Goal: Information Seeking & Learning: Learn about a topic

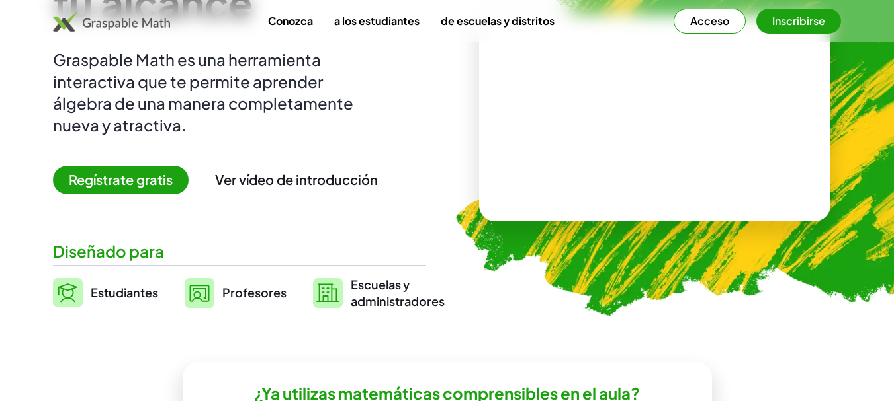
scroll to position [152, 0]
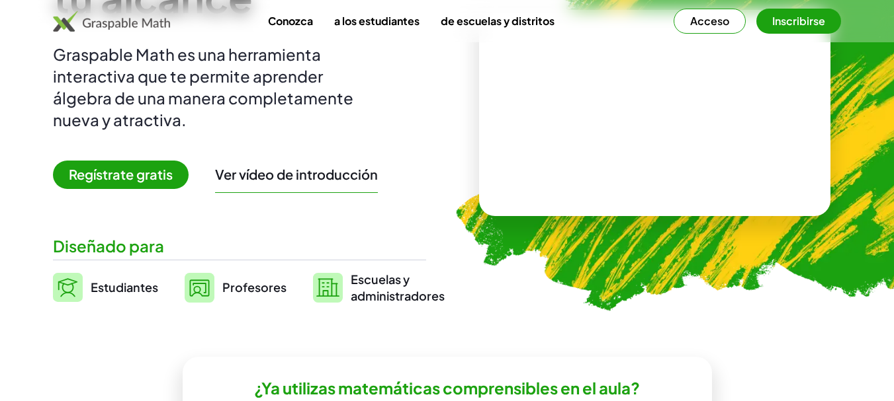
click at [146, 180] on font "Regístrate gratis" at bounding box center [121, 174] width 104 height 17
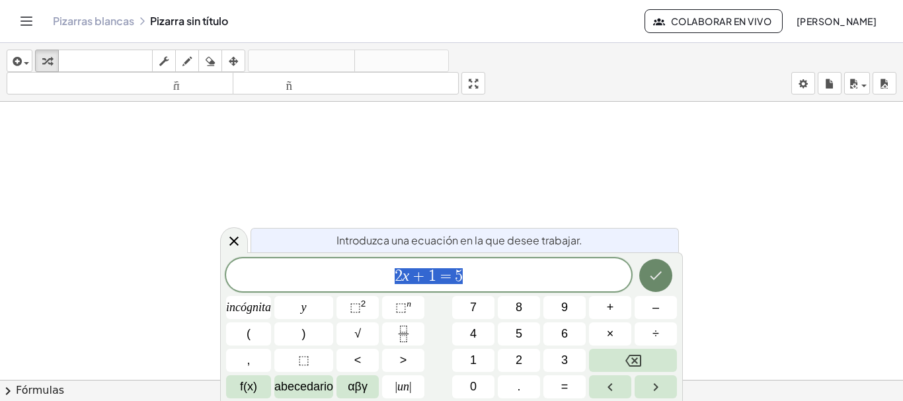
click at [663, 286] on button "Hecho" at bounding box center [656, 275] width 33 height 33
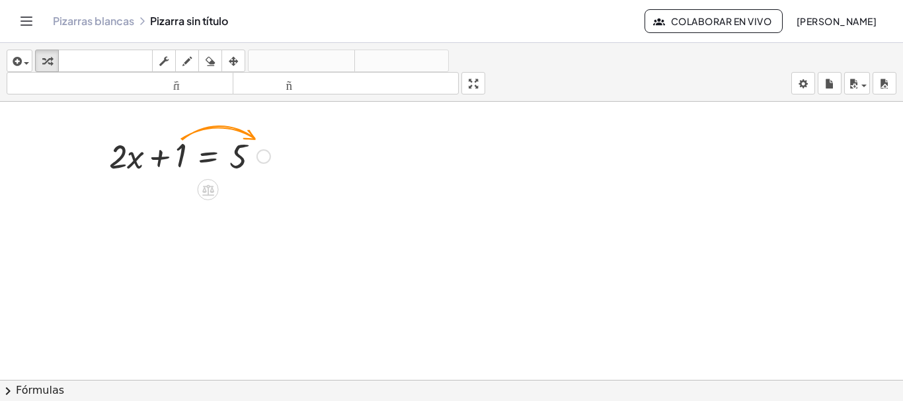
click at [270, 155] on div at bounding box center [264, 156] width 15 height 15
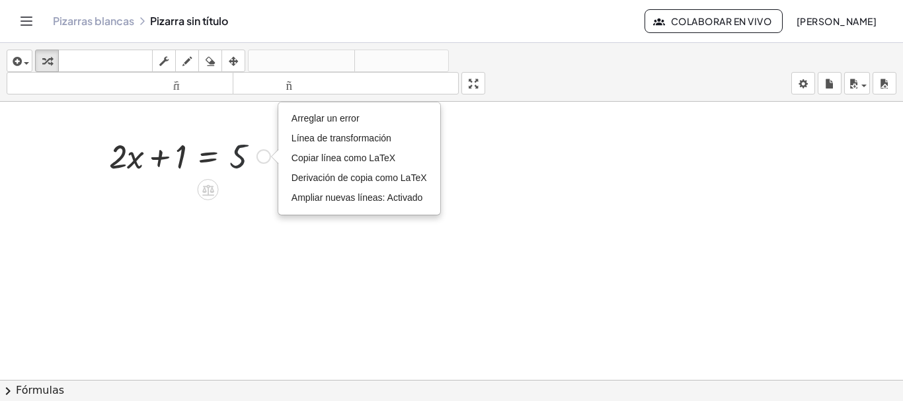
click at [251, 162] on div at bounding box center [190, 155] width 175 height 45
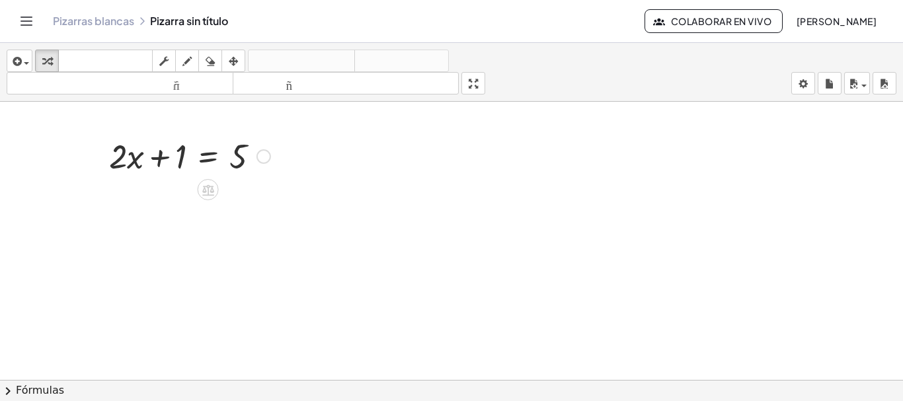
click at [262, 155] on div "Arreglar un error Línea de transformación Copiar línea como LaTeX Derivación de…" at bounding box center [264, 156] width 15 height 15
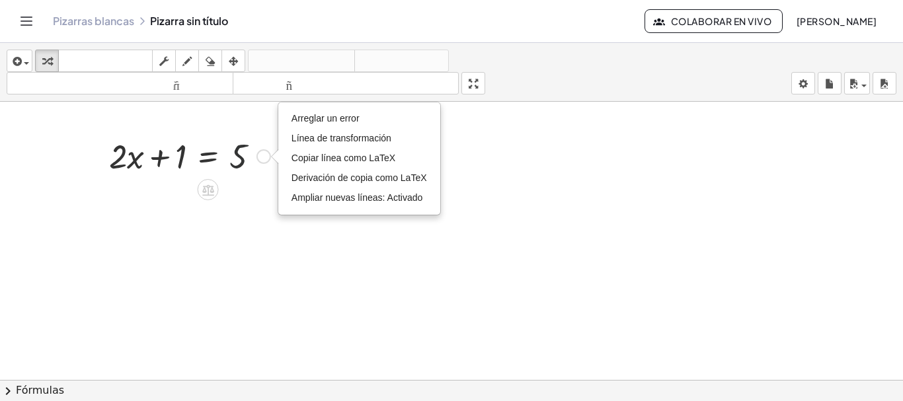
click at [243, 174] on div at bounding box center [190, 155] width 175 height 45
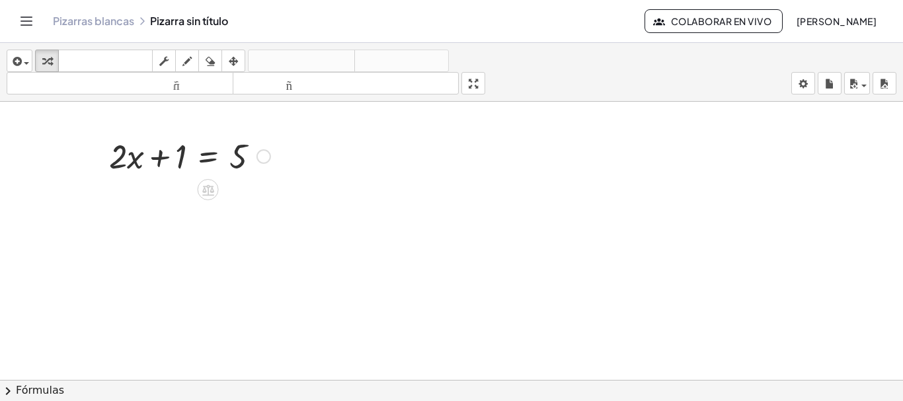
drag, startPoint x: 300, startPoint y: 155, endPoint x: 135, endPoint y: 162, distance: 165.5
click at [135, 162] on div "+ · 2 · x + 1 = 5 Arreglar un error Línea de transformación Copiar línea como L…" at bounding box center [451, 380] width 903 height 557
click at [135, 162] on div at bounding box center [190, 155] width 175 height 45
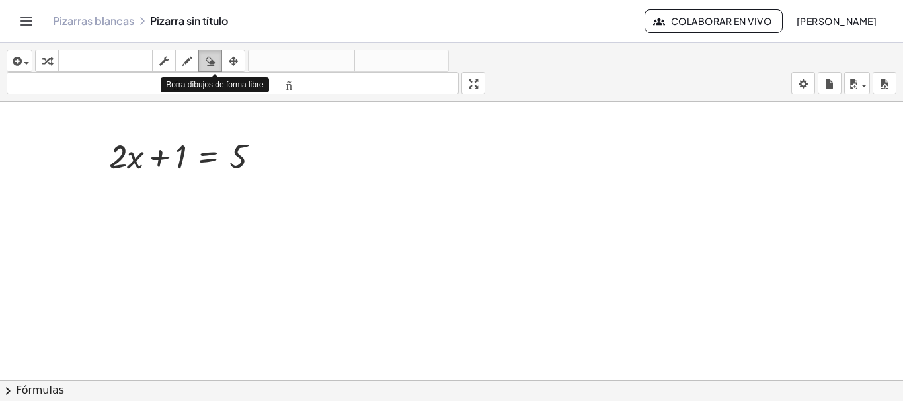
click at [213, 62] on icon "button" at bounding box center [210, 62] width 9 height 16
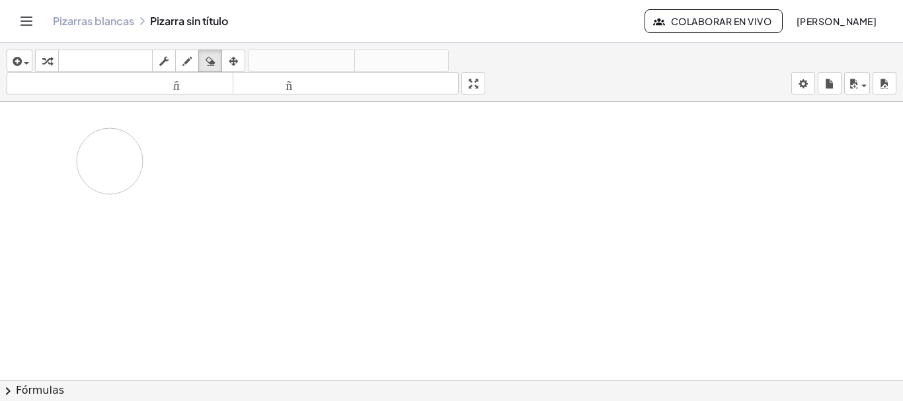
drag, startPoint x: 269, startPoint y: 149, endPoint x: 104, endPoint y: 161, distance: 164.5
click at [104, 161] on div at bounding box center [451, 380] width 903 height 557
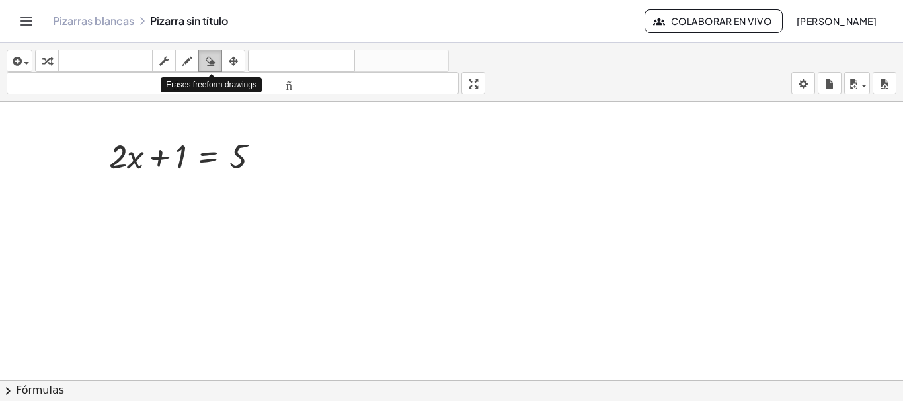
click at [214, 63] on icon "button" at bounding box center [210, 62] width 9 height 16
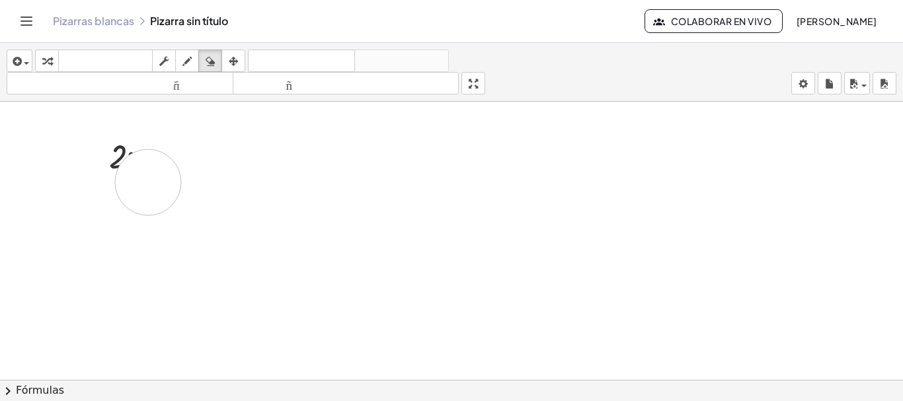
drag, startPoint x: 268, startPoint y: 165, endPoint x: 58, endPoint y: 189, distance: 211.0
click at [58, 189] on div at bounding box center [451, 380] width 903 height 557
click at [237, 151] on div at bounding box center [451, 380] width 903 height 557
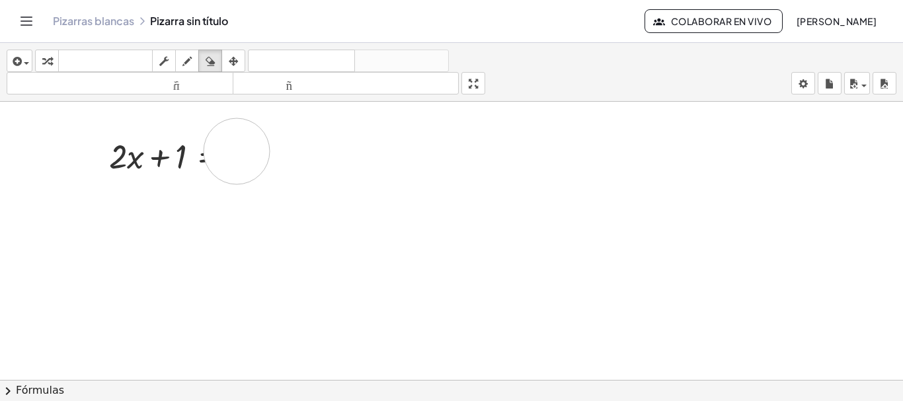
click at [237, 151] on div at bounding box center [451, 380] width 903 height 557
drag, startPoint x: 237, startPoint y: 151, endPoint x: 122, endPoint y: 180, distance: 118.5
click at [122, 180] on div at bounding box center [451, 380] width 903 height 557
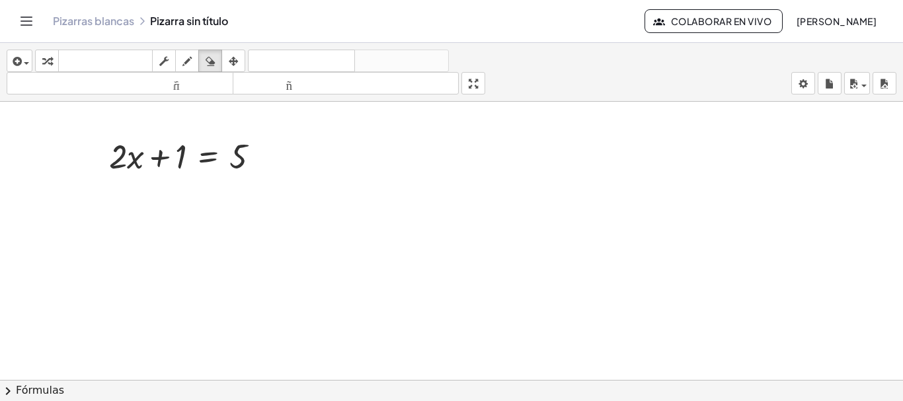
click at [122, 180] on div at bounding box center [451, 380] width 903 height 557
click at [247, 150] on div at bounding box center [451, 380] width 903 height 557
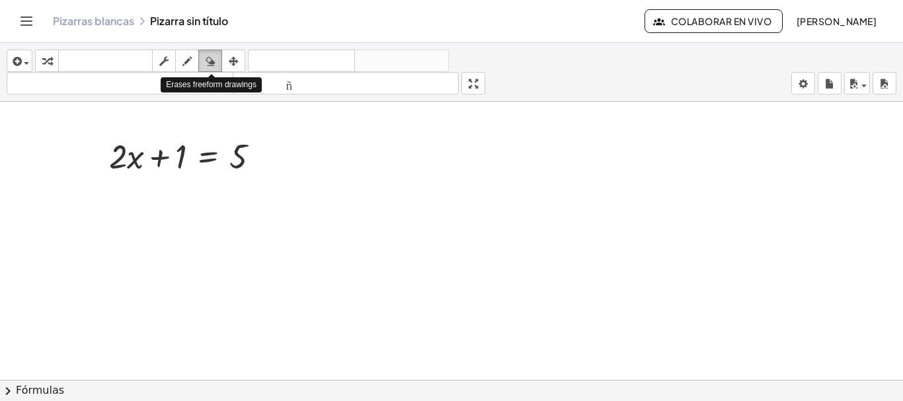
click at [204, 59] on div "button" at bounding box center [210, 61] width 17 height 16
click at [184, 62] on icon "button" at bounding box center [187, 62] width 9 height 16
click at [241, 157] on div at bounding box center [451, 380] width 903 height 557
click at [239, 164] on div at bounding box center [451, 380] width 903 height 557
click at [187, 61] on icon "button" at bounding box center [187, 62] width 9 height 16
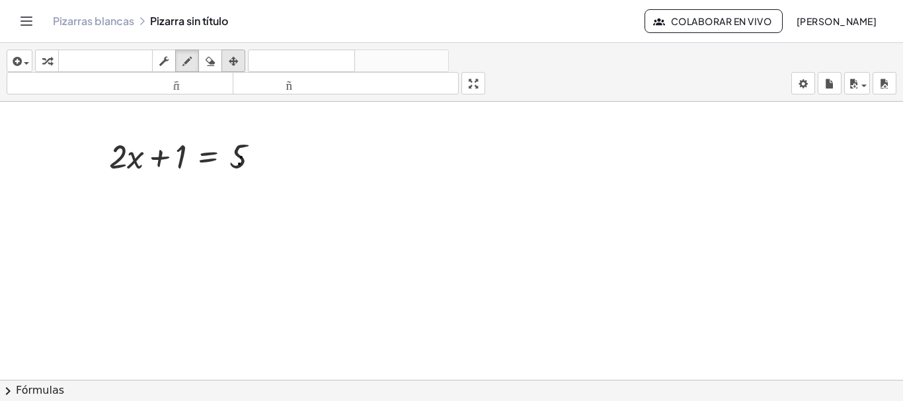
click at [228, 59] on div "button" at bounding box center [233, 61] width 17 height 16
click at [243, 163] on div at bounding box center [451, 380] width 903 height 557
click at [213, 54] on icon "button" at bounding box center [210, 62] width 9 height 16
drag, startPoint x: 241, startPoint y: 156, endPoint x: 223, endPoint y: 182, distance: 31.8
click at [223, 182] on div at bounding box center [451, 380] width 903 height 557
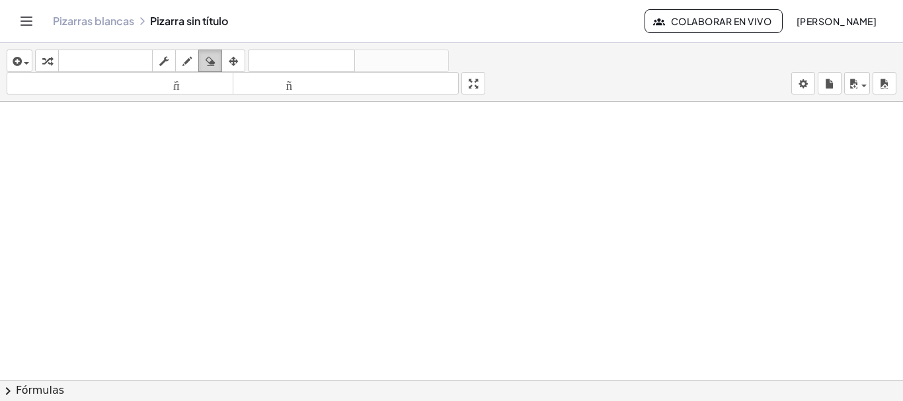
click at [210, 58] on icon "button" at bounding box center [210, 62] width 9 height 16
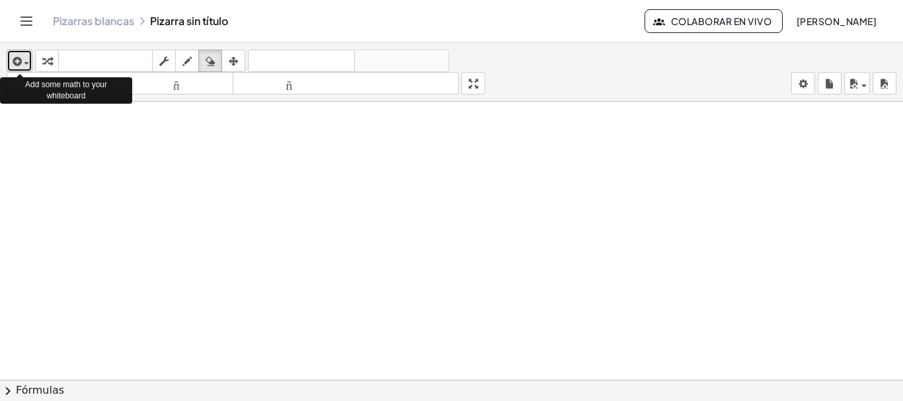
click at [24, 58] on span "button" at bounding box center [23, 62] width 3 height 9
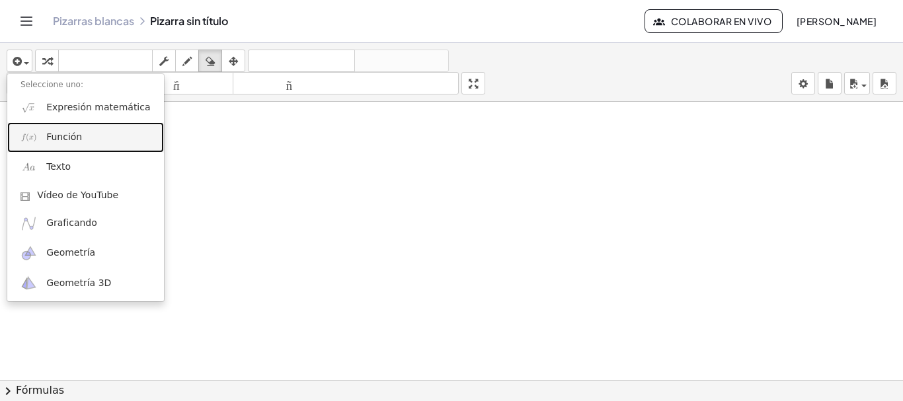
click at [69, 140] on font "Función" at bounding box center [64, 137] width 36 height 11
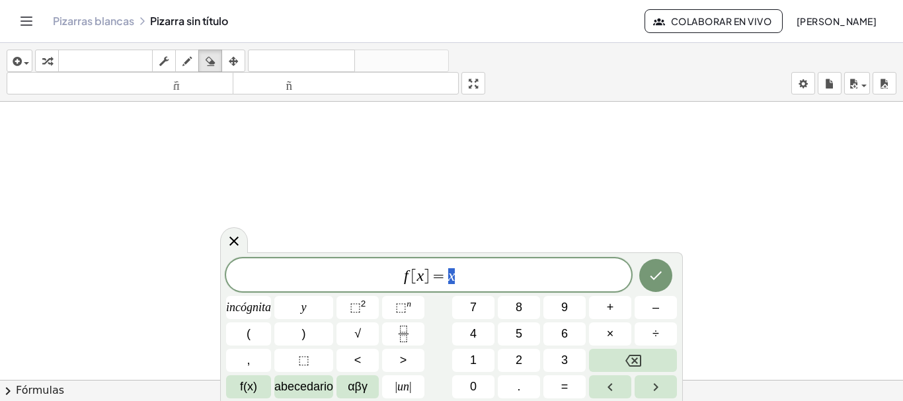
click at [502, 269] on span "f [ x ] = x" at bounding box center [428, 276] width 405 height 19
click at [371, 306] on button "⬚ 2" at bounding box center [358, 307] width 42 height 23
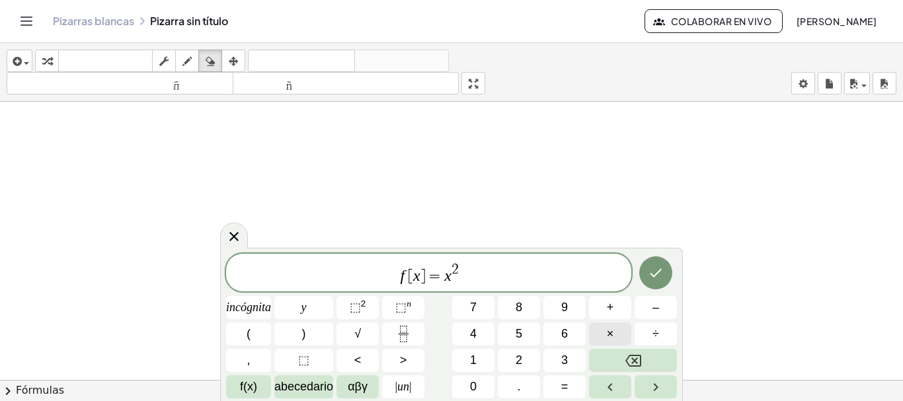
click at [607, 334] on font "×" at bounding box center [610, 333] width 7 height 13
click at [255, 330] on button "(" at bounding box center [248, 334] width 45 height 23
click at [301, 331] on button ")" at bounding box center [303, 334] width 59 height 23
click at [553, 268] on span "f [ x ] = x 2 · l n ( s e n x ) ​" at bounding box center [428, 273] width 405 height 26
click at [656, 272] on icon "Hecho" at bounding box center [656, 273] width 16 height 16
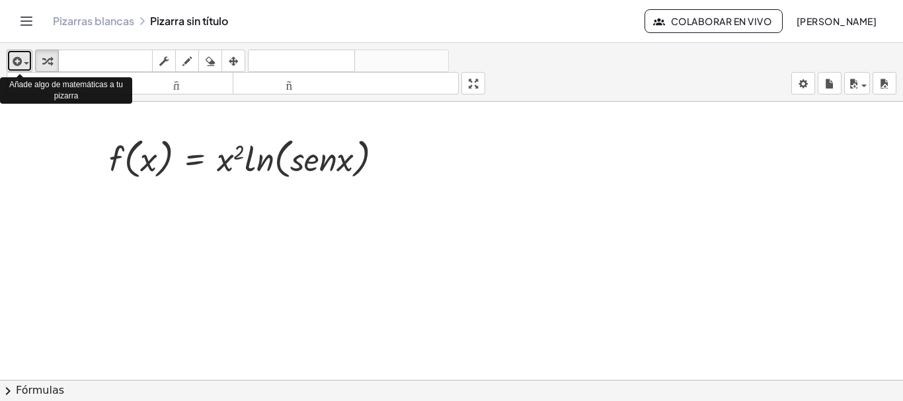
click at [19, 63] on icon "button" at bounding box center [16, 62] width 12 height 16
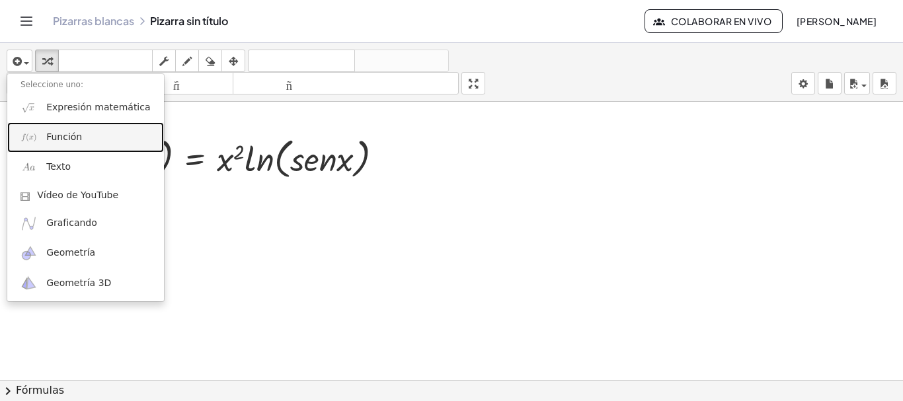
click at [75, 138] on font "Función" at bounding box center [64, 137] width 36 height 11
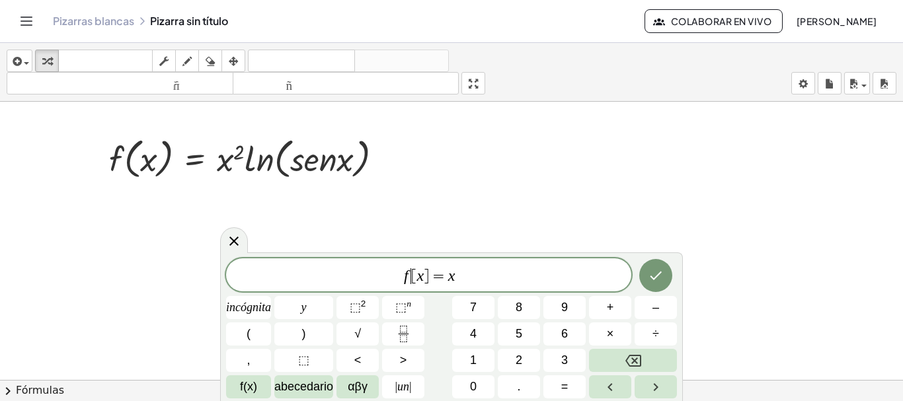
click at [411, 283] on span "f ​ [ x ] = x" at bounding box center [428, 276] width 405 height 19
click at [235, 368] on button "," at bounding box center [248, 360] width 45 height 23
click at [638, 362] on icon "Retroceso" at bounding box center [634, 361] width 16 height 16
click at [472, 277] on span "f ′ [ x ] = x ​" at bounding box center [428, 276] width 405 height 19
click at [342, 313] on button "⬚ 2" at bounding box center [358, 307] width 42 height 23
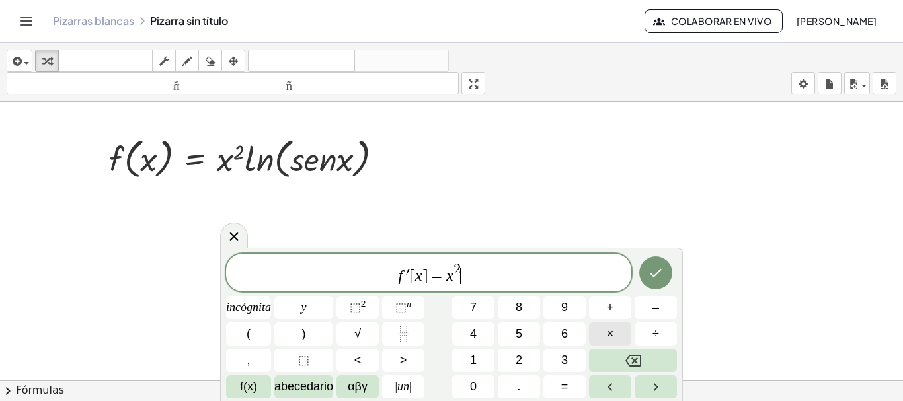
click at [610, 329] on font "×" at bounding box center [610, 333] width 7 height 13
click at [411, 323] on button "Fracción" at bounding box center [403, 334] width 42 height 23
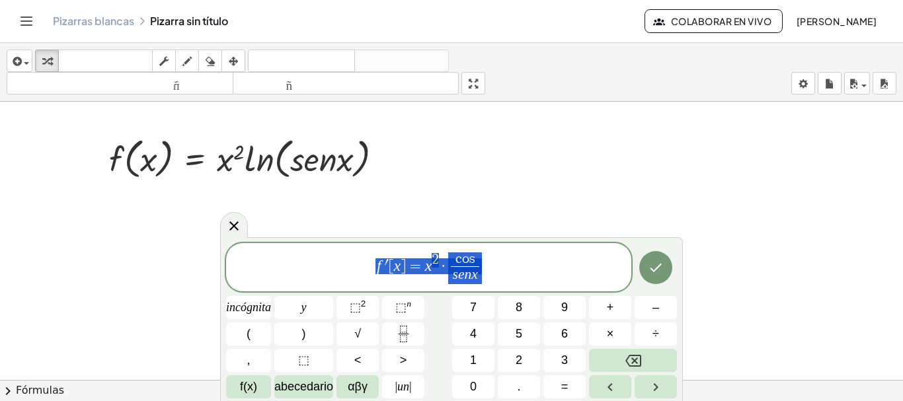
drag, startPoint x: 487, startPoint y: 268, endPoint x: 352, endPoint y: 264, distance: 135.0
click at [352, 264] on span "f ′ [ x ] = x 2 · c o s s e n x ​" at bounding box center [428, 268] width 405 height 35
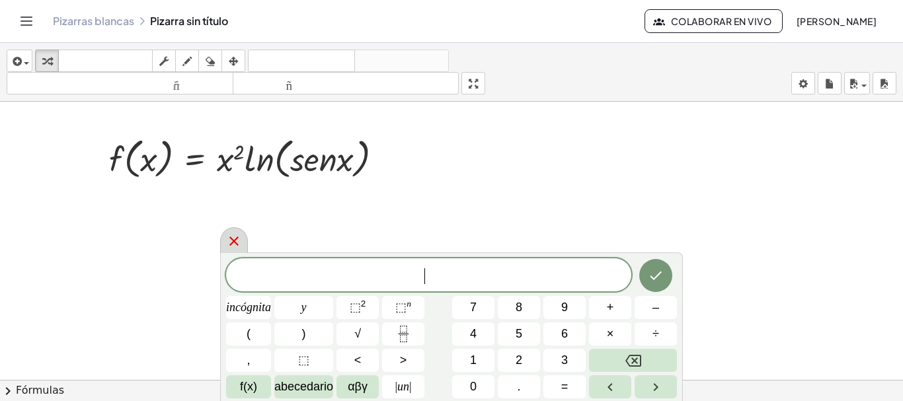
click at [232, 247] on icon at bounding box center [234, 241] width 16 height 16
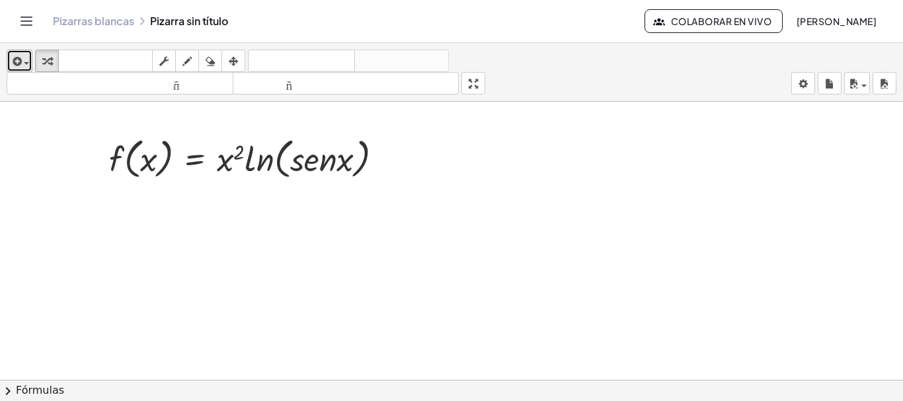
click at [24, 62] on span "button" at bounding box center [26, 63] width 5 height 3
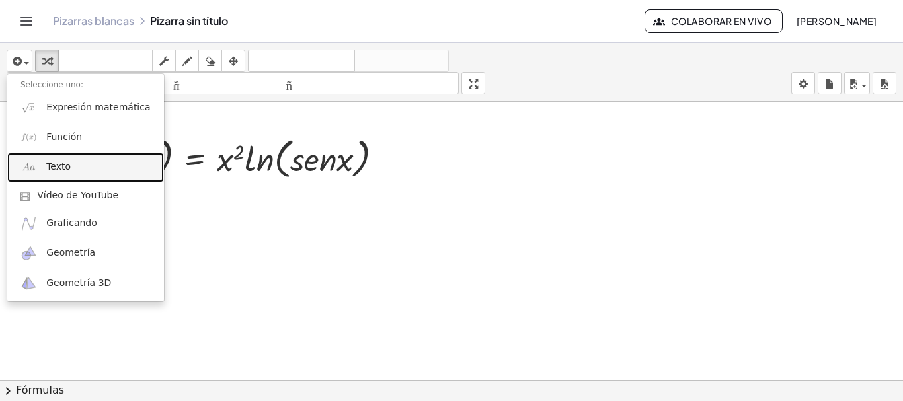
click at [62, 159] on link "Texto" at bounding box center [85, 168] width 157 height 30
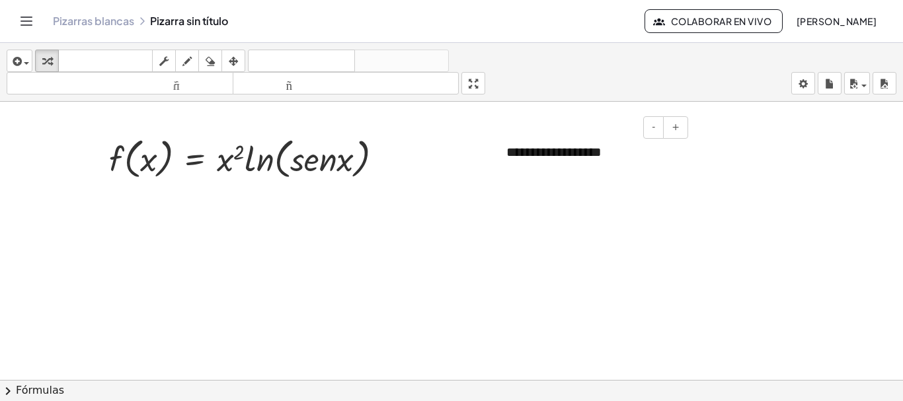
click at [678, 162] on div "**********" at bounding box center [592, 153] width 198 height 46
drag, startPoint x: 504, startPoint y: 139, endPoint x: 466, endPoint y: 147, distance: 38.5
click at [466, 147] on div at bounding box center [462, 161] width 13 height 46
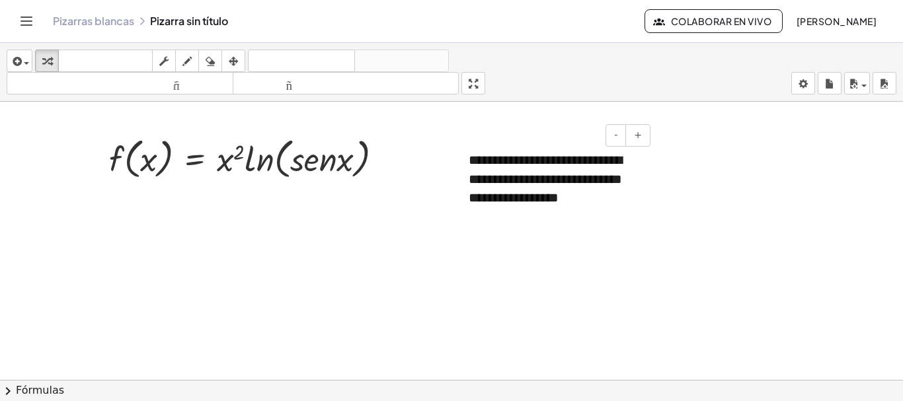
click at [485, 167] on font "**********" at bounding box center [545, 178] width 153 height 51
click at [459, 140] on div "- +" at bounding box center [551, 135] width 198 height 22
click at [479, 170] on font "**********" at bounding box center [545, 178] width 153 height 51
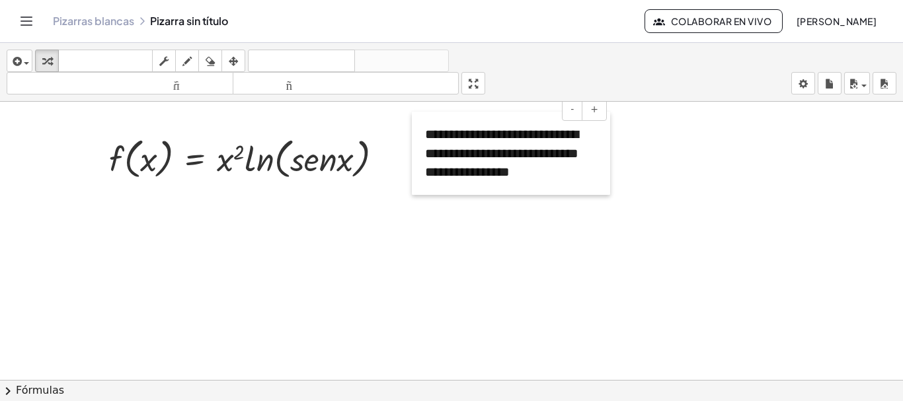
drag, startPoint x: 466, startPoint y: 154, endPoint x: 423, endPoint y: 128, distance: 50.7
click at [423, 128] on div at bounding box center [418, 153] width 13 height 83
click at [628, 144] on div at bounding box center [451, 380] width 903 height 557
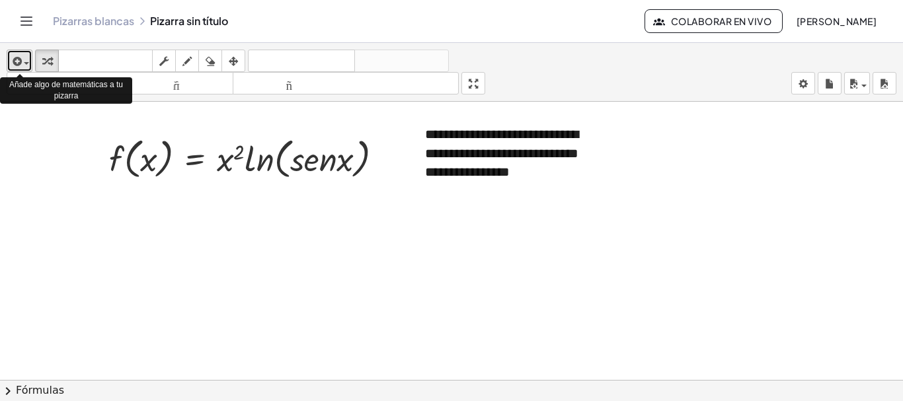
click at [25, 65] on div "button" at bounding box center [19, 61] width 19 height 16
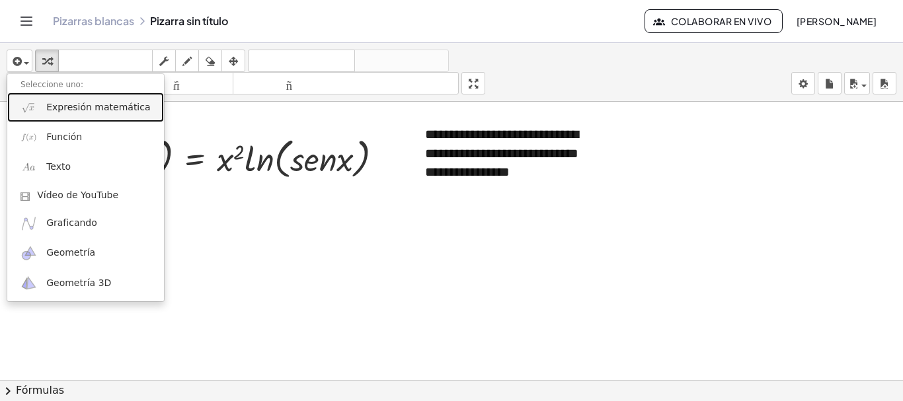
click at [67, 112] on font "Expresión matemática" at bounding box center [98, 107] width 104 height 11
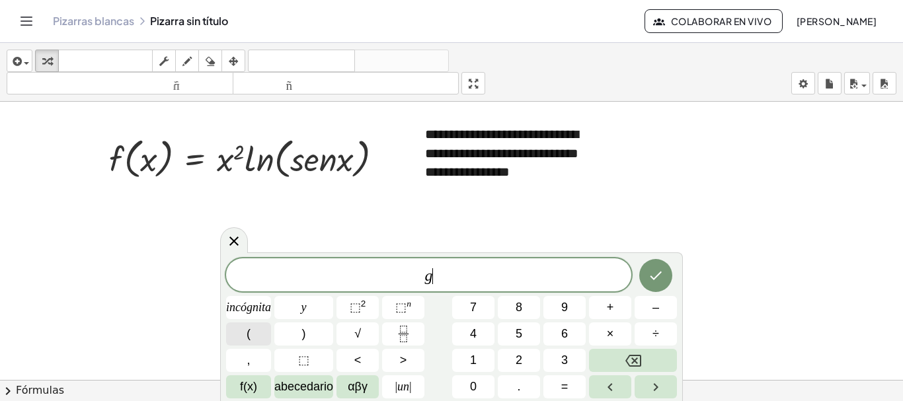
click at [262, 337] on button "(" at bounding box center [248, 334] width 45 height 23
click at [290, 339] on button ")" at bounding box center [303, 334] width 59 height 23
click at [619, 328] on button "×" at bounding box center [610, 334] width 42 height 23
click at [261, 333] on button "(" at bounding box center [248, 334] width 45 height 23
click at [312, 331] on button ")" at bounding box center [303, 334] width 59 height 23
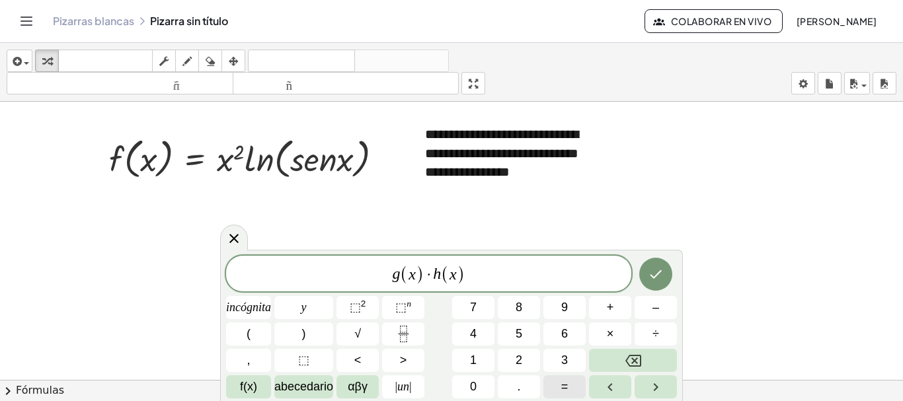
click at [574, 385] on button "=" at bounding box center [565, 387] width 42 height 23
click at [243, 333] on button "(" at bounding box center [248, 334] width 45 height 23
click at [296, 333] on button ")" at bounding box center [303, 334] width 59 height 23
click at [610, 337] on font "×" at bounding box center [610, 333] width 7 height 13
click at [617, 304] on button "+" at bounding box center [610, 307] width 42 height 23
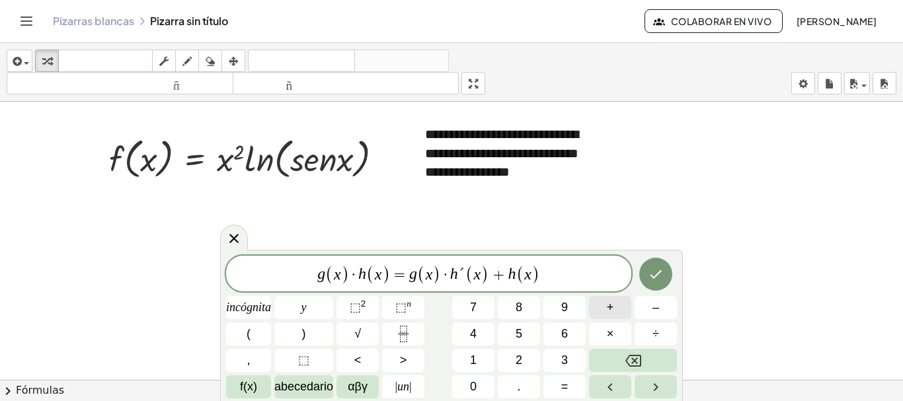
click at [617, 304] on button "+" at bounding box center [610, 307] width 42 height 23
click at [620, 333] on button "×" at bounding box center [610, 334] width 42 height 23
click at [263, 339] on button "(" at bounding box center [248, 334] width 45 height 23
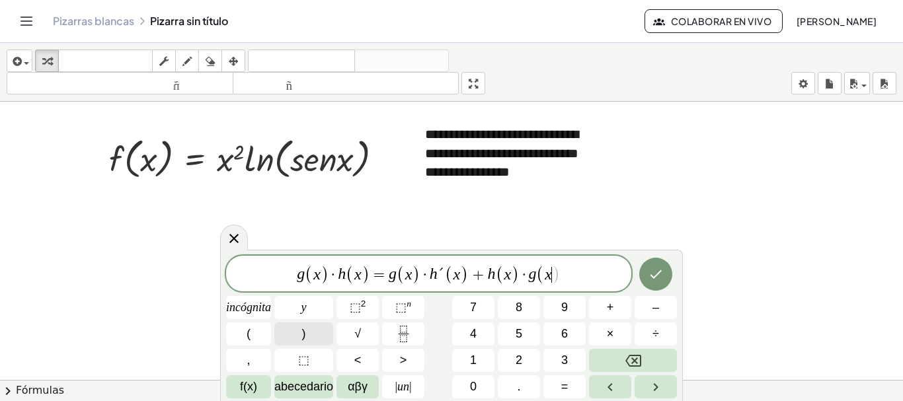
click at [316, 330] on button ")" at bounding box center [303, 334] width 59 height 23
click at [534, 280] on var "g" at bounding box center [532, 274] width 8 height 17
click at [575, 272] on span "g ( x ) · h ( x ) = g ( x ) · h ´ ( x ) + h ( x ) · g ( x ) ​" at bounding box center [428, 275] width 405 height 22
click at [542, 280] on span "(" at bounding box center [540, 274] width 9 height 19
click at [656, 276] on icon "Hecho" at bounding box center [656, 275] width 12 height 9
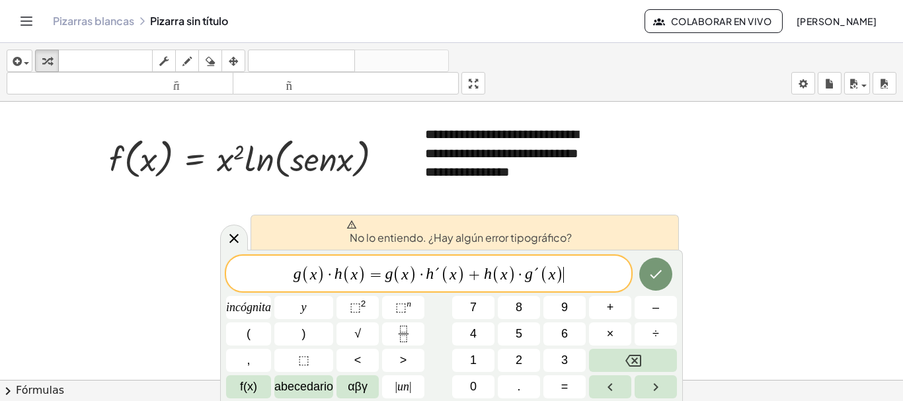
click at [581, 277] on span "g ( x ) · h ( x ) = g ( x ) · h ´ ( x ) + h ( x ) · g ´ ( x ) ​" at bounding box center [428, 275] width 405 height 22
click at [651, 278] on icon "Hecho" at bounding box center [656, 275] width 16 height 16
click at [22, 65] on span "button" at bounding box center [23, 62] width 3 height 9
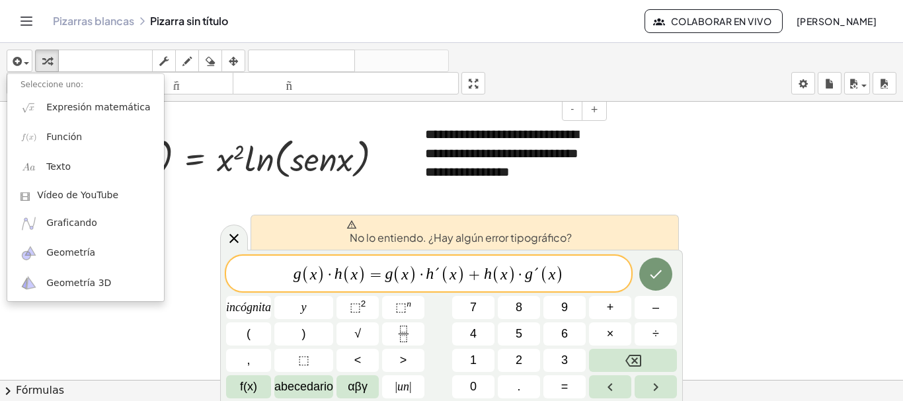
click at [535, 179] on div "**********" at bounding box center [511, 153] width 198 height 83
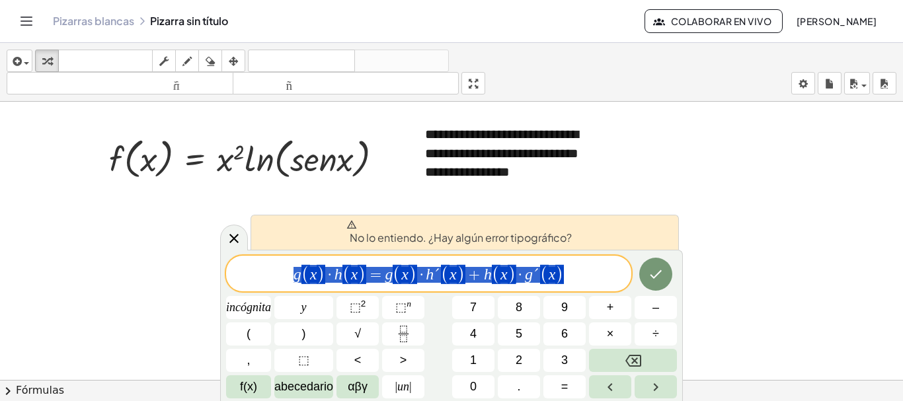
drag, startPoint x: 571, startPoint y: 271, endPoint x: 290, endPoint y: 269, distance: 281.7
click at [290, 269] on span "g ( x ) · h ( x ) = g ( x ) · h ´ ( x ) + h ( x ) · g ´ ( x )" at bounding box center [428, 275] width 405 height 22
click at [536, 177] on div "**********" at bounding box center [511, 153] width 198 height 83
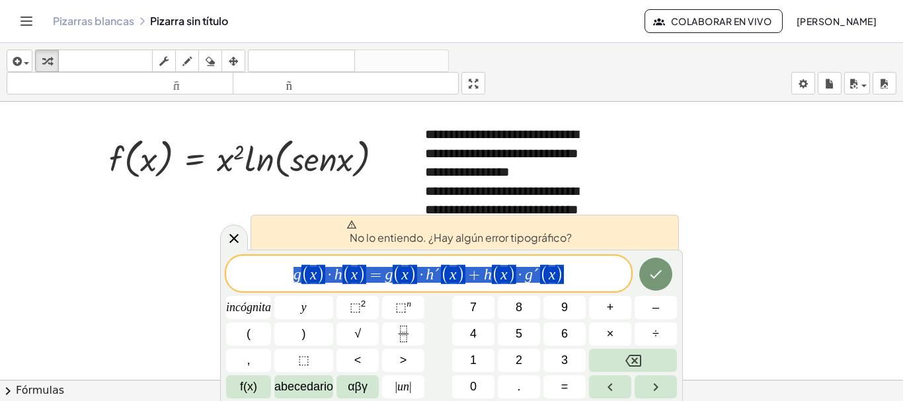
drag, startPoint x: 573, startPoint y: 272, endPoint x: 128, endPoint y: 269, distance: 445.8
click at [128, 269] on body "**********" at bounding box center [451, 200] width 903 height 401
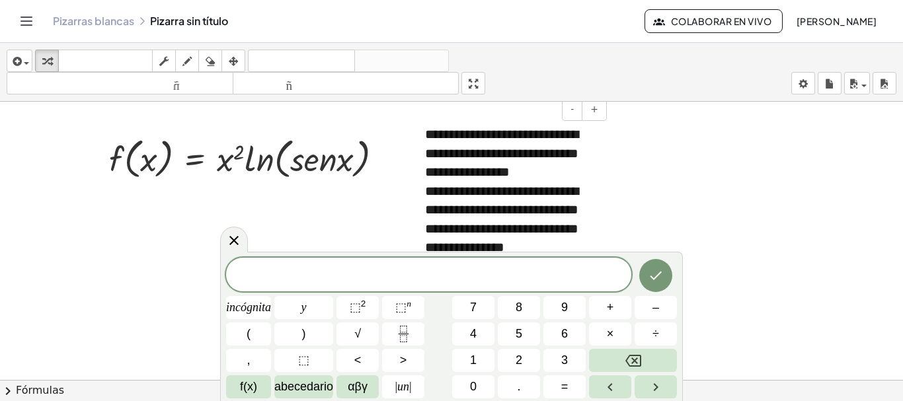
click at [579, 241] on font "**********" at bounding box center [501, 220] width 153 height 70
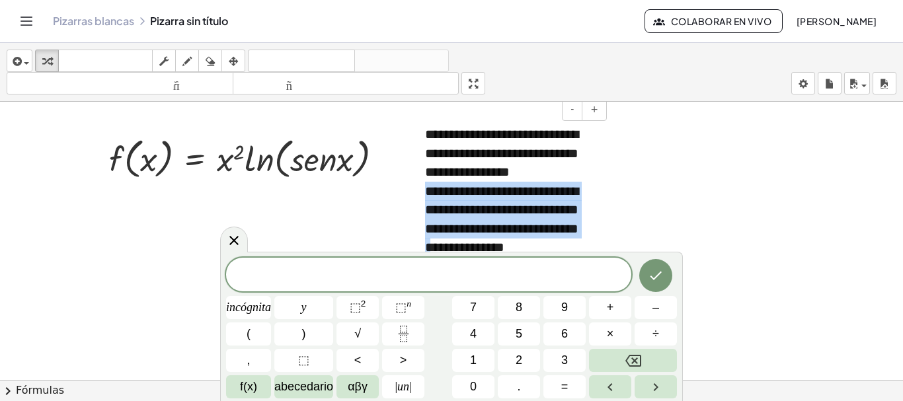
drag, startPoint x: 591, startPoint y: 241, endPoint x: 425, endPoint y: 194, distance: 171.7
click at [425, 194] on font "**********" at bounding box center [501, 220] width 153 height 70
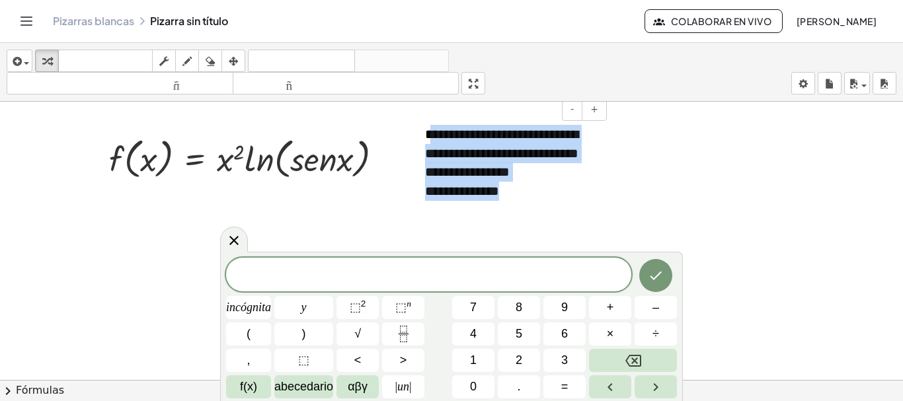
drag, startPoint x: 529, startPoint y: 196, endPoint x: 430, endPoint y: 135, distance: 116.7
click at [430, 135] on div "**********" at bounding box center [511, 163] width 198 height 102
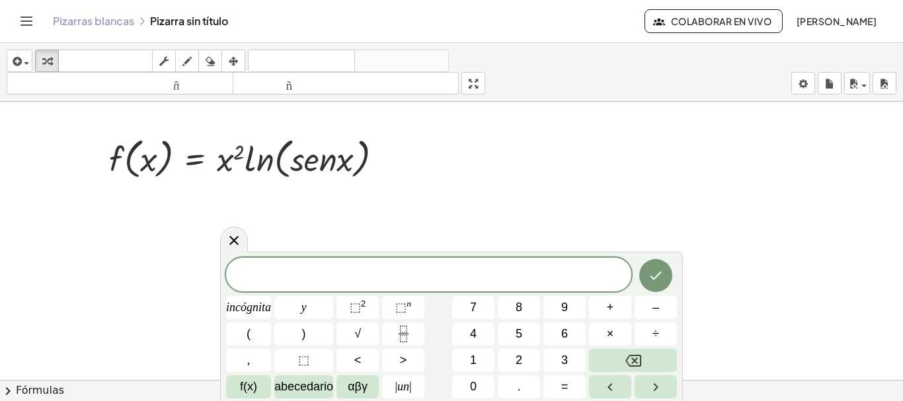
drag, startPoint x: 418, startPoint y: 108, endPoint x: 435, endPoint y: 130, distance: 27.3
click at [435, 130] on div "f ( , x ) = · x 2 · ln ( , · s · e · n · x ) - +" at bounding box center [451, 380] width 903 height 557
click at [435, 130] on div at bounding box center [511, 135] width 198 height 46
click at [299, 270] on span "​" at bounding box center [428, 276] width 405 height 19
click at [249, 333] on font "(" at bounding box center [249, 333] width 4 height 13
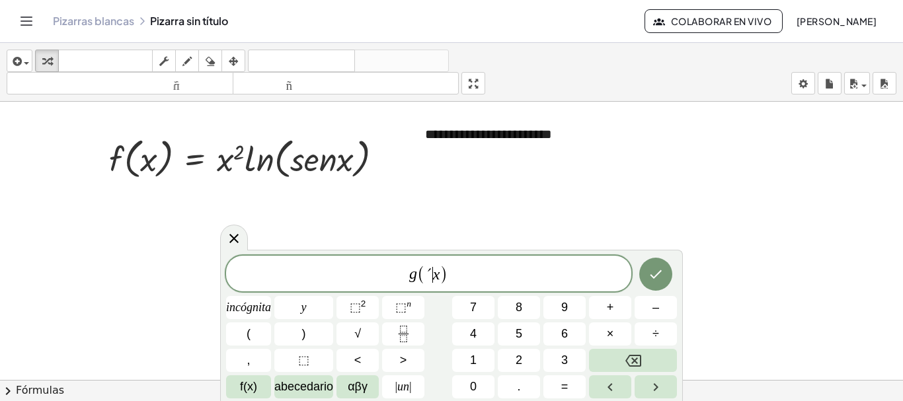
click at [430, 280] on span "´" at bounding box center [429, 275] width 7 height 16
click at [456, 276] on span "g ´ ( x ) ​" at bounding box center [428, 275] width 405 height 22
click at [296, 335] on button ")" at bounding box center [303, 334] width 59 height 23
click at [562, 382] on font "=" at bounding box center [565, 386] width 7 height 13
click at [430, 276] on span ")" at bounding box center [427, 274] width 9 height 19
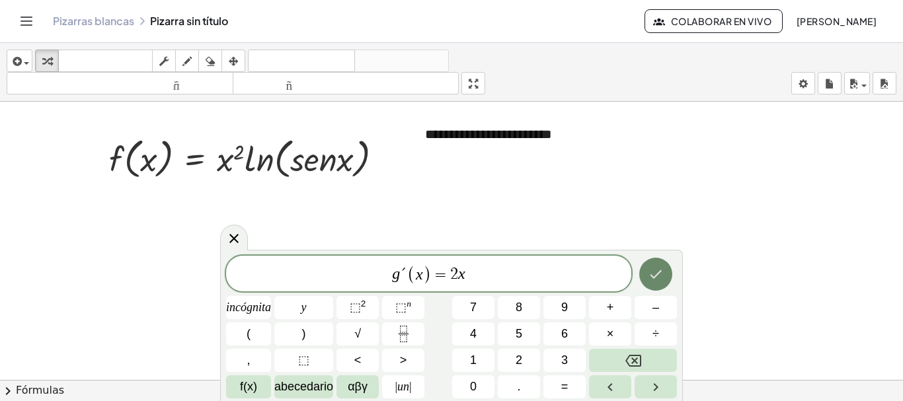
click at [662, 275] on icon "Hecho" at bounding box center [656, 275] width 16 height 16
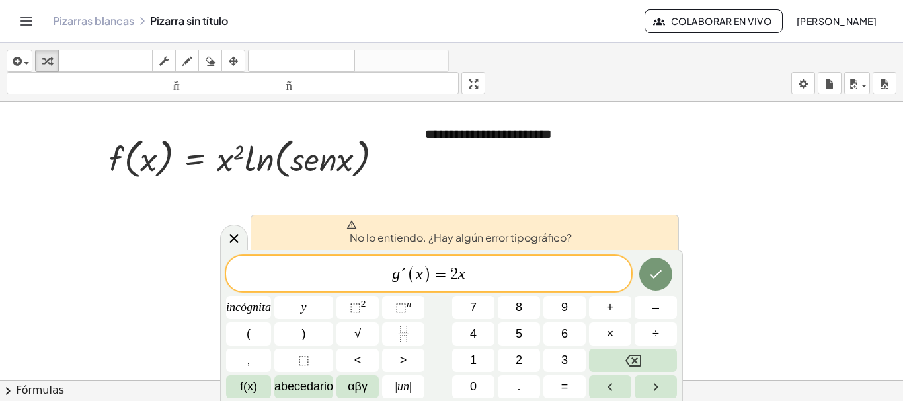
click at [536, 266] on span "g ´ ( x ) = 2 x ​" at bounding box center [428, 275] width 405 height 22
click at [659, 282] on icon "Hecho" at bounding box center [656, 275] width 16 height 16
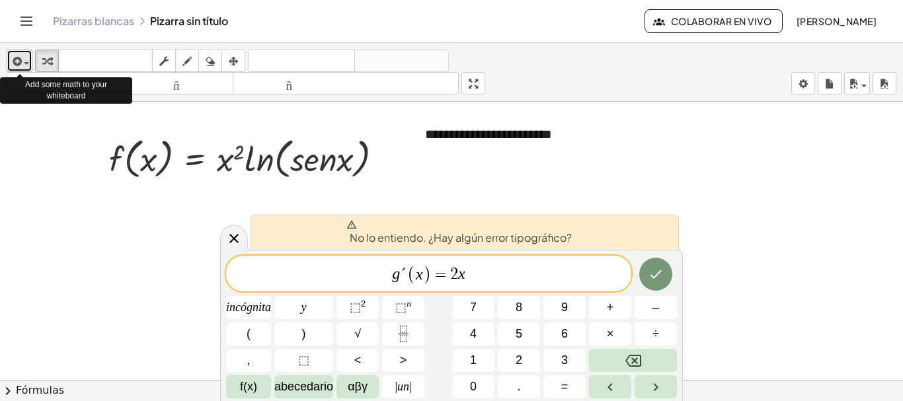
click at [26, 60] on div "button" at bounding box center [19, 61] width 19 height 16
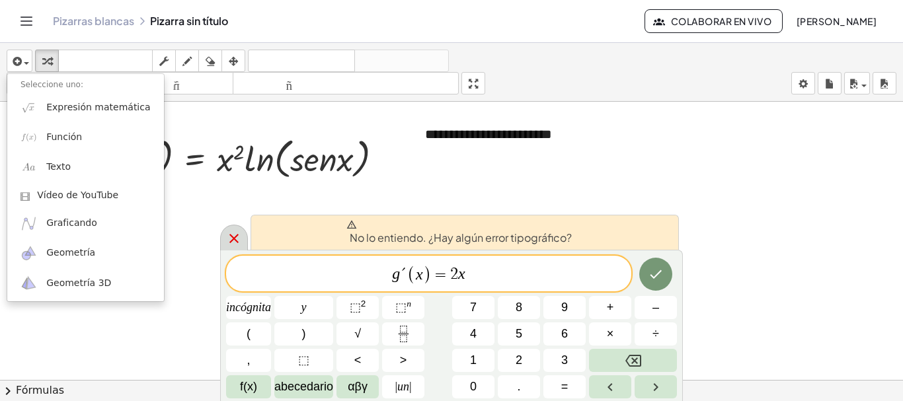
click at [240, 240] on icon at bounding box center [234, 239] width 16 height 16
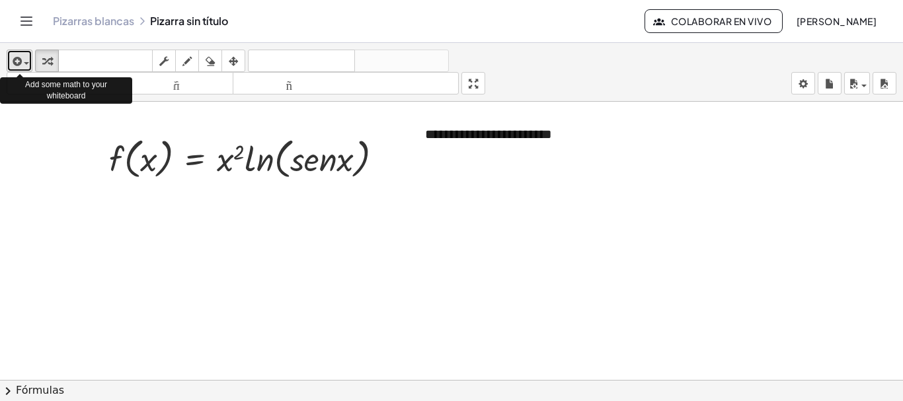
click at [25, 60] on div "button" at bounding box center [19, 61] width 19 height 16
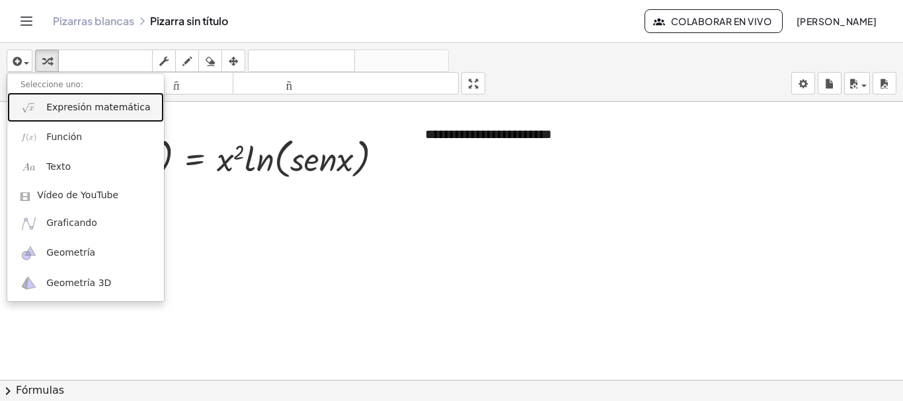
click at [83, 104] on font "Expresión matemática" at bounding box center [98, 107] width 104 height 11
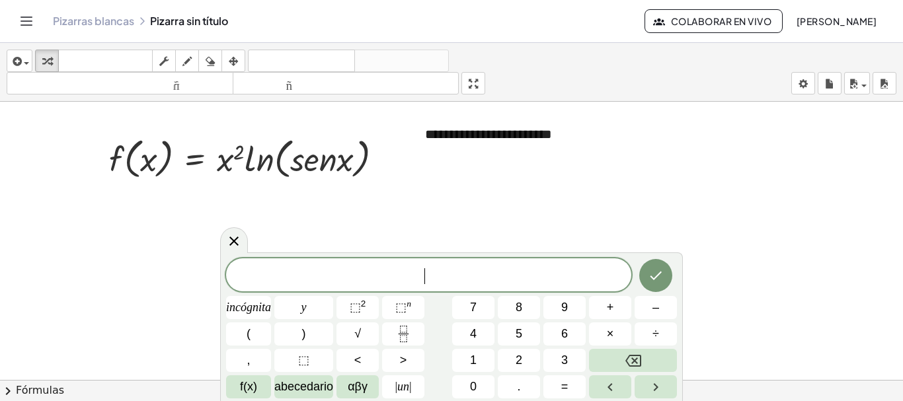
click at [411, 282] on span "​" at bounding box center [428, 276] width 405 height 19
click at [658, 276] on icon "Hecho" at bounding box center [656, 275] width 16 height 16
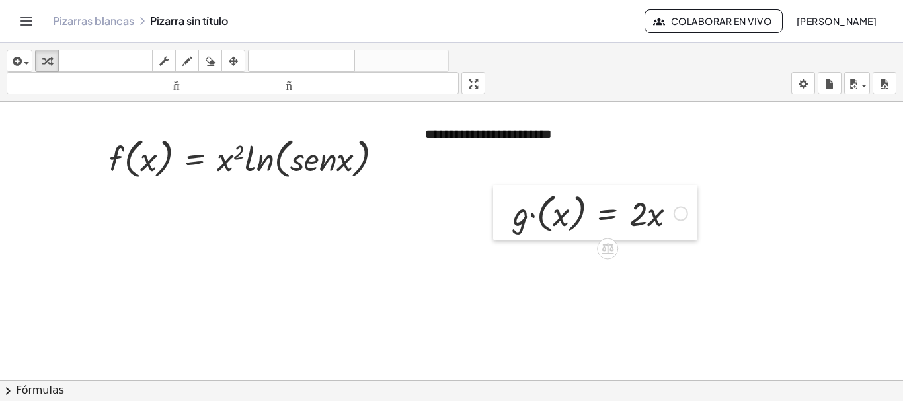
click at [506, 228] on div at bounding box center [503, 212] width 20 height 55
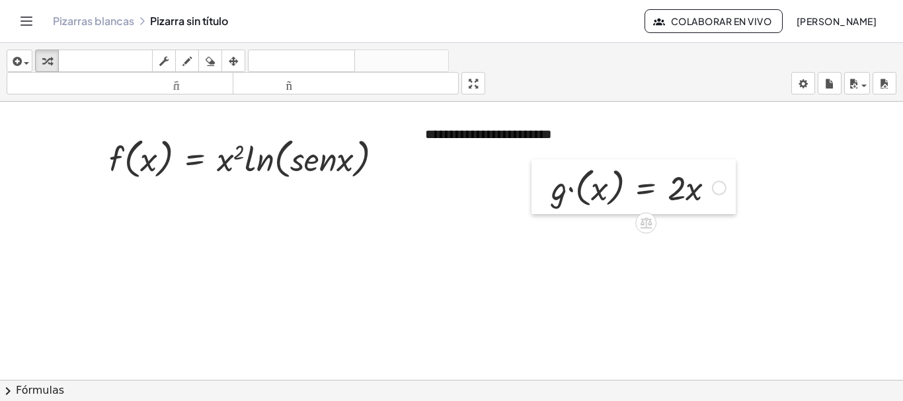
drag, startPoint x: 506, startPoint y: 228, endPoint x: 544, endPoint y: 202, distance: 46.2
click at [544, 202] on div at bounding box center [542, 186] width 20 height 55
click at [21, 61] on icon "button" at bounding box center [16, 62] width 12 height 16
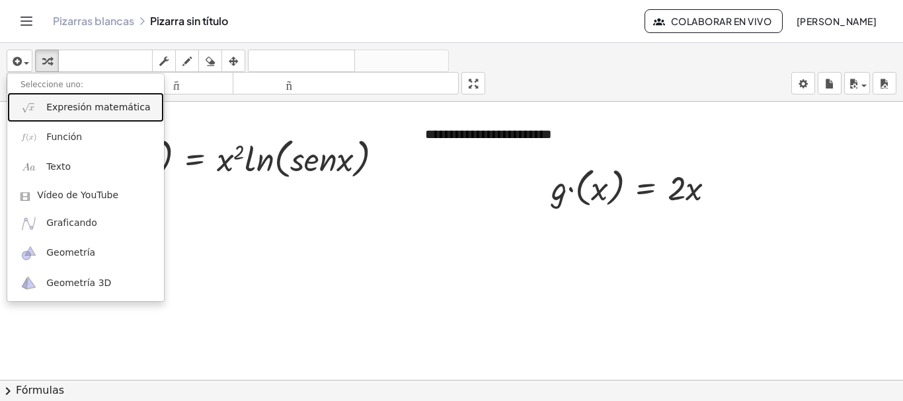
click at [71, 112] on font "Expresión matemática" at bounding box center [98, 107] width 104 height 11
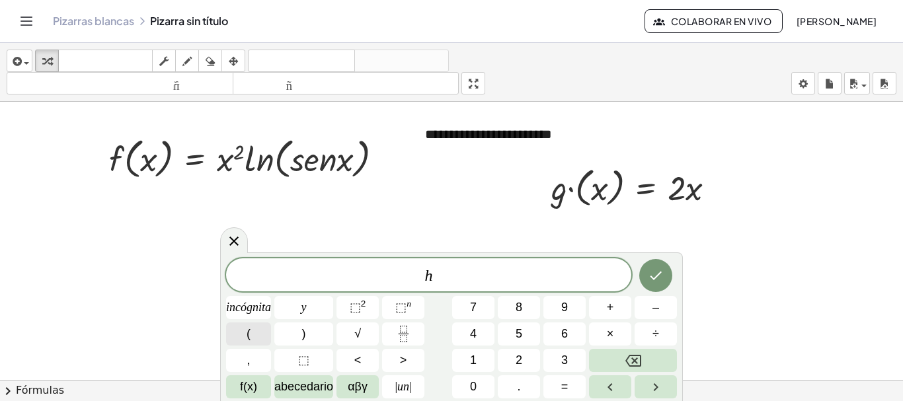
click at [254, 335] on button "(" at bounding box center [248, 334] width 45 height 23
click at [253, 330] on button "(" at bounding box center [248, 334] width 45 height 23
click at [569, 388] on button "=" at bounding box center [565, 387] width 42 height 23
click at [410, 336] on icon "Fracción" at bounding box center [404, 334] width 17 height 17
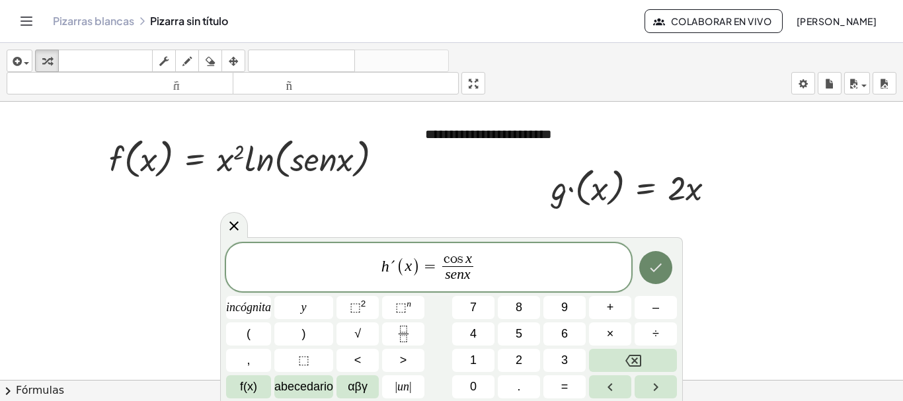
click at [659, 265] on icon "Hecho" at bounding box center [656, 268] width 16 height 16
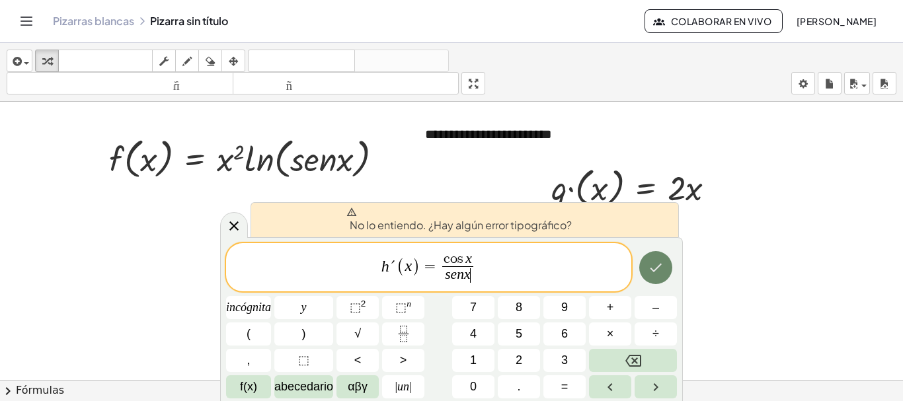
click at [654, 270] on icon "Hecho" at bounding box center [656, 268] width 16 height 16
click at [533, 259] on span "h ´ ( x ) = c o s x s e n x ​ ​" at bounding box center [428, 268] width 405 height 35
click at [317, 226] on div "No lo entiendo. ¿Hay algún error tipográfico?" at bounding box center [465, 219] width 429 height 35
click at [233, 227] on icon at bounding box center [233, 226] width 9 height 9
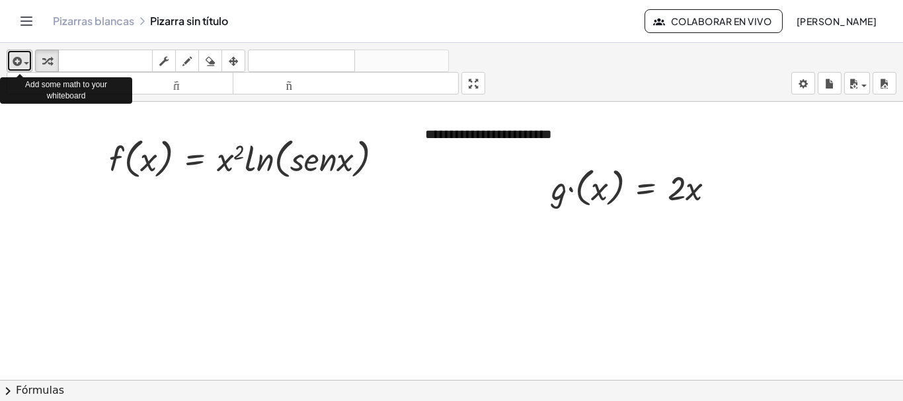
click at [20, 55] on icon "button" at bounding box center [16, 62] width 12 height 16
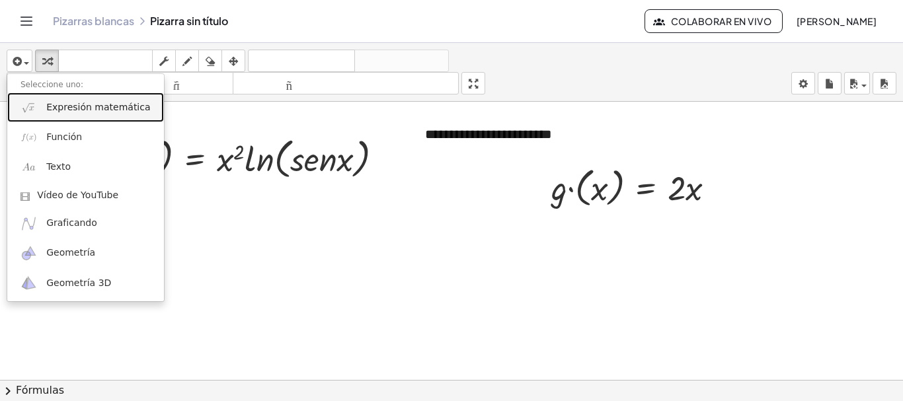
click at [89, 102] on font "Expresión matemática" at bounding box center [98, 107] width 104 height 11
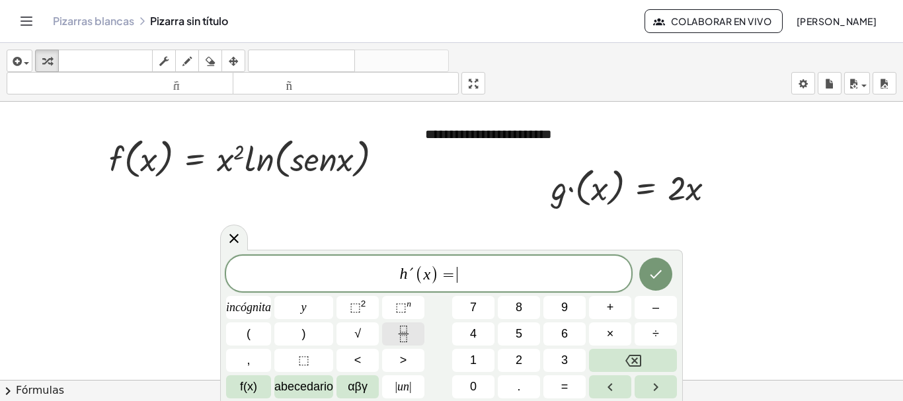
click at [417, 333] on button "Fracción" at bounding box center [403, 334] width 42 height 23
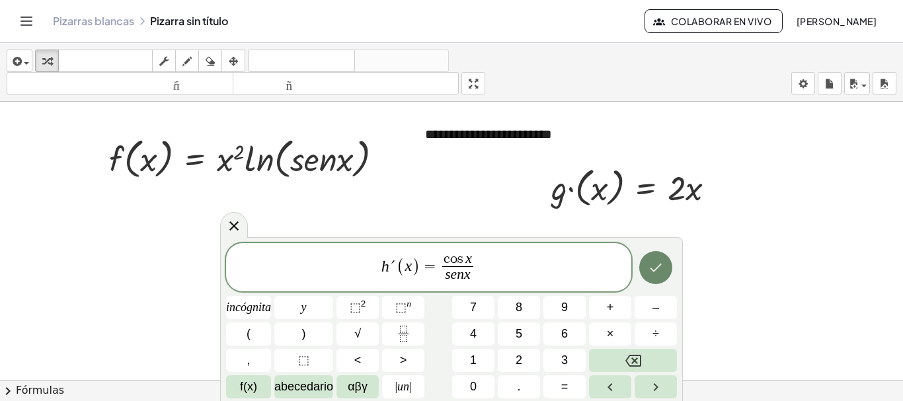
click at [655, 274] on icon "Hecho" at bounding box center [656, 268] width 16 height 16
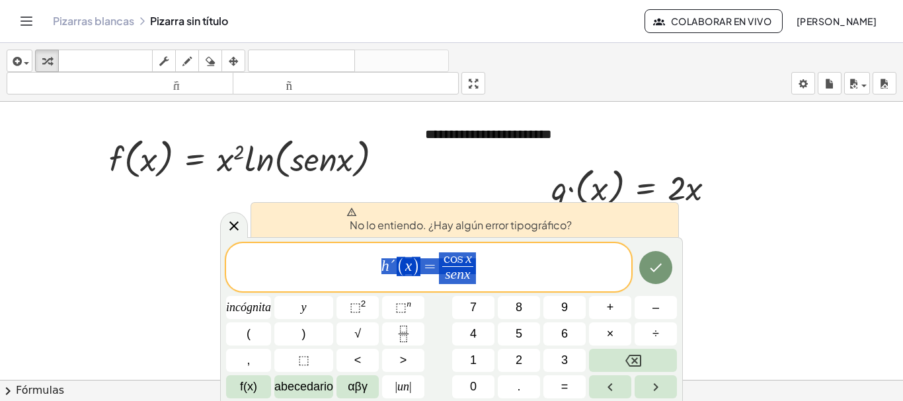
drag, startPoint x: 536, startPoint y: 269, endPoint x: 316, endPoint y: 249, distance: 221.2
click at [316, 249] on div "**********" at bounding box center [428, 267] width 405 height 49
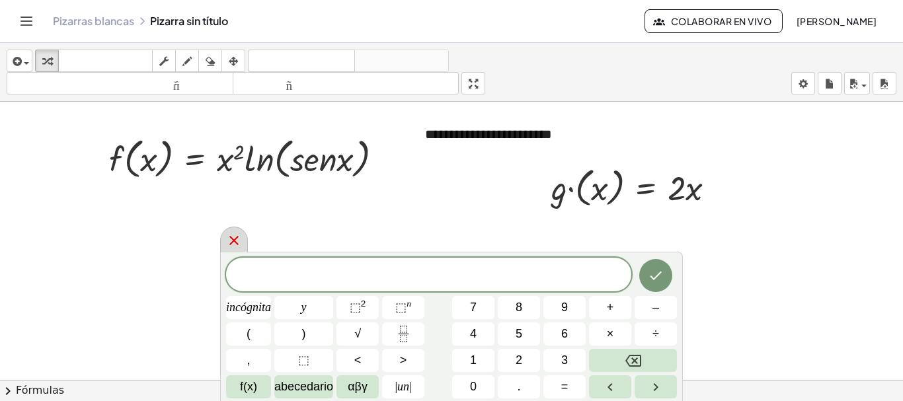
click at [240, 241] on icon at bounding box center [234, 241] width 16 height 16
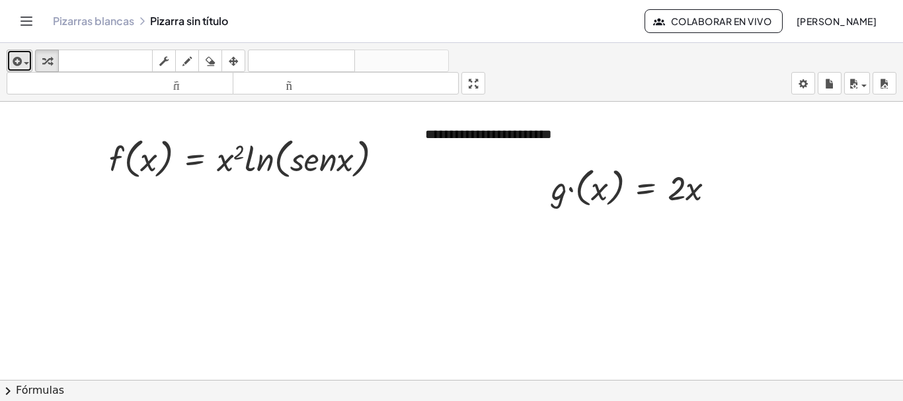
click at [24, 54] on div "button" at bounding box center [19, 61] width 19 height 16
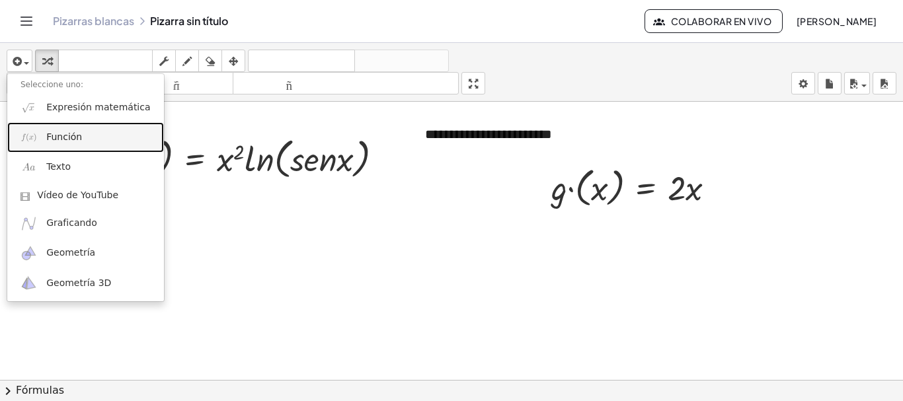
click at [101, 138] on link "Función" at bounding box center [85, 137] width 157 height 30
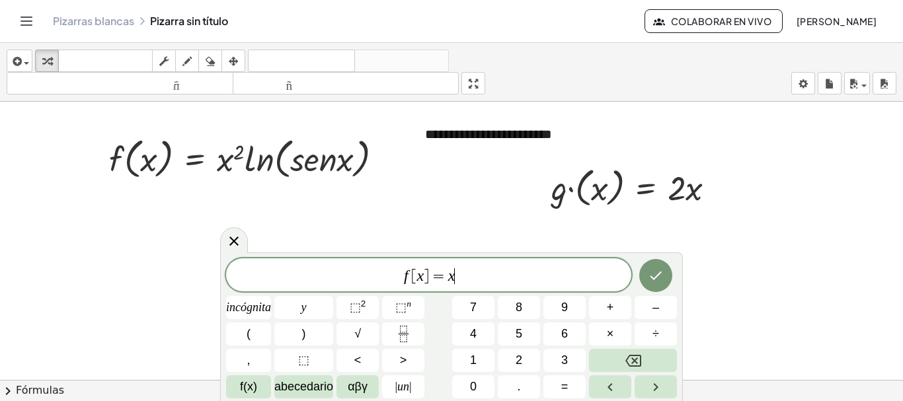
click at [493, 279] on span "f [ x ] = x ​" at bounding box center [428, 276] width 405 height 19
click at [231, 241] on icon at bounding box center [234, 241] width 16 height 16
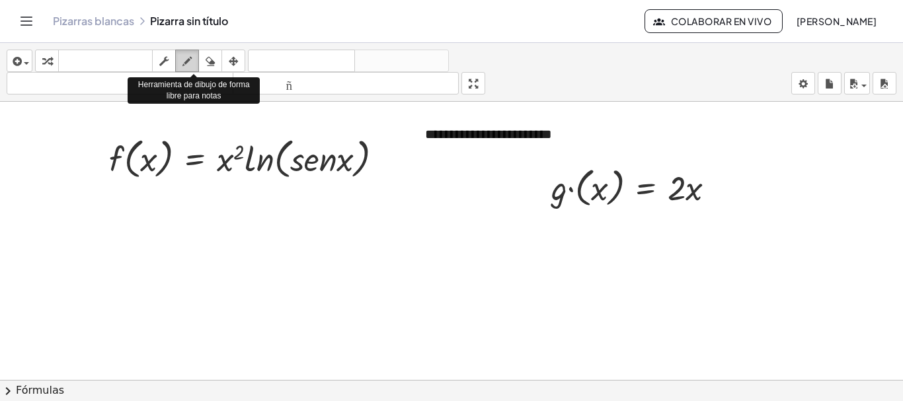
click at [185, 58] on icon "button" at bounding box center [187, 62] width 9 height 16
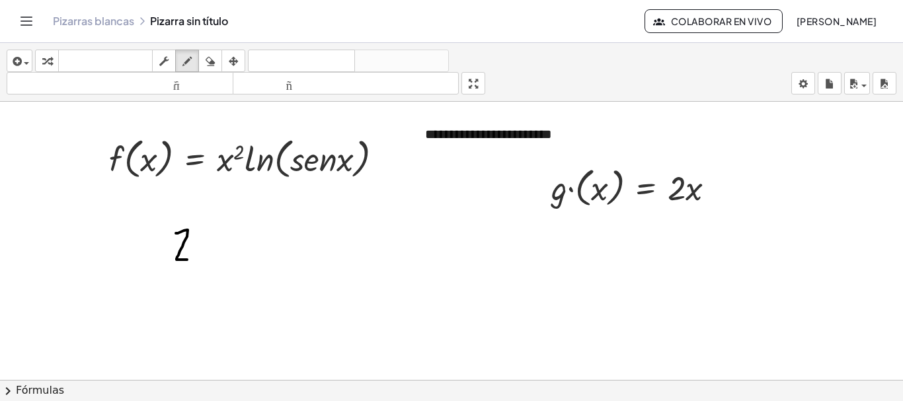
drag, startPoint x: 176, startPoint y: 233, endPoint x: 187, endPoint y: 260, distance: 28.7
click at [187, 260] on div at bounding box center [451, 380] width 903 height 557
click at [208, 62] on icon "button" at bounding box center [210, 62] width 9 height 16
drag, startPoint x: 190, startPoint y: 258, endPoint x: 157, endPoint y: 317, distance: 67.8
click at [157, 317] on div at bounding box center [451, 380] width 903 height 557
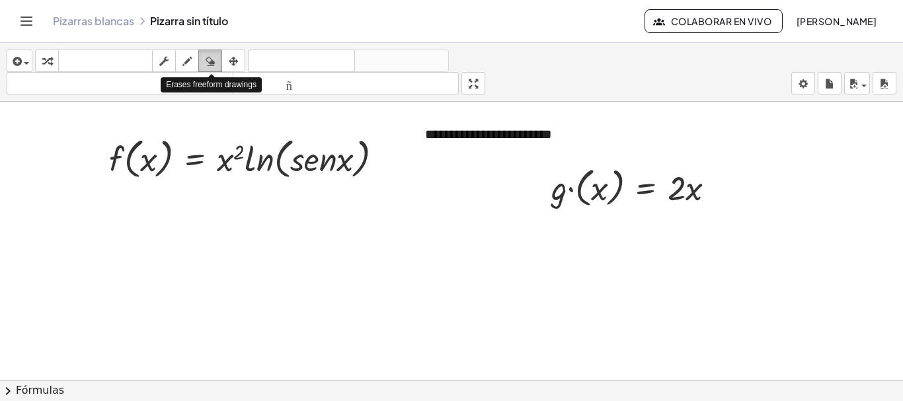
click at [208, 63] on icon "button" at bounding box center [210, 62] width 9 height 16
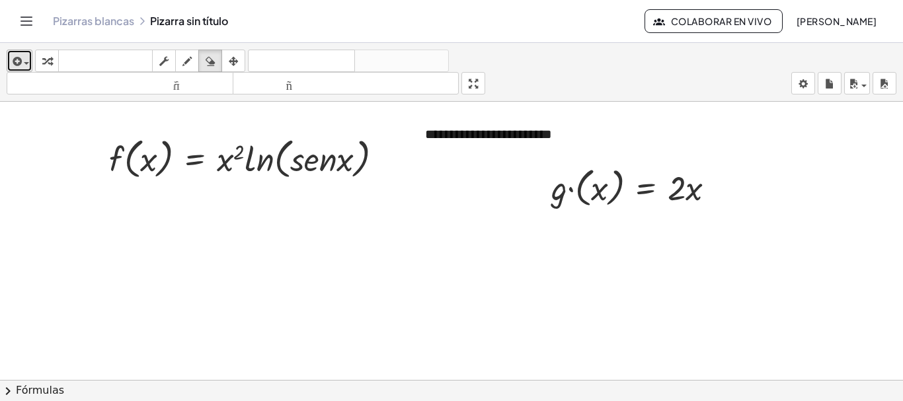
click at [24, 65] on span "button" at bounding box center [23, 62] width 3 height 9
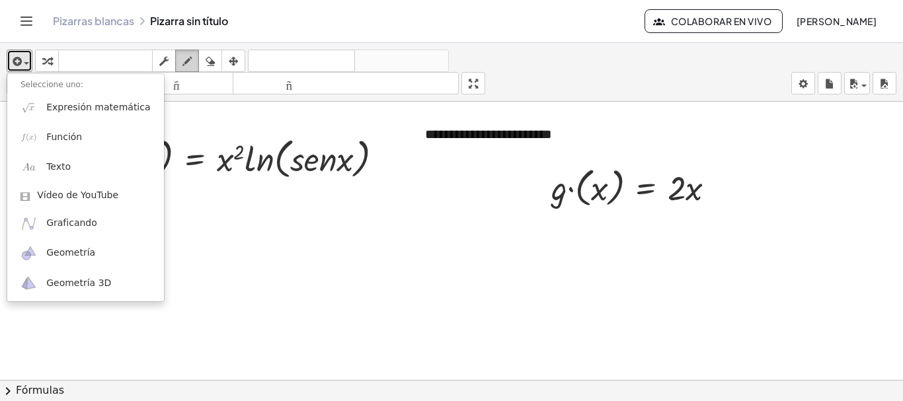
click at [194, 66] on div "button" at bounding box center [187, 61] width 17 height 16
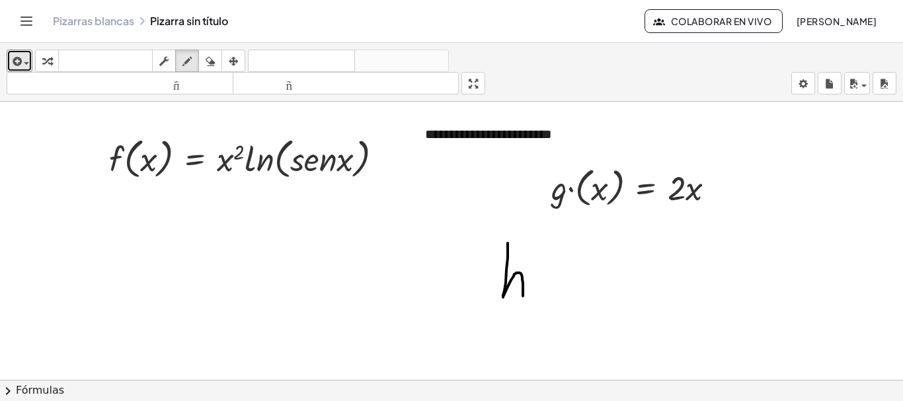
drag, startPoint x: 508, startPoint y: 243, endPoint x: 523, endPoint y: 296, distance: 55.1
click at [523, 296] on div at bounding box center [451, 380] width 903 height 557
drag, startPoint x: 536, startPoint y: 263, endPoint x: 532, endPoint y: 279, distance: 16.9
click at [532, 279] on div at bounding box center [451, 380] width 903 height 557
drag, startPoint x: 550, startPoint y: 265, endPoint x: 558, endPoint y: 306, distance: 41.1
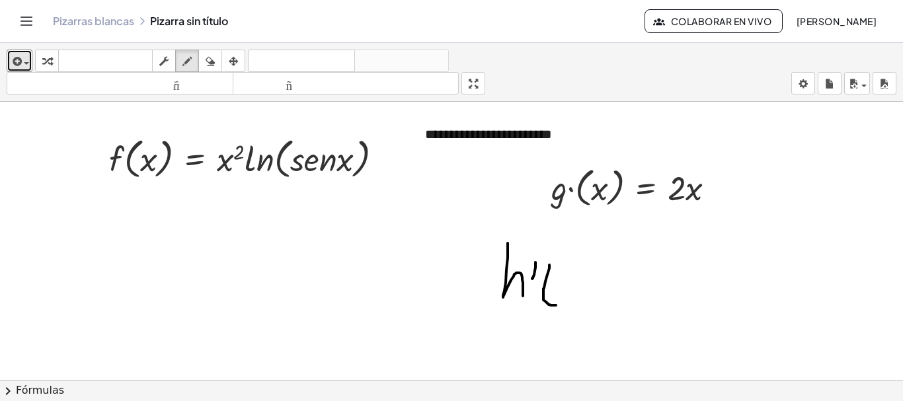
click at [558, 306] on div at bounding box center [451, 380] width 903 height 557
drag, startPoint x: 560, startPoint y: 283, endPoint x: 581, endPoint y: 298, distance: 25.7
click at [581, 298] on div at bounding box center [451, 380] width 903 height 557
drag, startPoint x: 582, startPoint y: 281, endPoint x: 560, endPoint y: 303, distance: 31.3
click at [560, 303] on div at bounding box center [451, 380] width 903 height 557
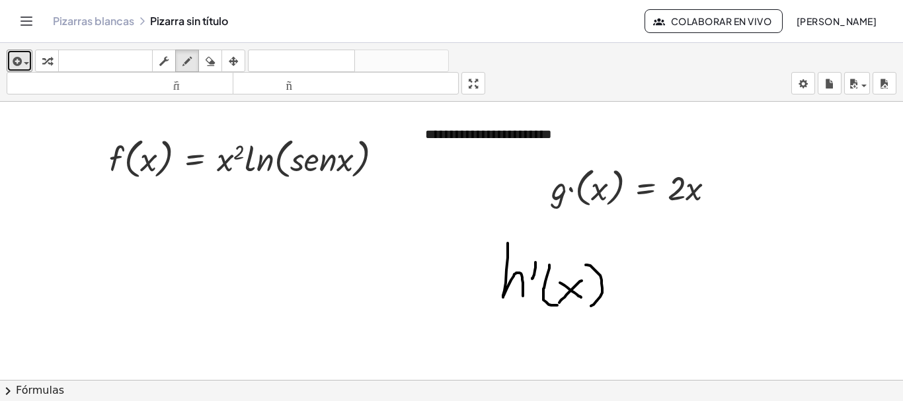
drag, startPoint x: 586, startPoint y: 265, endPoint x: 590, endPoint y: 307, distance: 41.9
click at [590, 307] on div at bounding box center [451, 380] width 903 height 557
drag, startPoint x: 615, startPoint y: 270, endPoint x: 634, endPoint y: 267, distance: 19.4
click at [634, 267] on div at bounding box center [451, 380] width 903 height 557
drag, startPoint x: 620, startPoint y: 280, endPoint x: 644, endPoint y: 278, distance: 23.2
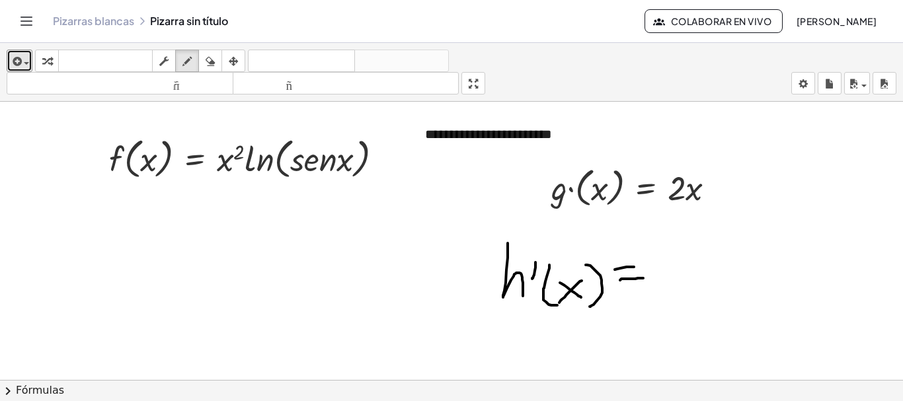
click at [644, 278] on div at bounding box center [451, 380] width 903 height 557
drag, startPoint x: 669, startPoint y: 246, endPoint x: 675, endPoint y: 265, distance: 19.5
click at [675, 265] on div at bounding box center [451, 380] width 903 height 557
click at [679, 251] on div at bounding box center [451, 380] width 903 height 557
drag, startPoint x: 714, startPoint y: 238, endPoint x: 704, endPoint y: 261, distance: 24.6
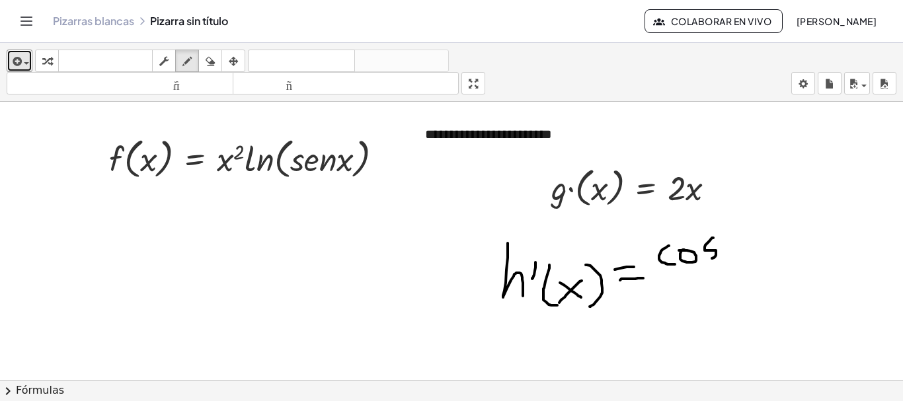
click at [704, 261] on div at bounding box center [451, 380] width 903 height 557
drag, startPoint x: 726, startPoint y: 244, endPoint x: 745, endPoint y: 257, distance: 23.3
click at [745, 257] on div at bounding box center [451, 380] width 903 height 557
drag, startPoint x: 745, startPoint y: 239, endPoint x: 729, endPoint y: 266, distance: 31.4
click at [729, 266] on div at bounding box center [451, 380] width 903 height 557
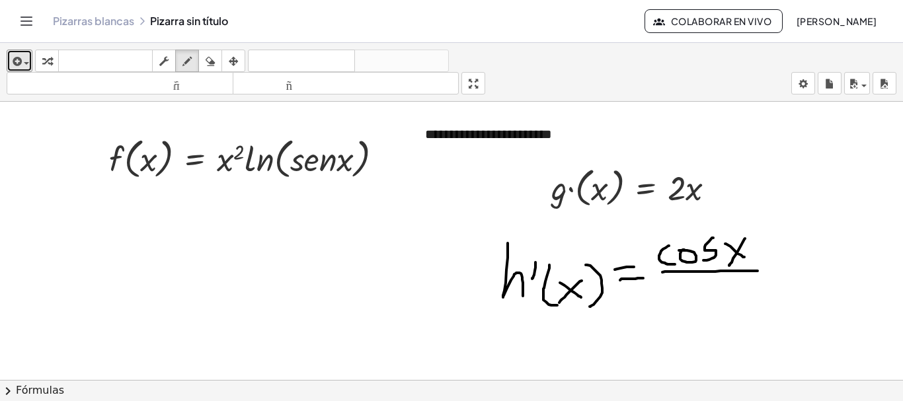
drag, startPoint x: 663, startPoint y: 272, endPoint x: 763, endPoint y: 271, distance: 100.5
click at [763, 271] on div at bounding box center [451, 380] width 903 height 557
drag, startPoint x: 683, startPoint y: 288, endPoint x: 667, endPoint y: 312, distance: 28.3
click at [667, 312] on div at bounding box center [451, 380] width 903 height 557
drag, startPoint x: 694, startPoint y: 300, endPoint x: 712, endPoint y: 304, distance: 18.2
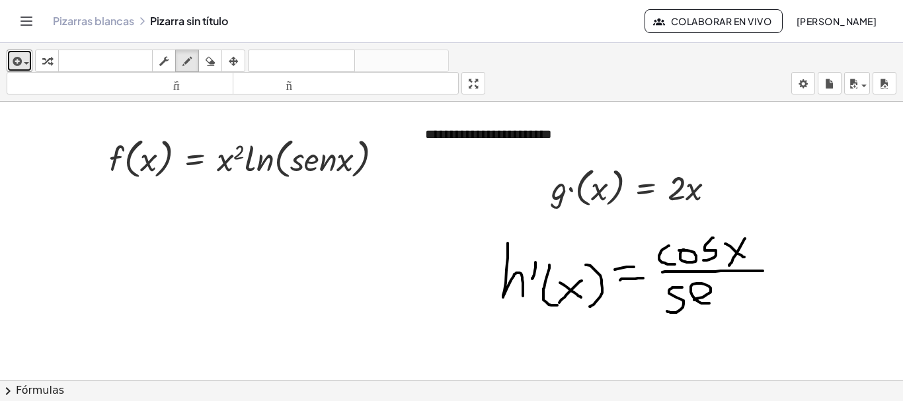
click at [712, 304] on div at bounding box center [451, 380] width 903 height 557
drag, startPoint x: 716, startPoint y: 290, endPoint x: 733, endPoint y: 308, distance: 24.8
click at [733, 308] on div at bounding box center [451, 380] width 903 height 557
drag, startPoint x: 745, startPoint y: 293, endPoint x: 766, endPoint y: 311, distance: 27.7
click at [766, 311] on div at bounding box center [451, 380] width 903 height 557
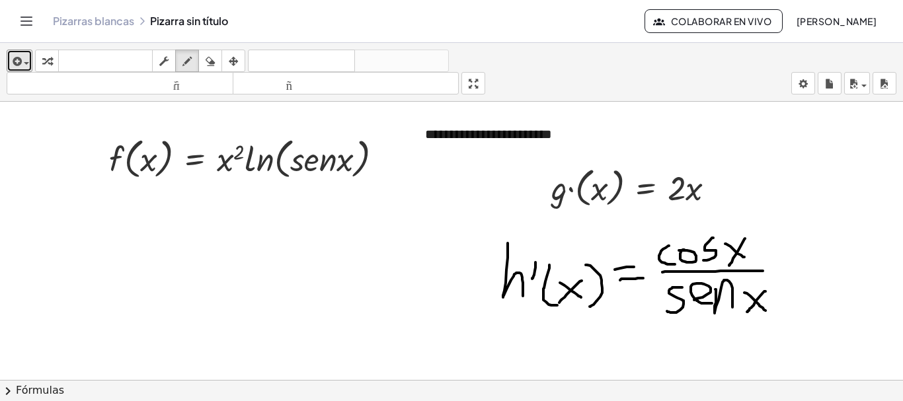
drag, startPoint x: 766, startPoint y: 292, endPoint x: 747, endPoint y: 312, distance: 27.6
click at [747, 312] on div at bounding box center [451, 380] width 903 height 557
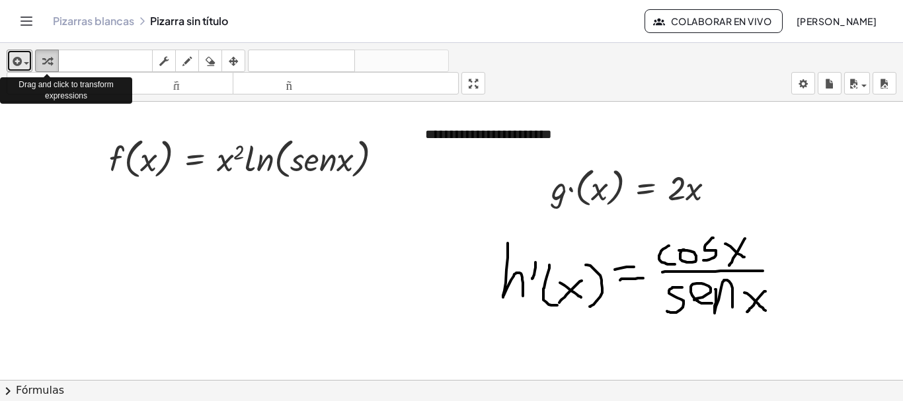
click at [44, 53] on div "button" at bounding box center [46, 61] width 17 height 16
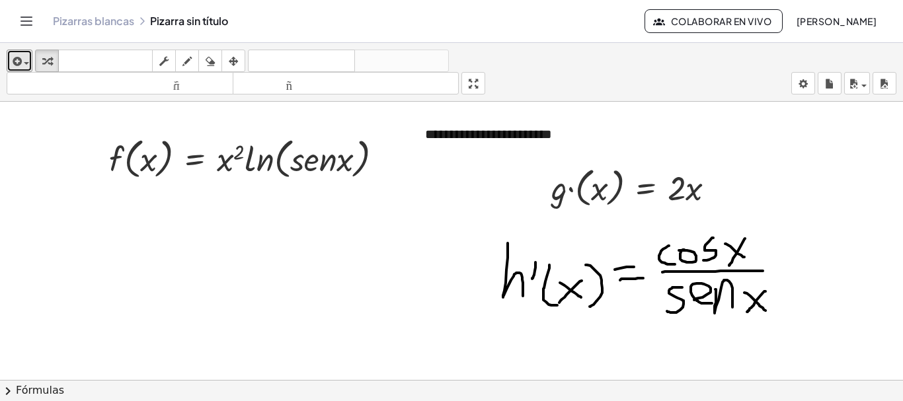
click at [634, 265] on div at bounding box center [451, 380] width 903 height 557
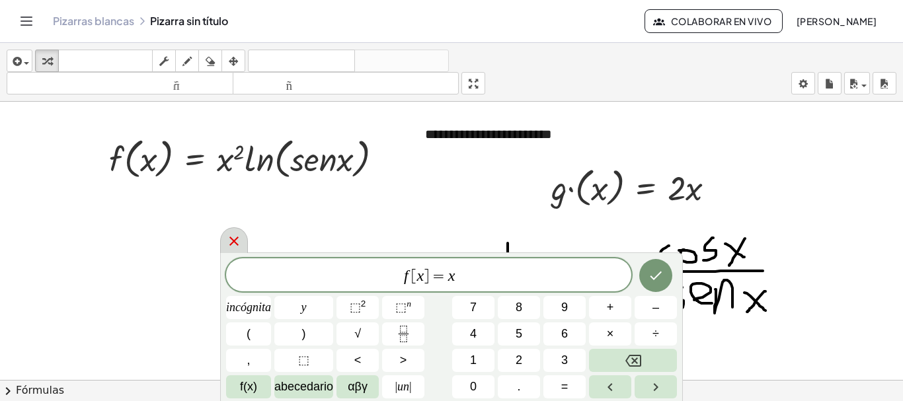
click at [228, 241] on icon at bounding box center [234, 241] width 16 height 16
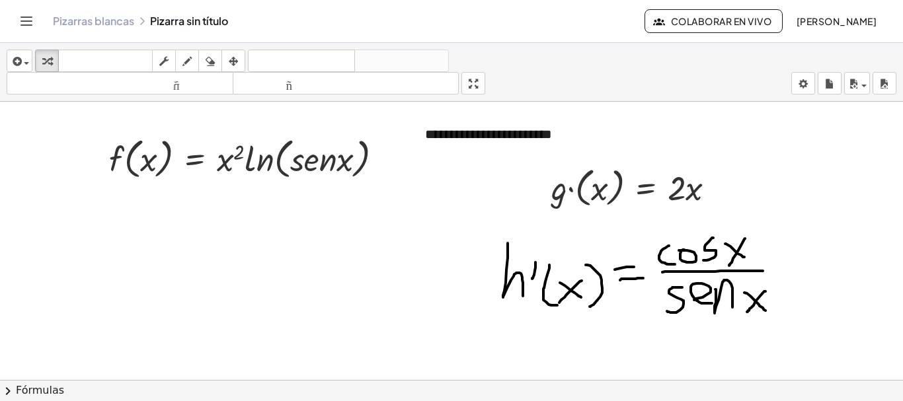
drag, startPoint x: 782, startPoint y: 282, endPoint x: 625, endPoint y: 285, distance: 157.4
click at [625, 285] on div at bounding box center [451, 380] width 903 height 557
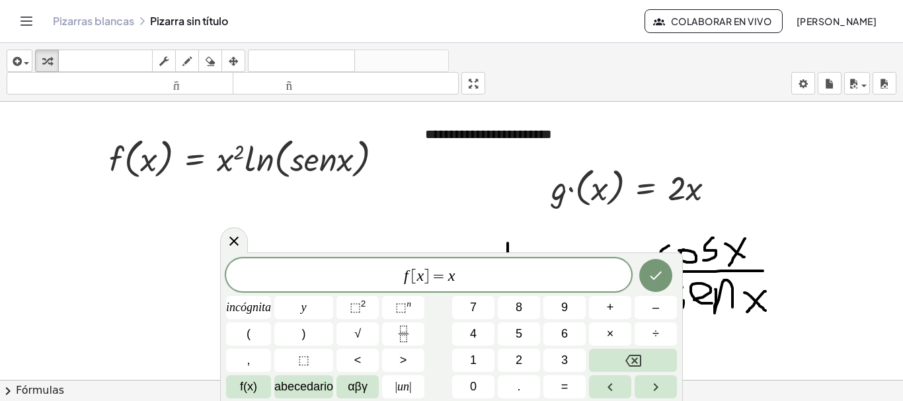
drag, startPoint x: 481, startPoint y: 239, endPoint x: 661, endPoint y: 237, distance: 179.9
click at [661, 237] on div at bounding box center [451, 380] width 903 height 557
click at [228, 243] on icon at bounding box center [234, 241] width 16 height 16
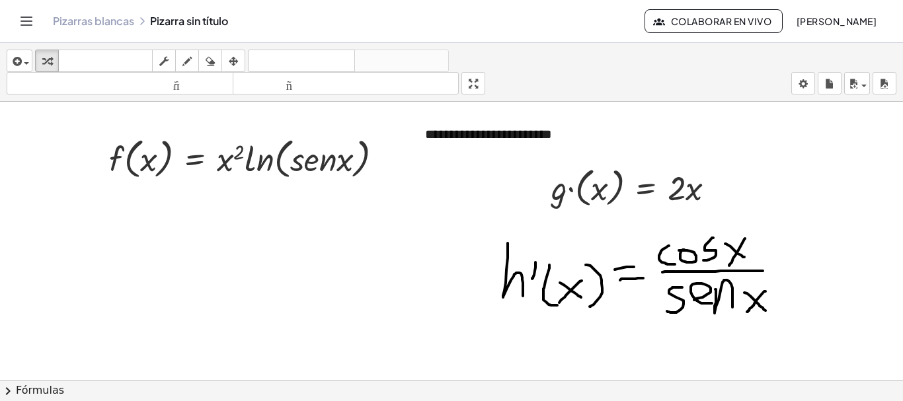
click at [575, 265] on div at bounding box center [451, 380] width 903 height 557
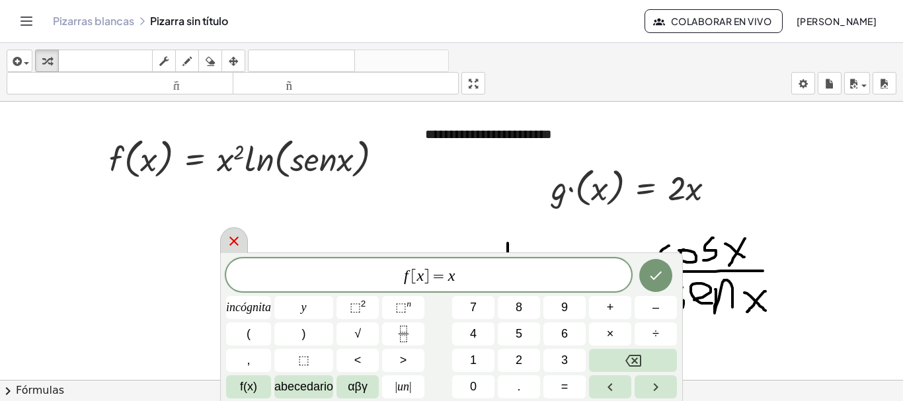
click at [237, 239] on icon at bounding box center [233, 241] width 9 height 9
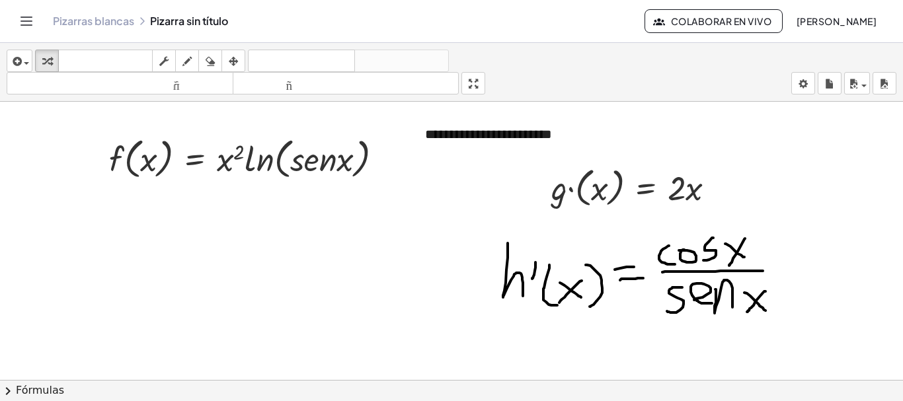
drag, startPoint x: 800, startPoint y: 301, endPoint x: 610, endPoint y: 288, distance: 190.2
click at [610, 288] on div at bounding box center [451, 380] width 903 height 557
click at [207, 56] on icon "button" at bounding box center [210, 62] width 9 height 16
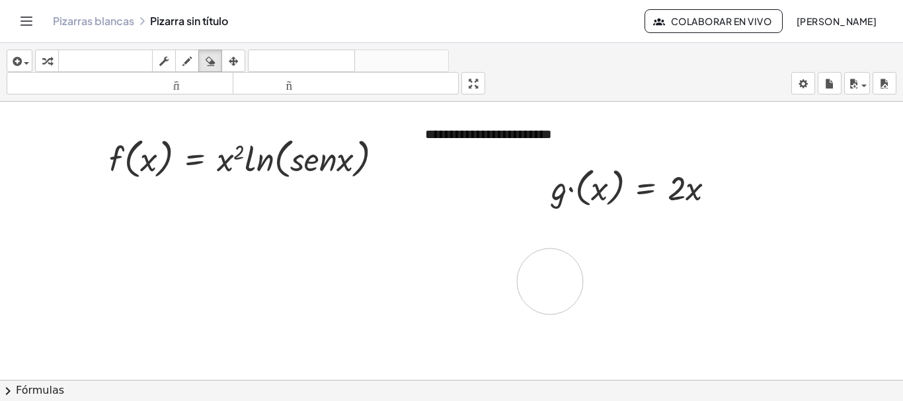
drag, startPoint x: 786, startPoint y: 290, endPoint x: 559, endPoint y: 280, distance: 227.8
click at [559, 280] on div at bounding box center [451, 380] width 903 height 557
click at [595, 196] on div at bounding box center [451, 380] width 903 height 557
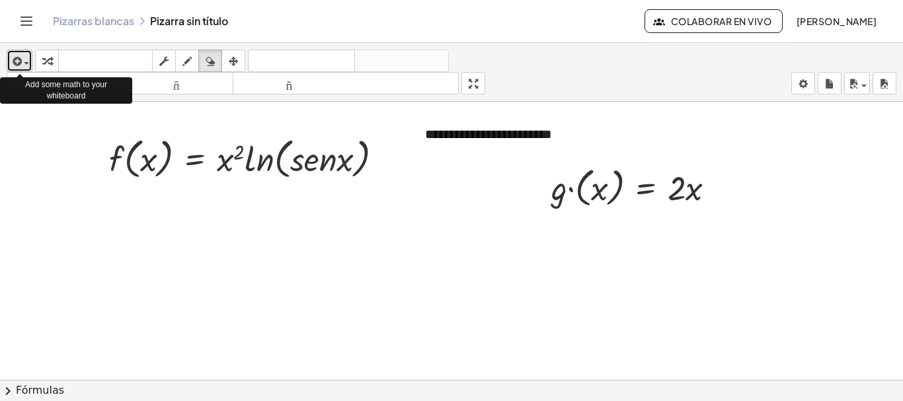
click at [19, 58] on icon "button" at bounding box center [16, 62] width 12 height 16
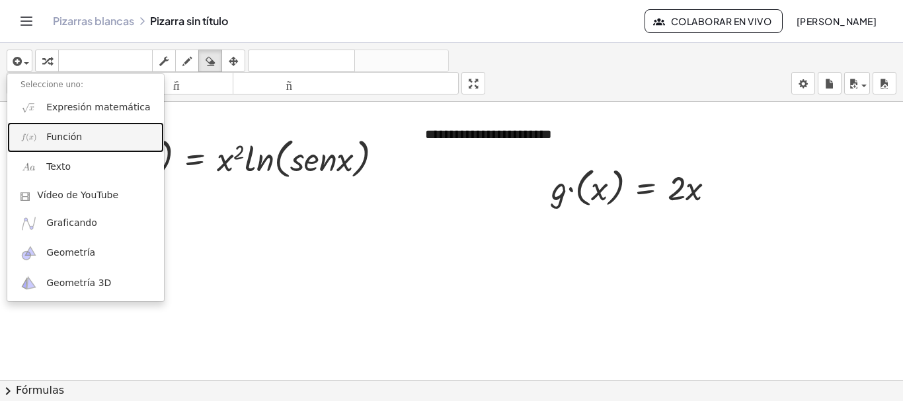
click at [76, 137] on font "Función" at bounding box center [64, 137] width 36 height 11
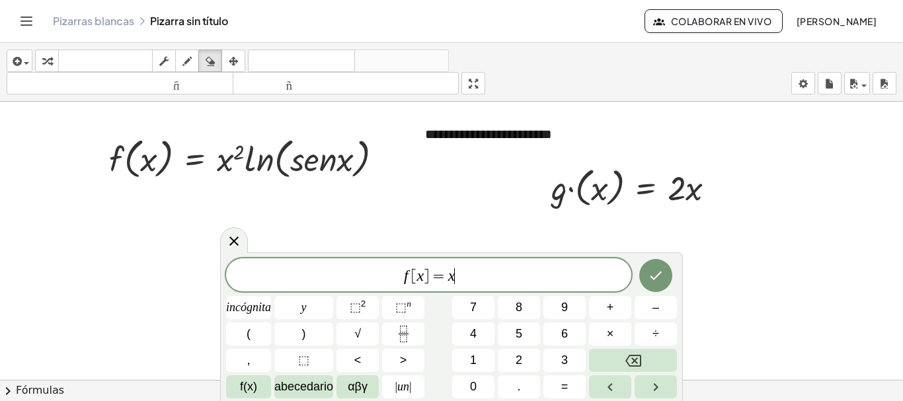
click at [483, 276] on span "f [ x ] = x ​" at bounding box center [428, 276] width 405 height 19
click at [431, 280] on span "=" at bounding box center [438, 277] width 19 height 16
click at [519, 276] on span "h ´ ( x ) = x ​" at bounding box center [428, 275] width 405 height 22
click at [415, 331] on button "Fracción" at bounding box center [403, 334] width 42 height 23
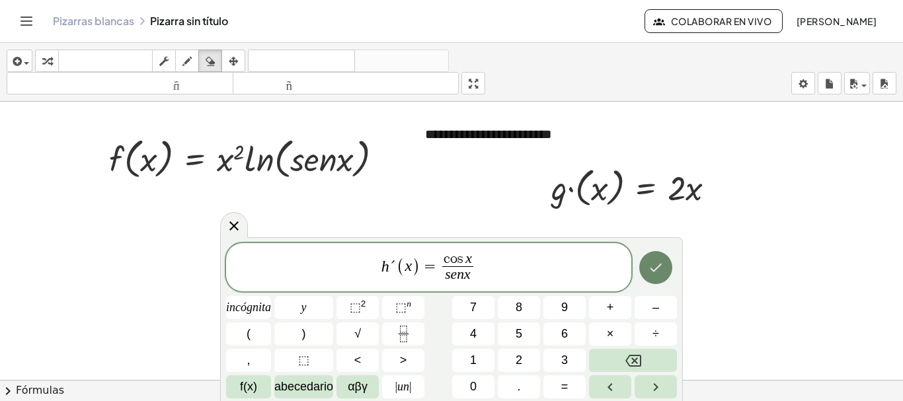
click at [659, 266] on icon "Hecho" at bounding box center [656, 268] width 16 height 16
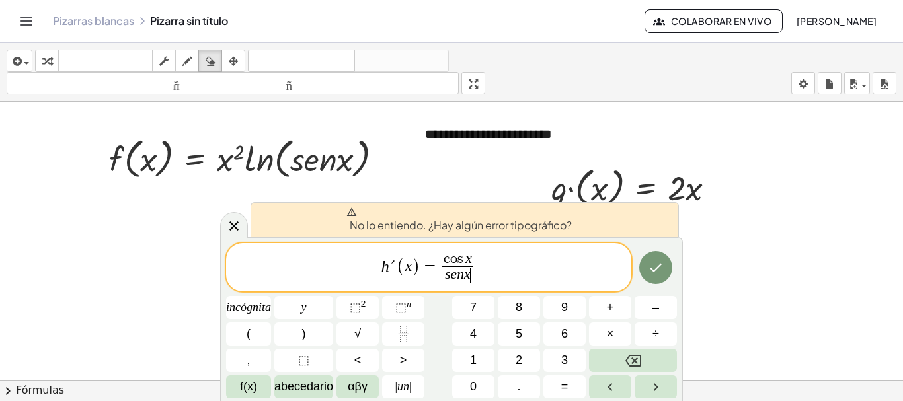
click at [366, 210] on span at bounding box center [460, 212] width 226 height 11
click at [234, 236] on div at bounding box center [234, 225] width 28 height 26
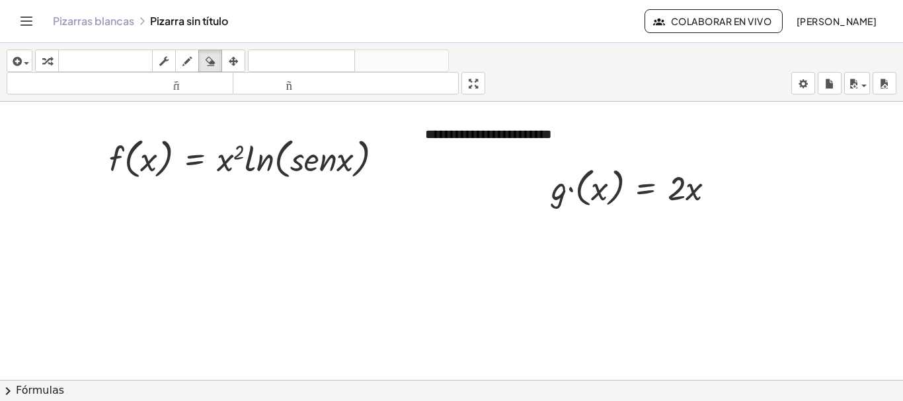
click at [685, 186] on div at bounding box center [451, 380] width 903 height 557
click at [353, 144] on div at bounding box center [451, 380] width 903 height 557
click at [637, 189] on div at bounding box center [451, 380] width 903 height 557
click at [597, 196] on div at bounding box center [451, 380] width 903 height 557
click at [561, 183] on div at bounding box center [451, 380] width 903 height 557
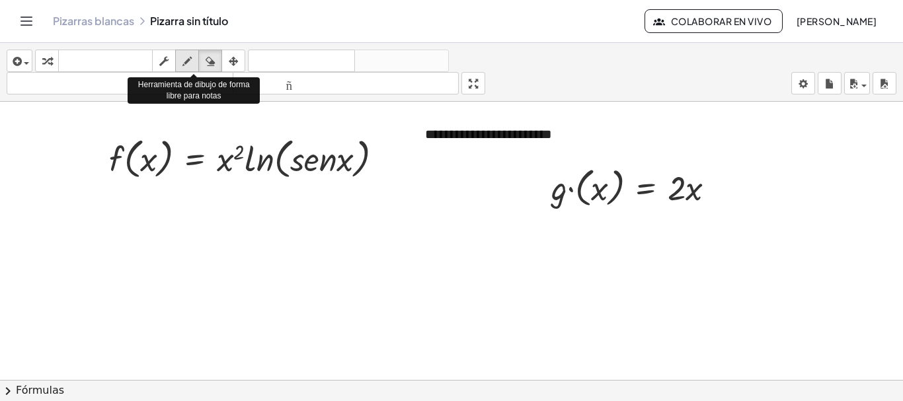
click at [185, 63] on icon "button" at bounding box center [187, 62] width 9 height 16
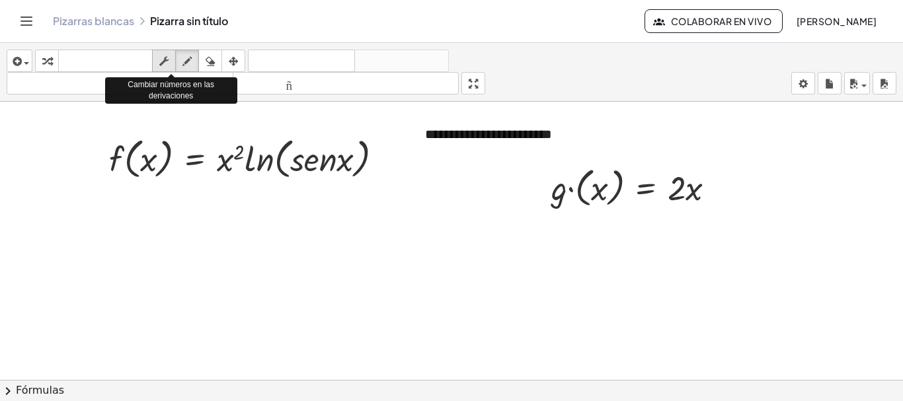
click at [163, 58] on icon "button" at bounding box center [163, 62] width 9 height 16
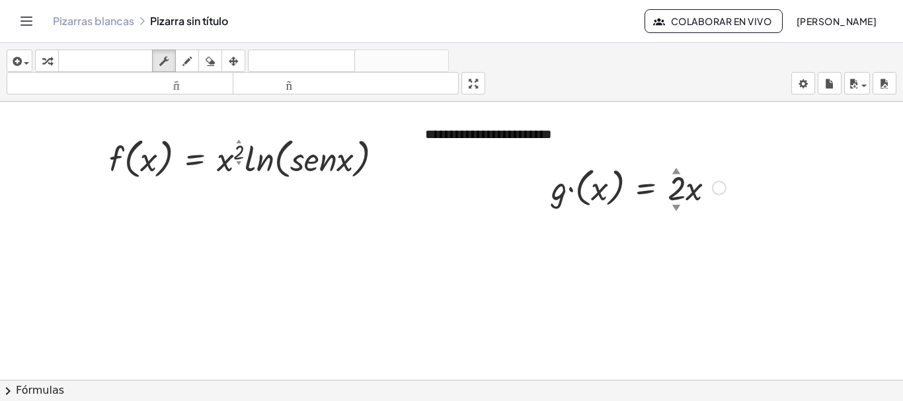
click at [591, 188] on div at bounding box center [639, 187] width 188 height 48
click at [719, 191] on div at bounding box center [719, 188] width 15 height 15
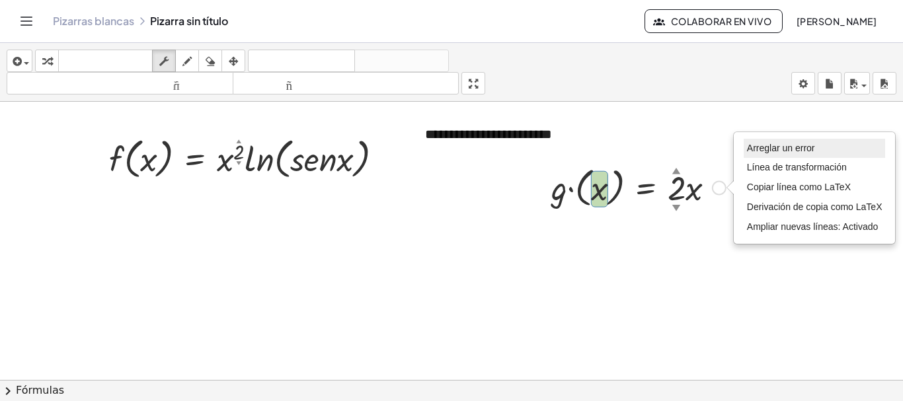
click at [761, 148] on font "Arreglar un error" at bounding box center [781, 148] width 68 height 11
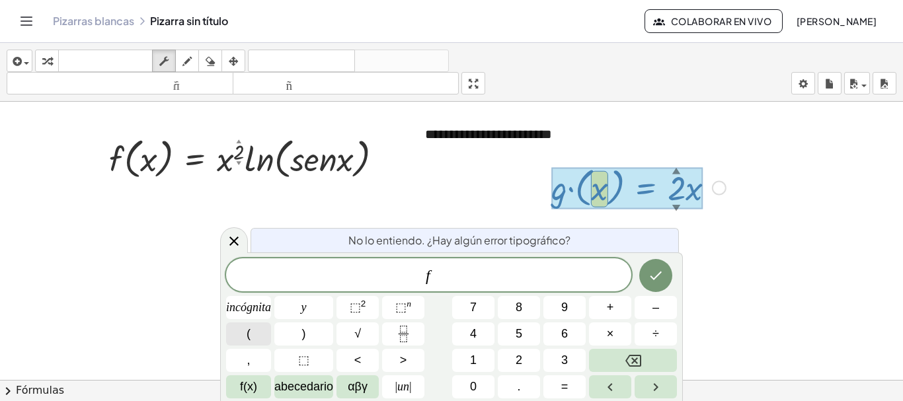
click at [261, 331] on button "(" at bounding box center [248, 334] width 45 height 23
click at [245, 334] on button "(" at bounding box center [248, 334] width 45 height 23
click at [332, 330] on button ")" at bounding box center [303, 334] width 59 height 23
click at [374, 308] on button "⬚ 2" at bounding box center [358, 307] width 42 height 23
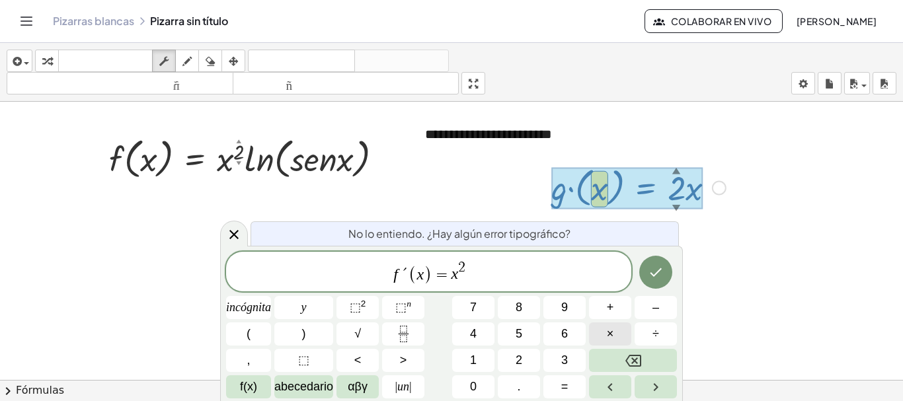
click at [613, 333] on font "×" at bounding box center [610, 333] width 7 height 13
click at [405, 335] on icon "Fracción" at bounding box center [404, 334] width 17 height 17
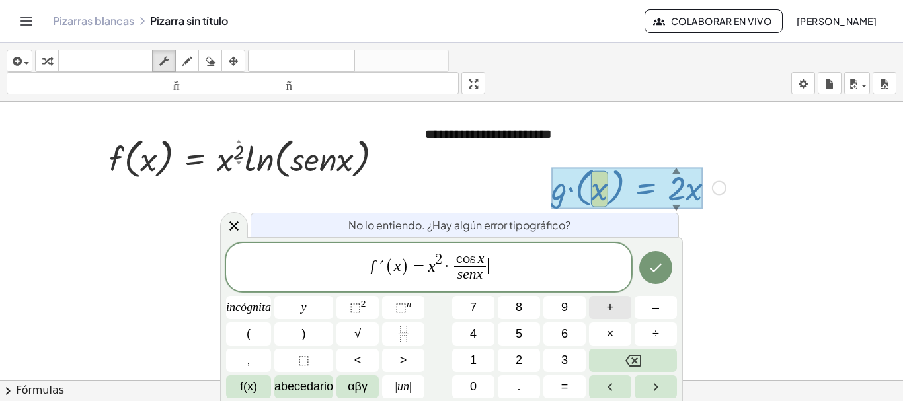
click at [614, 301] on font "+" at bounding box center [610, 307] width 7 height 13
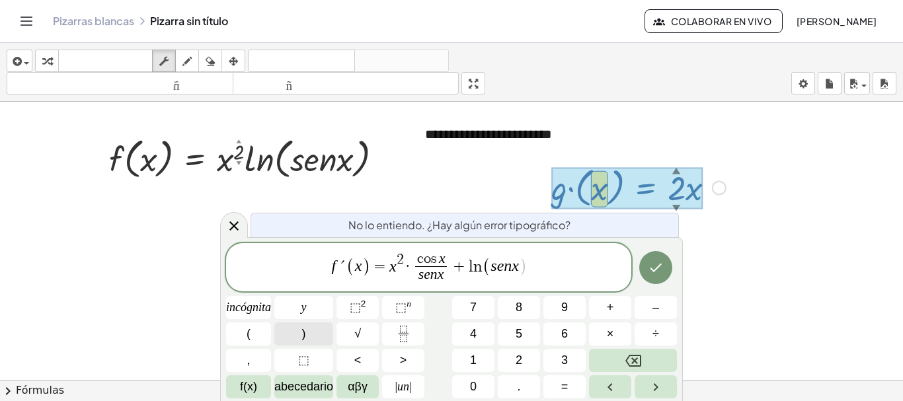
click at [302, 327] on font ")" at bounding box center [304, 333] width 4 height 13
click at [616, 335] on button "×" at bounding box center [610, 334] width 42 height 23
click at [649, 278] on button "Hecho" at bounding box center [656, 267] width 33 height 33
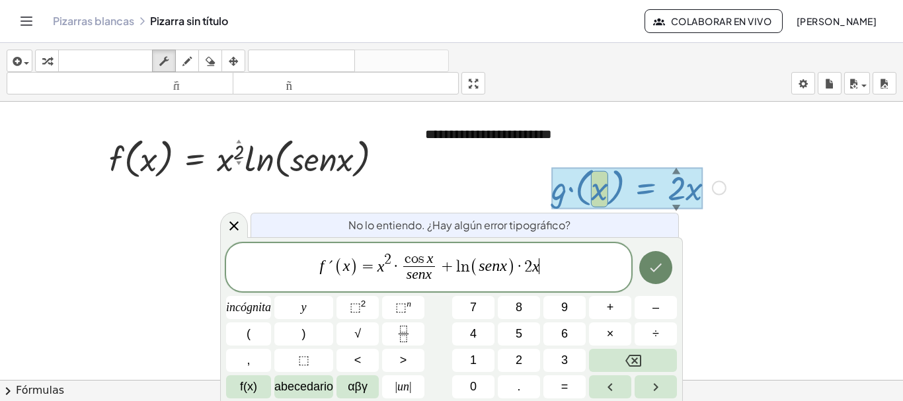
click at [664, 269] on button "Hecho" at bounding box center [656, 267] width 33 height 33
drag, startPoint x: 583, startPoint y: 222, endPoint x: 341, endPoint y: 229, distance: 241.5
click at [341, 229] on div "No lo entiendo. ¿Hay algún error tipográfico?" at bounding box center [465, 225] width 429 height 24
click at [604, 229] on div "No lo entiendo. ¿Hay algún error tipográfico?" at bounding box center [465, 225] width 429 height 24
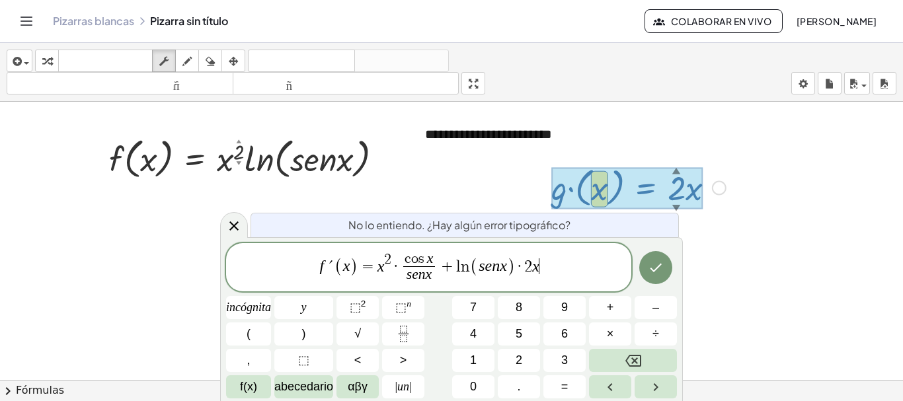
click at [587, 267] on span "f ´ ( x ) = x 2 · c o s x s e n x ​ + l n ( s e n x ) · 2 x ​" at bounding box center [428, 268] width 405 height 35
click at [669, 261] on button "Hecho" at bounding box center [656, 267] width 33 height 33
click at [606, 265] on span "f ´ ( x ) = x 2 · c o s x s e n x ​ + l n ( s e n x ) · 2 x ​" at bounding box center [428, 268] width 405 height 35
click at [223, 223] on div at bounding box center [234, 225] width 28 height 26
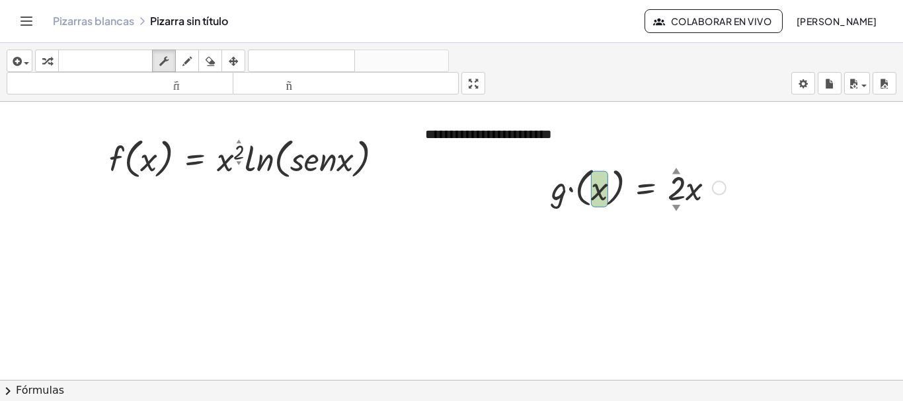
click at [718, 190] on div "Arreglar un error Línea de transformación Copiar línea como LaTeX Derivación de…" at bounding box center [719, 188] width 15 height 15
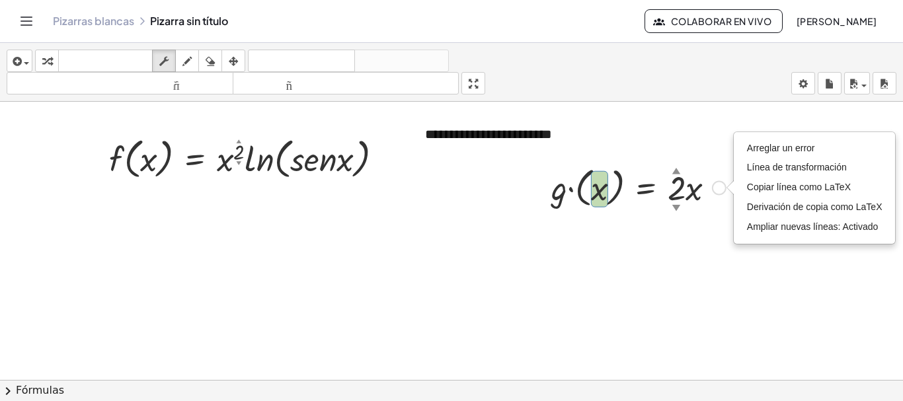
drag, startPoint x: 524, startPoint y: 195, endPoint x: 595, endPoint y: 187, distance: 71.2
click at [595, 187] on div "**********" at bounding box center [451, 380] width 903 height 557
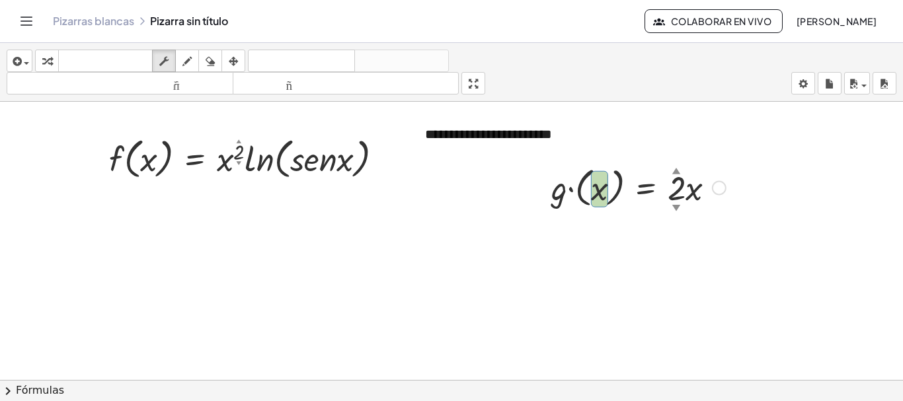
click at [595, 187] on div at bounding box center [639, 187] width 188 height 48
click at [534, 247] on div at bounding box center [451, 380] width 903 height 557
click at [553, 187] on div at bounding box center [639, 187] width 188 height 48
click at [718, 192] on div "Arreglar un error Línea de transformación Copiar línea como LaTeX Derivación de…" at bounding box center [719, 188] width 15 height 15
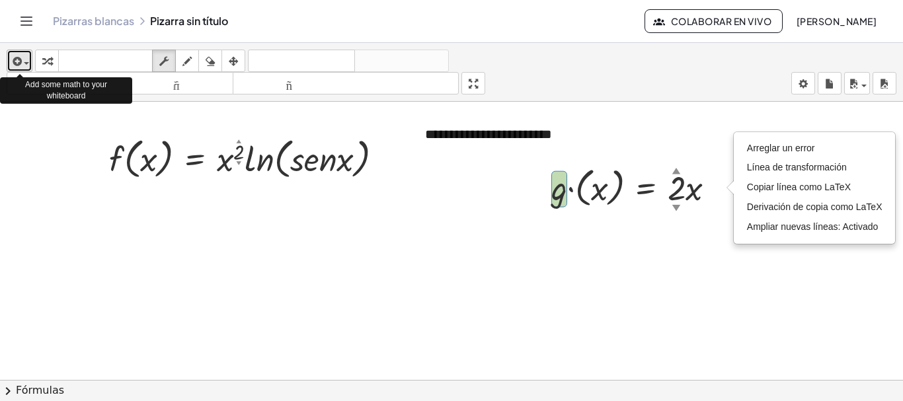
click at [26, 65] on div "button" at bounding box center [19, 61] width 19 height 16
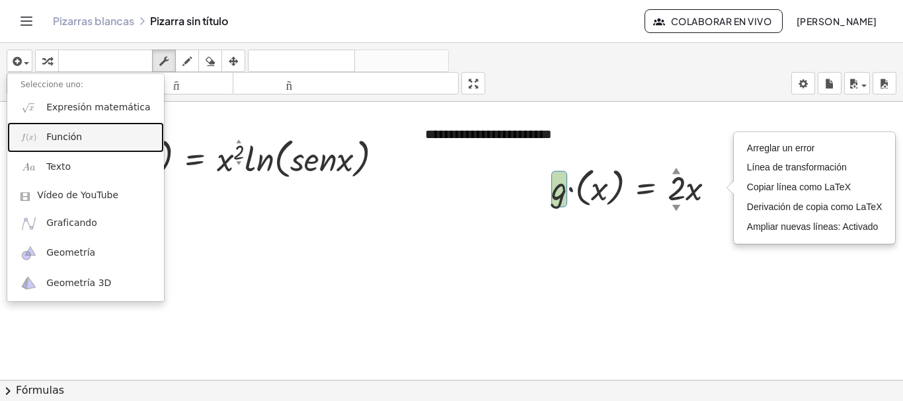
click at [69, 134] on font "Función" at bounding box center [64, 137] width 36 height 11
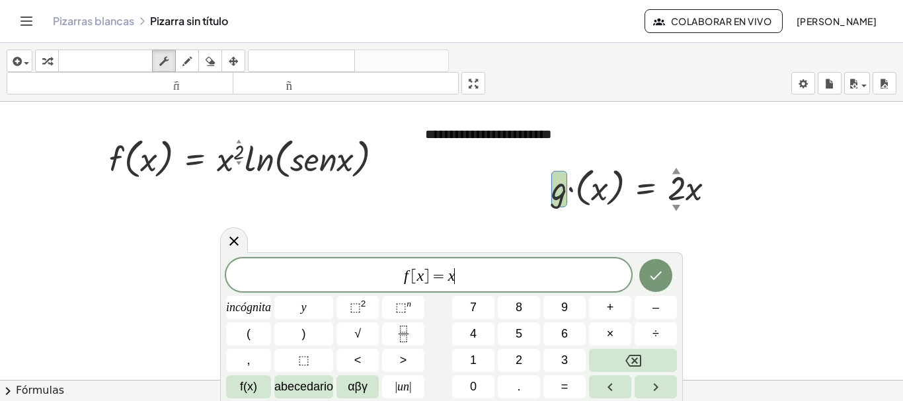
click at [525, 281] on span "f [ x ] = x ​" at bounding box center [428, 276] width 405 height 19
click at [412, 274] on span "f ​ [ x ] =" at bounding box center [428, 276] width 405 height 19
click at [466, 274] on span "f [ x ] = ​" at bounding box center [428, 276] width 405 height 19
click at [415, 278] on span "f ​ [ x ] =" at bounding box center [428, 276] width 405 height 19
click at [233, 239] on icon at bounding box center [234, 241] width 16 height 16
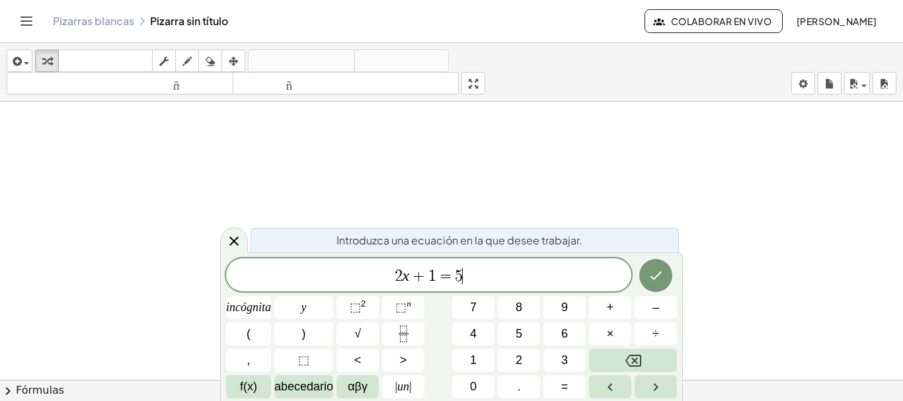
click at [478, 276] on span "2 x + 1 = 5 ​" at bounding box center [428, 276] width 405 height 19
click at [579, 386] on button "=" at bounding box center [565, 387] width 42 height 23
click at [362, 302] on font "2" at bounding box center [363, 304] width 5 height 10
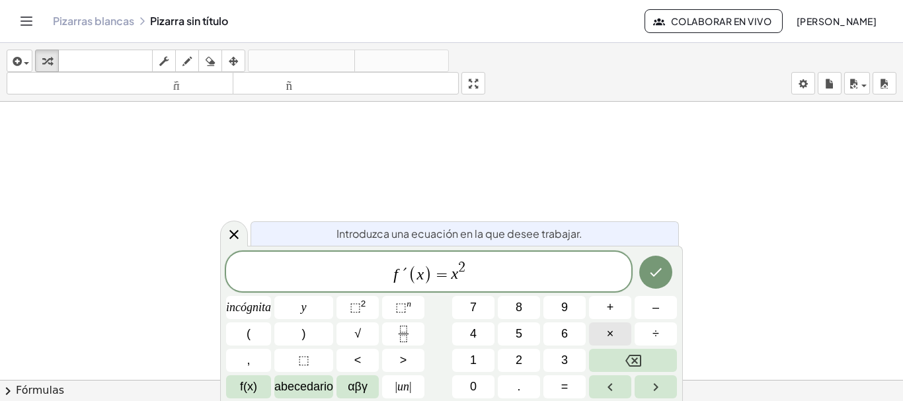
click at [614, 329] on button "×" at bounding box center [610, 334] width 42 height 23
click at [663, 272] on icon "Hecho" at bounding box center [656, 273] width 16 height 16
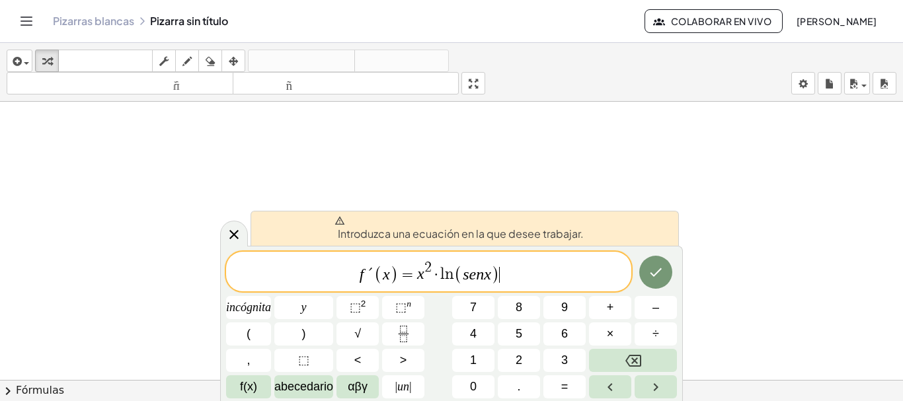
click at [545, 267] on span "f ´ ( x ) = x 2 · l n ( s e n x ) ​" at bounding box center [428, 273] width 405 height 26
click at [230, 228] on icon at bounding box center [234, 235] width 16 height 16
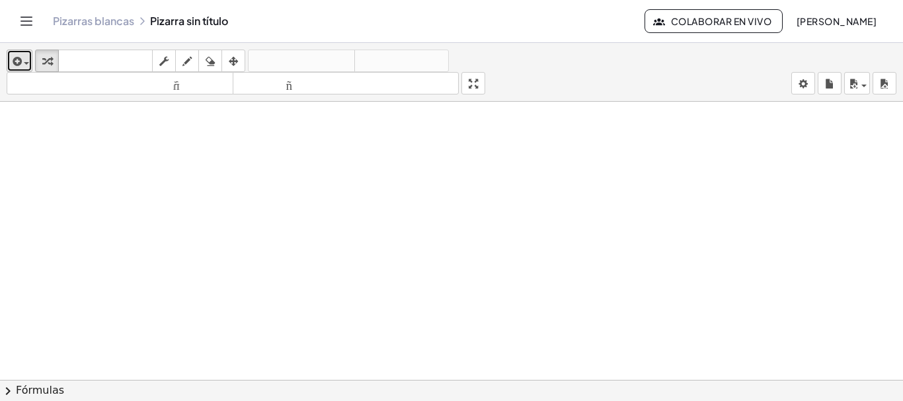
click at [26, 56] on div "button" at bounding box center [19, 61] width 19 height 16
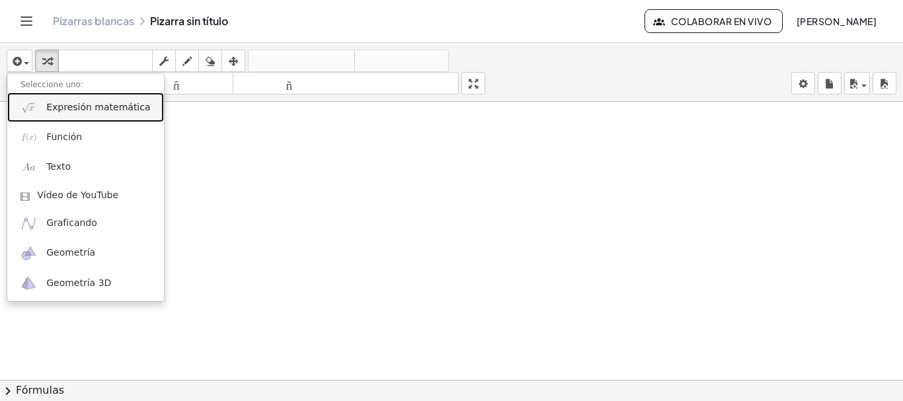
click at [70, 110] on font "Expresión matemática" at bounding box center [98, 107] width 104 height 11
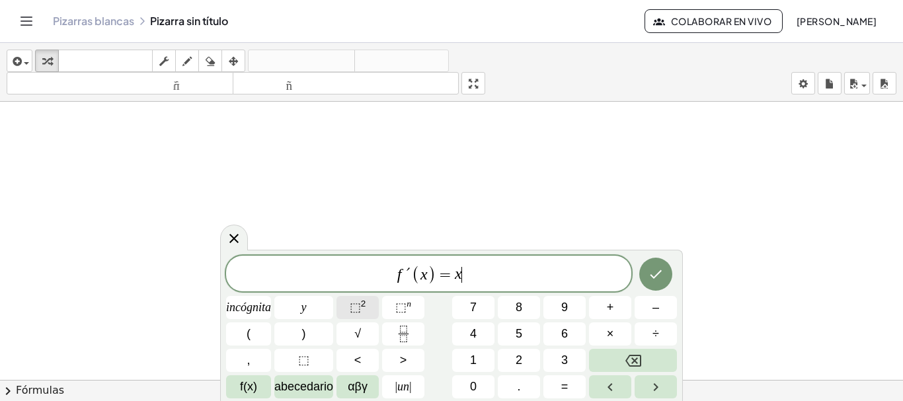
click at [362, 306] on font "2" at bounding box center [363, 304] width 5 height 10
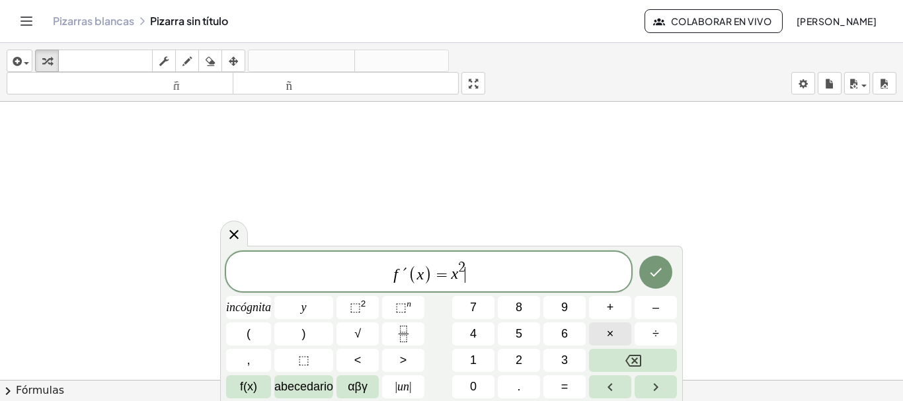
click at [615, 332] on button "×" at bounding box center [610, 334] width 42 height 23
click at [662, 275] on icon "Hecho" at bounding box center [656, 273] width 16 height 16
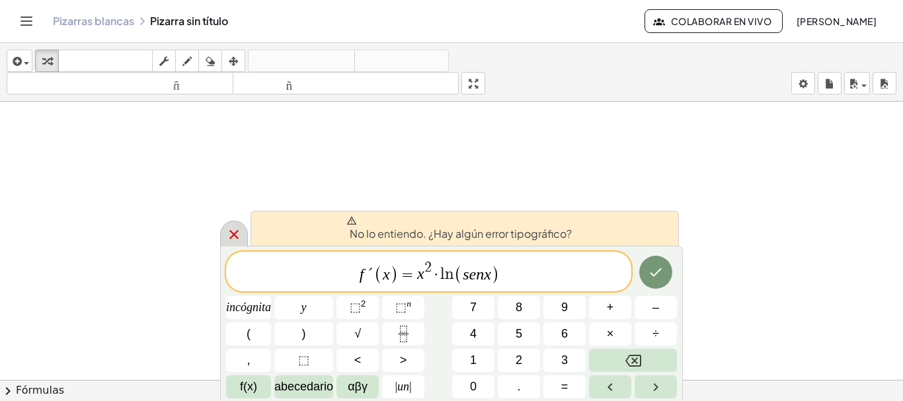
click at [234, 234] on icon at bounding box center [233, 234] width 9 height 9
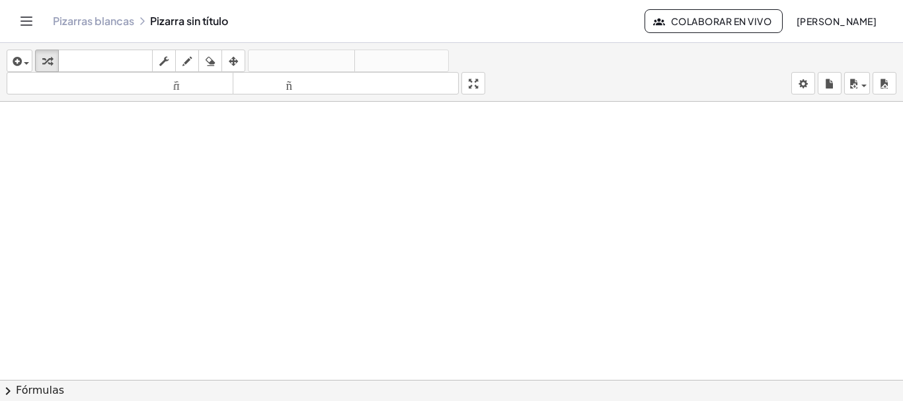
click at [23, 30] on button "Cambiar navegación" at bounding box center [26, 21] width 21 height 21
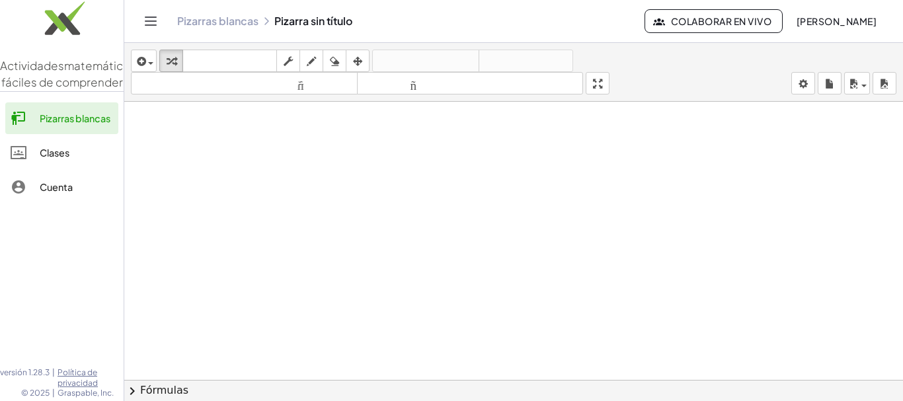
click at [144, 16] on icon "Cambiar navegación" at bounding box center [151, 21] width 16 height 16
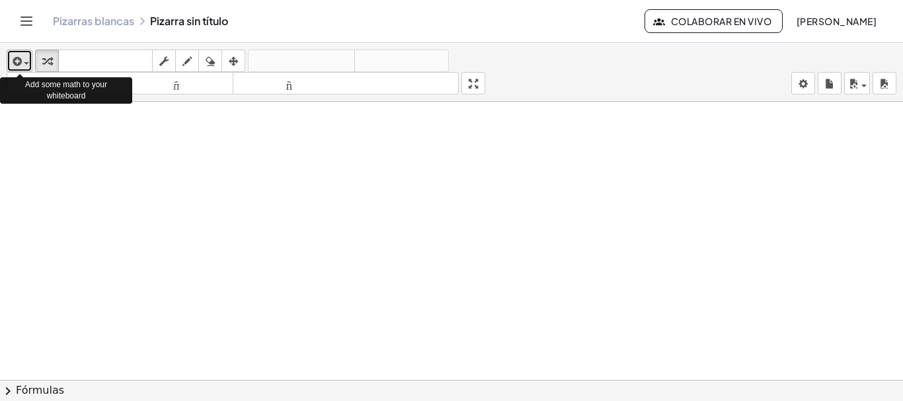
click at [25, 58] on div "button" at bounding box center [19, 61] width 19 height 16
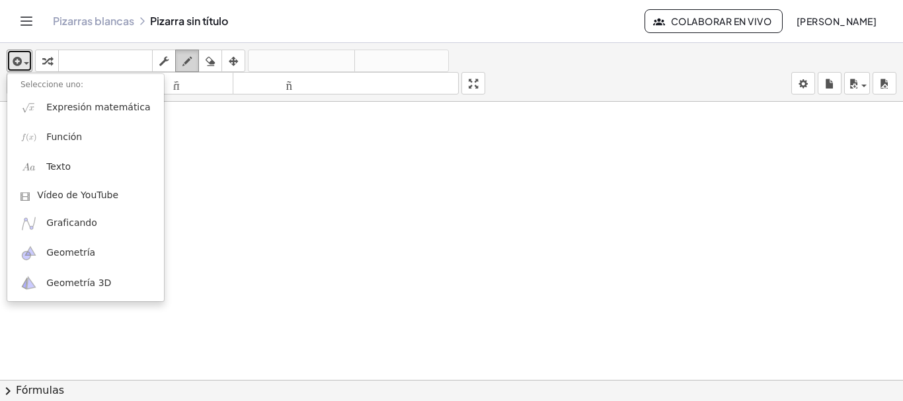
click at [190, 64] on icon "button" at bounding box center [187, 62] width 9 height 16
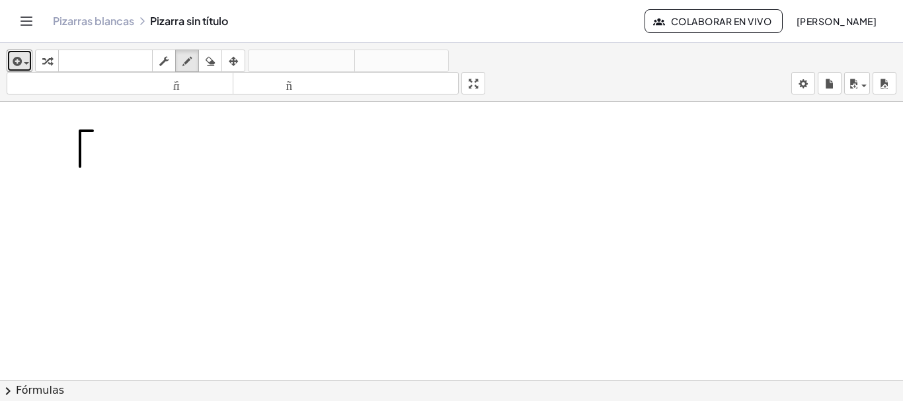
drag, startPoint x: 93, startPoint y: 131, endPoint x: 80, endPoint y: 167, distance: 37.9
drag, startPoint x: 75, startPoint y: 150, endPoint x: 91, endPoint y: 149, distance: 16.5
drag, startPoint x: 105, startPoint y: 141, endPoint x: 110, endPoint y: 168, distance: 27.6
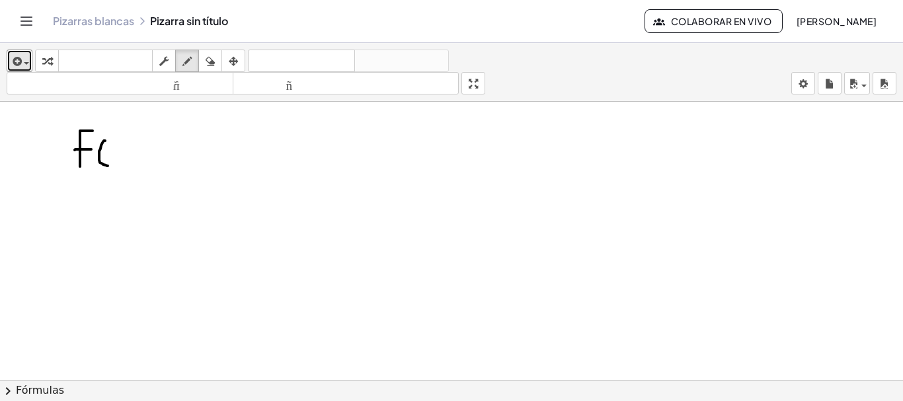
drag, startPoint x: 112, startPoint y: 149, endPoint x: 127, endPoint y: 159, distance: 18.5
drag, startPoint x: 128, startPoint y: 146, endPoint x: 111, endPoint y: 163, distance: 23.9
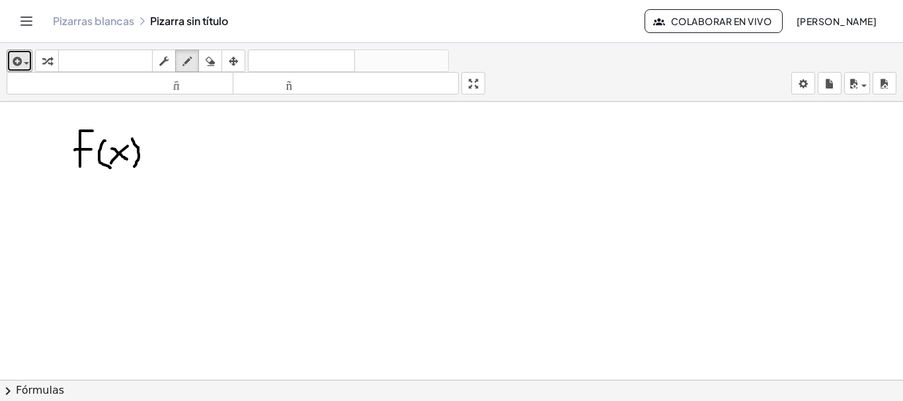
drag, startPoint x: 132, startPoint y: 139, endPoint x: 134, endPoint y: 167, distance: 28.5
drag, startPoint x: 151, startPoint y: 148, endPoint x: 161, endPoint y: 147, distance: 10.0
drag, startPoint x: 147, startPoint y: 154, endPoint x: 163, endPoint y: 155, distance: 16.5
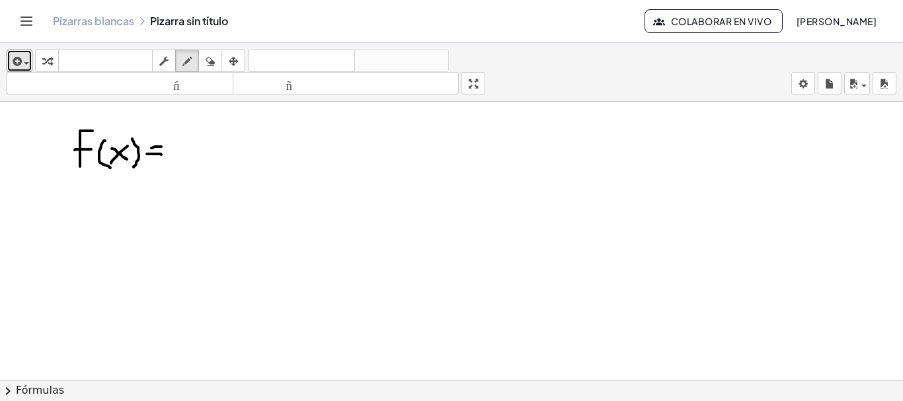
drag, startPoint x: 175, startPoint y: 143, endPoint x: 194, endPoint y: 161, distance: 25.7
drag, startPoint x: 194, startPoint y: 144, endPoint x: 175, endPoint y: 163, distance: 26.2
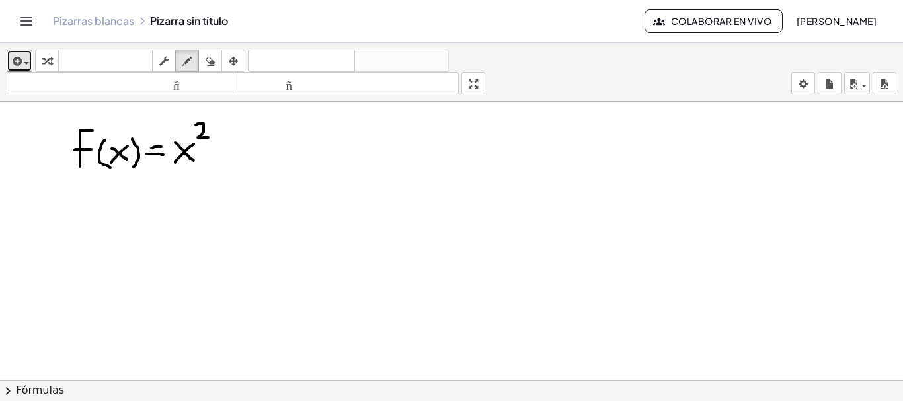
drag, startPoint x: 196, startPoint y: 125, endPoint x: 208, endPoint y: 138, distance: 17.8
drag, startPoint x: 231, startPoint y: 132, endPoint x: 231, endPoint y: 162, distance: 30.4
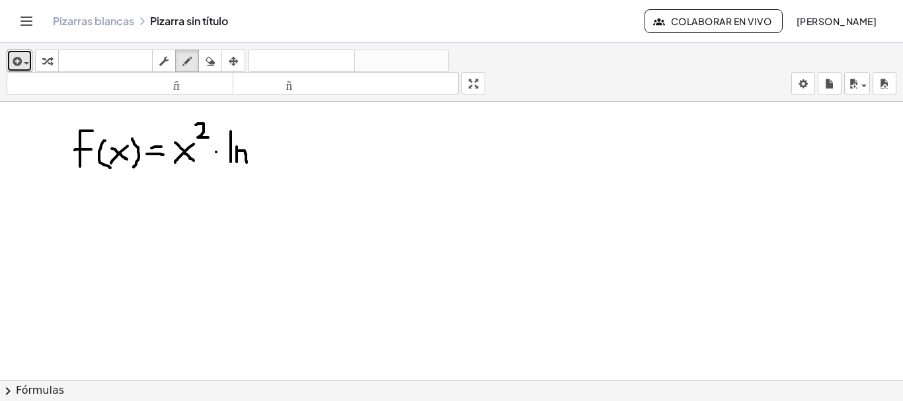
drag, startPoint x: 237, startPoint y: 147, endPoint x: 247, endPoint y: 163, distance: 19.1
drag, startPoint x: 269, startPoint y: 137, endPoint x: 276, endPoint y: 161, distance: 25.5
drag, startPoint x: 289, startPoint y: 140, endPoint x: 284, endPoint y: 157, distance: 17.2
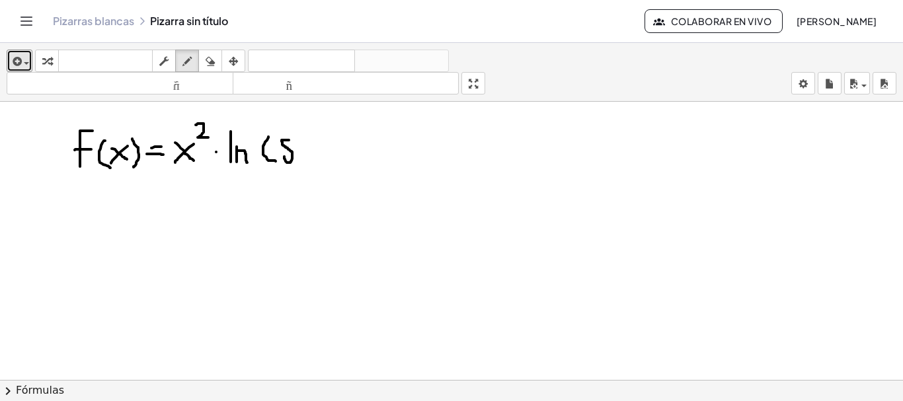
drag, startPoint x: 297, startPoint y: 151, endPoint x: 314, endPoint y: 156, distance: 18.0
drag, startPoint x: 318, startPoint y: 141, endPoint x: 330, endPoint y: 160, distance: 22.6
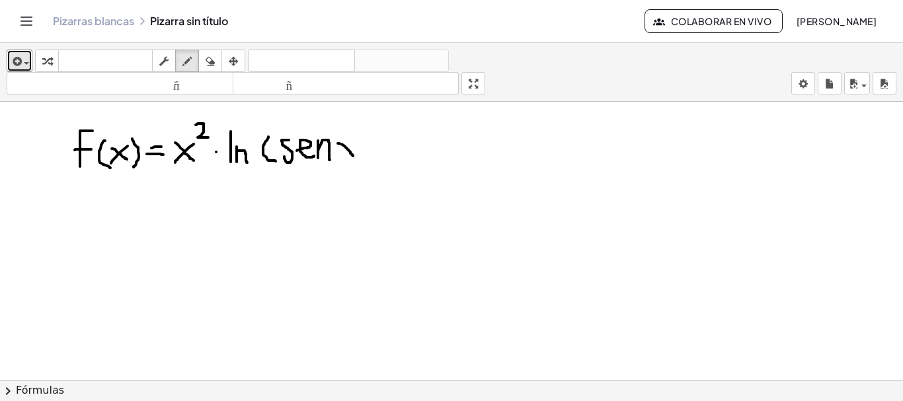
drag, startPoint x: 338, startPoint y: 144, endPoint x: 353, endPoint y: 156, distance: 19.7
drag, startPoint x: 355, startPoint y: 140, endPoint x: 338, endPoint y: 159, distance: 25.8
drag, startPoint x: 359, startPoint y: 134, endPoint x: 359, endPoint y: 165, distance: 31.1
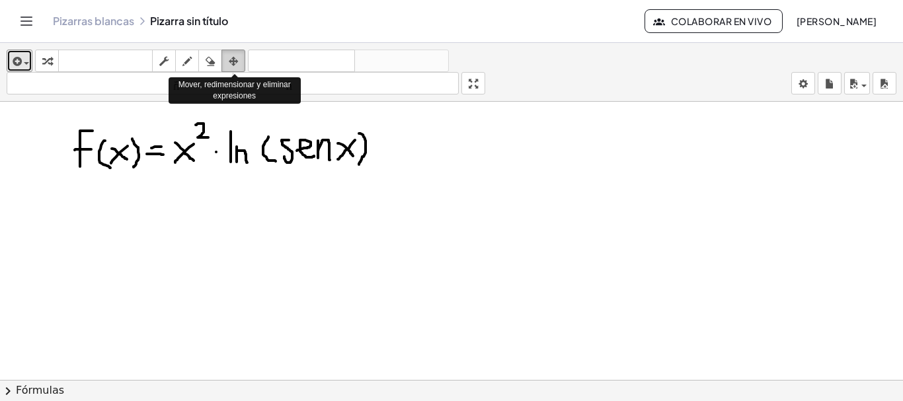
click at [236, 66] on icon "button" at bounding box center [233, 62] width 9 height 16
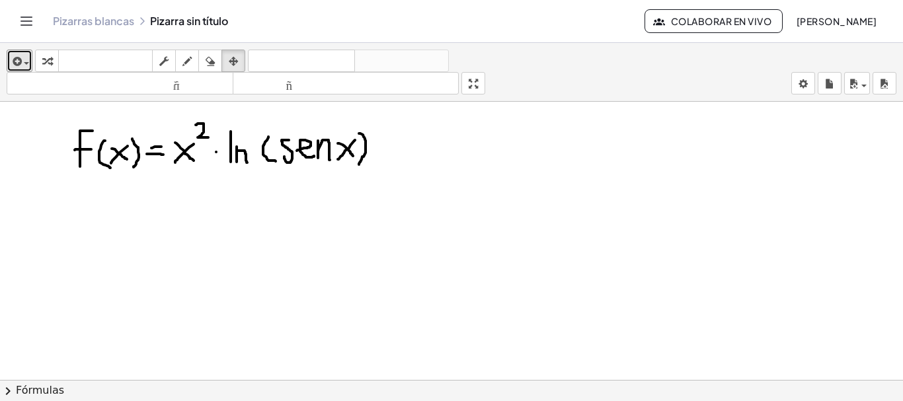
drag, startPoint x: 67, startPoint y: 124, endPoint x: 386, endPoint y: 178, distance: 323.4
drag, startPoint x: 99, startPoint y: 201, endPoint x: 87, endPoint y: 206, distance: 12.2
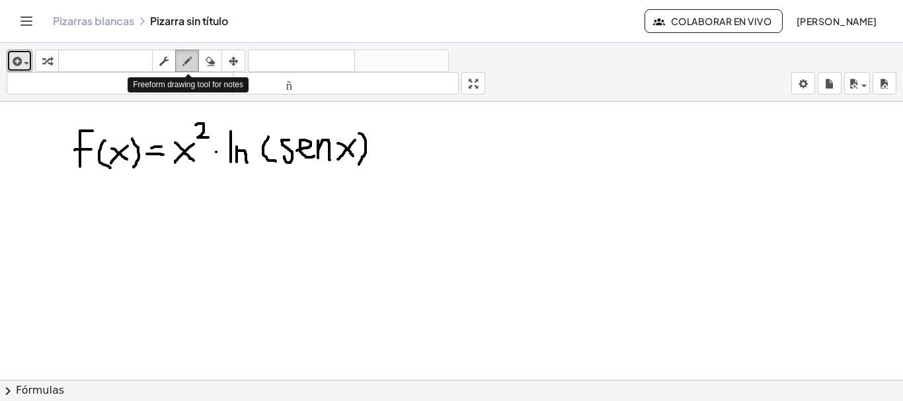
click at [187, 71] on button "dibujar" at bounding box center [187, 61] width 24 height 22
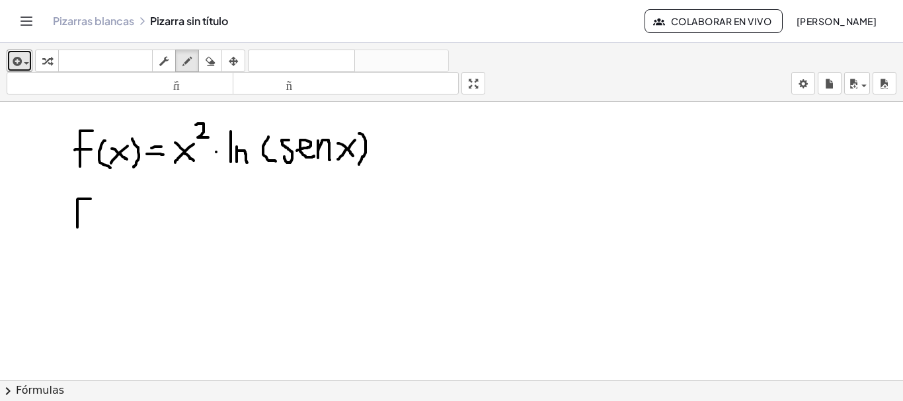
drag, startPoint x: 91, startPoint y: 199, endPoint x: 77, endPoint y: 228, distance: 31.4
drag, startPoint x: 72, startPoint y: 210, endPoint x: 87, endPoint y: 210, distance: 15.2
drag, startPoint x: 104, startPoint y: 192, endPoint x: 99, endPoint y: 203, distance: 11.8
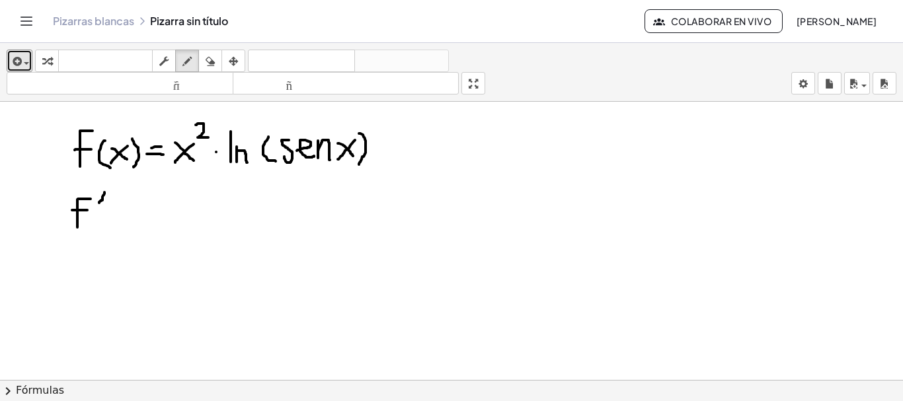
drag, startPoint x: 110, startPoint y: 204, endPoint x: 116, endPoint y: 227, distance: 23.3
drag, startPoint x: 122, startPoint y: 207, endPoint x: 135, endPoint y: 219, distance: 17.8
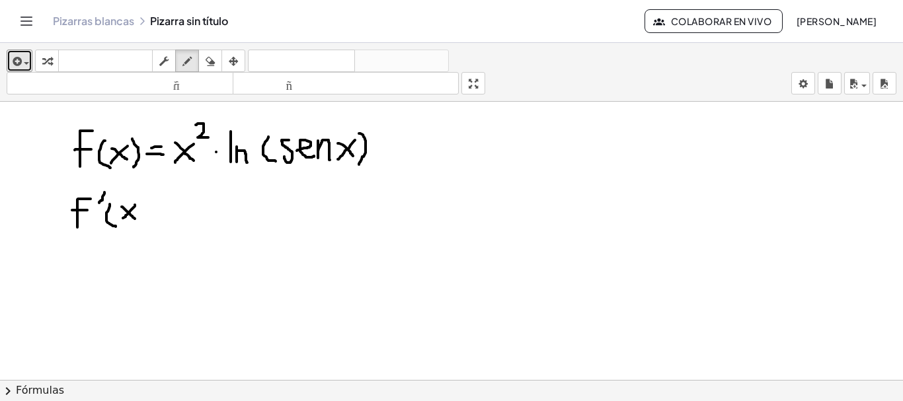
drag, startPoint x: 135, startPoint y: 205, endPoint x: 122, endPoint y: 220, distance: 19.2
drag, startPoint x: 144, startPoint y: 202, endPoint x: 143, endPoint y: 224, distance: 21.9
drag, startPoint x: 160, startPoint y: 207, endPoint x: 171, endPoint y: 207, distance: 10.6
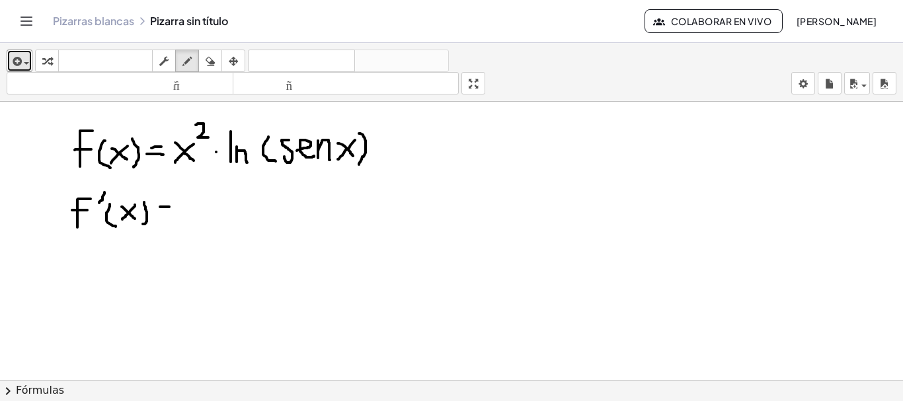
drag, startPoint x: 160, startPoint y: 212, endPoint x: 170, endPoint y: 214, distance: 10.0
drag, startPoint x: 188, startPoint y: 199, endPoint x: 203, endPoint y: 216, distance: 22.0
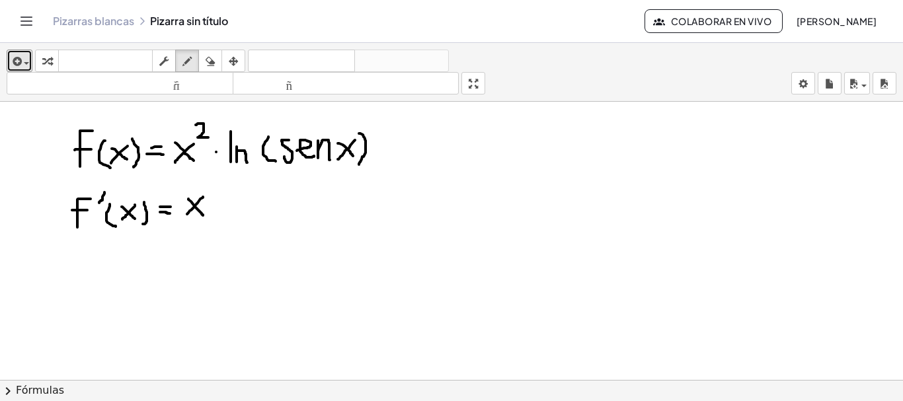
drag, startPoint x: 203, startPoint y: 197, endPoint x: 187, endPoint y: 214, distance: 23.4
drag, startPoint x: 207, startPoint y: 185, endPoint x: 218, endPoint y: 194, distance: 14.1
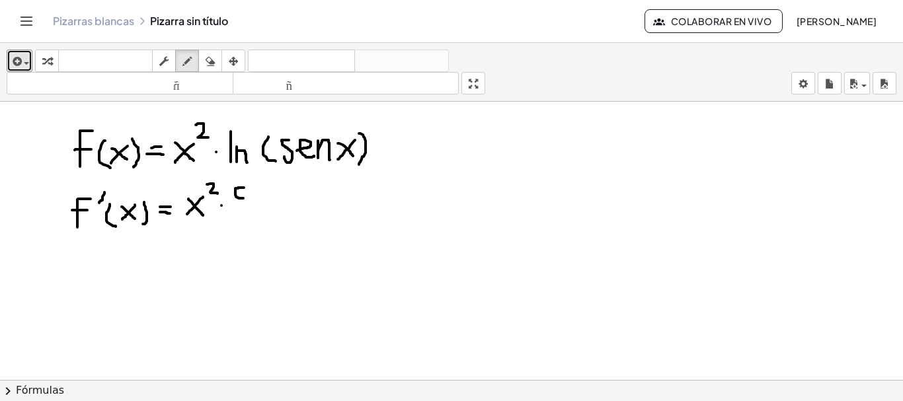
drag, startPoint x: 244, startPoint y: 188, endPoint x: 244, endPoint y: 198, distance: 10.6
drag, startPoint x: 275, startPoint y: 185, endPoint x: 267, endPoint y: 196, distance: 14.7
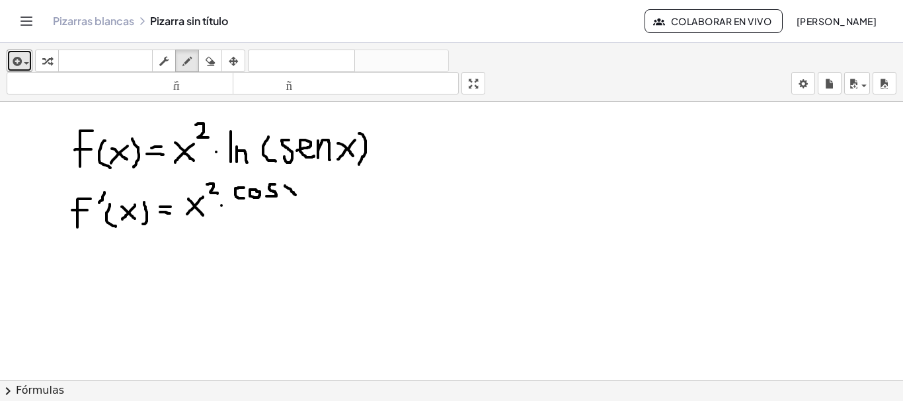
drag, startPoint x: 285, startPoint y: 186, endPoint x: 296, endPoint y: 195, distance: 14.1
drag, startPoint x: 297, startPoint y: 183, endPoint x: 285, endPoint y: 196, distance: 17.8
drag, startPoint x: 230, startPoint y: 204, endPoint x: 308, endPoint y: 205, distance: 78.0
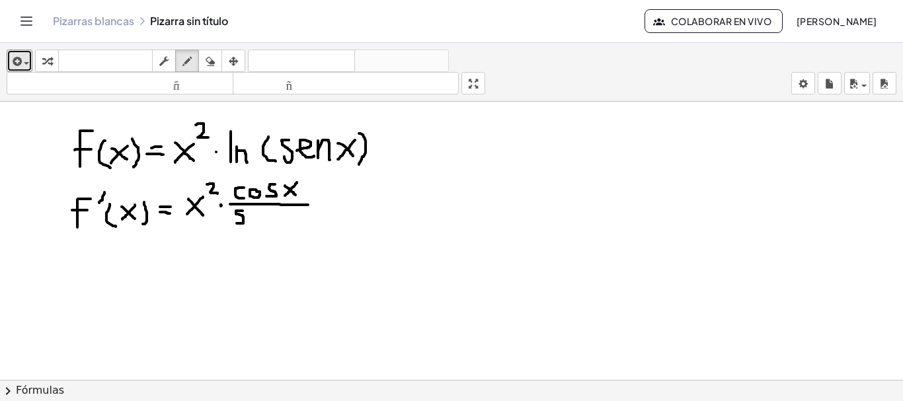
drag, startPoint x: 243, startPoint y: 211, endPoint x: 236, endPoint y: 223, distance: 13.6
drag, startPoint x: 251, startPoint y: 216, endPoint x: 260, endPoint y: 222, distance: 10.5
drag, startPoint x: 265, startPoint y: 214, endPoint x: 275, endPoint y: 220, distance: 11.9
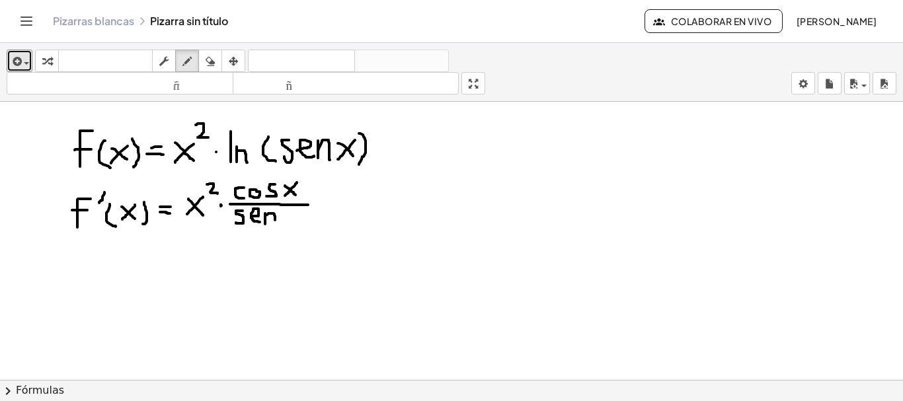
drag, startPoint x: 282, startPoint y: 211, endPoint x: 292, endPoint y: 221, distance: 13.6
drag, startPoint x: 292, startPoint y: 210, endPoint x: 281, endPoint y: 222, distance: 16.4
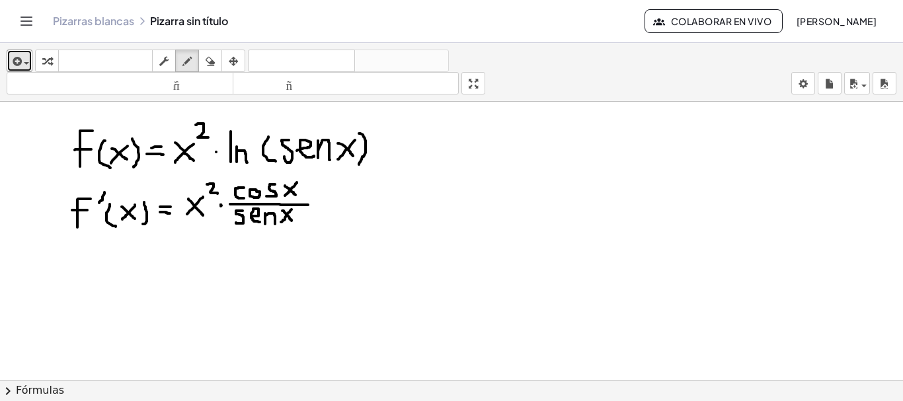
drag, startPoint x: 327, startPoint y: 194, endPoint x: 327, endPoint y: 214, distance: 19.2
drag, startPoint x: 321, startPoint y: 204, endPoint x: 339, endPoint y: 204, distance: 17.9
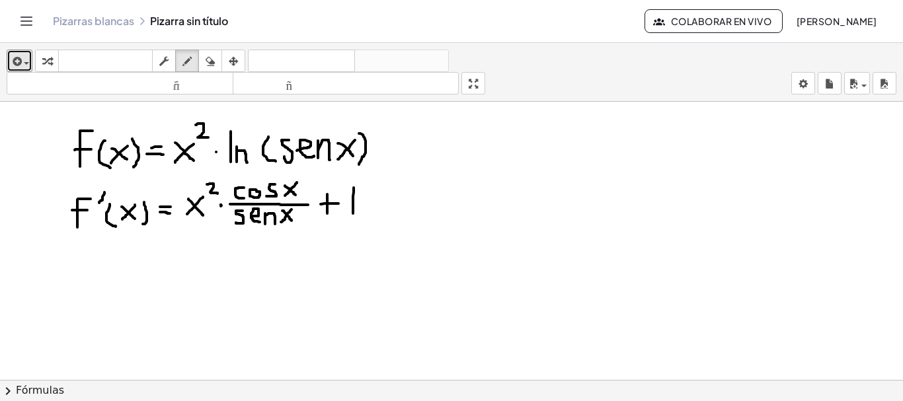
drag, startPoint x: 354, startPoint y: 188, endPoint x: 353, endPoint y: 214, distance: 25.8
drag, startPoint x: 361, startPoint y: 201, endPoint x: 374, endPoint y: 212, distance: 16.9
drag, startPoint x: 394, startPoint y: 187, endPoint x: 397, endPoint y: 222, distance: 35.2
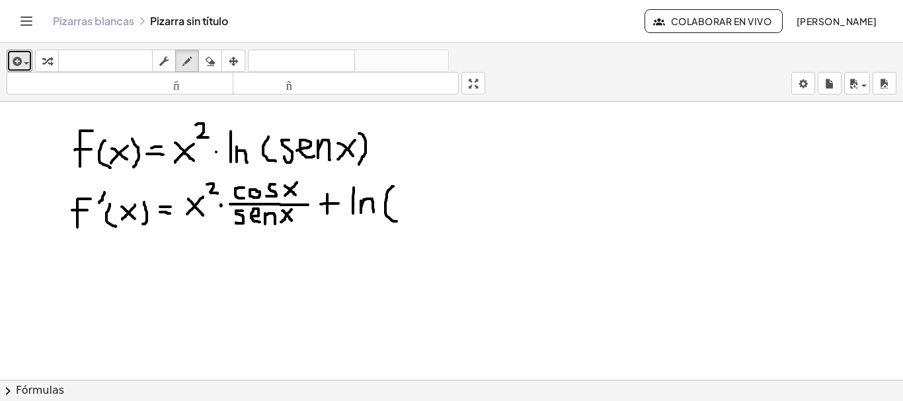
drag, startPoint x: 411, startPoint y: 197, endPoint x: 405, endPoint y: 217, distance: 20.5
drag, startPoint x: 423, startPoint y: 206, endPoint x: 434, endPoint y: 216, distance: 14.5
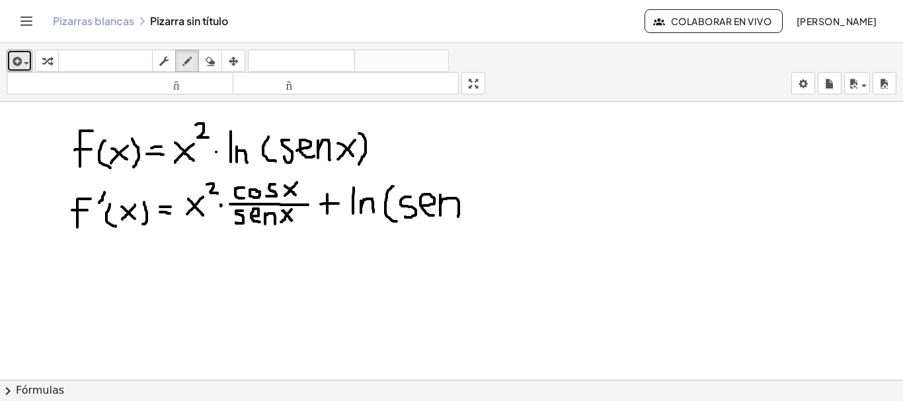
drag, startPoint x: 440, startPoint y: 195, endPoint x: 458, endPoint y: 217, distance: 28.2
drag, startPoint x: 468, startPoint y: 194, endPoint x: 487, endPoint y: 213, distance: 26.7
drag, startPoint x: 485, startPoint y: 197, endPoint x: 470, endPoint y: 214, distance: 23.4
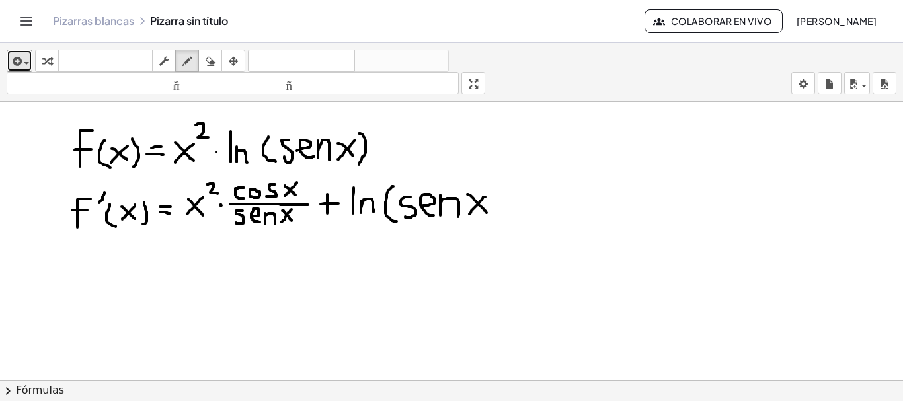
drag, startPoint x: 490, startPoint y: 183, endPoint x: 487, endPoint y: 222, distance: 39.8
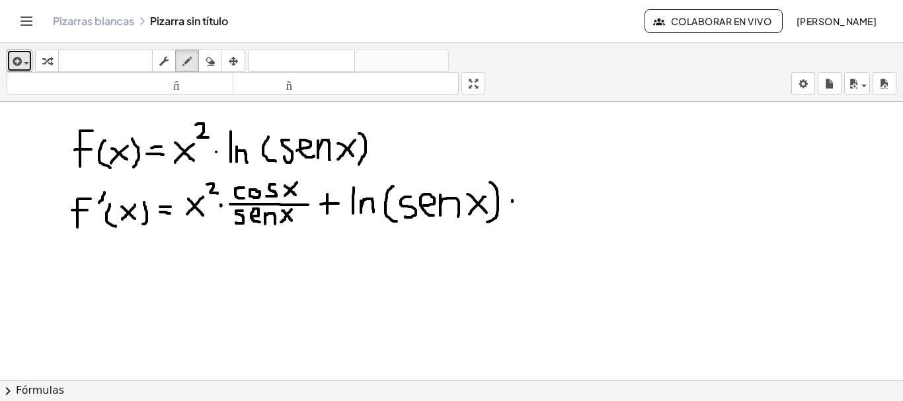
drag, startPoint x: 524, startPoint y: 190, endPoint x: 542, endPoint y: 211, distance: 27.7
drag, startPoint x: 550, startPoint y: 192, endPoint x: 563, endPoint y: 207, distance: 20.1
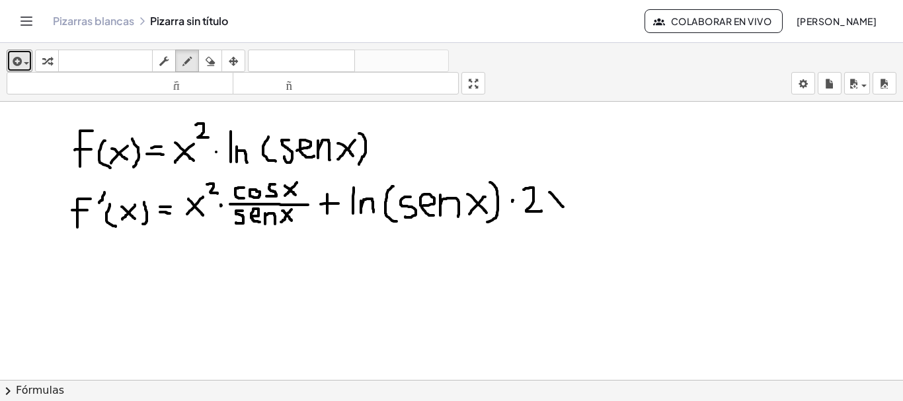
drag, startPoint x: 563, startPoint y: 191, endPoint x: 550, endPoint y: 208, distance: 21.2
drag, startPoint x: 89, startPoint y: 255, endPoint x: 77, endPoint y: 282, distance: 29.6
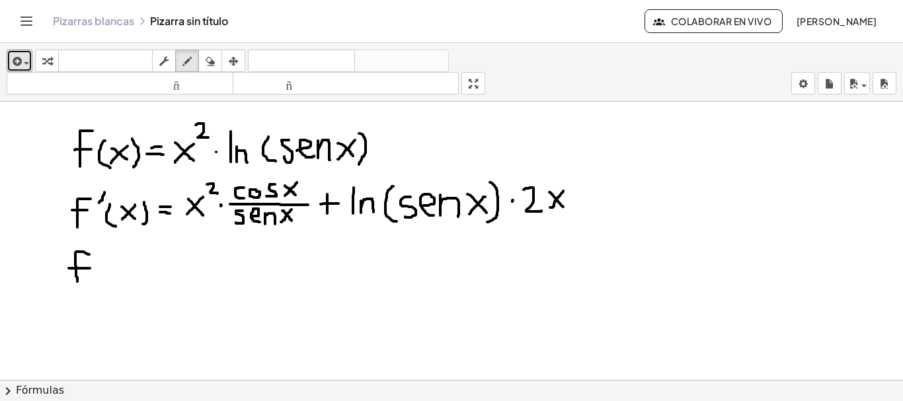
drag, startPoint x: 69, startPoint y: 269, endPoint x: 90, endPoint y: 269, distance: 21.2
drag, startPoint x: 102, startPoint y: 247, endPoint x: 99, endPoint y: 255, distance: 8.6
drag, startPoint x: 112, startPoint y: 260, endPoint x: 114, endPoint y: 286, distance: 25.9
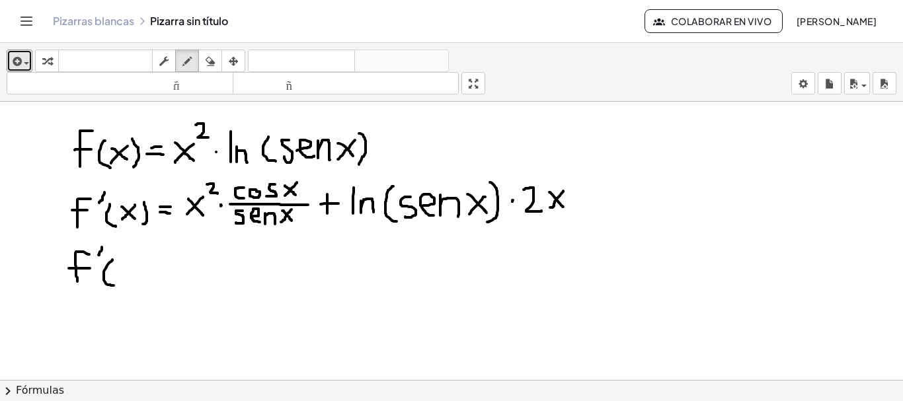
drag, startPoint x: 120, startPoint y: 267, endPoint x: 136, endPoint y: 282, distance: 21.5
drag, startPoint x: 135, startPoint y: 267, endPoint x: 119, endPoint y: 282, distance: 21.5
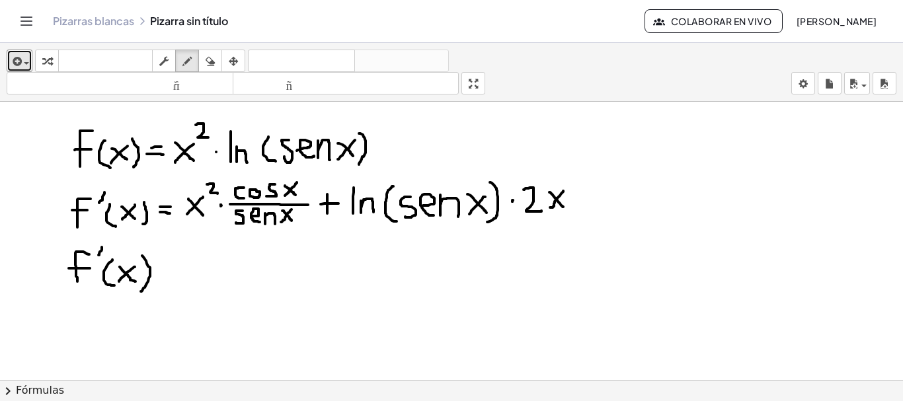
drag, startPoint x: 142, startPoint y: 256, endPoint x: 141, endPoint y: 292, distance: 35.7
drag, startPoint x: 163, startPoint y: 269, endPoint x: 172, endPoint y: 269, distance: 8.6
drag, startPoint x: 161, startPoint y: 279, endPoint x: 175, endPoint y: 279, distance: 13.2
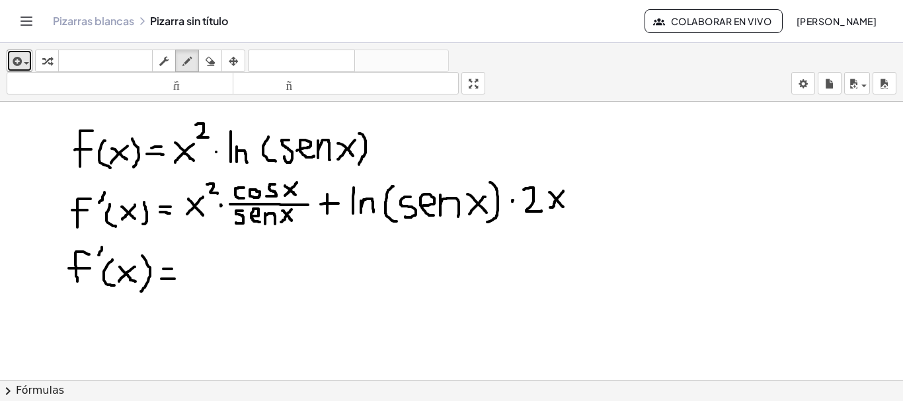
drag, startPoint x: 193, startPoint y: 262, endPoint x: 213, endPoint y: 282, distance: 28.1
drag, startPoint x: 212, startPoint y: 263, endPoint x: 189, endPoint y: 281, distance: 28.7
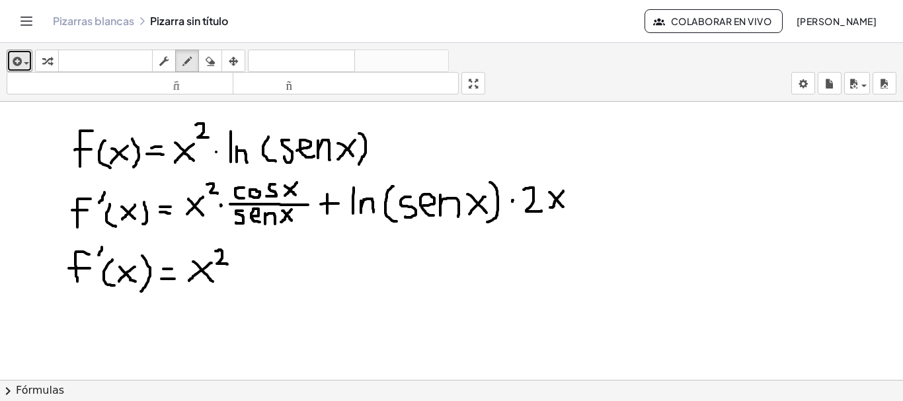
drag, startPoint x: 216, startPoint y: 251, endPoint x: 228, endPoint y: 265, distance: 17.8
drag, startPoint x: 252, startPoint y: 261, endPoint x: 255, endPoint y: 277, distance: 16.2
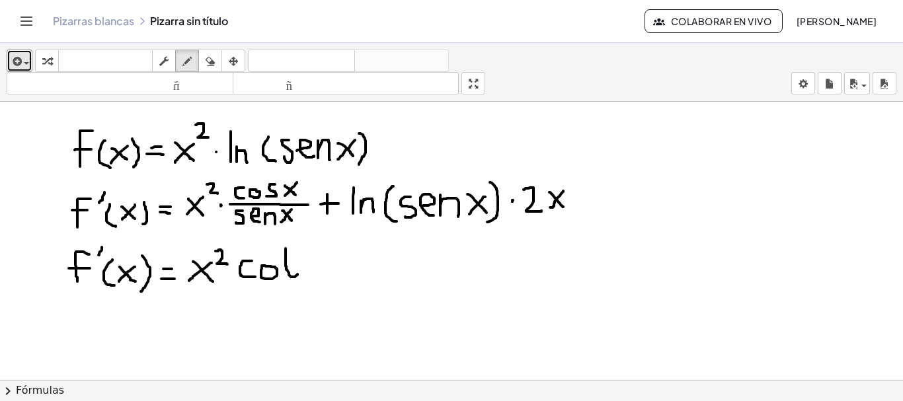
drag, startPoint x: 286, startPoint y: 249, endPoint x: 298, endPoint y: 274, distance: 28.4
drag, startPoint x: 278, startPoint y: 260, endPoint x: 294, endPoint y: 258, distance: 16.0
drag, startPoint x: 306, startPoint y: 260, endPoint x: 319, endPoint y: 275, distance: 20.6
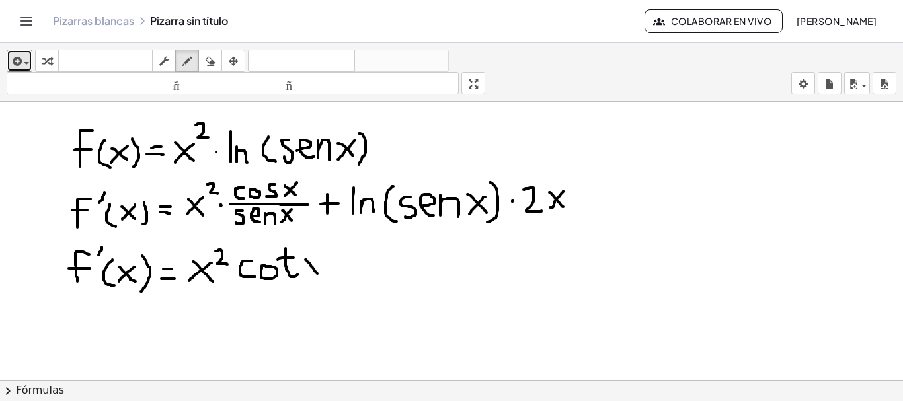
drag, startPoint x: 319, startPoint y: 259, endPoint x: 306, endPoint y: 274, distance: 21.1
drag, startPoint x: 333, startPoint y: 247, endPoint x: 333, endPoint y: 277, distance: 29.8
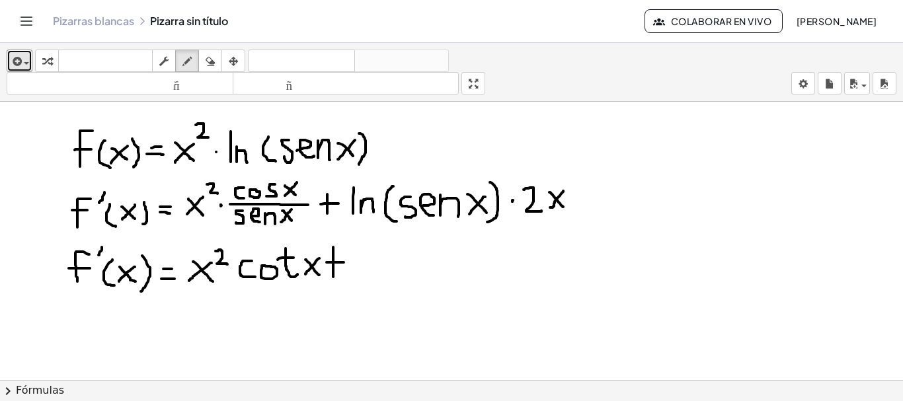
drag, startPoint x: 327, startPoint y: 263, endPoint x: 345, endPoint y: 263, distance: 18.5
drag, startPoint x: 358, startPoint y: 249, endPoint x: 374, endPoint y: 270, distance: 26.5
drag, startPoint x: 381, startPoint y: 253, endPoint x: 394, endPoint y: 269, distance: 20.7
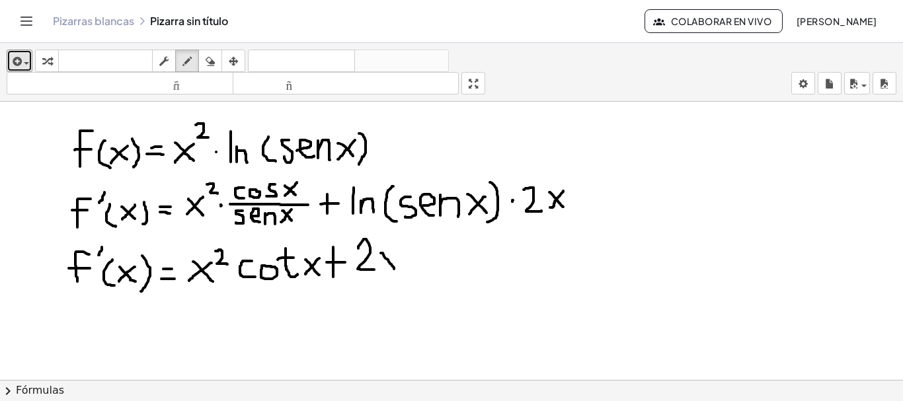
drag, startPoint x: 395, startPoint y: 253, endPoint x: 381, endPoint y: 271, distance: 22.6
drag, startPoint x: 415, startPoint y: 251, endPoint x: 432, endPoint y: 271, distance: 26.8
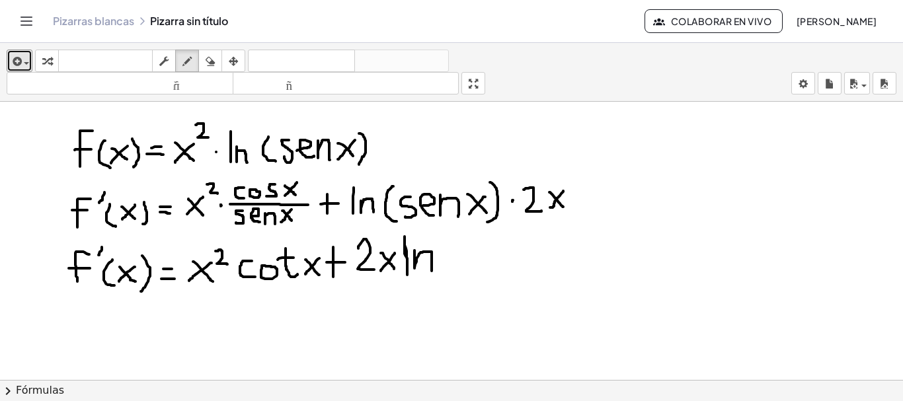
drag, startPoint x: 456, startPoint y: 239, endPoint x: 463, endPoint y: 274, distance: 35.8
drag, startPoint x: 480, startPoint y: 248, endPoint x: 470, endPoint y: 270, distance: 24.0
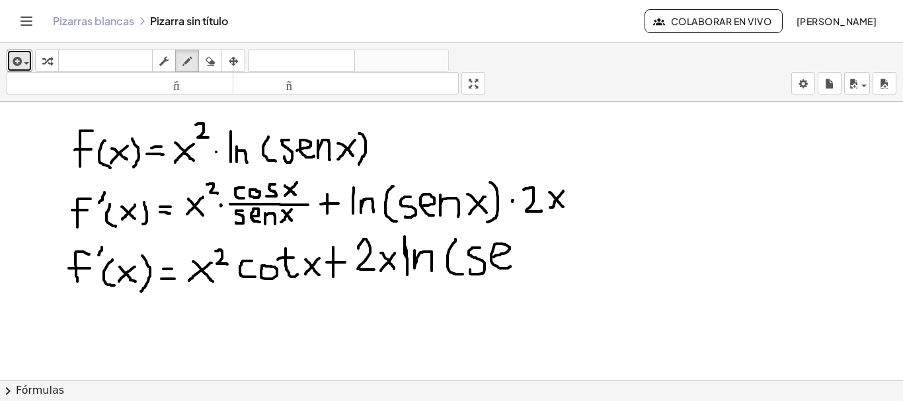
drag, startPoint x: 494, startPoint y: 257, endPoint x: 515, endPoint y: 261, distance: 20.9
drag, startPoint x: 519, startPoint y: 245, endPoint x: 538, endPoint y: 270, distance: 31.1
drag, startPoint x: 550, startPoint y: 247, endPoint x: 576, endPoint y: 269, distance: 34.2
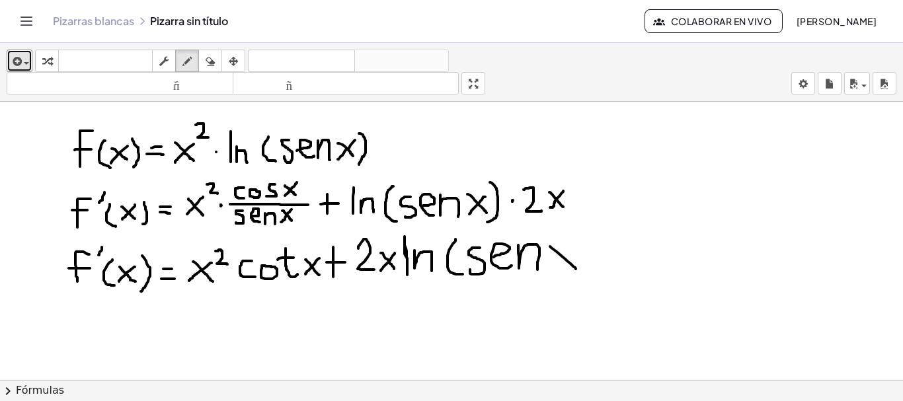
drag, startPoint x: 574, startPoint y: 243, endPoint x: 556, endPoint y: 270, distance: 32.3
drag, startPoint x: 580, startPoint y: 235, endPoint x: 579, endPoint y: 276, distance: 40.3
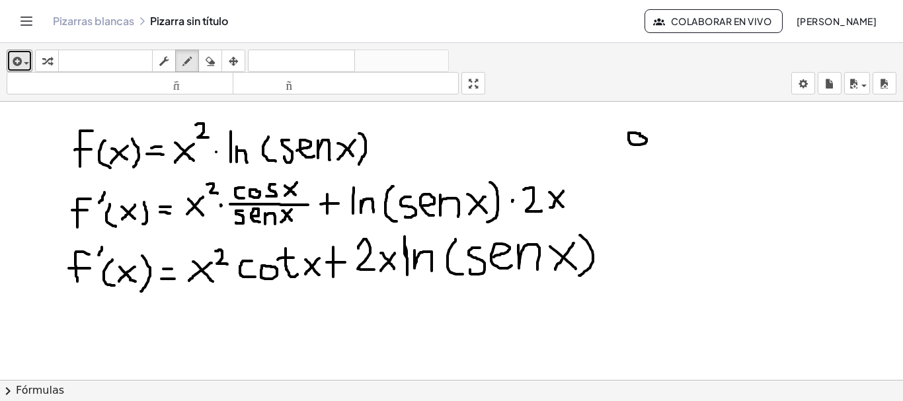
drag, startPoint x: 646, startPoint y: 134, endPoint x: 630, endPoint y: 163, distance: 33.1
drag, startPoint x: 655, startPoint y: 120, endPoint x: 654, endPoint y: 128, distance: 7.4
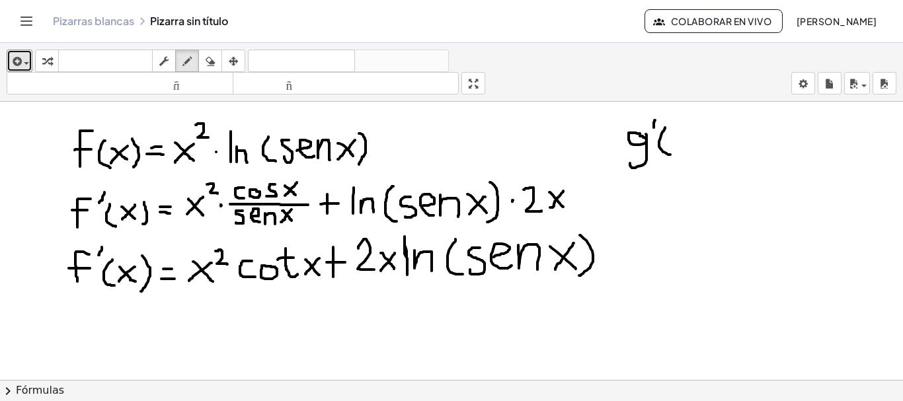
drag, startPoint x: 665, startPoint y: 128, endPoint x: 671, endPoint y: 155, distance: 27.6
drag, startPoint x: 672, startPoint y: 136, endPoint x: 687, endPoint y: 149, distance: 20.6
drag, startPoint x: 688, startPoint y: 131, endPoint x: 672, endPoint y: 151, distance: 26.3
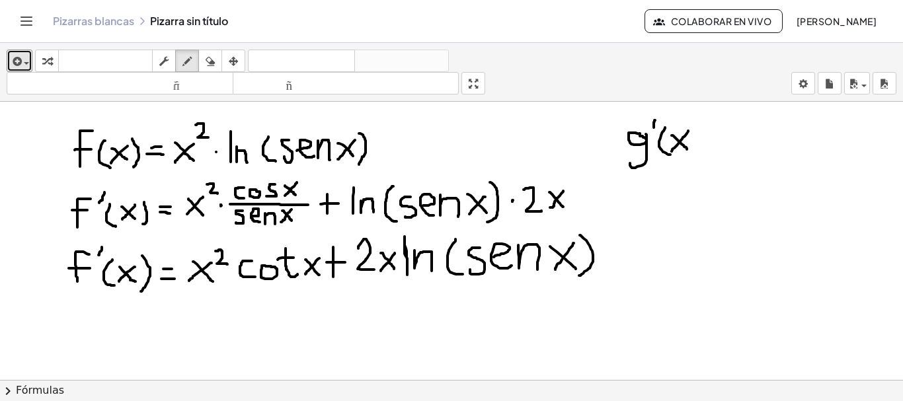
drag, startPoint x: 691, startPoint y: 122, endPoint x: 692, endPoint y: 156, distance: 34.4
drag, startPoint x: 706, startPoint y: 133, endPoint x: 714, endPoint y: 133, distance: 7.3
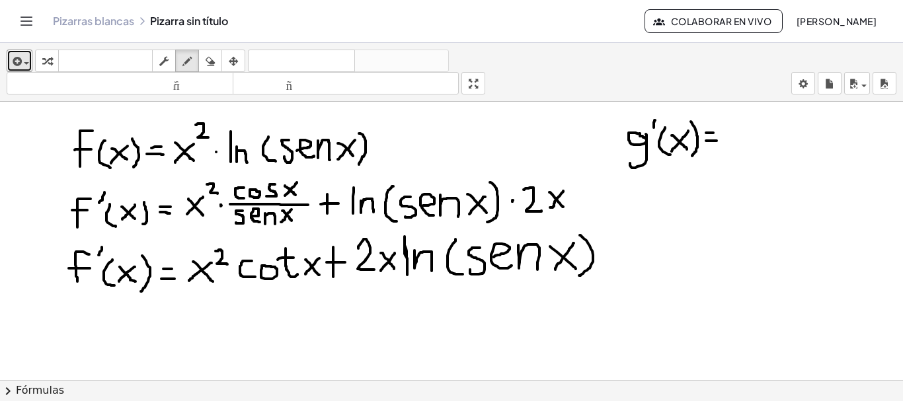
drag, startPoint x: 706, startPoint y: 141, endPoint x: 717, endPoint y: 141, distance: 10.6
drag, startPoint x: 729, startPoint y: 122, endPoint x: 750, endPoint y: 146, distance: 31.4
drag, startPoint x: 752, startPoint y: 129, endPoint x: 773, endPoint y: 142, distance: 25.0
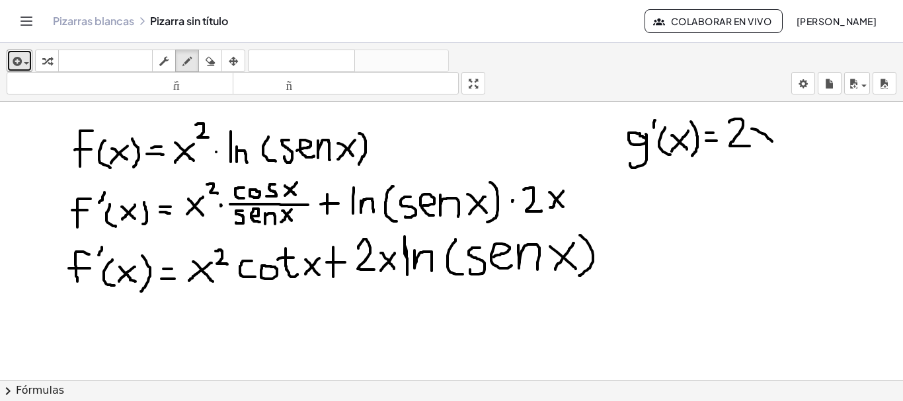
drag, startPoint x: 772, startPoint y: 126, endPoint x: 759, endPoint y: 147, distance: 25.5
drag, startPoint x: 637, startPoint y: 181, endPoint x: 654, endPoint y: 208, distance: 32.7
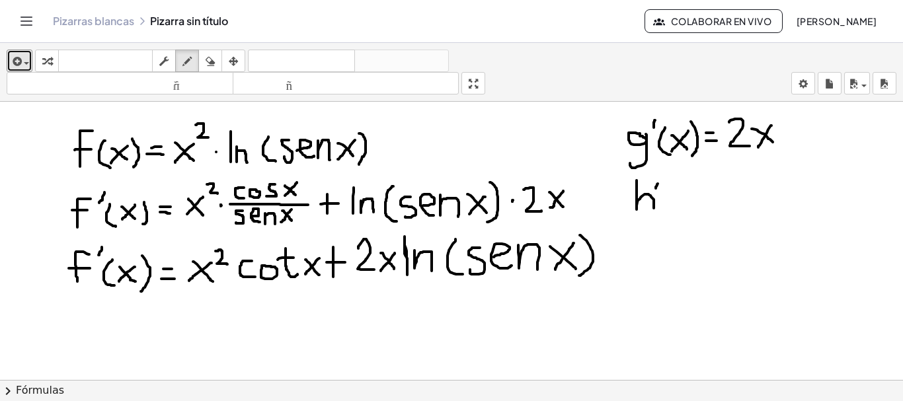
drag, startPoint x: 668, startPoint y: 185, endPoint x: 670, endPoint y: 209, distance: 24.6
drag, startPoint x: 673, startPoint y: 191, endPoint x: 694, endPoint y: 204, distance: 24.4
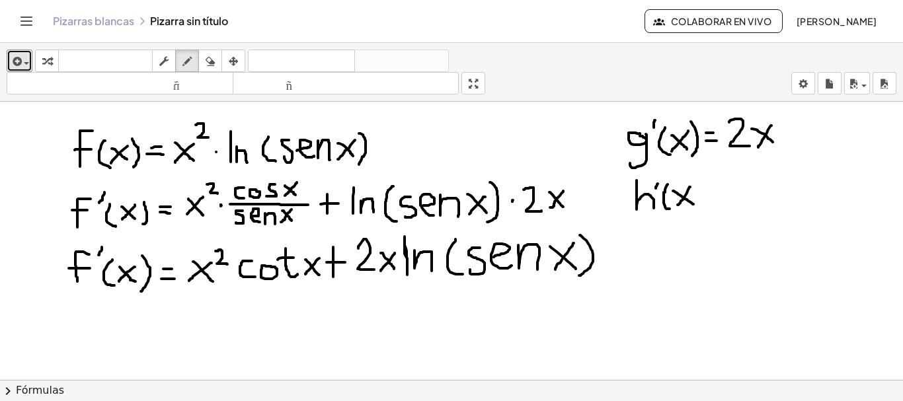
drag, startPoint x: 690, startPoint y: 187, endPoint x: 678, endPoint y: 205, distance: 21.8
drag, startPoint x: 695, startPoint y: 178, endPoint x: 696, endPoint y: 210, distance: 31.8
drag, startPoint x: 706, startPoint y: 183, endPoint x: 716, endPoint y: 183, distance: 9.9
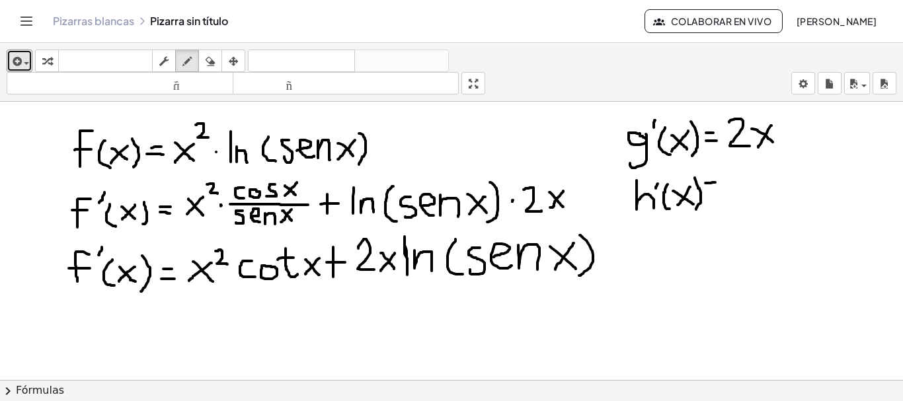
drag, startPoint x: 706, startPoint y: 190, endPoint x: 721, endPoint y: 190, distance: 14.6
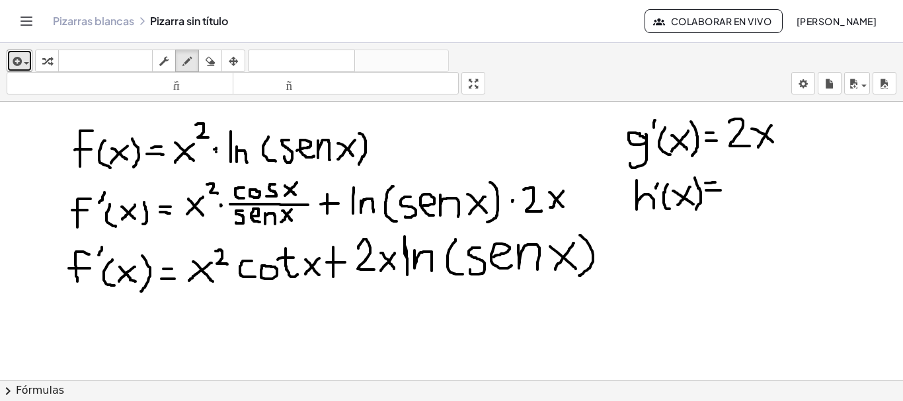
drag, startPoint x: 759, startPoint y: 167, endPoint x: 761, endPoint y: 179, distance: 12.6
drag, startPoint x: 796, startPoint y: 165, endPoint x: 791, endPoint y: 182, distance: 17.2
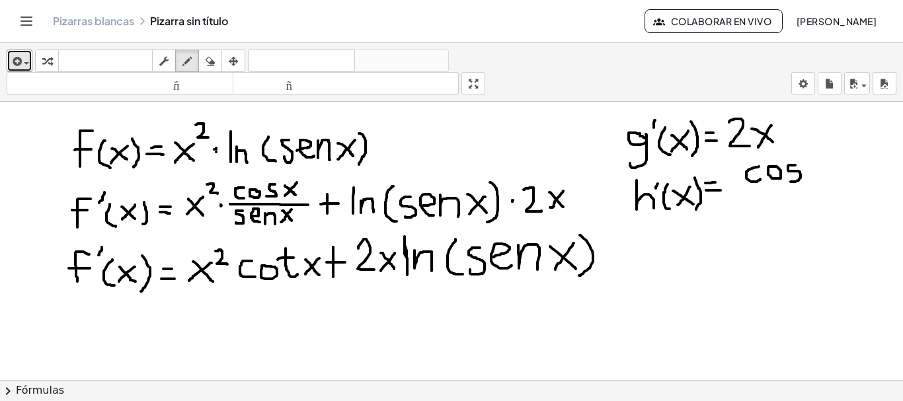
drag, startPoint x: 809, startPoint y: 165, endPoint x: 818, endPoint y: 178, distance: 15.6
drag, startPoint x: 819, startPoint y: 159, endPoint x: 809, endPoint y: 179, distance: 21.9
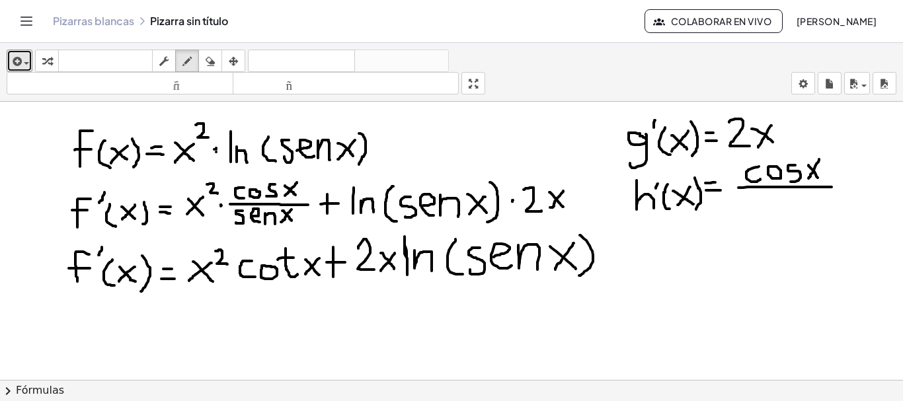
drag, startPoint x: 739, startPoint y: 188, endPoint x: 832, endPoint y: 187, distance: 93.3
drag, startPoint x: 751, startPoint y: 194, endPoint x: 745, endPoint y: 207, distance: 13.9
drag, startPoint x: 758, startPoint y: 200, endPoint x: 769, endPoint y: 207, distance: 13.0
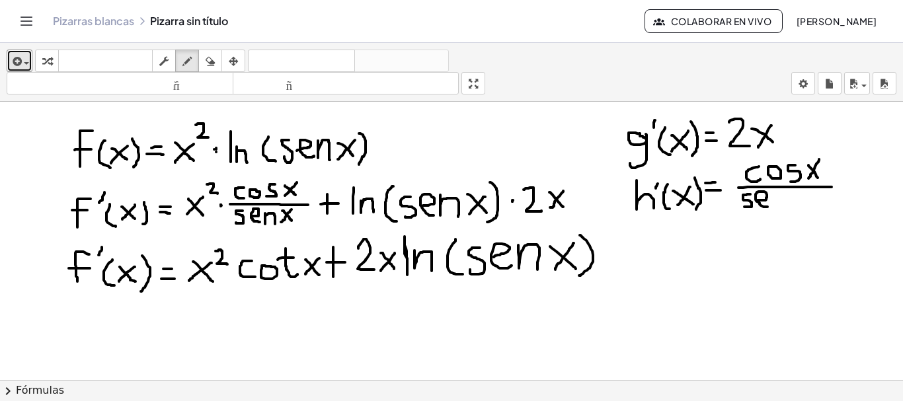
drag, startPoint x: 776, startPoint y: 197, endPoint x: 789, endPoint y: 208, distance: 17.4
drag, startPoint x: 799, startPoint y: 196, endPoint x: 813, endPoint y: 207, distance: 17.9
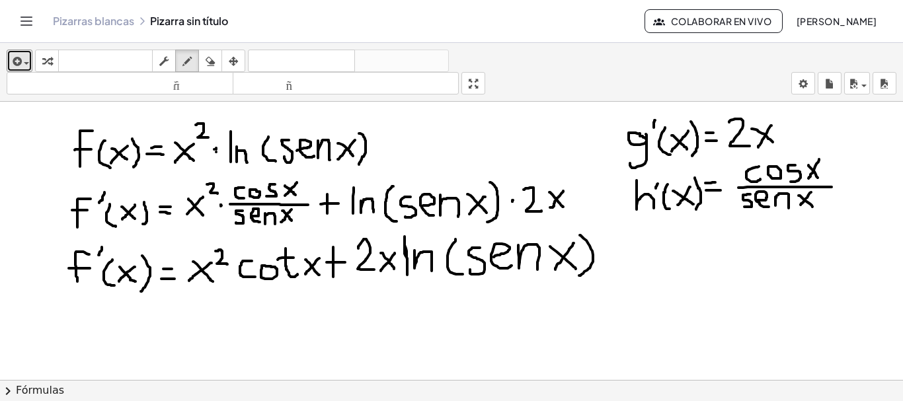
drag, startPoint x: 812, startPoint y: 192, endPoint x: 800, endPoint y: 208, distance: 19.8
click at [212, 62] on icon "button" at bounding box center [210, 62] width 9 height 16
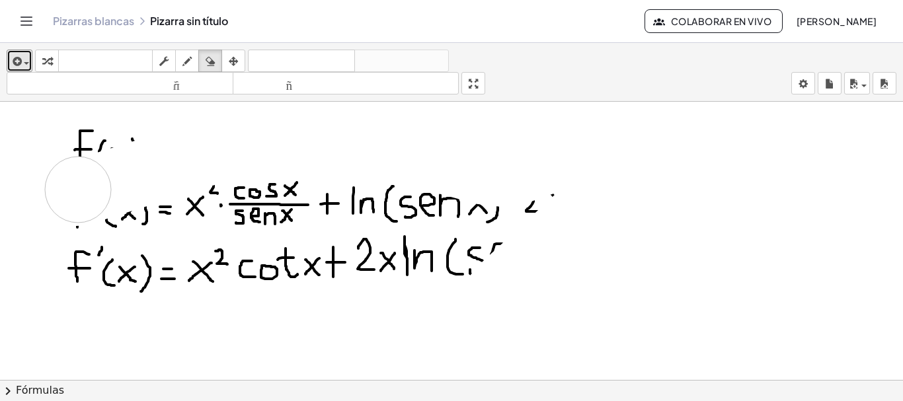
drag, startPoint x: 639, startPoint y: 272, endPoint x: 79, endPoint y: 188, distance: 565.8
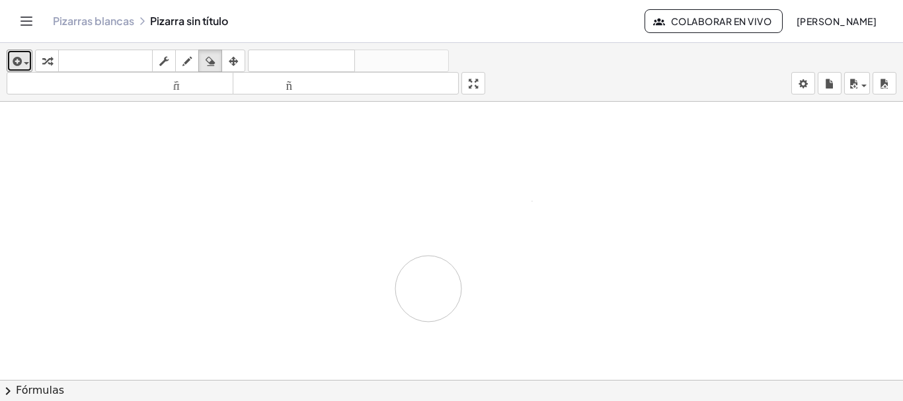
drag, startPoint x: 151, startPoint y: 132, endPoint x: 491, endPoint y: 247, distance: 358.5
click at [210, 60] on icon "button" at bounding box center [210, 62] width 9 height 16
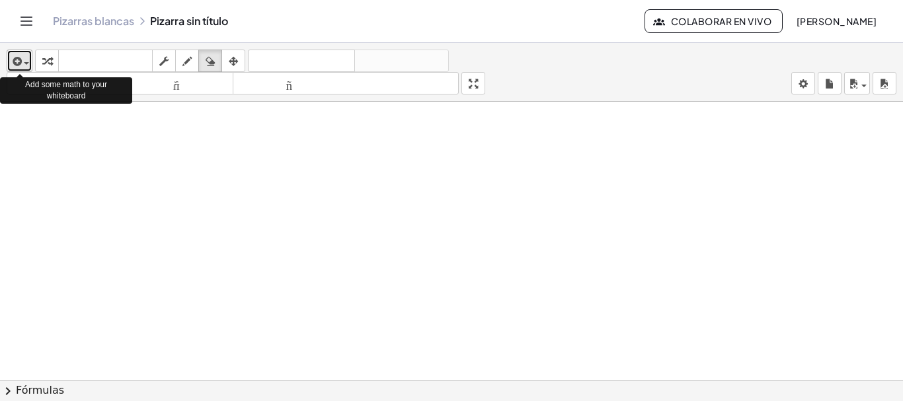
click at [28, 65] on div "button" at bounding box center [19, 61] width 19 height 16
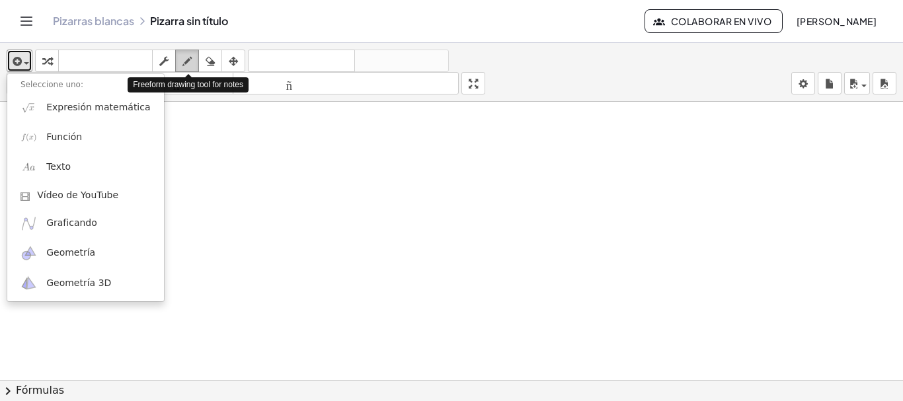
click at [188, 59] on icon "button" at bounding box center [187, 62] width 9 height 16
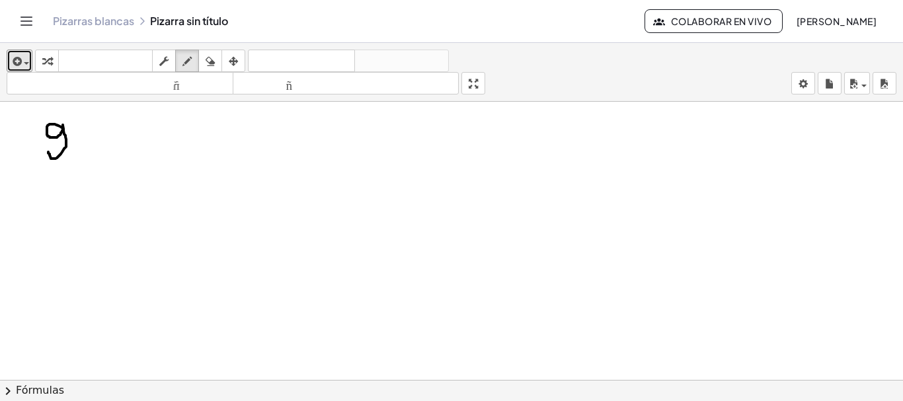
drag, startPoint x: 63, startPoint y: 130, endPoint x: 48, endPoint y: 151, distance: 26.2
drag, startPoint x: 81, startPoint y: 121, endPoint x: 87, endPoint y: 146, distance: 25.3
drag, startPoint x: 90, startPoint y: 126, endPoint x: 101, endPoint y: 138, distance: 15.9
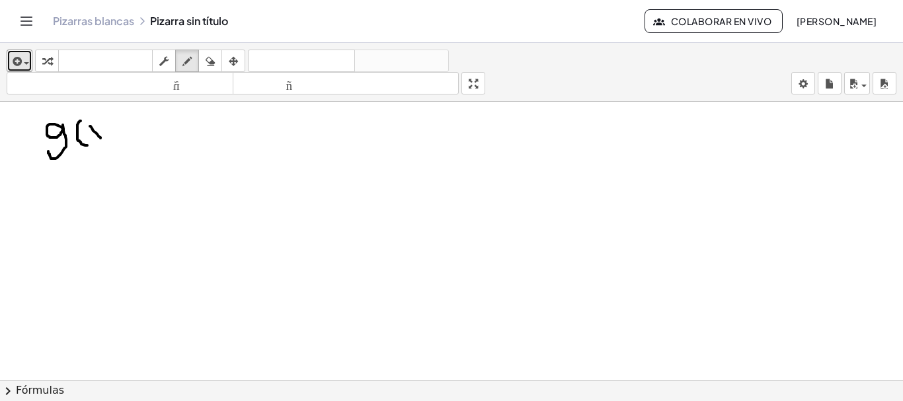
drag, startPoint x: 101, startPoint y: 124, endPoint x: 89, endPoint y: 138, distance: 18.3
drag, startPoint x: 109, startPoint y: 119, endPoint x: 106, endPoint y: 145, distance: 26.0
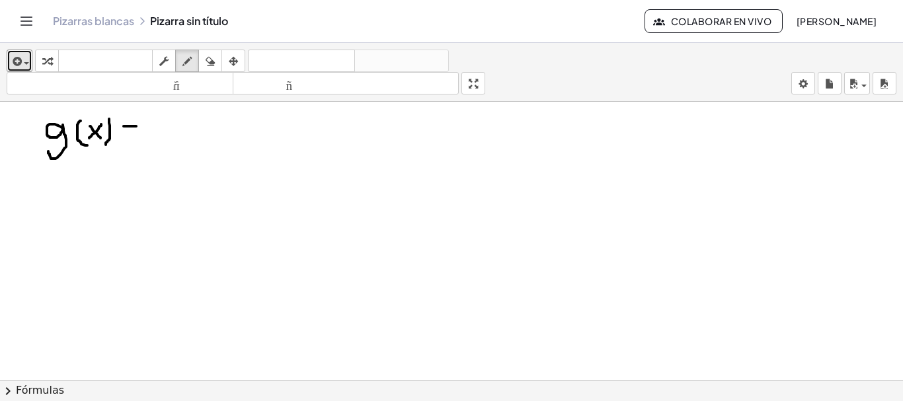
drag, startPoint x: 124, startPoint y: 126, endPoint x: 136, endPoint y: 126, distance: 12.6
drag, startPoint x: 124, startPoint y: 133, endPoint x: 137, endPoint y: 133, distance: 12.6
drag, startPoint x: 161, startPoint y: 128, endPoint x: 175, endPoint y: 130, distance: 14.1
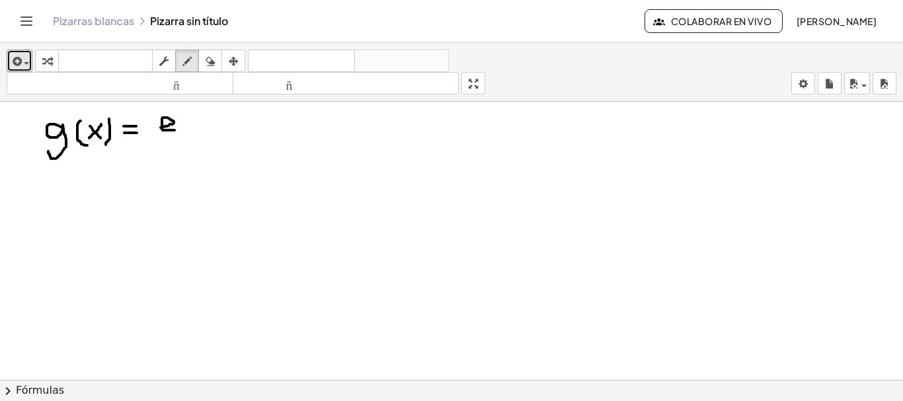
drag, startPoint x: 176, startPoint y: 108, endPoint x: 185, endPoint y: 114, distance: 10.8
drag, startPoint x: 185, startPoint y: 107, endPoint x: 178, endPoint y: 114, distance: 9.8
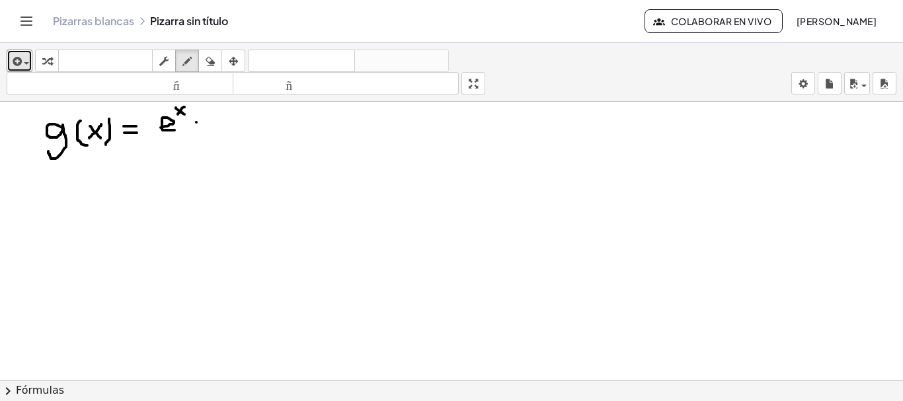
drag, startPoint x: 208, startPoint y: 111, endPoint x: 213, endPoint y: 131, distance: 20.5
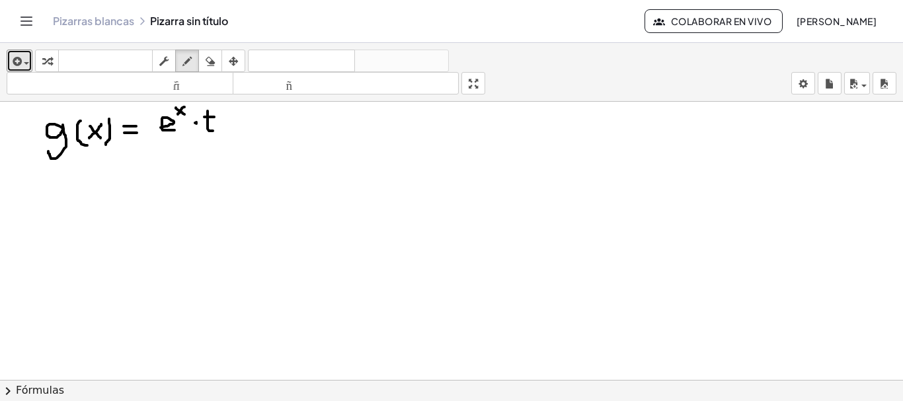
drag, startPoint x: 204, startPoint y: 117, endPoint x: 214, endPoint y: 117, distance: 9.9
drag, startPoint x: 227, startPoint y: 116, endPoint x: 231, endPoint y: 128, distance: 13.2
drag, startPoint x: 236, startPoint y: 115, endPoint x: 245, endPoint y: 127, distance: 15.1
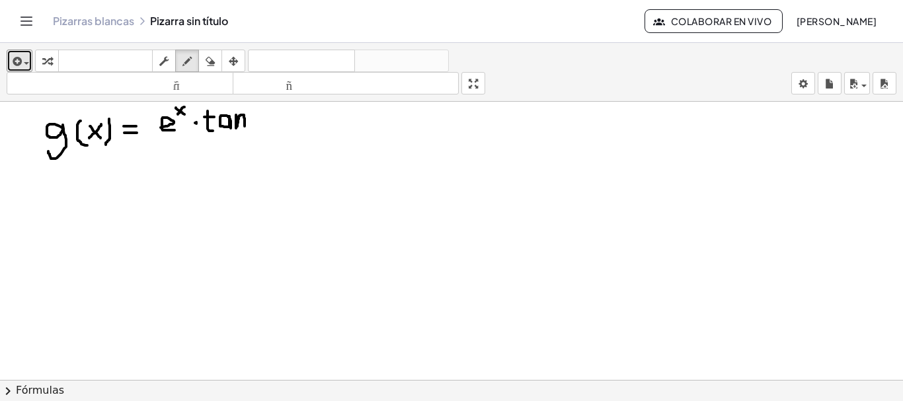
drag, startPoint x: 253, startPoint y: 114, endPoint x: 265, endPoint y: 128, distance: 17.8
drag, startPoint x: 265, startPoint y: 114, endPoint x: 252, endPoint y: 132, distance: 22.2
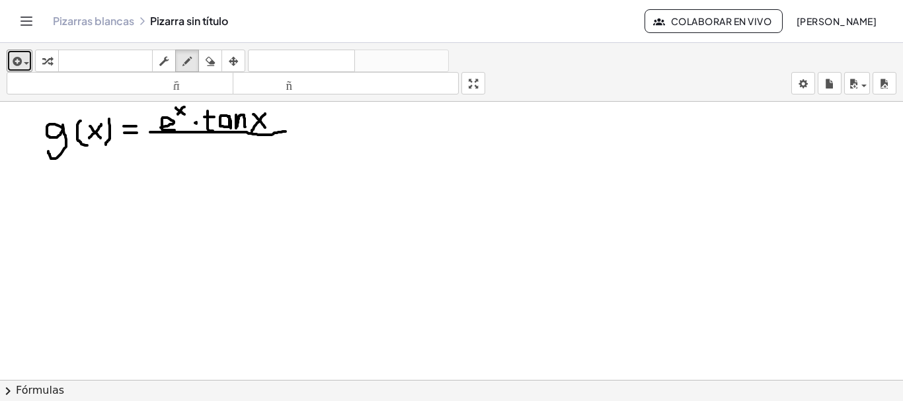
drag, startPoint x: 150, startPoint y: 132, endPoint x: 286, endPoint y: 131, distance: 135.6
click at [212, 56] on icon "button" at bounding box center [210, 62] width 9 height 16
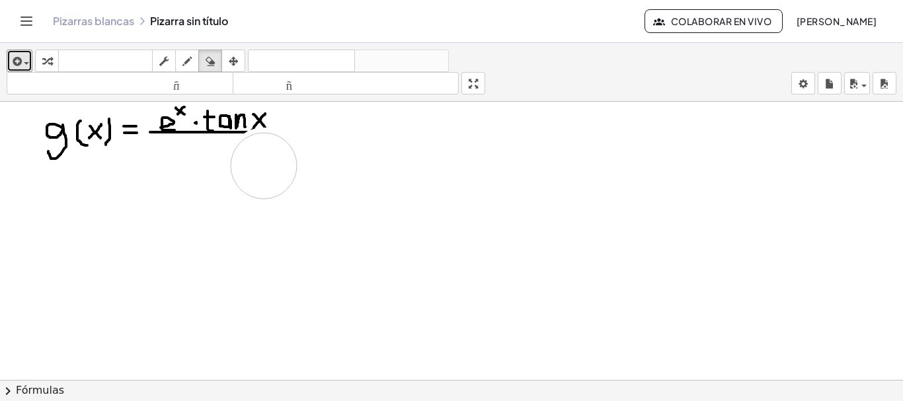
drag, startPoint x: 337, startPoint y: 137, endPoint x: 264, endPoint y: 166, distance: 79.0
click at [214, 56] on icon "button" at bounding box center [210, 62] width 9 height 16
click at [188, 60] on icon "button" at bounding box center [187, 62] width 9 height 16
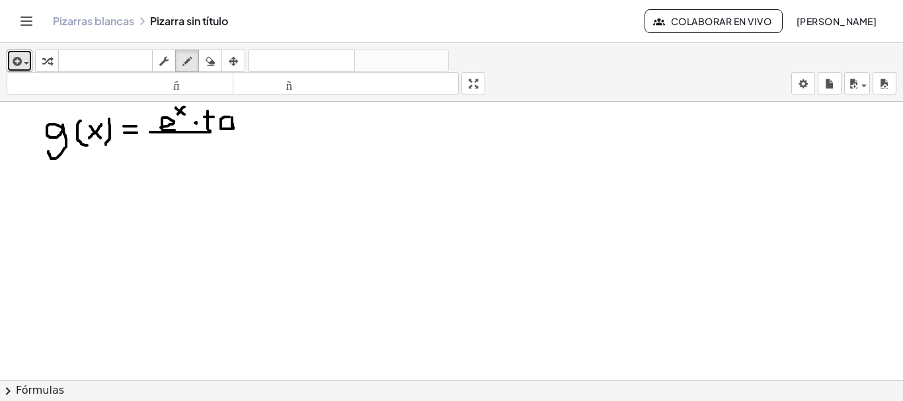
drag, startPoint x: 229, startPoint y: 117, endPoint x: 233, endPoint y: 129, distance: 12.5
drag, startPoint x: 237, startPoint y: 116, endPoint x: 249, endPoint y: 127, distance: 15.4
drag, startPoint x: 257, startPoint y: 115, endPoint x: 268, endPoint y: 127, distance: 16.4
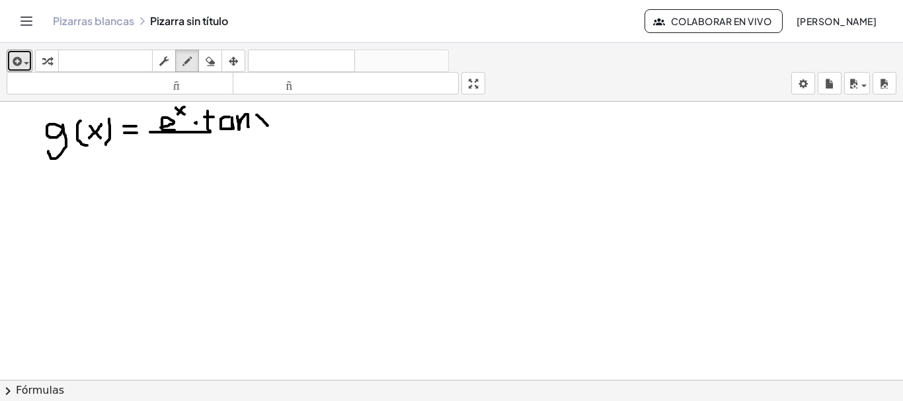
drag, startPoint x: 268, startPoint y: 113, endPoint x: 257, endPoint y: 130, distance: 20.2
drag, startPoint x: 209, startPoint y: 130, endPoint x: 284, endPoint y: 128, distance: 75.4
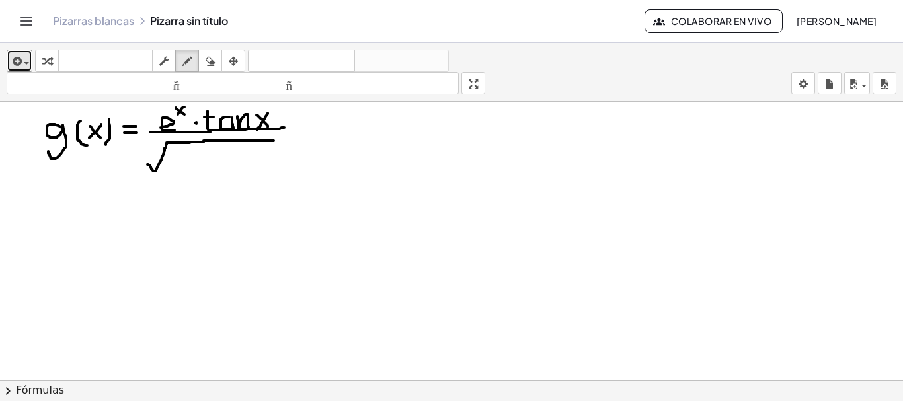
drag, startPoint x: 147, startPoint y: 165, endPoint x: 279, endPoint y: 142, distance: 133.6
drag, startPoint x: 179, startPoint y: 156, endPoint x: 194, endPoint y: 167, distance: 19.1
drag, startPoint x: 193, startPoint y: 156, endPoint x: 180, endPoint y: 170, distance: 19.2
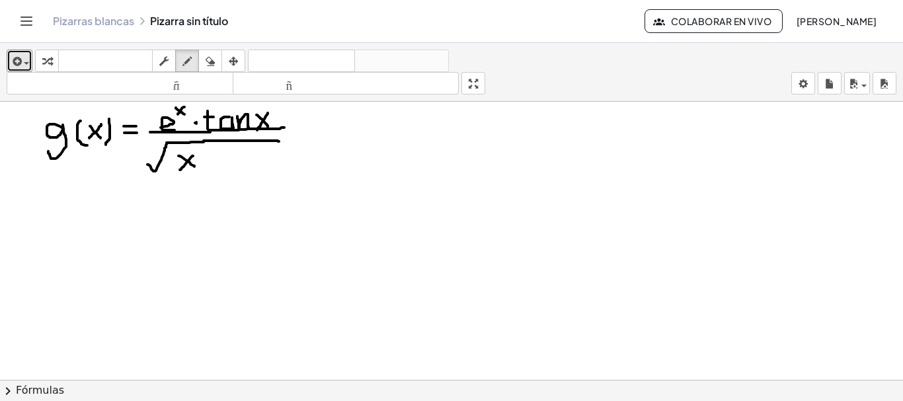
drag, startPoint x: 200, startPoint y: 149, endPoint x: 208, endPoint y: 156, distance: 10.8
drag, startPoint x: 266, startPoint y: 188, endPoint x: 249, endPoint y: 188, distance: 17.2
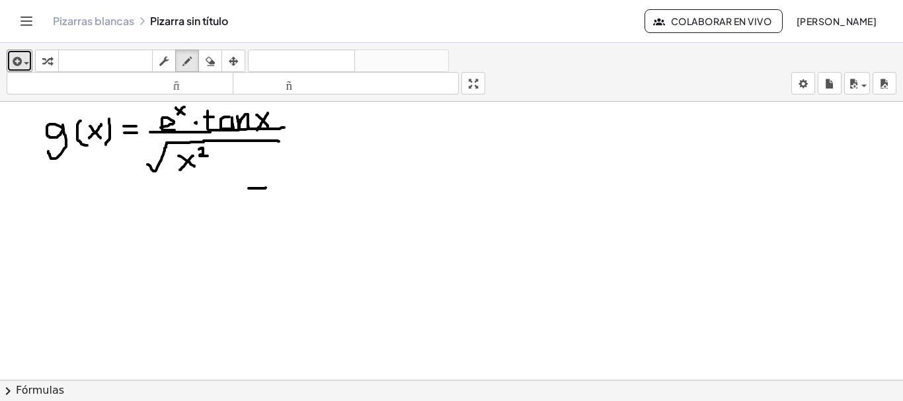
click at [210, 62] on icon "button" at bounding box center [210, 62] width 9 height 16
drag, startPoint x: 298, startPoint y: 209, endPoint x: 197, endPoint y: 179, distance: 105.5
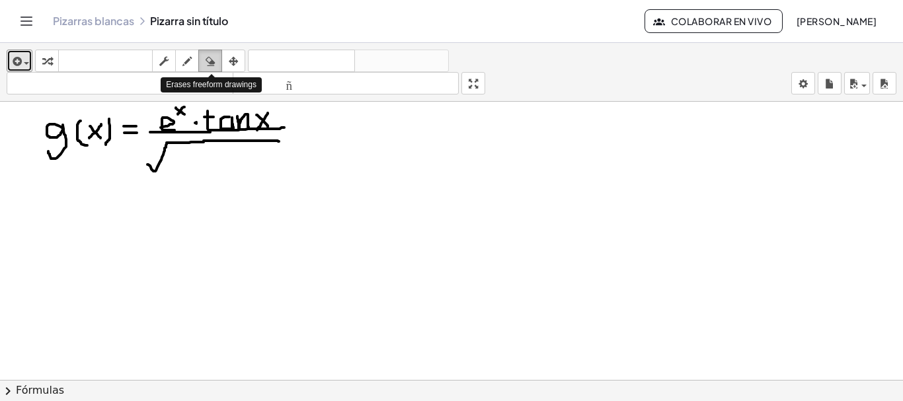
click at [214, 62] on icon "button" at bounding box center [210, 62] width 9 height 16
click at [183, 62] on icon "button" at bounding box center [187, 62] width 9 height 16
drag, startPoint x: 177, startPoint y: 155, endPoint x: 198, endPoint y: 170, distance: 25.1
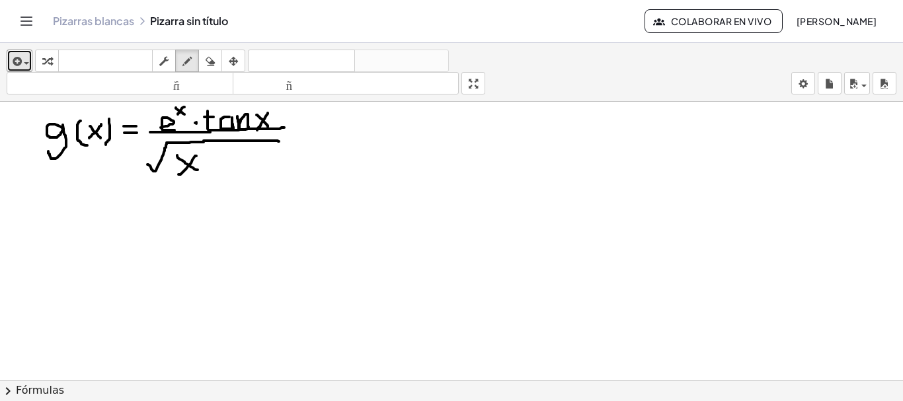
drag, startPoint x: 196, startPoint y: 156, endPoint x: 178, endPoint y: 175, distance: 26.2
drag, startPoint x: 202, startPoint y: 147, endPoint x: 213, endPoint y: 155, distance: 13.8
drag, startPoint x: 222, startPoint y: 152, endPoint x: 222, endPoint y: 173, distance: 21.2
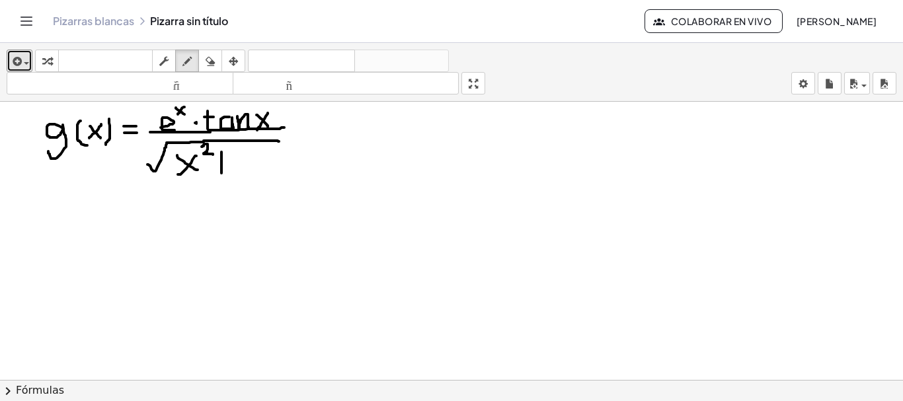
drag, startPoint x: 213, startPoint y: 163, endPoint x: 231, endPoint y: 163, distance: 17.9
drag, startPoint x: 243, startPoint y: 155, endPoint x: 261, endPoint y: 177, distance: 27.7
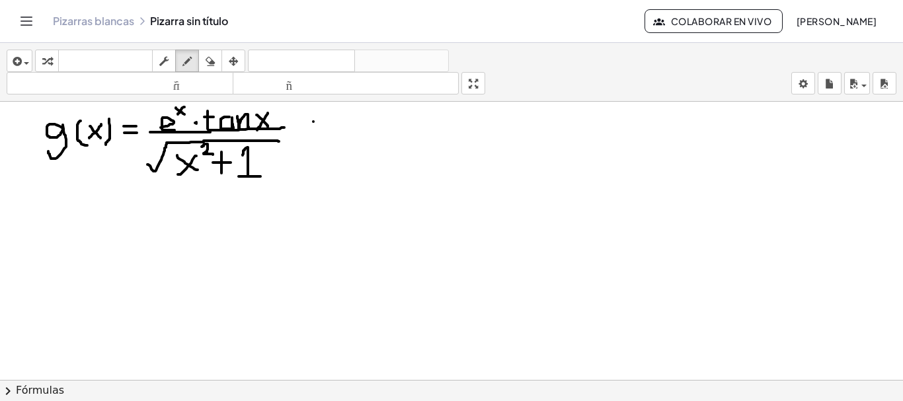
drag, startPoint x: 329, startPoint y: 128, endPoint x: 313, endPoint y: 122, distance: 17.2
drag, startPoint x: 313, startPoint y: 122, endPoint x: 328, endPoint y: 122, distance: 14.6
drag, startPoint x: 315, startPoint y: 134, endPoint x: 335, endPoint y: 134, distance: 19.8
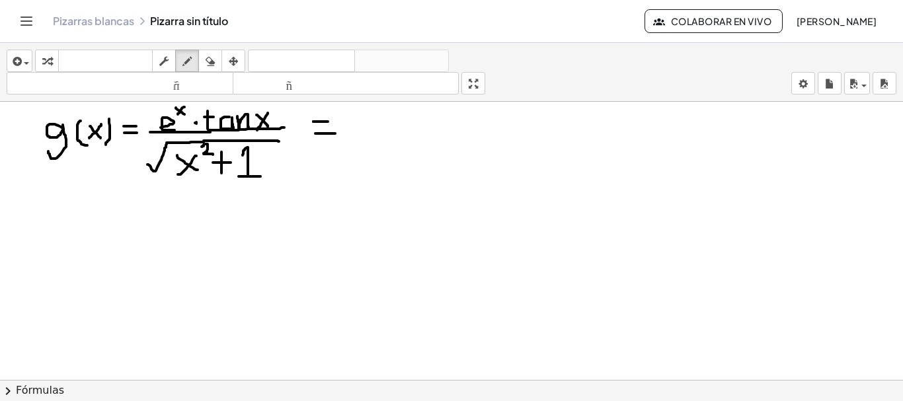
click at [208, 54] on icon "button" at bounding box center [210, 62] width 9 height 16
drag, startPoint x: 404, startPoint y: 134, endPoint x: 335, endPoint y: 130, distance: 69.6
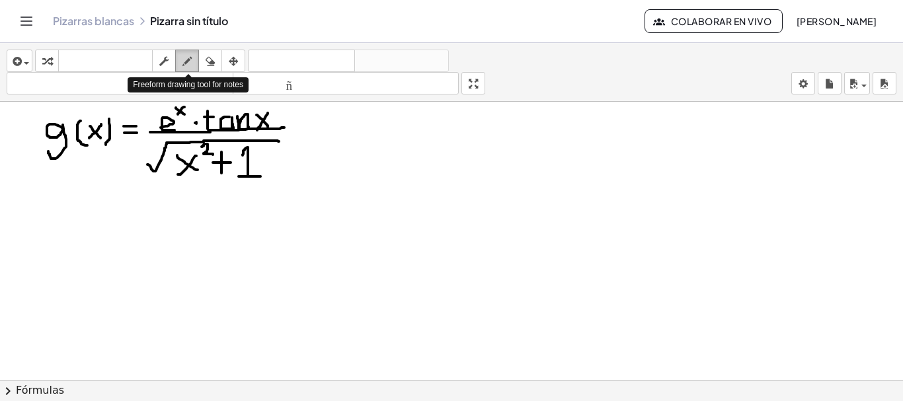
click at [178, 65] on button "dibujar" at bounding box center [187, 61] width 24 height 22
drag, startPoint x: 17, startPoint y: 213, endPoint x: 37, endPoint y: 212, distance: 19.9
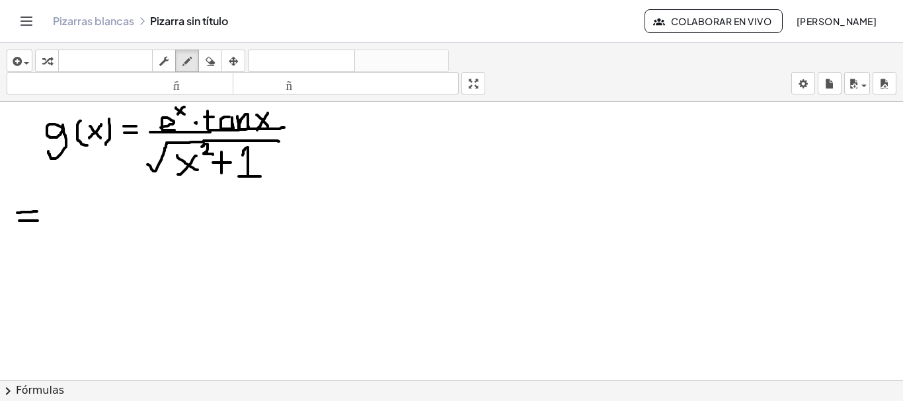
drag, startPoint x: 19, startPoint y: 221, endPoint x: 39, endPoint y: 221, distance: 19.8
drag, startPoint x: 75, startPoint y: 214, endPoint x: 90, endPoint y: 226, distance: 18.8
drag, startPoint x: 97, startPoint y: 192, endPoint x: 108, endPoint y: 200, distance: 14.3
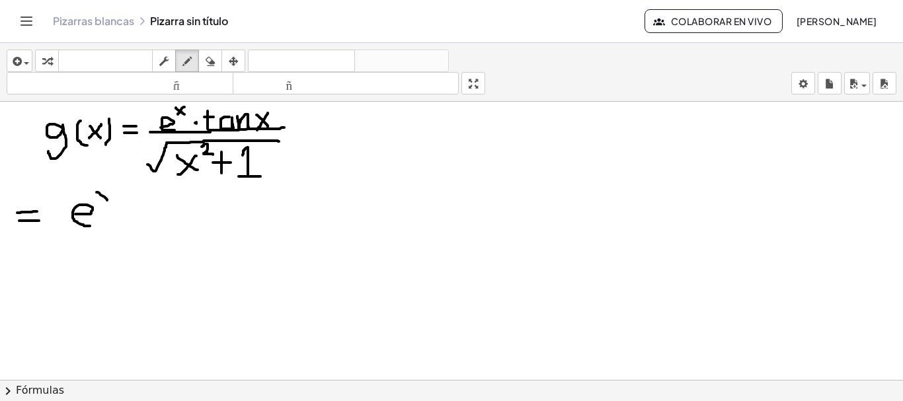
drag, startPoint x: 108, startPoint y: 188, endPoint x: 95, endPoint y: 204, distance: 20.6
drag, startPoint x: 136, startPoint y: 196, endPoint x: 146, endPoint y: 220, distance: 26.4
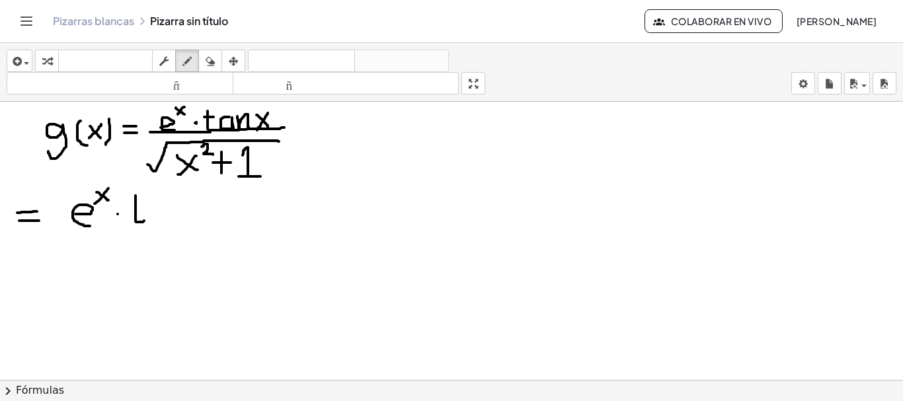
drag, startPoint x: 132, startPoint y: 207, endPoint x: 146, endPoint y: 207, distance: 13.9
drag, startPoint x: 163, startPoint y: 206, endPoint x: 163, endPoint y: 217, distance: 11.2
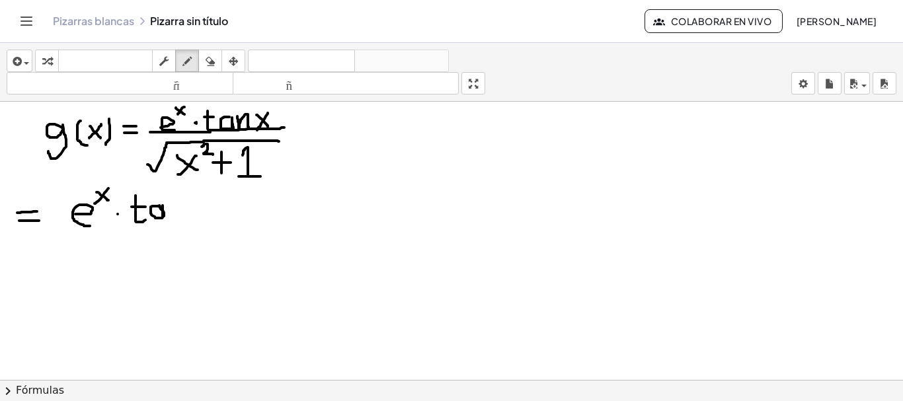
drag, startPoint x: 168, startPoint y: 200, endPoint x: 180, endPoint y: 218, distance: 21.5
drag, startPoint x: 187, startPoint y: 204, endPoint x: 200, endPoint y: 222, distance: 21.8
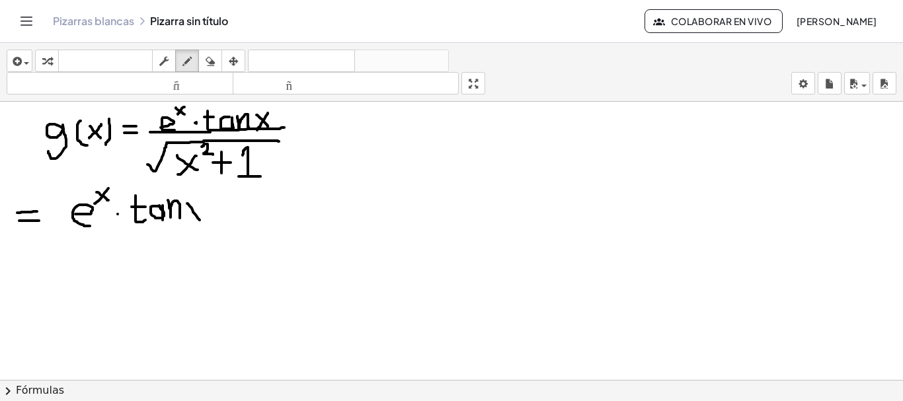
drag, startPoint x: 201, startPoint y: 204, endPoint x: 188, endPoint y: 224, distance: 23.5
drag, startPoint x: 60, startPoint y: 235, endPoint x: 218, endPoint y: 231, distance: 158.1
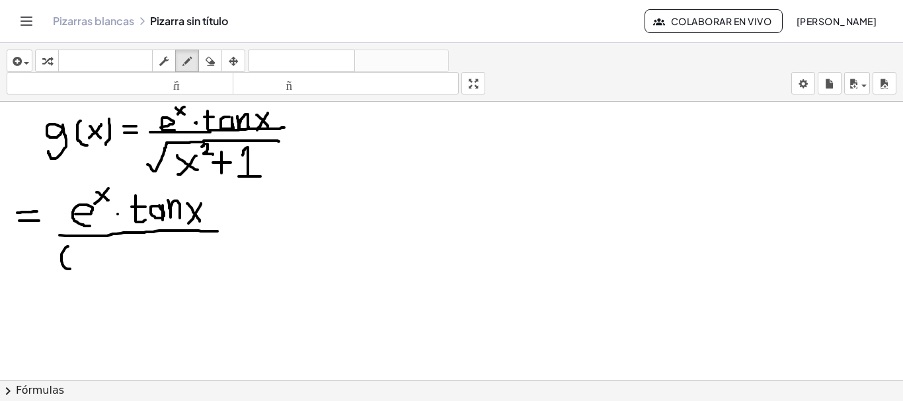
drag, startPoint x: 68, startPoint y: 247, endPoint x: 74, endPoint y: 269, distance: 23.3
drag, startPoint x: 79, startPoint y: 252, endPoint x: 97, endPoint y: 265, distance: 22.8
drag, startPoint x: 96, startPoint y: 249, endPoint x: 79, endPoint y: 267, distance: 24.8
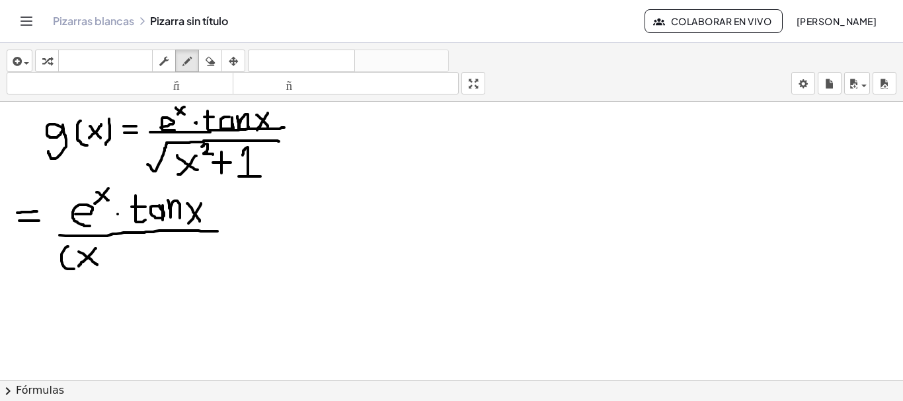
drag, startPoint x: 102, startPoint y: 242, endPoint x: 114, endPoint y: 253, distance: 15.9
drag, startPoint x: 127, startPoint y: 243, endPoint x: 127, endPoint y: 268, distance: 24.5
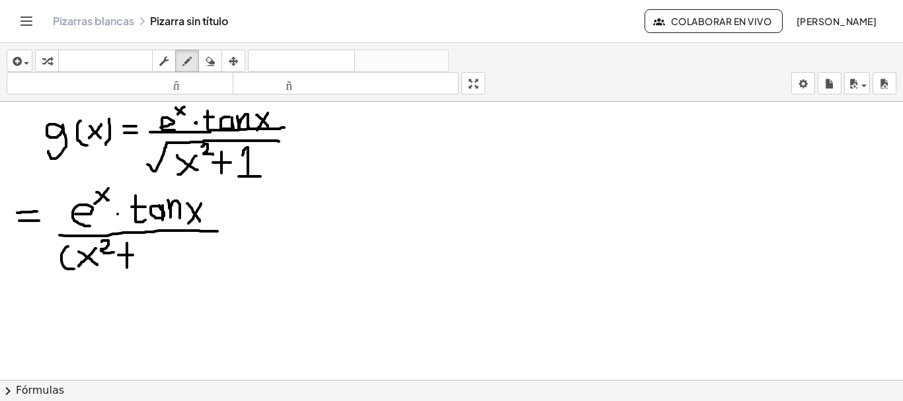
drag, startPoint x: 118, startPoint y: 255, endPoint x: 134, endPoint y: 255, distance: 15.2
drag, startPoint x: 148, startPoint y: 243, endPoint x: 148, endPoint y: 265, distance: 21.2
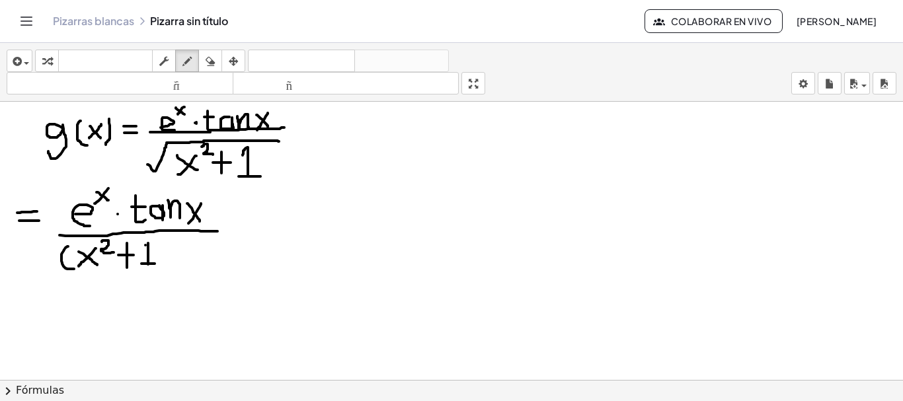
drag, startPoint x: 142, startPoint y: 264, endPoint x: 155, endPoint y: 264, distance: 13.2
drag, startPoint x: 159, startPoint y: 239, endPoint x: 161, endPoint y: 271, distance: 31.8
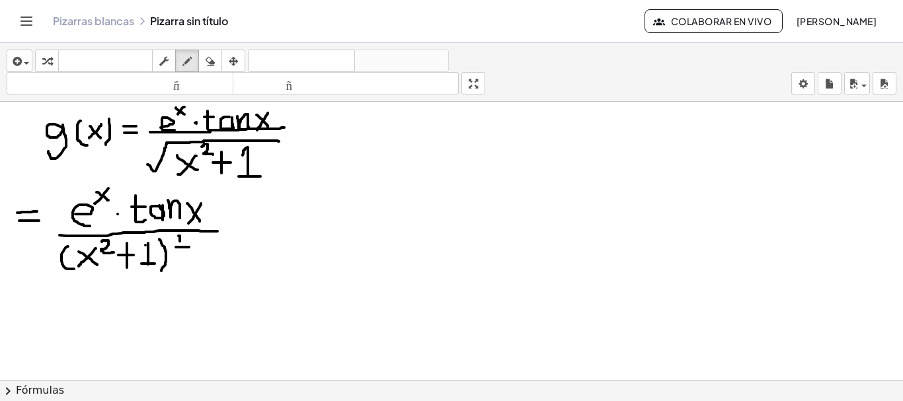
drag, startPoint x: 176, startPoint y: 247, endPoint x: 189, endPoint y: 247, distance: 13.2
drag, startPoint x: 176, startPoint y: 257, endPoint x: 188, endPoint y: 261, distance: 13.4
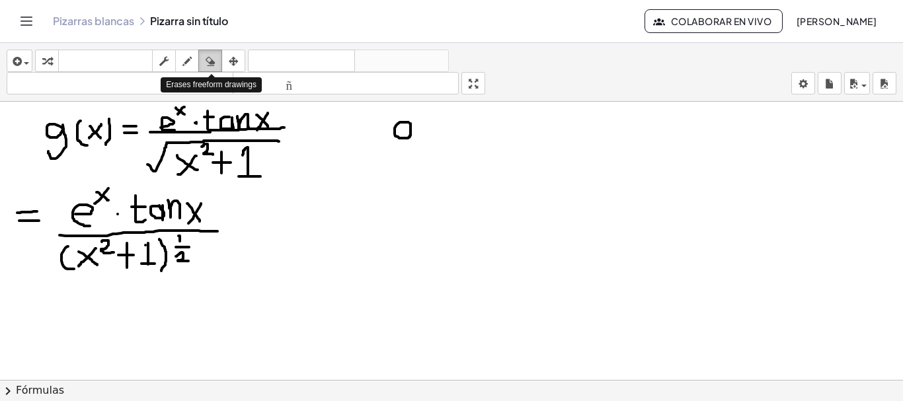
click at [214, 57] on icon "button" at bounding box center [210, 62] width 9 height 16
drag, startPoint x: 424, startPoint y: 132, endPoint x: 423, endPoint y: 125, distance: 7.3
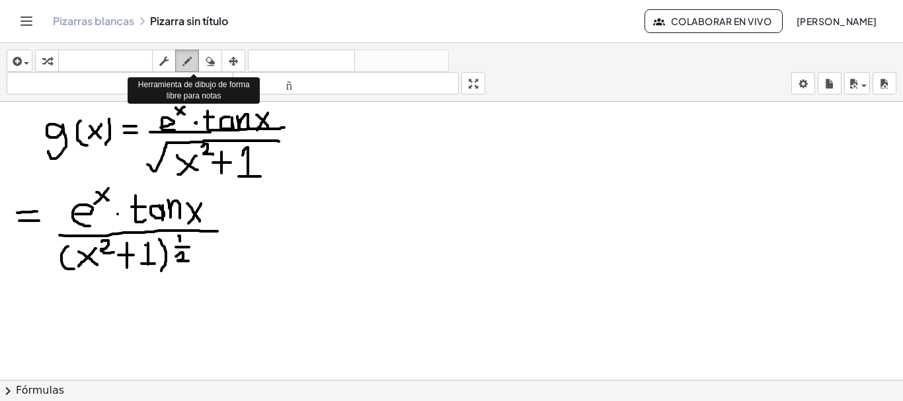
click at [187, 63] on icon "button" at bounding box center [187, 62] width 9 height 16
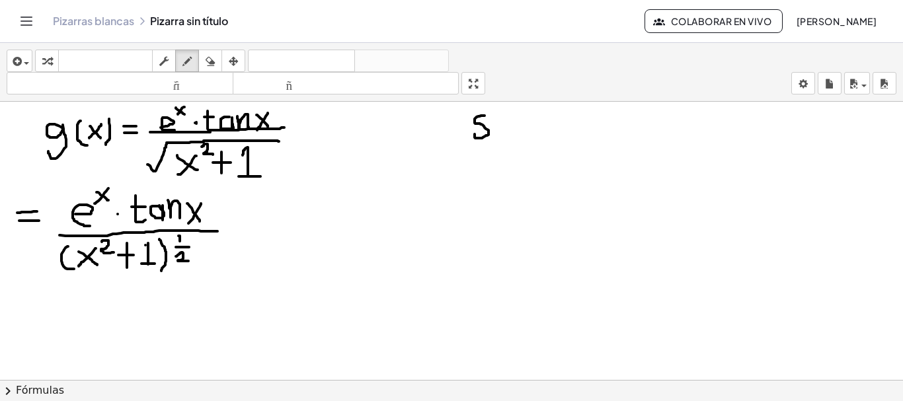
drag, startPoint x: 485, startPoint y: 116, endPoint x: 475, endPoint y: 134, distance: 21.0
drag, startPoint x: 502, startPoint y: 114, endPoint x: 505, endPoint y: 141, distance: 26.6
drag, startPoint x: 506, startPoint y: 120, endPoint x: 521, endPoint y: 133, distance: 19.7
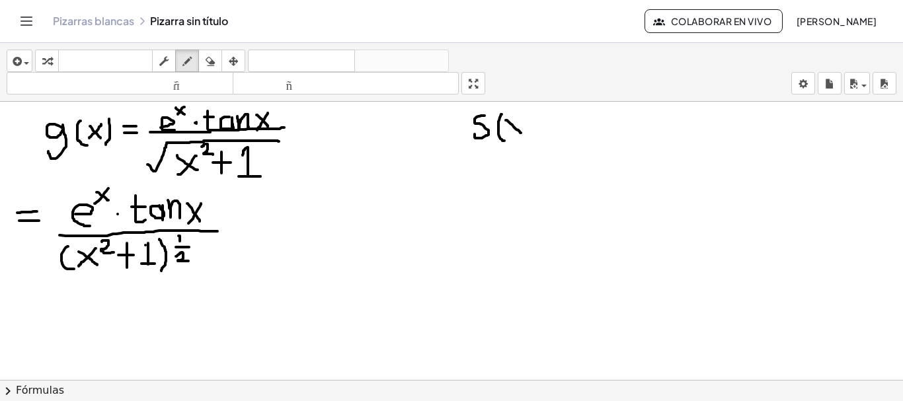
drag, startPoint x: 522, startPoint y: 119, endPoint x: 506, endPoint y: 138, distance: 24.4
drag, startPoint x: 528, startPoint y: 112, endPoint x: 529, endPoint y: 139, distance: 27.1
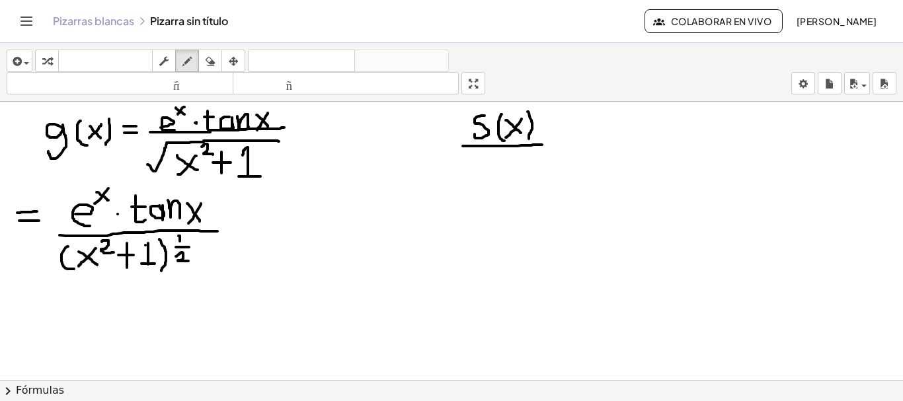
drag, startPoint x: 463, startPoint y: 146, endPoint x: 543, endPoint y: 145, distance: 80.0
drag, startPoint x: 474, startPoint y: 155, endPoint x: 473, endPoint y: 170, distance: 14.6
drag, startPoint x: 500, startPoint y: 157, endPoint x: 506, endPoint y: 180, distance: 23.3
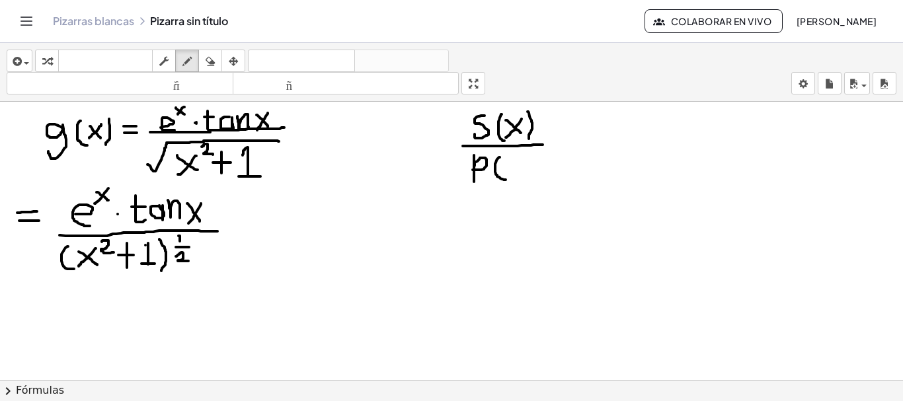
drag, startPoint x: 512, startPoint y: 161, endPoint x: 527, endPoint y: 174, distance: 19.7
drag, startPoint x: 528, startPoint y: 161, endPoint x: 509, endPoint y: 177, distance: 25.3
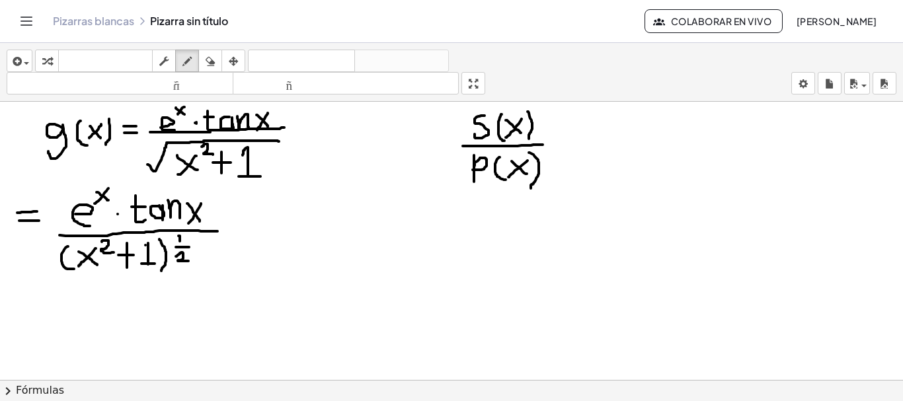
drag, startPoint x: 529, startPoint y: 153, endPoint x: 531, endPoint y: 188, distance: 35.1
drag, startPoint x: 376, startPoint y: 215, endPoint x: 360, endPoint y: 245, distance: 34.0
drag, startPoint x: 386, startPoint y: 206, endPoint x: 386, endPoint y: 218, distance: 11.2
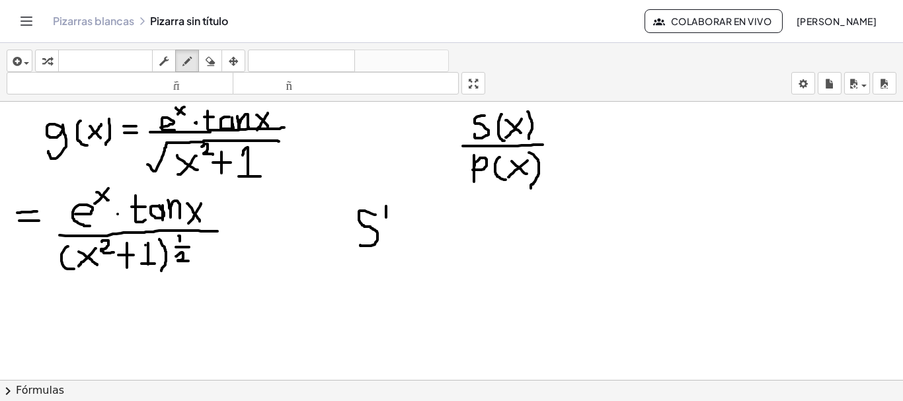
drag, startPoint x: 399, startPoint y: 222, endPoint x: 403, endPoint y: 245, distance: 23.5
drag, startPoint x: 407, startPoint y: 226, endPoint x: 428, endPoint y: 243, distance: 26.8
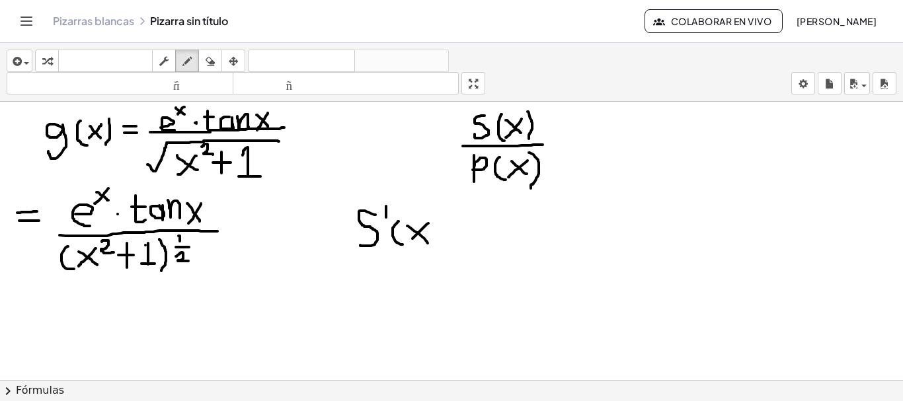
drag, startPoint x: 429, startPoint y: 224, endPoint x: 408, endPoint y: 242, distance: 27.6
drag, startPoint x: 436, startPoint y: 216, endPoint x: 437, endPoint y: 250, distance: 33.7
drag, startPoint x: 454, startPoint y: 225, endPoint x: 464, endPoint y: 223, distance: 10.8
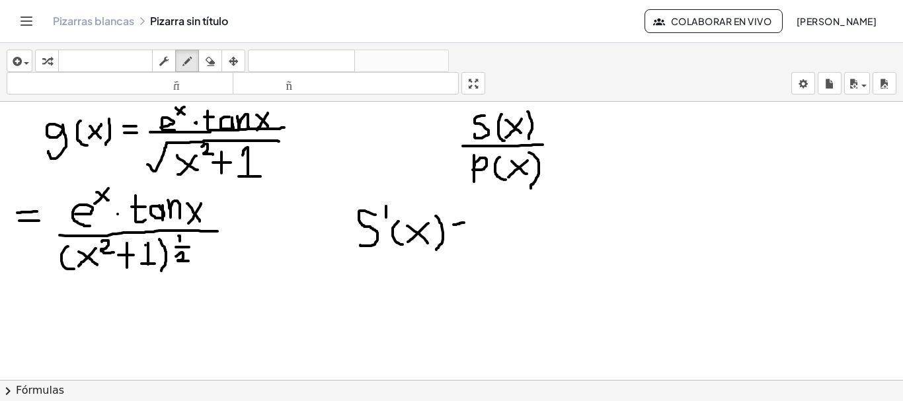
drag, startPoint x: 455, startPoint y: 233, endPoint x: 466, endPoint y: 233, distance: 11.2
drag, startPoint x: 485, startPoint y: 228, endPoint x: 505, endPoint y: 237, distance: 22.5
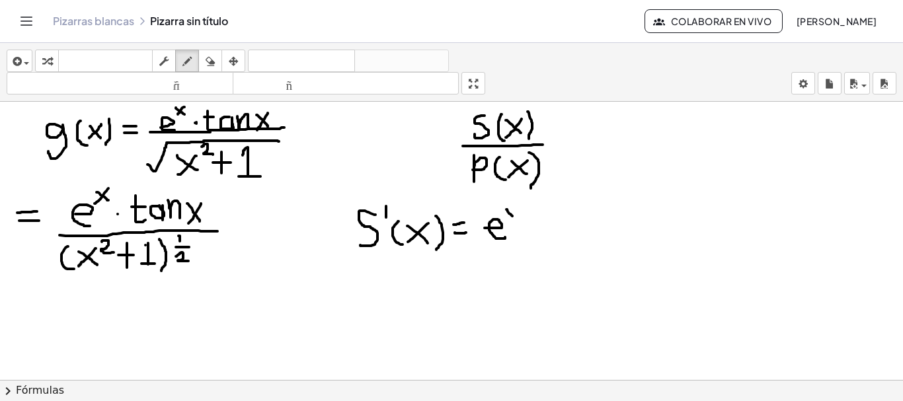
drag, startPoint x: 507, startPoint y: 210, endPoint x: 515, endPoint y: 218, distance: 11.7
drag, startPoint x: 516, startPoint y: 207, endPoint x: 504, endPoint y: 218, distance: 16.4
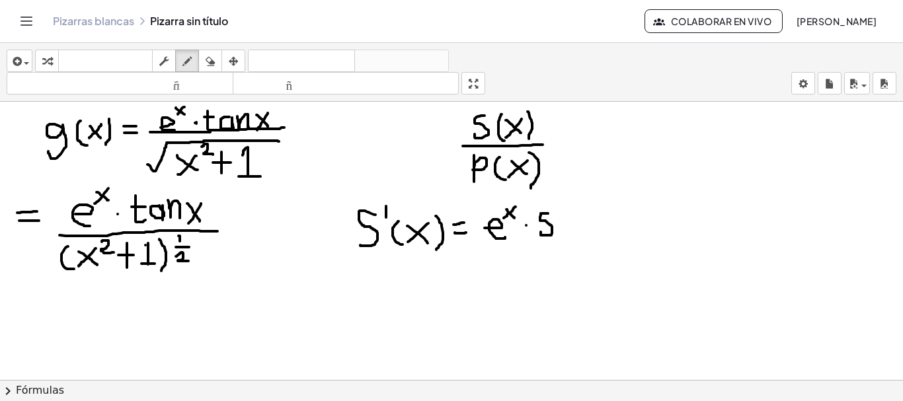
drag, startPoint x: 548, startPoint y: 214, endPoint x: 541, endPoint y: 232, distance: 19.9
drag, startPoint x: 562, startPoint y: 223, endPoint x: 575, endPoint y: 231, distance: 16.3
drag, startPoint x: 593, startPoint y: 216, endPoint x: 595, endPoint y: 228, distance: 11.4
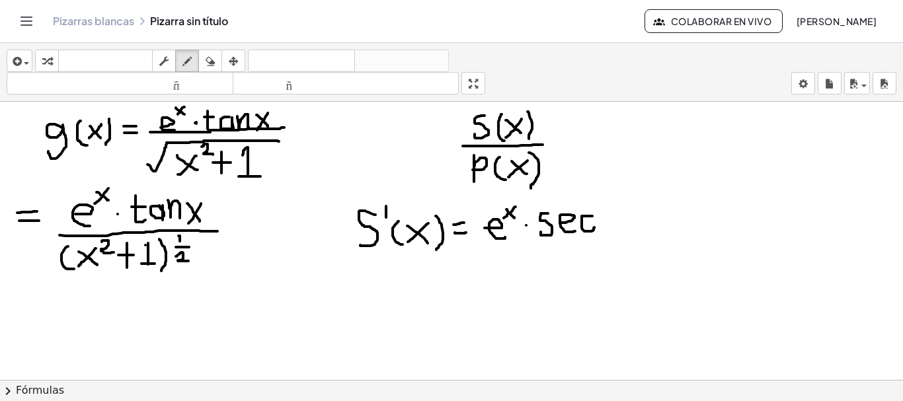
drag, startPoint x: 599, startPoint y: 202, endPoint x: 615, endPoint y: 214, distance: 19.8
drag, startPoint x: 620, startPoint y: 214, endPoint x: 632, endPoint y: 228, distance: 18.3
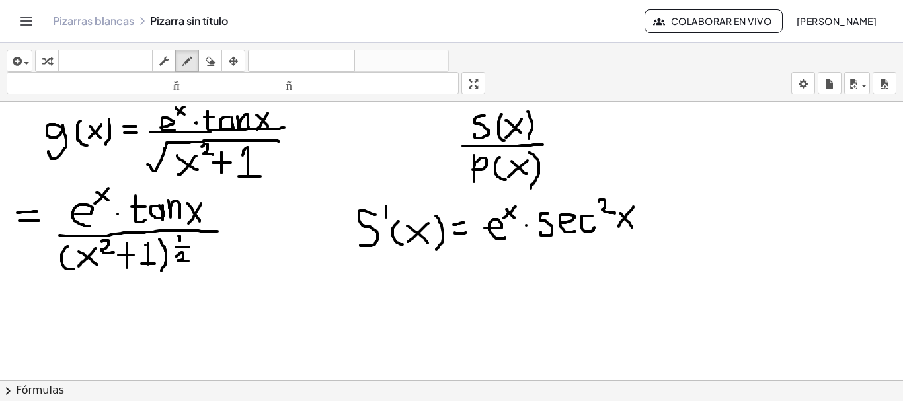
drag, startPoint x: 634, startPoint y: 207, endPoint x: 619, endPoint y: 227, distance: 24.6
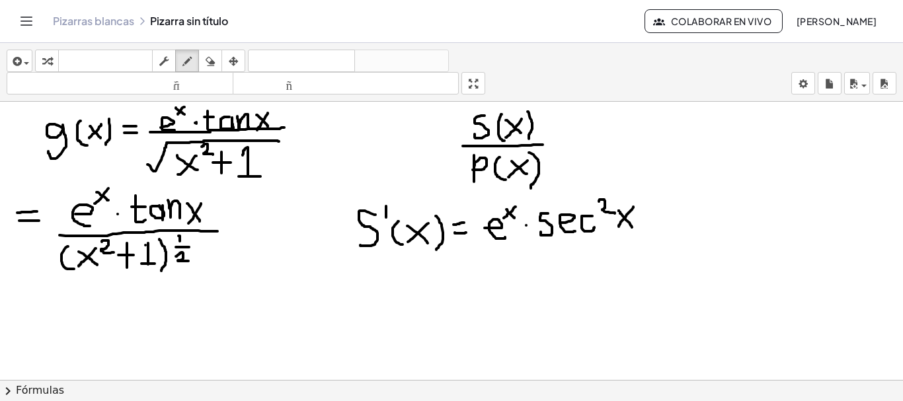
drag, startPoint x: 349, startPoint y: 267, endPoint x: 353, endPoint y: 282, distance: 15.6
drag, startPoint x: 378, startPoint y: 262, endPoint x: 377, endPoint y: 273, distance: 11.3
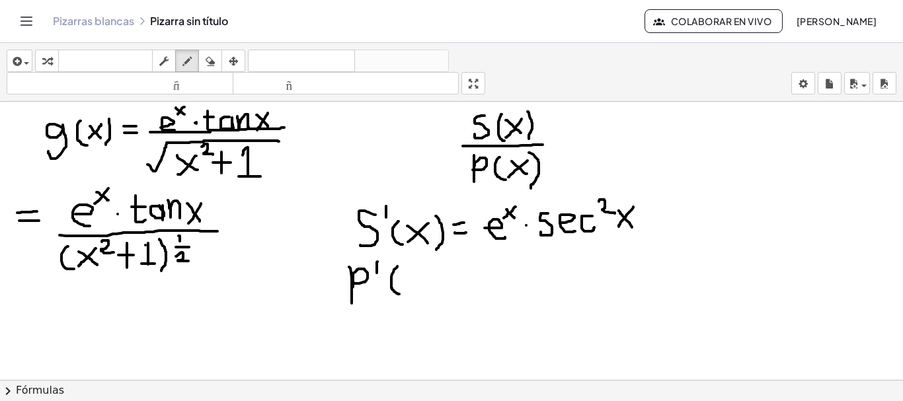
drag, startPoint x: 397, startPoint y: 267, endPoint x: 399, endPoint y: 294, distance: 27.8
drag, startPoint x: 407, startPoint y: 274, endPoint x: 424, endPoint y: 290, distance: 23.4
drag, startPoint x: 424, startPoint y: 271, endPoint x: 408, endPoint y: 291, distance: 25.9
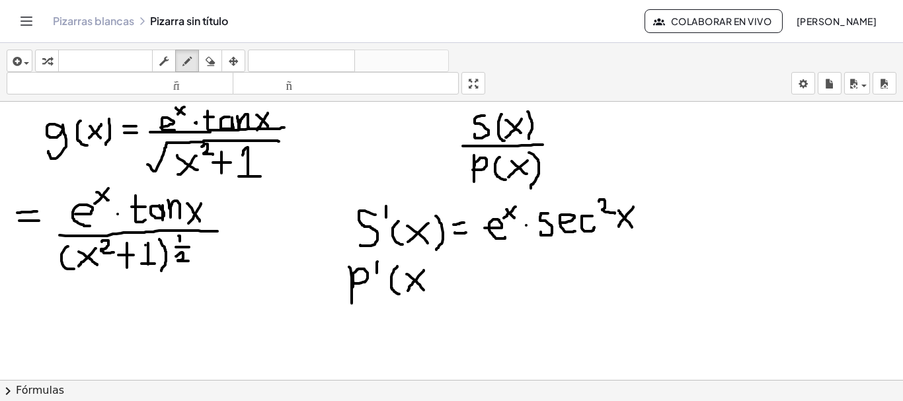
drag, startPoint x: 432, startPoint y: 263, endPoint x: 437, endPoint y: 297, distance: 34.0
drag, startPoint x: 451, startPoint y: 273, endPoint x: 465, endPoint y: 272, distance: 13.9
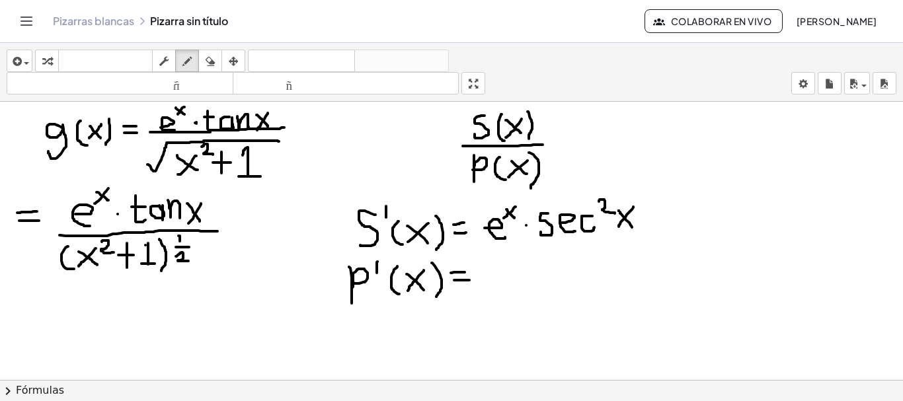
drag, startPoint x: 454, startPoint y: 280, endPoint x: 470, endPoint y: 280, distance: 15.2
drag, startPoint x: 490, startPoint y: 259, endPoint x: 490, endPoint y: 269, distance: 10.6
drag, startPoint x: 482, startPoint y: 274, endPoint x: 518, endPoint y: 274, distance: 35.7
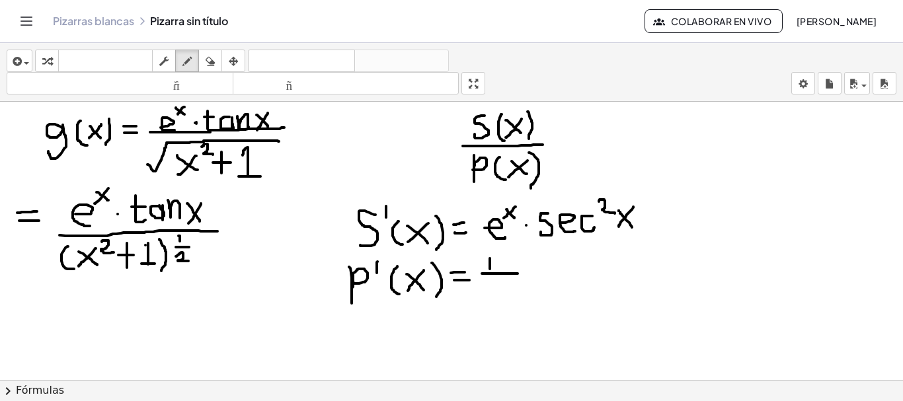
drag, startPoint x: 493, startPoint y: 282, endPoint x: 513, endPoint y: 298, distance: 26.3
drag, startPoint x: 484, startPoint y: 253, endPoint x: 490, endPoint y: 260, distance: 9.4
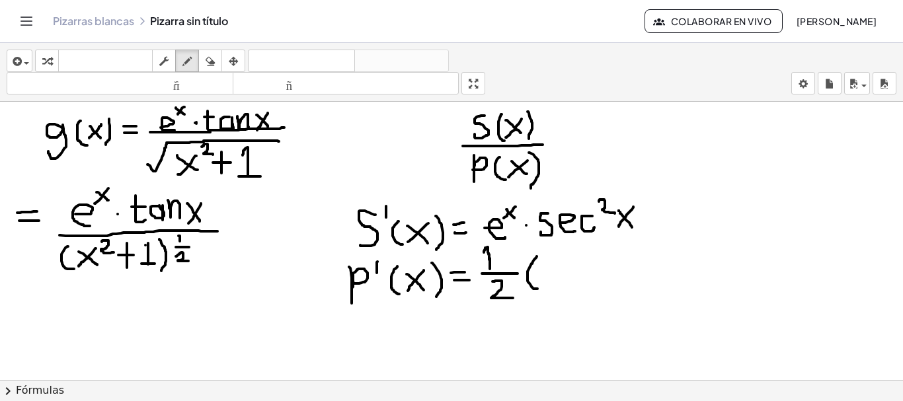
drag, startPoint x: 537, startPoint y: 257, endPoint x: 538, endPoint y: 289, distance: 32.4
drag, startPoint x: 542, startPoint y: 270, endPoint x: 558, endPoint y: 282, distance: 20.2
drag, startPoint x: 558, startPoint y: 266, endPoint x: 540, endPoint y: 286, distance: 26.7
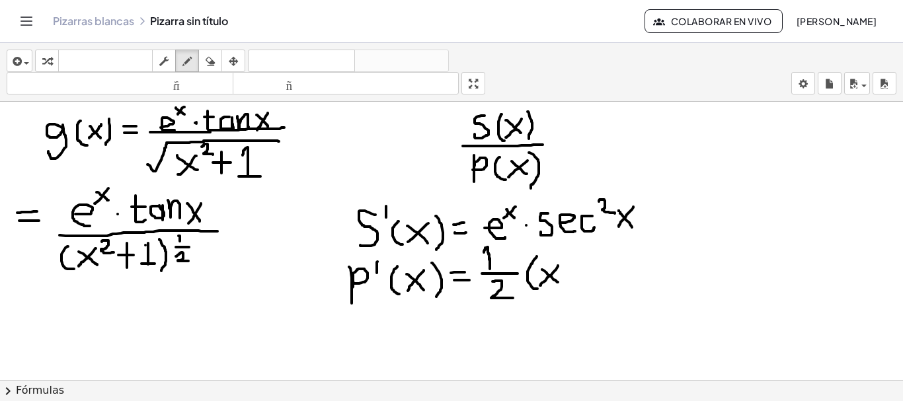
drag, startPoint x: 562, startPoint y: 253, endPoint x: 571, endPoint y: 265, distance: 15.1
drag, startPoint x: 581, startPoint y: 259, endPoint x: 581, endPoint y: 288, distance: 29.1
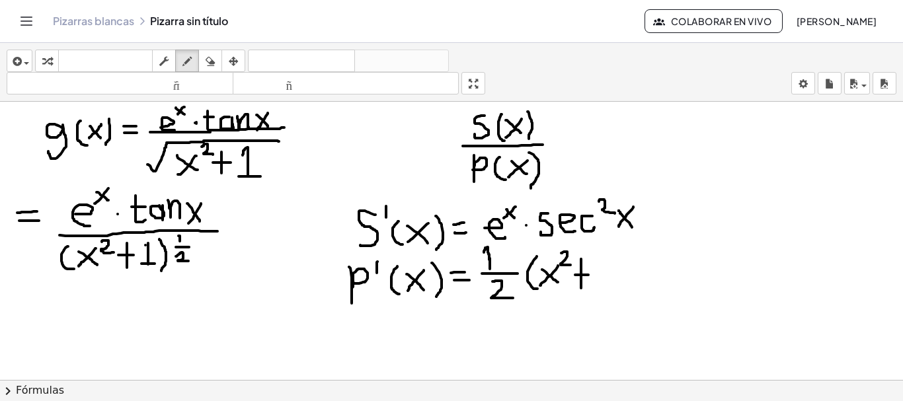
drag, startPoint x: 575, startPoint y: 275, endPoint x: 591, endPoint y: 275, distance: 15.9
drag, startPoint x: 595, startPoint y: 265, endPoint x: 612, endPoint y: 290, distance: 31.4
drag, startPoint x: 617, startPoint y: 254, endPoint x: 619, endPoint y: 295, distance: 41.1
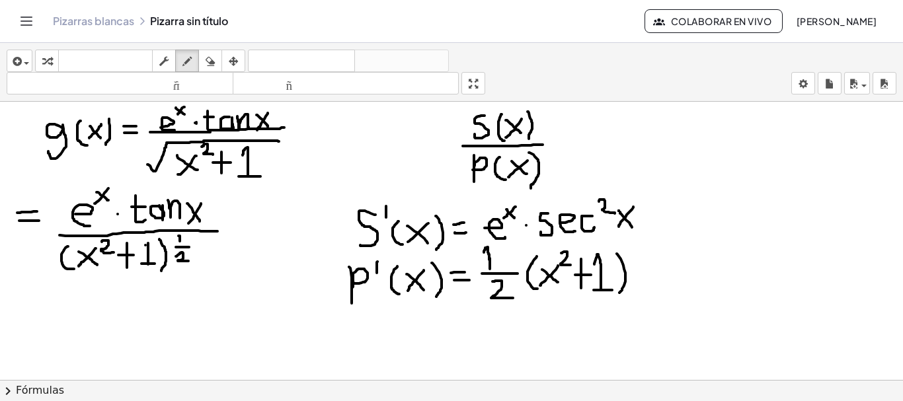
drag, startPoint x: 643, startPoint y: 236, endPoint x: 644, endPoint y: 245, distance: 8.6
drag, startPoint x: 640, startPoint y: 249, endPoint x: 655, endPoint y: 249, distance: 15.9
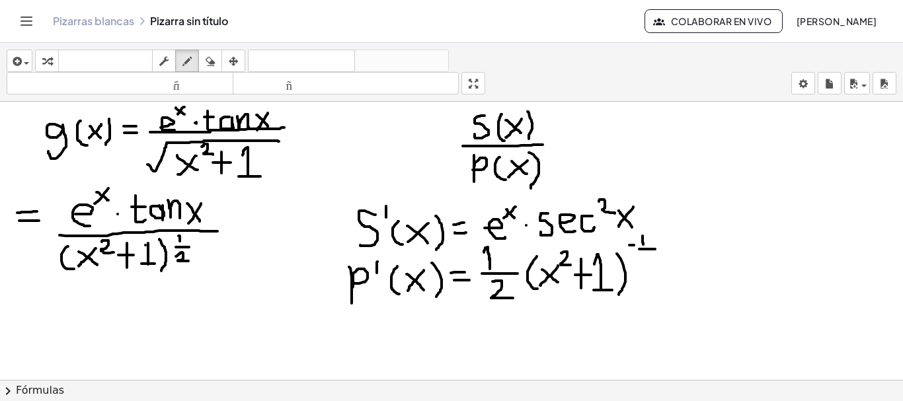
drag, startPoint x: 643, startPoint y: 258, endPoint x: 657, endPoint y: 267, distance: 16.9
drag, startPoint x: 690, startPoint y: 255, endPoint x: 710, endPoint y: 280, distance: 32.0
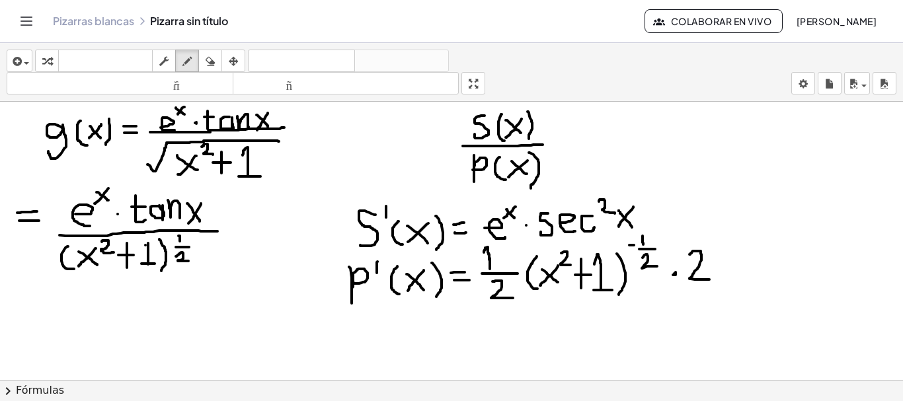
drag, startPoint x: 714, startPoint y: 257, endPoint x: 733, endPoint y: 274, distance: 25.3
drag, startPoint x: 733, startPoint y: 255, endPoint x: 718, endPoint y: 282, distance: 30.9
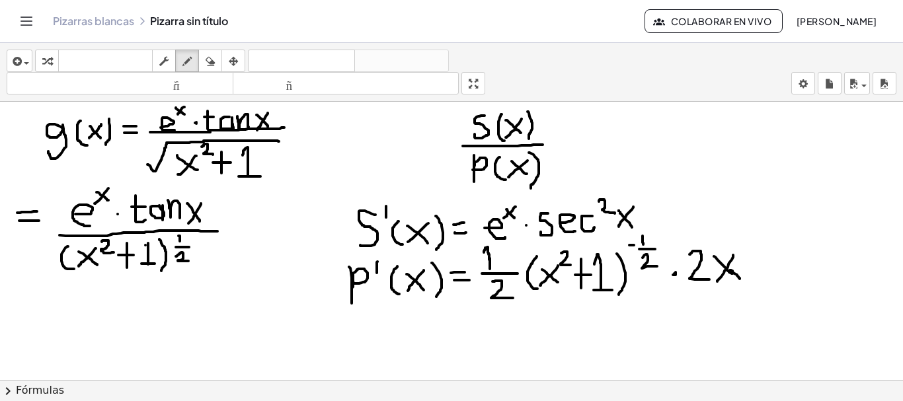
drag, startPoint x: 730, startPoint y: 271, endPoint x: 740, endPoint y: 279, distance: 13.1
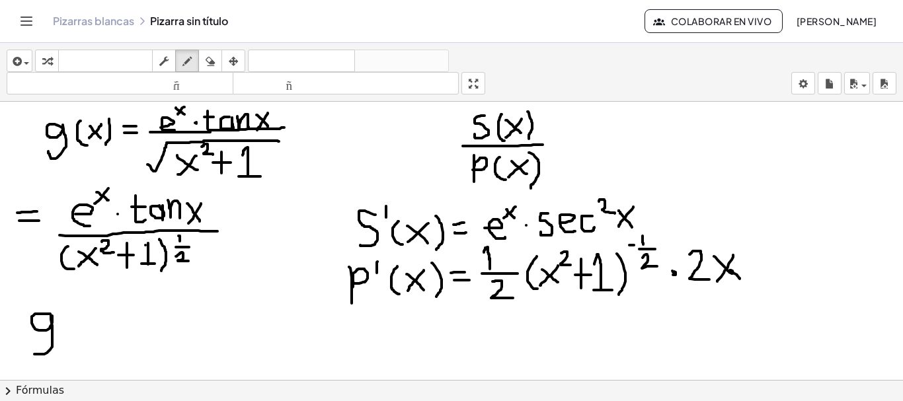
drag, startPoint x: 50, startPoint y: 314, endPoint x: 34, endPoint y: 354, distance: 43.4
click at [216, 60] on div "button" at bounding box center [210, 61] width 17 height 16
drag, startPoint x: 75, startPoint y: 325, endPoint x: 43, endPoint y: 355, distance: 44.5
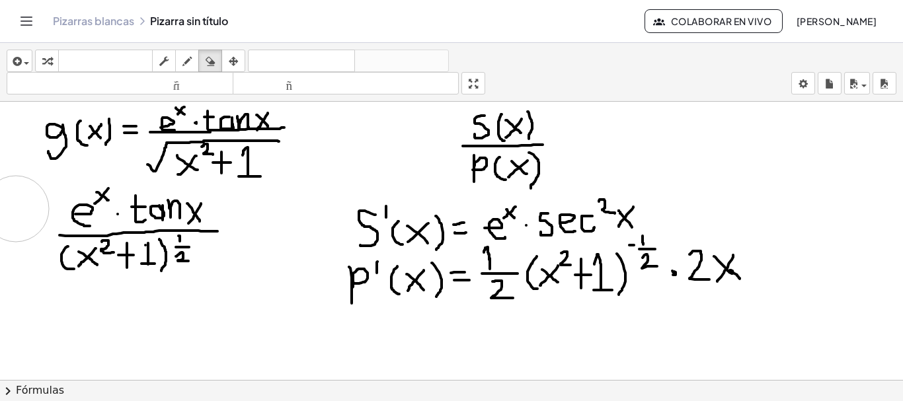
drag, startPoint x: 7, startPoint y: 183, endPoint x: 17, endPoint y: 199, distance: 18.7
click at [191, 60] on icon "button" at bounding box center [187, 62] width 9 height 16
drag, startPoint x: 17, startPoint y: 220, endPoint x: 31, endPoint y: 221, distance: 13.9
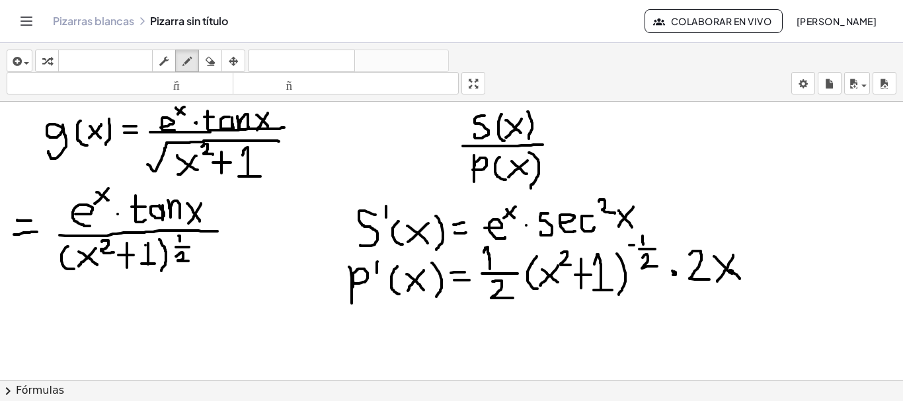
drag, startPoint x: 14, startPoint y: 235, endPoint x: 37, endPoint y: 232, distance: 23.3
drag, startPoint x: 9, startPoint y: 222, endPoint x: 39, endPoint y: 220, distance: 29.8
click at [211, 61] on icon "button" at bounding box center [210, 62] width 9 height 16
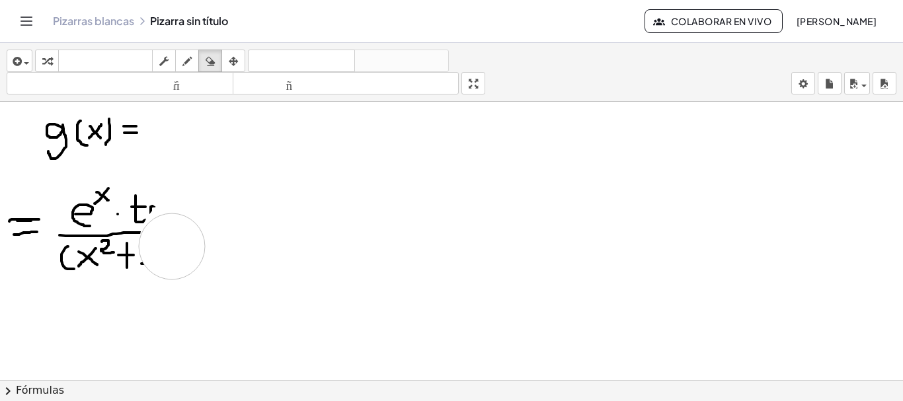
drag, startPoint x: 835, startPoint y: 290, endPoint x: 177, endPoint y: 253, distance: 659.1
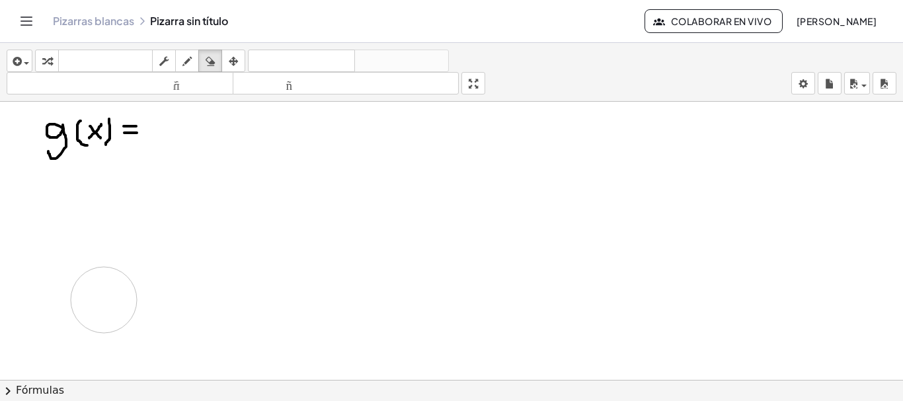
drag, startPoint x: 171, startPoint y: 211, endPoint x: 104, endPoint y: 300, distance: 111.5
click at [190, 61] on icon "button" at bounding box center [187, 62] width 9 height 16
drag, startPoint x: 176, startPoint y: 111, endPoint x: 178, endPoint y: 132, distance: 20.6
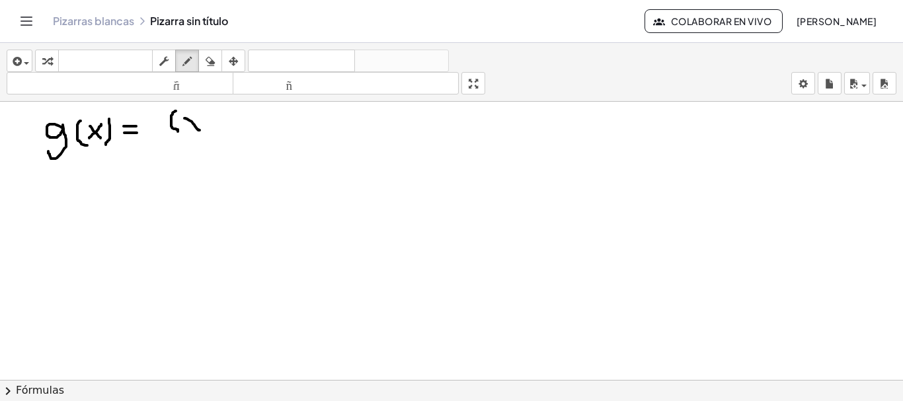
drag, startPoint x: 185, startPoint y: 118, endPoint x: 200, endPoint y: 130, distance: 19.3
drag, startPoint x: 199, startPoint y: 116, endPoint x: 187, endPoint y: 133, distance: 20.4
drag, startPoint x: 204, startPoint y: 107, endPoint x: 216, endPoint y: 116, distance: 15.2
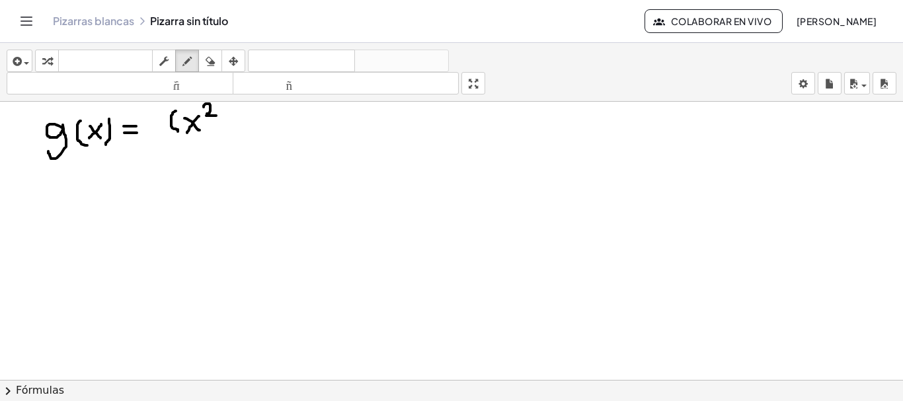
drag, startPoint x: 229, startPoint y: 105, endPoint x: 231, endPoint y: 132, distance: 26.5
drag, startPoint x: 224, startPoint y: 124, endPoint x: 240, endPoint y: 124, distance: 15.9
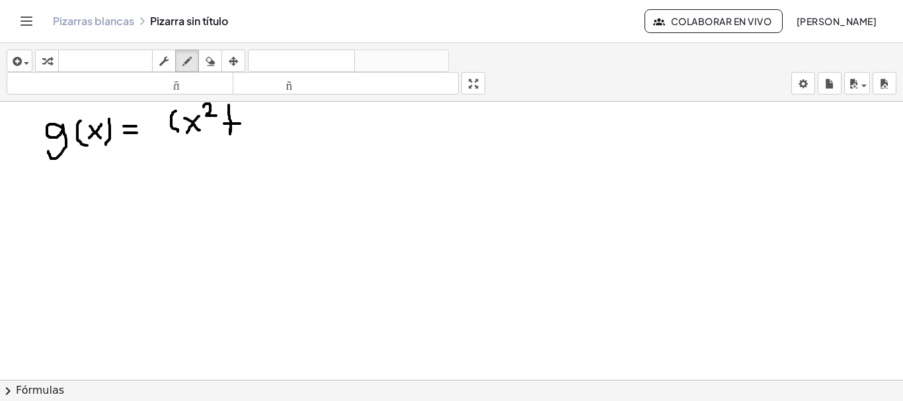
drag, startPoint x: 249, startPoint y: 114, endPoint x: 261, endPoint y: 132, distance: 20.9
drag, startPoint x: 266, startPoint y: 110, endPoint x: 273, endPoint y: 136, distance: 26.2
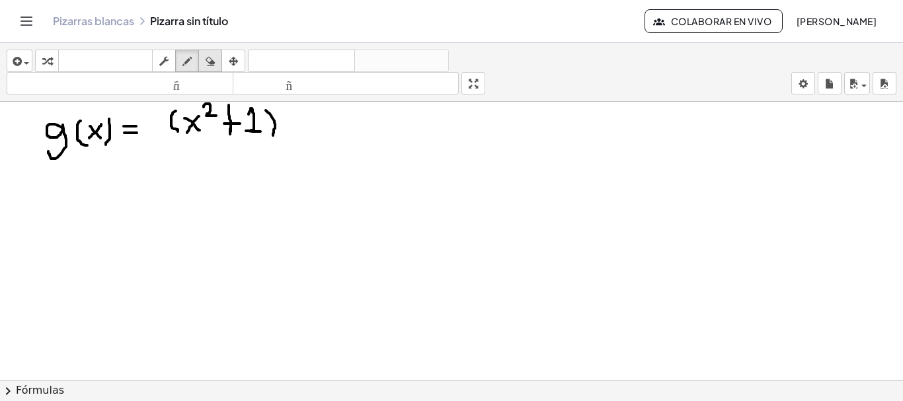
click at [215, 54] on icon "button" at bounding box center [210, 62] width 9 height 16
drag, startPoint x: 278, startPoint y: 142, endPoint x: 186, endPoint y: 123, distance: 94.6
click at [187, 60] on icon "button" at bounding box center [187, 62] width 9 height 16
drag, startPoint x: 172, startPoint y: 118, endPoint x: 172, endPoint y: 141, distance: 22.5
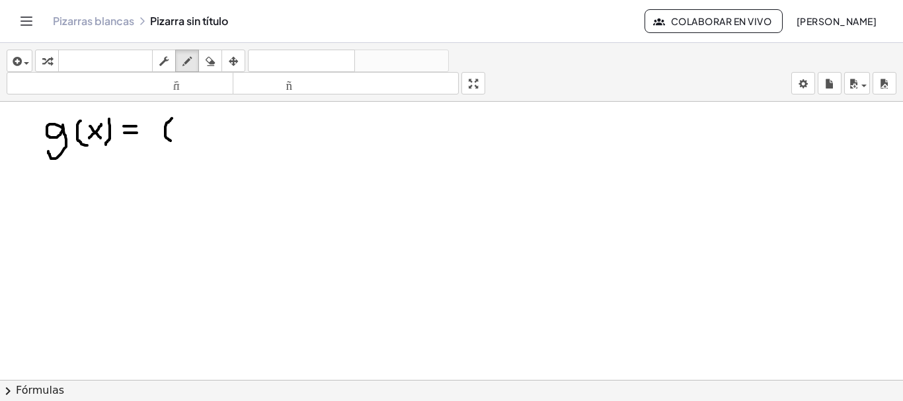
drag, startPoint x: 179, startPoint y: 128, endPoint x: 191, endPoint y: 143, distance: 18.8
drag, startPoint x: 192, startPoint y: 126, endPoint x: 179, endPoint y: 141, distance: 19.7
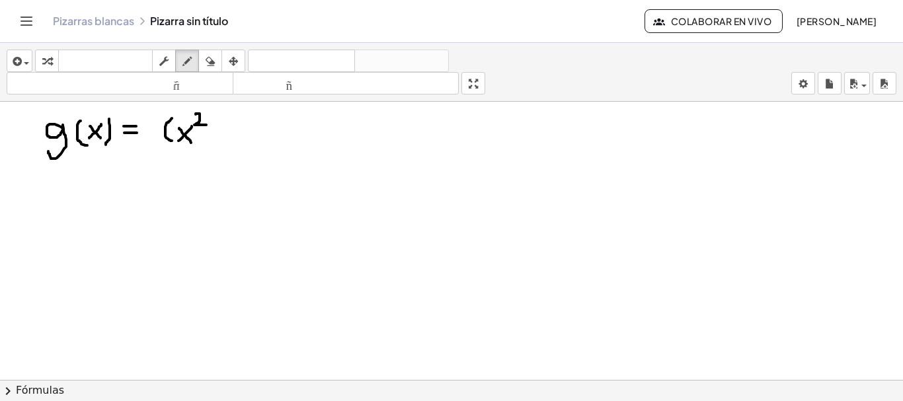
drag, startPoint x: 196, startPoint y: 114, endPoint x: 206, endPoint y: 125, distance: 15.0
drag, startPoint x: 216, startPoint y: 120, endPoint x: 214, endPoint y: 142, distance: 22.6
drag, startPoint x: 206, startPoint y: 132, endPoint x: 221, endPoint y: 130, distance: 14.8
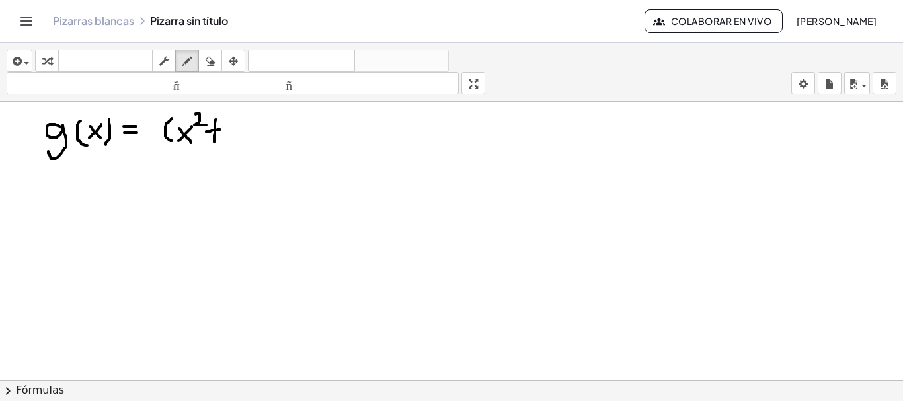
drag, startPoint x: 228, startPoint y: 120, endPoint x: 235, endPoint y: 138, distance: 19.5
drag, startPoint x: 241, startPoint y: 115, endPoint x: 239, endPoint y: 145, distance: 29.8
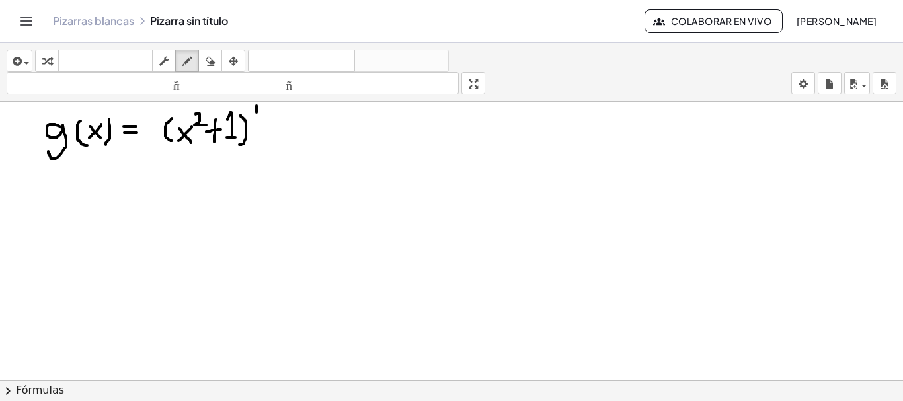
drag, startPoint x: 265, startPoint y: 111, endPoint x: 255, endPoint y: 120, distance: 13.1
drag, startPoint x: 263, startPoint y: 120, endPoint x: 274, endPoint y: 128, distance: 13.2
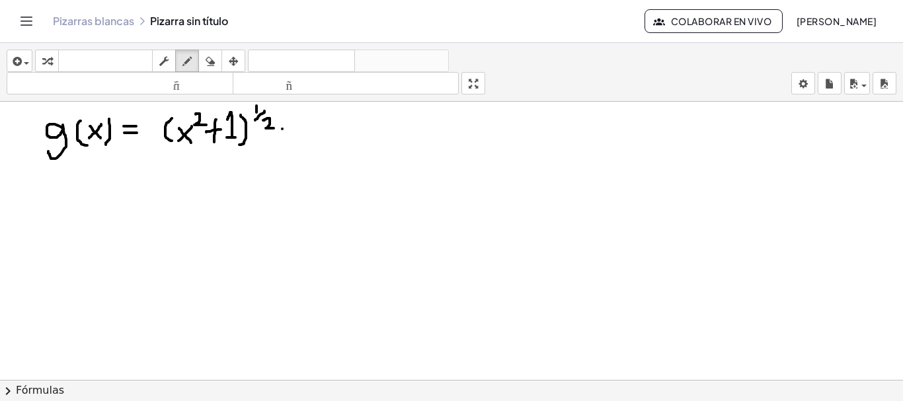
drag, startPoint x: 300, startPoint y: 119, endPoint x: 299, endPoint y: 138, distance: 19.2
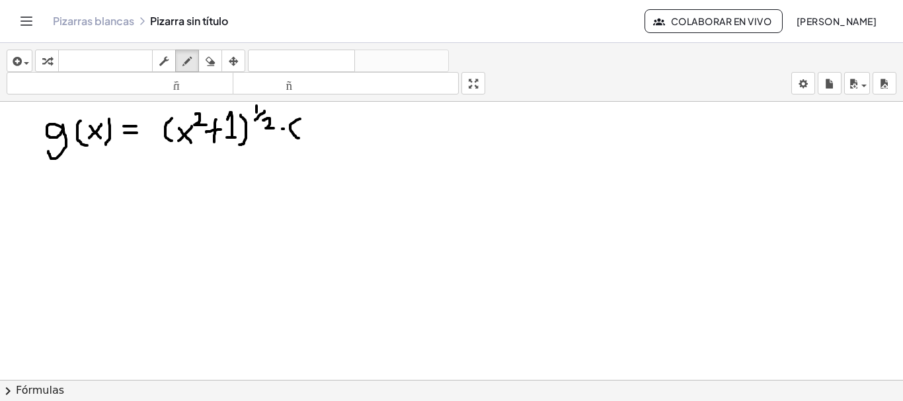
click at [208, 60] on icon "button" at bounding box center [210, 62] width 9 height 16
drag, startPoint x: 388, startPoint y: 140, endPoint x: 319, endPoint y: 126, distance: 70.2
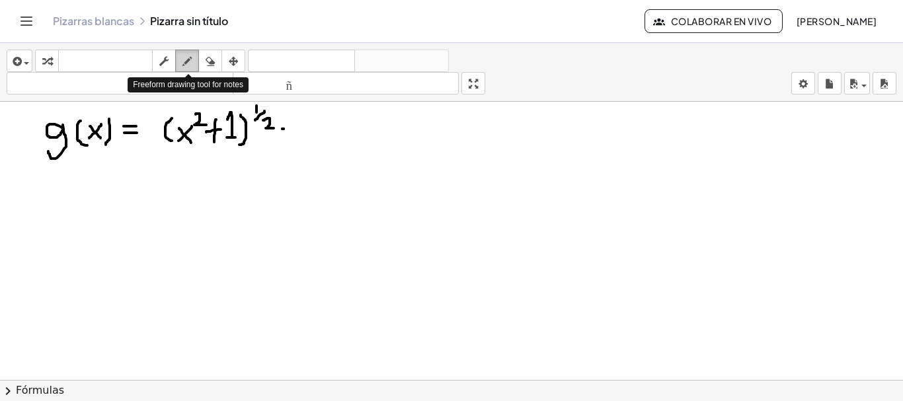
click at [194, 62] on div "button" at bounding box center [187, 61] width 17 height 16
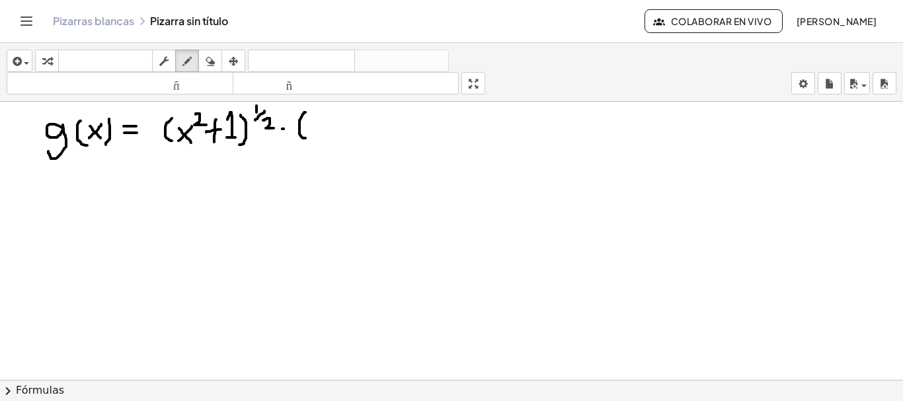
drag, startPoint x: 306, startPoint y: 112, endPoint x: 306, endPoint y: 138, distance: 25.8
drag, startPoint x: 313, startPoint y: 128, endPoint x: 324, endPoint y: 136, distance: 13.4
click at [209, 59] on icon "button" at bounding box center [210, 62] width 9 height 16
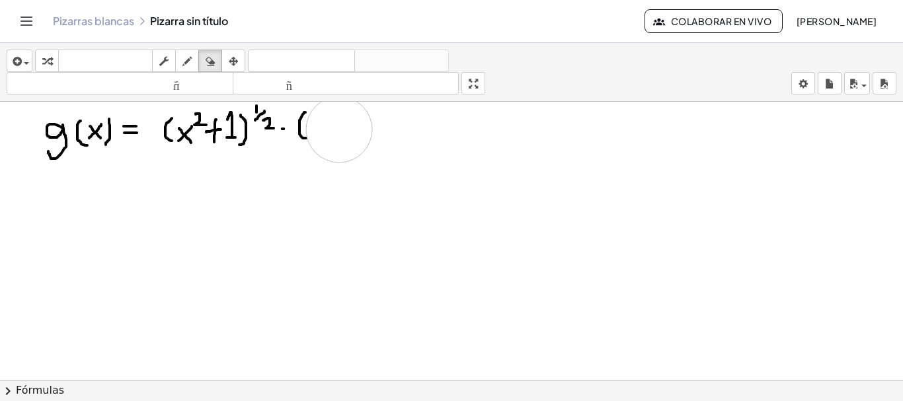
drag, startPoint x: 354, startPoint y: 147, endPoint x: 339, endPoint y: 130, distance: 23.5
click at [187, 58] on icon "button" at bounding box center [187, 62] width 9 height 16
drag, startPoint x: 311, startPoint y: 126, endPoint x: 325, endPoint y: 134, distance: 16.3
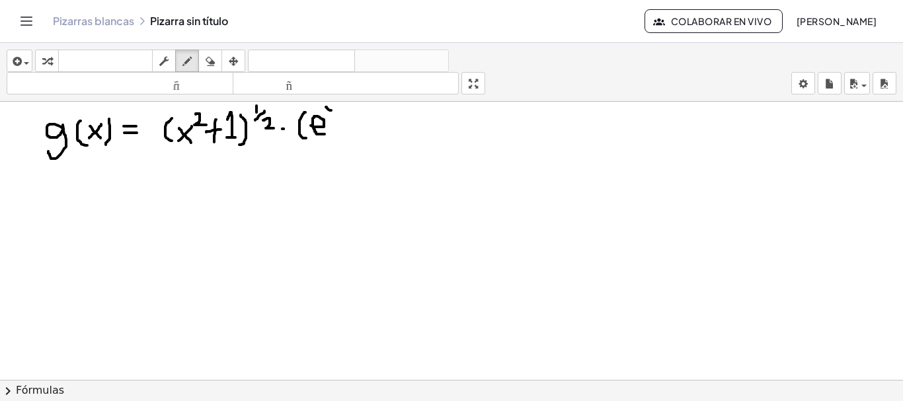
drag, startPoint x: 331, startPoint y: 105, endPoint x: 327, endPoint y: 113, distance: 9.2
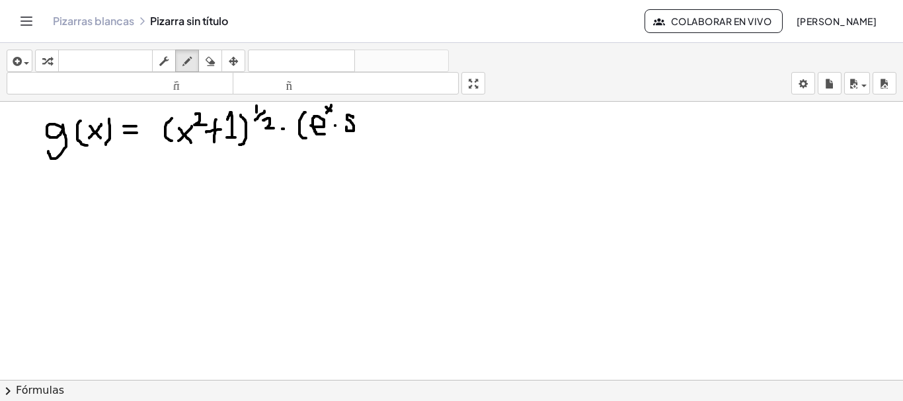
drag, startPoint x: 353, startPoint y: 118, endPoint x: 347, endPoint y: 127, distance: 11.4
drag, startPoint x: 360, startPoint y: 122, endPoint x: 372, endPoint y: 128, distance: 12.7
drag, startPoint x: 386, startPoint y: 116, endPoint x: 388, endPoint y: 128, distance: 11.4
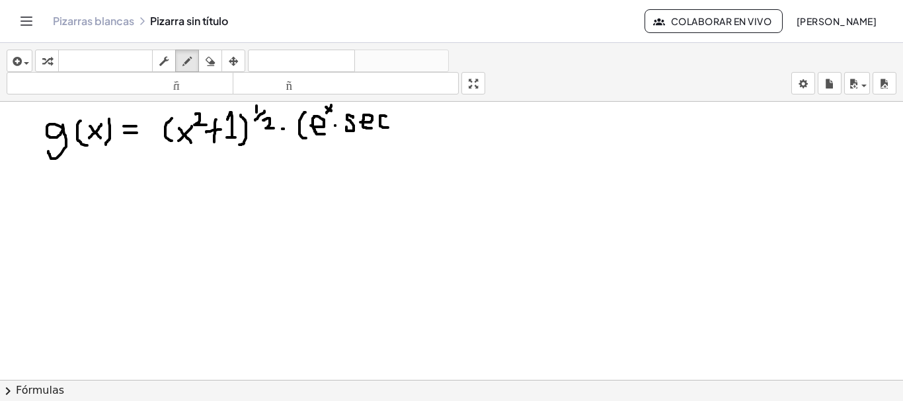
drag, startPoint x: 394, startPoint y: 111, endPoint x: 405, endPoint y: 116, distance: 12.4
click at [207, 56] on icon "button" at bounding box center [210, 62] width 9 height 16
drag, startPoint x: 465, startPoint y: 141, endPoint x: 425, endPoint y: 116, distance: 47.5
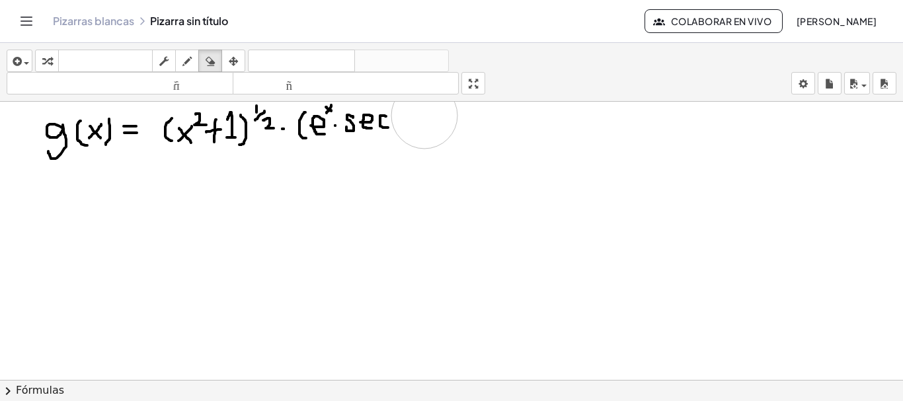
click at [190, 60] on icon "button" at bounding box center [187, 62] width 9 height 16
drag, startPoint x: 395, startPoint y: 106, endPoint x: 407, endPoint y: 114, distance: 15.2
drag, startPoint x: 411, startPoint y: 115, endPoint x: 422, endPoint y: 128, distance: 16.9
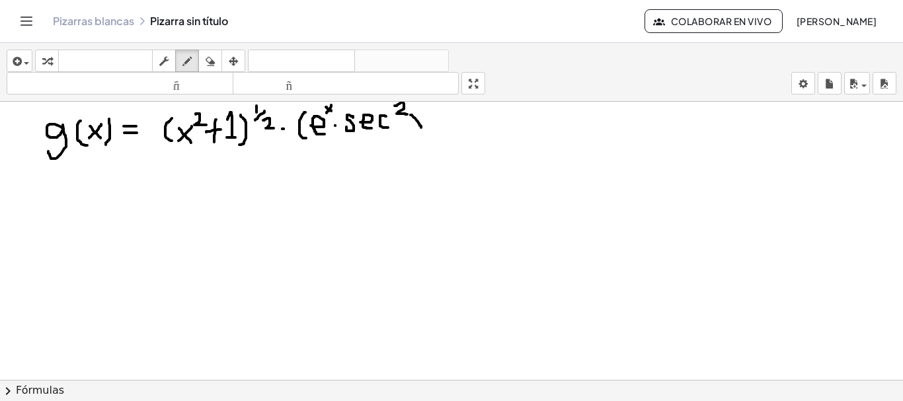
drag, startPoint x: 423, startPoint y: 115, endPoint x: 408, endPoint y: 129, distance: 20.6
drag, startPoint x: 427, startPoint y: 108, endPoint x: 422, endPoint y: 138, distance: 30.9
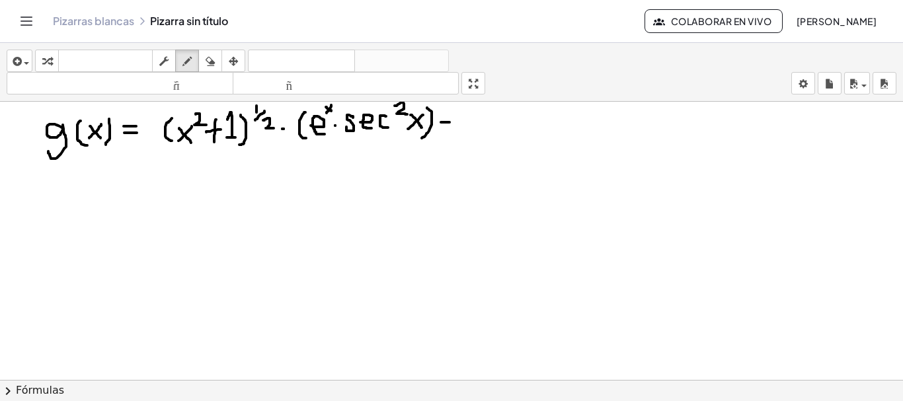
drag, startPoint x: 441, startPoint y: 122, endPoint x: 450, endPoint y: 122, distance: 8.6
drag, startPoint x: 465, startPoint y: 110, endPoint x: 464, endPoint y: 132, distance: 21.8
drag, startPoint x: 470, startPoint y: 122, endPoint x: 481, endPoint y: 129, distance: 13.0
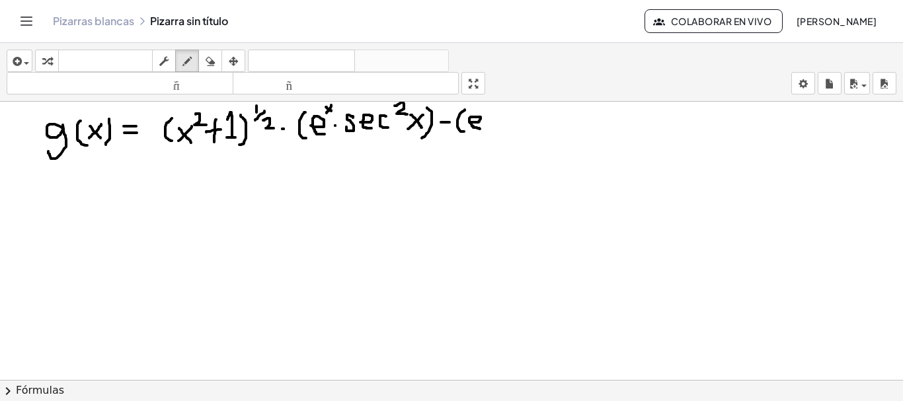
drag, startPoint x: 486, startPoint y: 110, endPoint x: 489, endPoint y: 119, distance: 9.8
click at [208, 66] on icon "button" at bounding box center [210, 62] width 9 height 16
drag, startPoint x: 552, startPoint y: 126, endPoint x: 514, endPoint y: 104, distance: 43.6
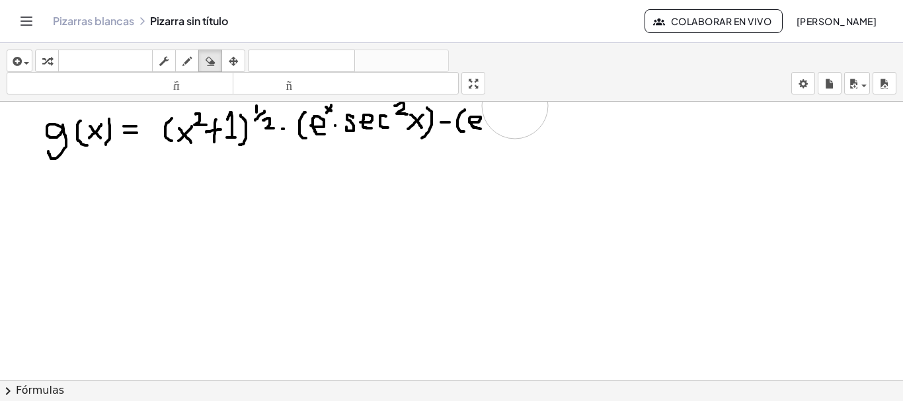
click at [179, 60] on button "dibujar" at bounding box center [187, 61] width 24 height 22
drag, startPoint x: 484, startPoint y: 108, endPoint x: 497, endPoint y: 115, distance: 15.1
drag, startPoint x: 497, startPoint y: 108, endPoint x: 485, endPoint y: 118, distance: 15.4
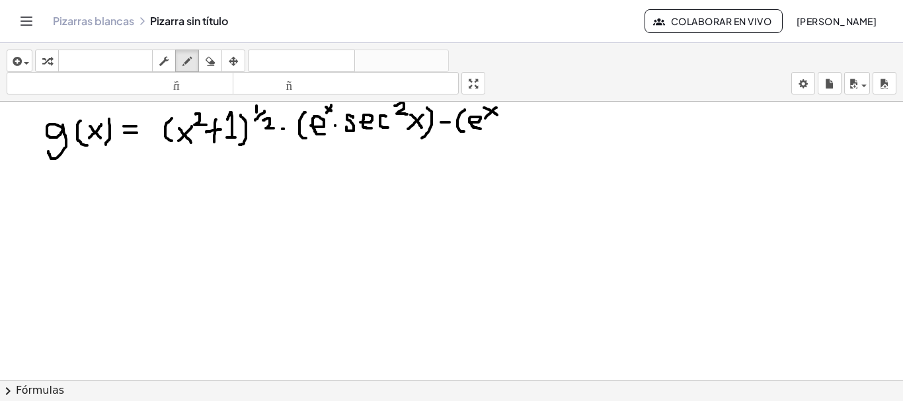
drag, startPoint x: 511, startPoint y: 107, endPoint x: 518, endPoint y: 132, distance: 25.3
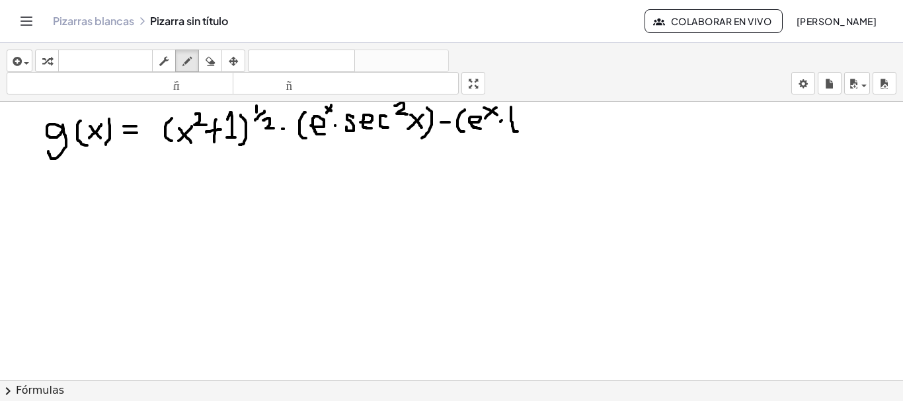
drag, startPoint x: 507, startPoint y: 116, endPoint x: 517, endPoint y: 116, distance: 9.9
drag, startPoint x: 534, startPoint y: 114, endPoint x: 536, endPoint y: 129, distance: 14.6
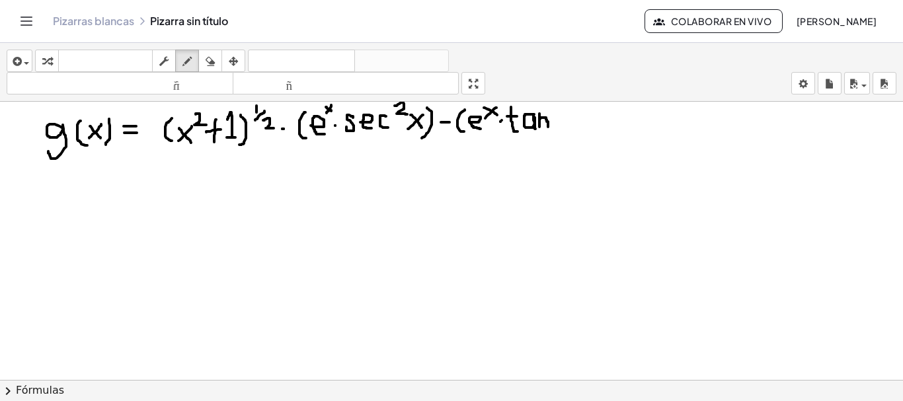
drag, startPoint x: 540, startPoint y: 114, endPoint x: 548, endPoint y: 127, distance: 15.8
drag, startPoint x: 554, startPoint y: 115, endPoint x: 561, endPoint y: 127, distance: 14.0
drag, startPoint x: 563, startPoint y: 116, endPoint x: 550, endPoint y: 130, distance: 19.2
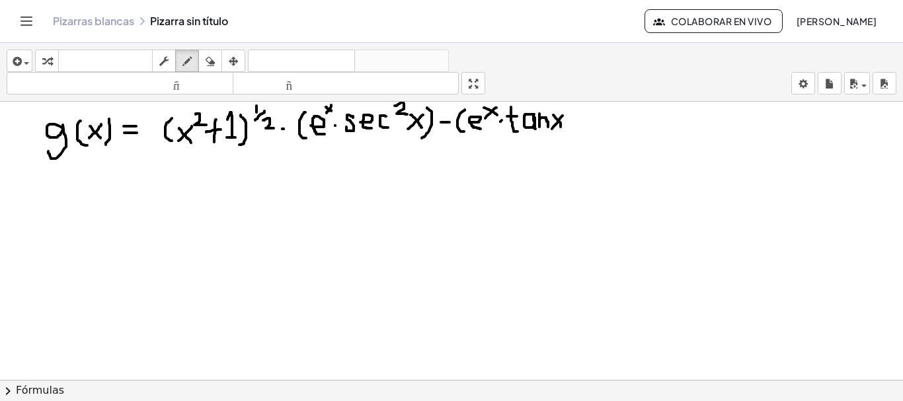
drag, startPoint x: 569, startPoint y: 103, endPoint x: 565, endPoint y: 134, distance: 31.3
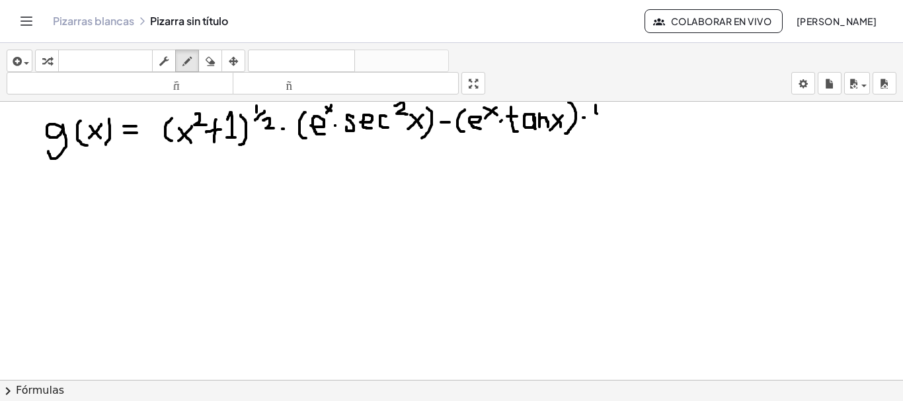
drag, startPoint x: 596, startPoint y: 105, endPoint x: 598, endPoint y: 114, distance: 8.8
drag, startPoint x: 591, startPoint y: 118, endPoint x: 606, endPoint y: 117, distance: 15.3
drag, startPoint x: 595, startPoint y: 126, endPoint x: 608, endPoint y: 139, distance: 18.7
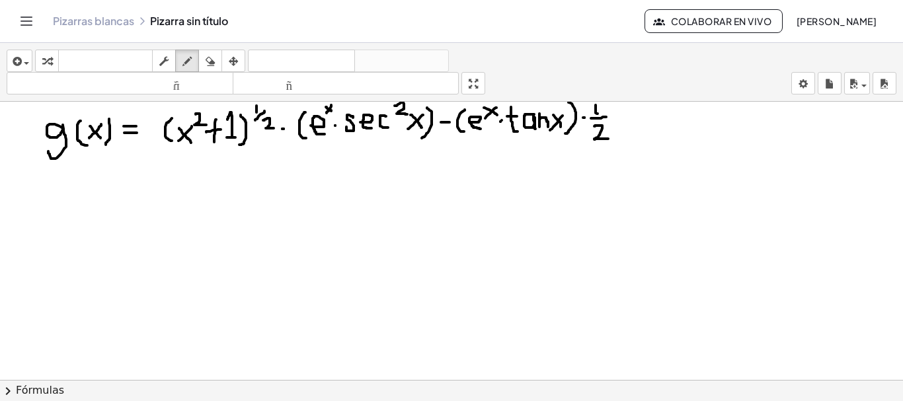
drag, startPoint x: 627, startPoint y: 105, endPoint x: 628, endPoint y: 136, distance: 30.5
drag, startPoint x: 635, startPoint y: 121, endPoint x: 647, endPoint y: 132, distance: 15.9
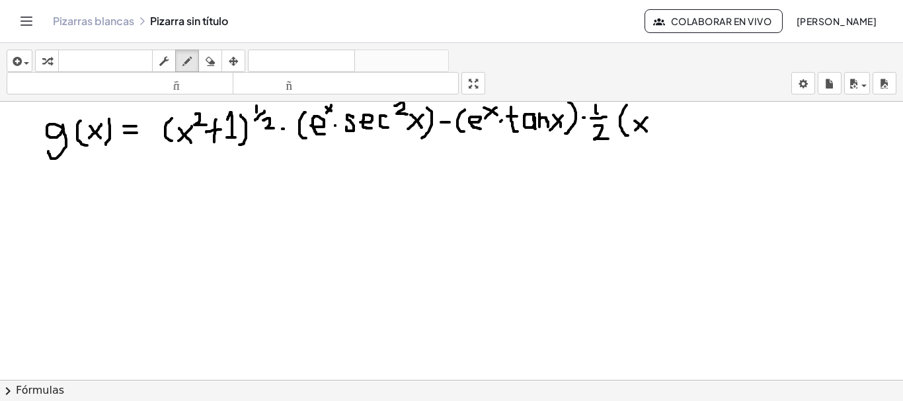
drag, startPoint x: 647, startPoint y: 118, endPoint x: 636, endPoint y: 131, distance: 17.8
drag, startPoint x: 650, startPoint y: 105, endPoint x: 660, endPoint y: 112, distance: 12.3
drag, startPoint x: 669, startPoint y: 112, endPoint x: 669, endPoint y: 130, distance: 18.5
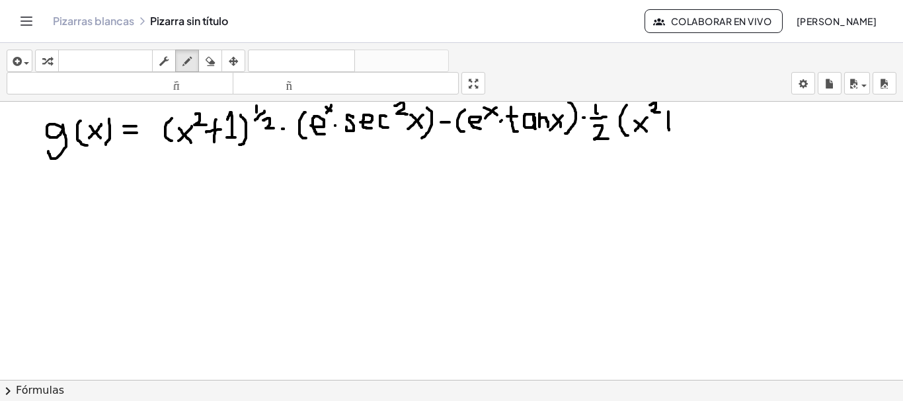
drag, startPoint x: 661, startPoint y: 120, endPoint x: 675, endPoint y: 119, distance: 14.0
drag, startPoint x: 681, startPoint y: 112, endPoint x: 694, endPoint y: 127, distance: 19.2
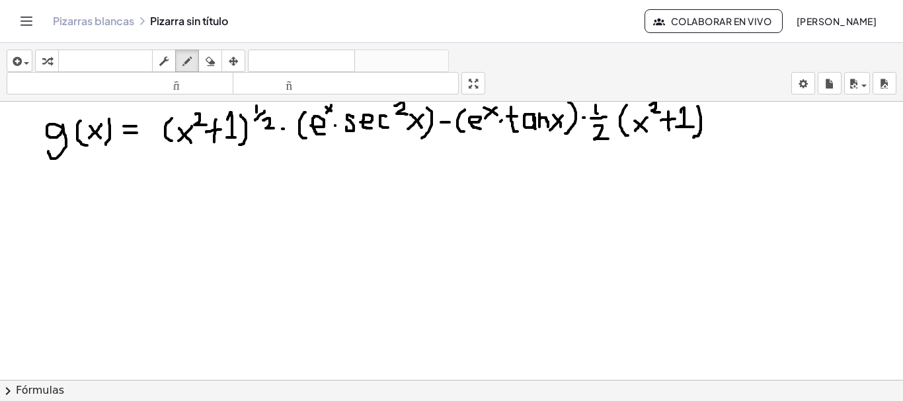
drag, startPoint x: 698, startPoint y: 106, endPoint x: 694, endPoint y: 137, distance: 30.7
drag, startPoint x: 728, startPoint y: 110, endPoint x: 716, endPoint y: 118, distance: 14.7
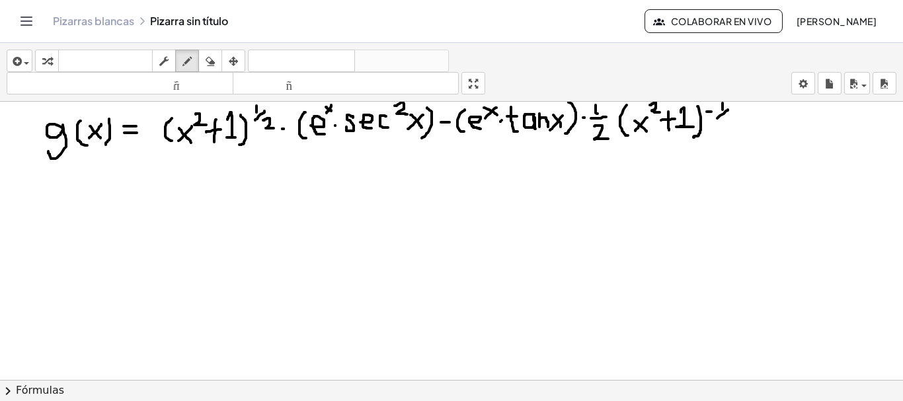
drag, startPoint x: 721, startPoint y: 122, endPoint x: 734, endPoint y: 128, distance: 14.5
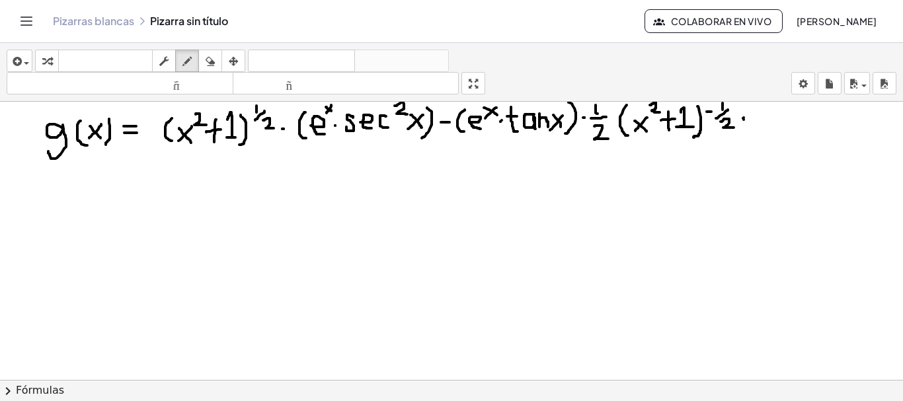
drag, startPoint x: 755, startPoint y: 110, endPoint x: 770, endPoint y: 126, distance: 22.0
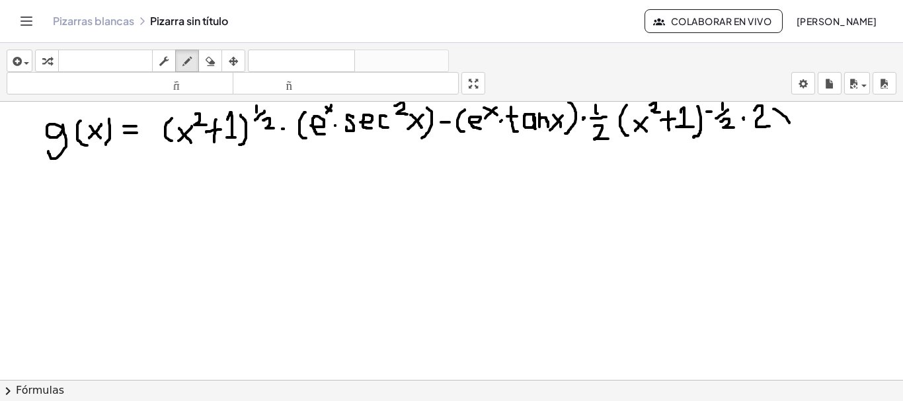
drag, startPoint x: 774, startPoint y: 109, endPoint x: 790, endPoint y: 123, distance: 21.1
drag, startPoint x: 791, startPoint y: 104, endPoint x: 778, endPoint y: 124, distance: 23.8
drag, startPoint x: 157, startPoint y: 151, endPoint x: 353, endPoint y: 147, distance: 195.8
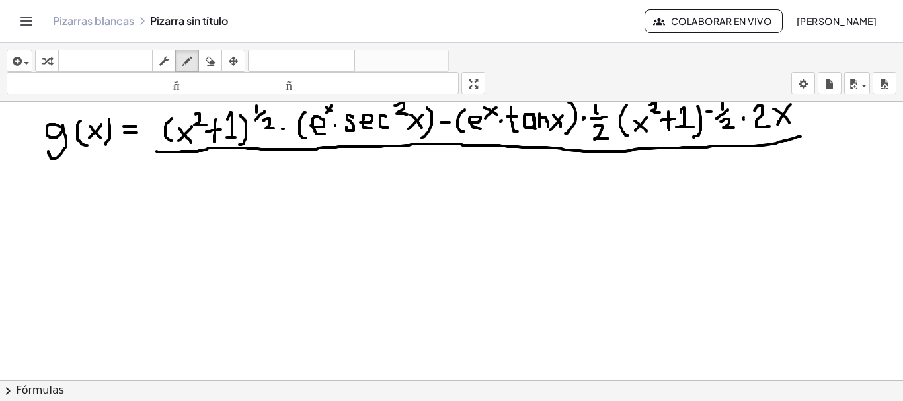
drag, startPoint x: 353, startPoint y: 147, endPoint x: 801, endPoint y: 137, distance: 448.5
drag, startPoint x: 267, startPoint y: 157, endPoint x: 267, endPoint y: 194, distance: 37.0
drag, startPoint x: 280, startPoint y: 162, endPoint x: 280, endPoint y: 186, distance: 23.8
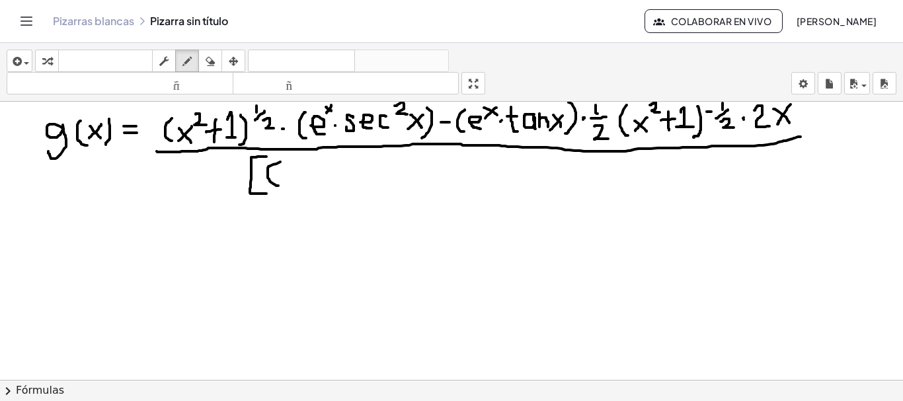
drag, startPoint x: 288, startPoint y: 169, endPoint x: 304, endPoint y: 183, distance: 21.6
drag, startPoint x: 304, startPoint y: 167, endPoint x: 286, endPoint y: 183, distance: 23.9
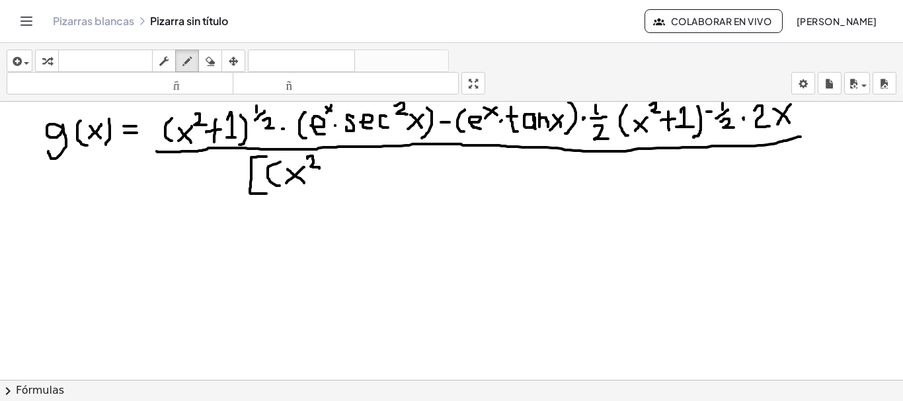
drag, startPoint x: 308, startPoint y: 159, endPoint x: 321, endPoint y: 169, distance: 17.1
drag, startPoint x: 336, startPoint y: 158, endPoint x: 338, endPoint y: 181, distance: 23.2
drag, startPoint x: 332, startPoint y: 175, endPoint x: 347, endPoint y: 175, distance: 14.6
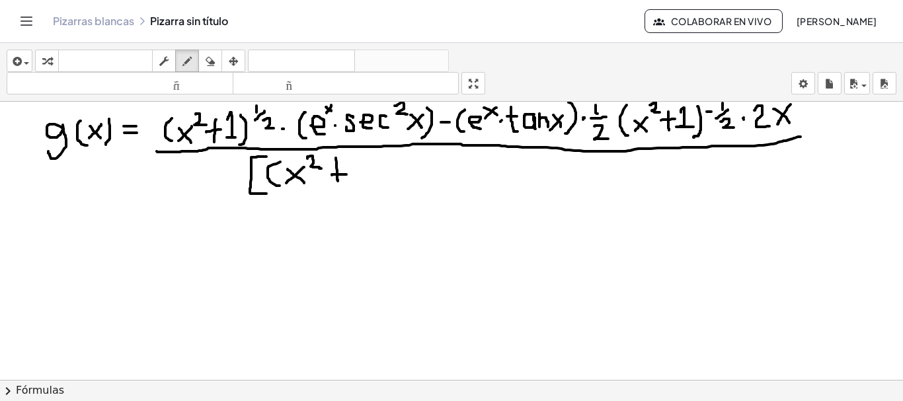
drag, startPoint x: 359, startPoint y: 165, endPoint x: 374, endPoint y: 181, distance: 22.5
drag, startPoint x: 376, startPoint y: 155, endPoint x: 376, endPoint y: 192, distance: 36.4
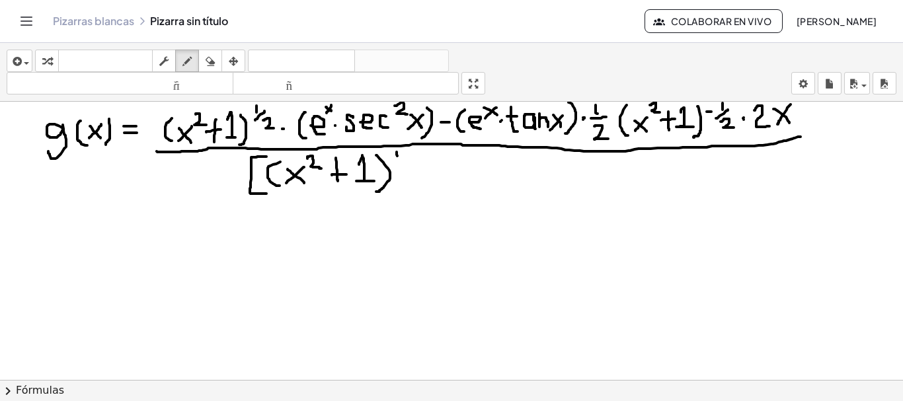
drag, startPoint x: 406, startPoint y: 154, endPoint x: 397, endPoint y: 163, distance: 13.1
drag, startPoint x: 404, startPoint y: 163, endPoint x: 414, endPoint y: 170, distance: 11.9
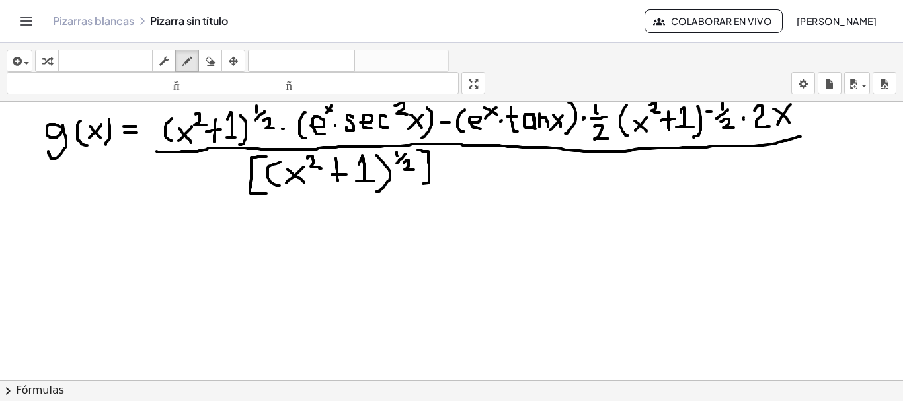
drag, startPoint x: 418, startPoint y: 150, endPoint x: 414, endPoint y: 184, distance: 34.0
drag, startPoint x: 437, startPoint y: 155, endPoint x: 451, endPoint y: 164, distance: 16.3
drag, startPoint x: 66, startPoint y: 111, endPoint x: 69, endPoint y: 119, distance: 8.4
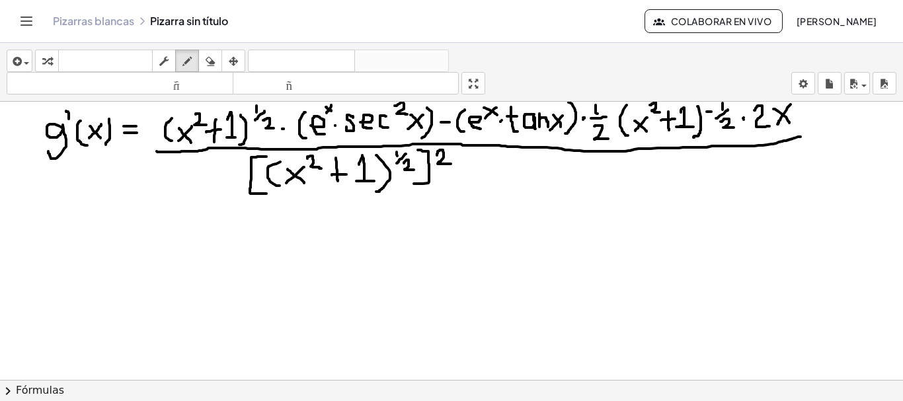
drag, startPoint x: 70, startPoint y: 226, endPoint x: 54, endPoint y: 260, distance: 37.6
drag, startPoint x: 79, startPoint y: 217, endPoint x: 79, endPoint y: 226, distance: 8.6
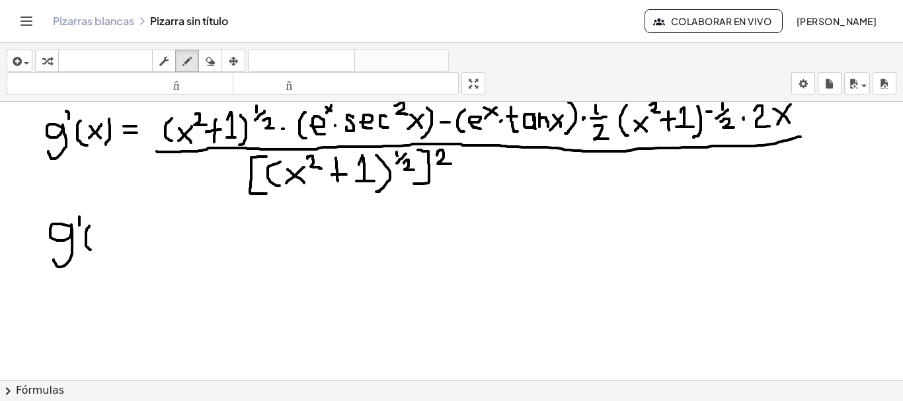
drag, startPoint x: 89, startPoint y: 226, endPoint x: 91, endPoint y: 250, distance: 23.8
drag, startPoint x: 93, startPoint y: 233, endPoint x: 104, endPoint y: 243, distance: 14.5
drag, startPoint x: 104, startPoint y: 230, endPoint x: 92, endPoint y: 241, distance: 15.9
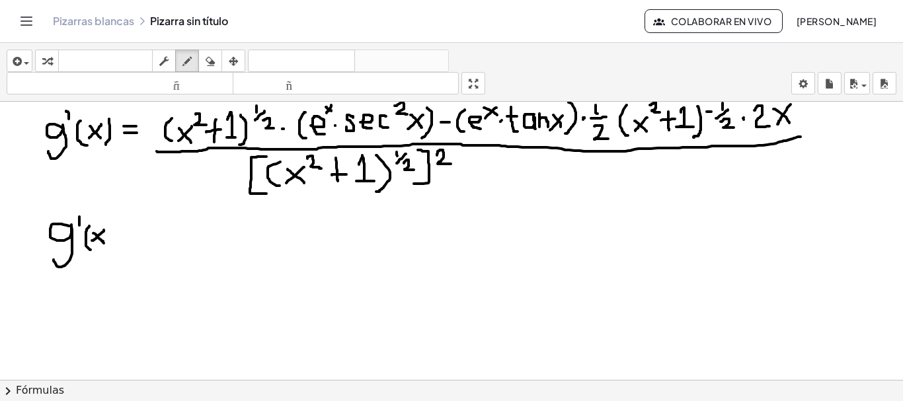
drag, startPoint x: 109, startPoint y: 224, endPoint x: 107, endPoint y: 250, distance: 25.9
drag, startPoint x: 119, startPoint y: 230, endPoint x: 130, endPoint y: 230, distance: 10.6
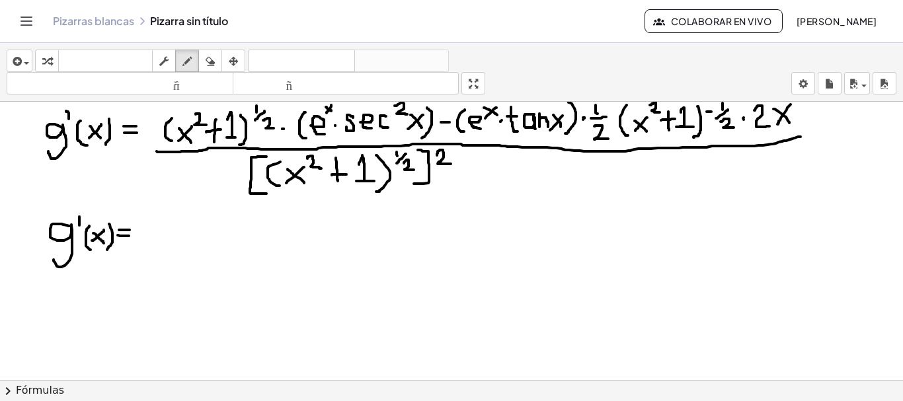
drag, startPoint x: 118, startPoint y: 235, endPoint x: 129, endPoint y: 236, distance: 11.3
drag, startPoint x: 153, startPoint y: 219, endPoint x: 153, endPoint y: 246, distance: 27.1
drag, startPoint x: 157, startPoint y: 228, endPoint x: 176, endPoint y: 239, distance: 21.9
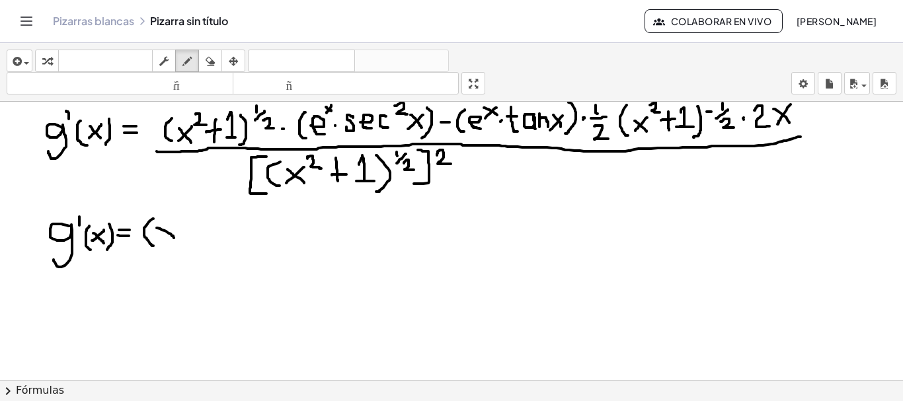
drag, startPoint x: 175, startPoint y: 224, endPoint x: 162, endPoint y: 243, distance: 23.5
drag, startPoint x: 180, startPoint y: 211, endPoint x: 189, endPoint y: 224, distance: 15.6
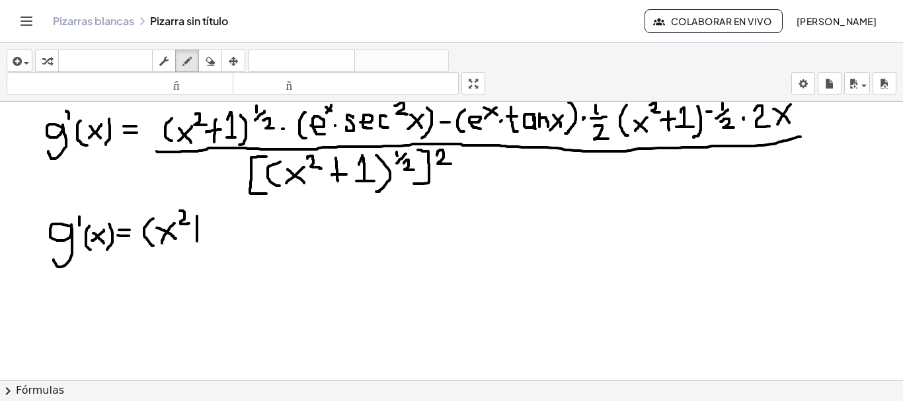
drag, startPoint x: 197, startPoint y: 216, endPoint x: 197, endPoint y: 243, distance: 26.5
drag, startPoint x: 190, startPoint y: 232, endPoint x: 202, endPoint y: 231, distance: 11.9
drag, startPoint x: 210, startPoint y: 221, endPoint x: 220, endPoint y: 237, distance: 19.1
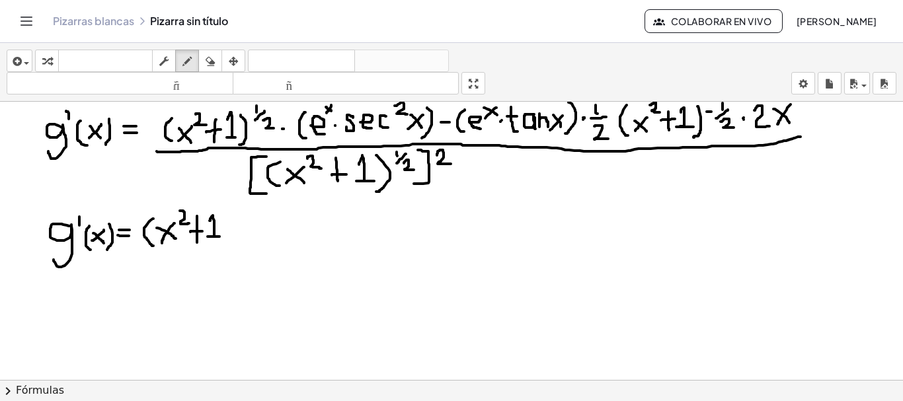
drag, startPoint x: 223, startPoint y: 216, endPoint x: 225, endPoint y: 247, distance: 30.5
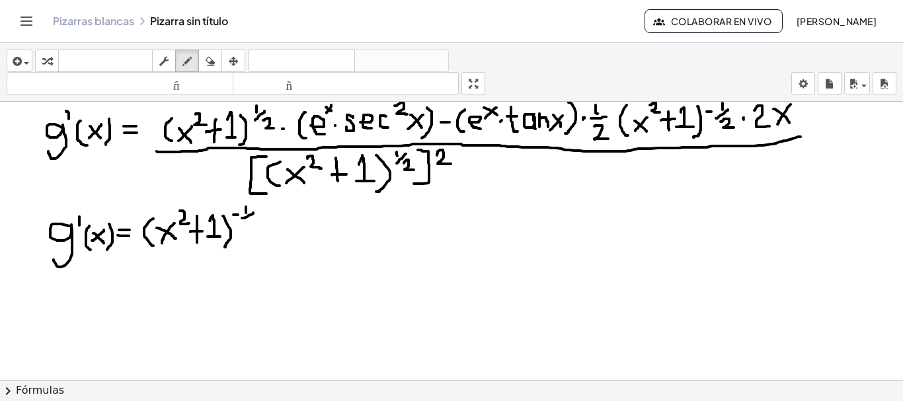
drag, startPoint x: 253, startPoint y: 213, endPoint x: 242, endPoint y: 218, distance: 12.4
drag, startPoint x: 246, startPoint y: 224, endPoint x: 258, endPoint y: 231, distance: 14.3
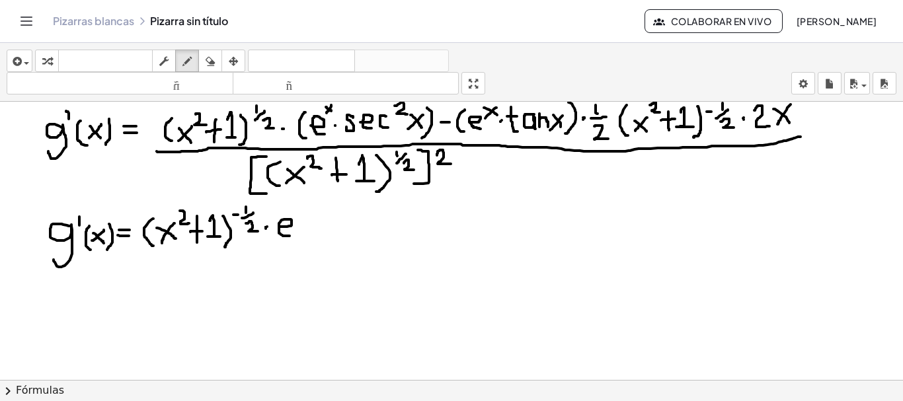
drag, startPoint x: 280, startPoint y: 227, endPoint x: 291, endPoint y: 236, distance: 14.6
drag, startPoint x: 294, startPoint y: 212, endPoint x: 300, endPoint y: 219, distance: 9.4
drag, startPoint x: 302, startPoint y: 210, endPoint x: 293, endPoint y: 218, distance: 12.2
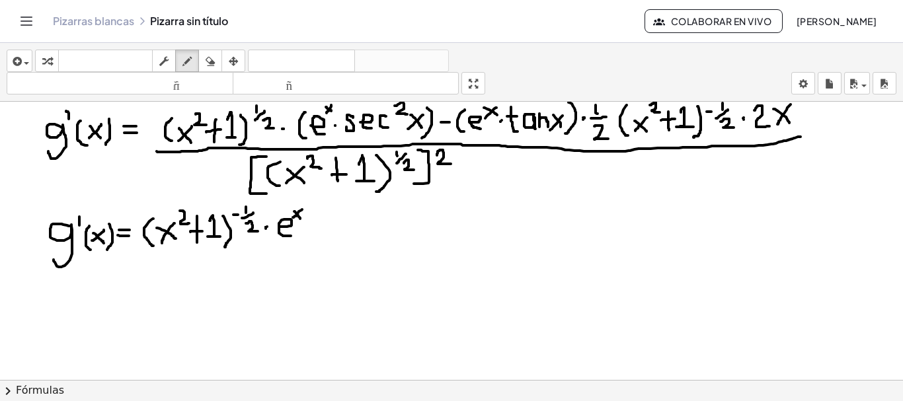
drag, startPoint x: 326, startPoint y: 208, endPoint x: 323, endPoint y: 239, distance: 31.2
drag, startPoint x: 329, startPoint y: 216, endPoint x: 333, endPoint y: 235, distance: 20.4
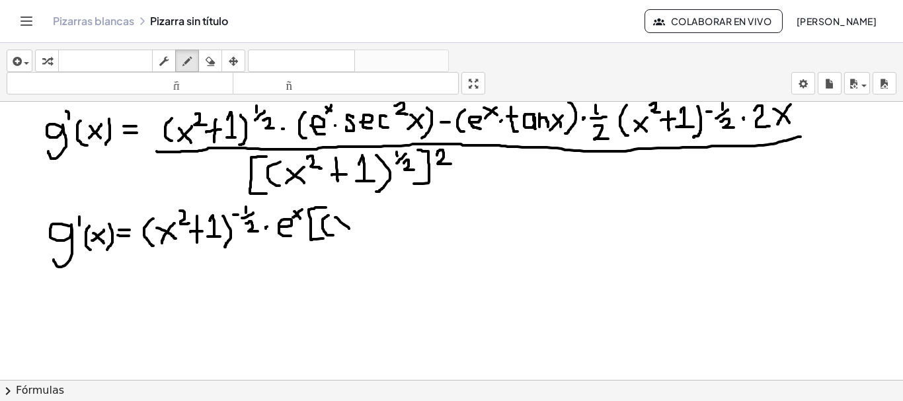
drag, startPoint x: 335, startPoint y: 218, endPoint x: 351, endPoint y: 230, distance: 20.2
drag, startPoint x: 349, startPoint y: 217, endPoint x: 337, endPoint y: 230, distance: 17.8
drag, startPoint x: 353, startPoint y: 208, endPoint x: 360, endPoint y: 214, distance: 9.8
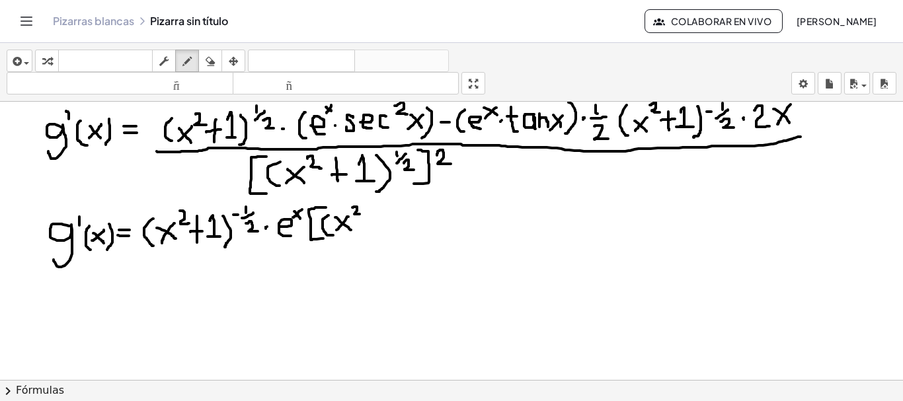
drag, startPoint x: 366, startPoint y: 214, endPoint x: 366, endPoint y: 228, distance: 13.9
drag, startPoint x: 361, startPoint y: 222, endPoint x: 374, endPoint y: 222, distance: 12.6
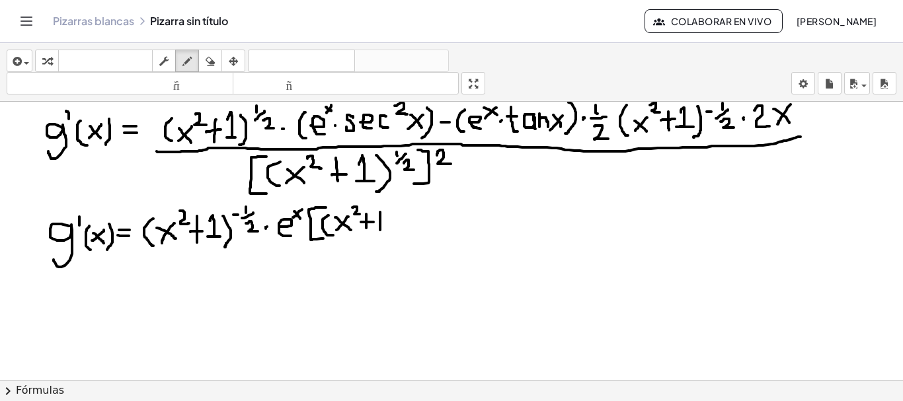
drag, startPoint x: 380, startPoint y: 212, endPoint x: 380, endPoint y: 230, distance: 17.9
drag, startPoint x: 388, startPoint y: 212, endPoint x: 386, endPoint y: 235, distance: 23.2
drag, startPoint x: 413, startPoint y: 213, endPoint x: 405, endPoint y: 229, distance: 18.1
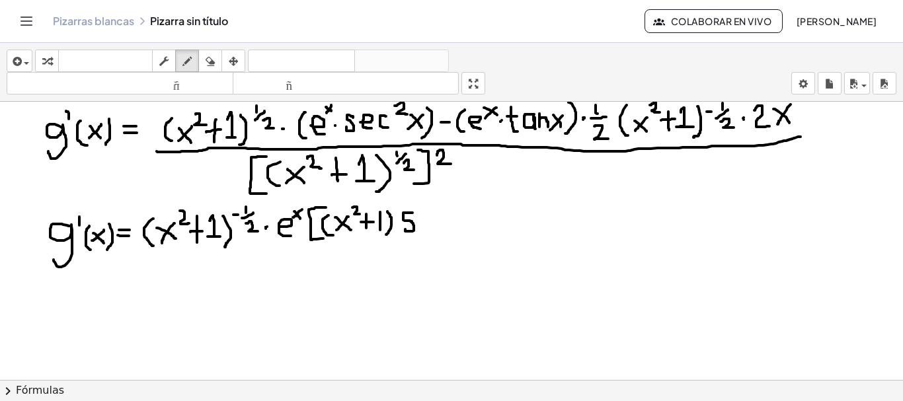
drag, startPoint x: 418, startPoint y: 221, endPoint x: 427, endPoint y: 229, distance: 12.2
drag, startPoint x: 438, startPoint y: 213, endPoint x: 445, endPoint y: 228, distance: 16.0
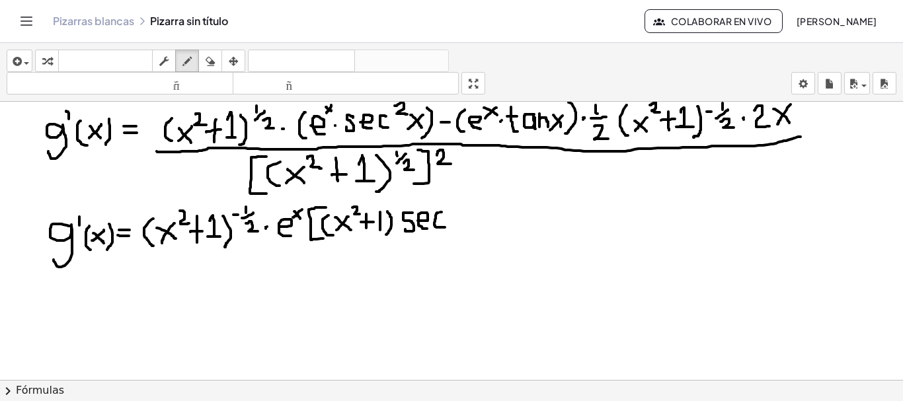
drag, startPoint x: 448, startPoint y: 202, endPoint x: 460, endPoint y: 210, distance: 14.7
drag, startPoint x: 462, startPoint y: 214, endPoint x: 471, endPoint y: 226, distance: 14.7
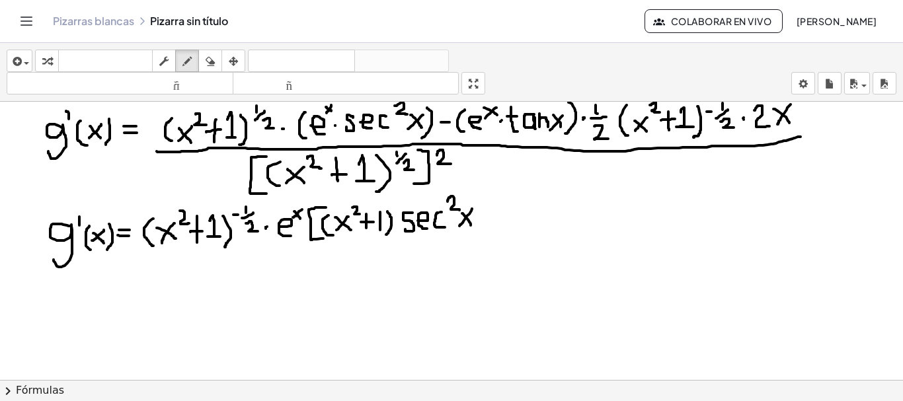
drag, startPoint x: 472, startPoint y: 209, endPoint x: 460, endPoint y: 226, distance: 21.3
drag, startPoint x: 478, startPoint y: 215, endPoint x: 493, endPoint y: 214, distance: 14.6
drag, startPoint x: 499, startPoint y: 197, endPoint x: 507, endPoint y: 218, distance: 22.6
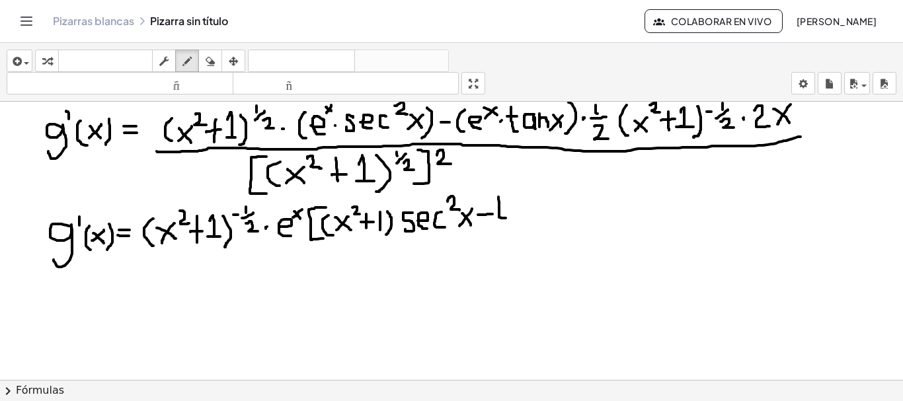
drag, startPoint x: 493, startPoint y: 208, endPoint x: 507, endPoint y: 207, distance: 13.2
drag, startPoint x: 526, startPoint y: 204, endPoint x: 526, endPoint y: 221, distance: 16.5
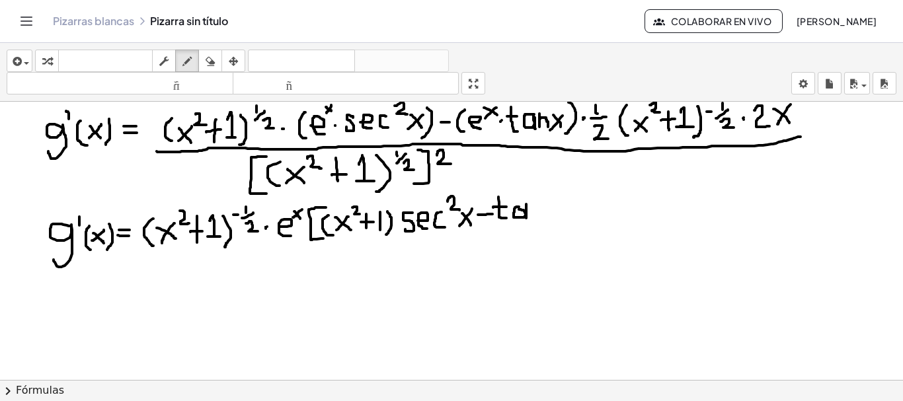
drag, startPoint x: 532, startPoint y: 206, endPoint x: 543, endPoint y: 219, distance: 16.9
drag, startPoint x: 551, startPoint y: 206, endPoint x: 565, endPoint y: 220, distance: 19.6
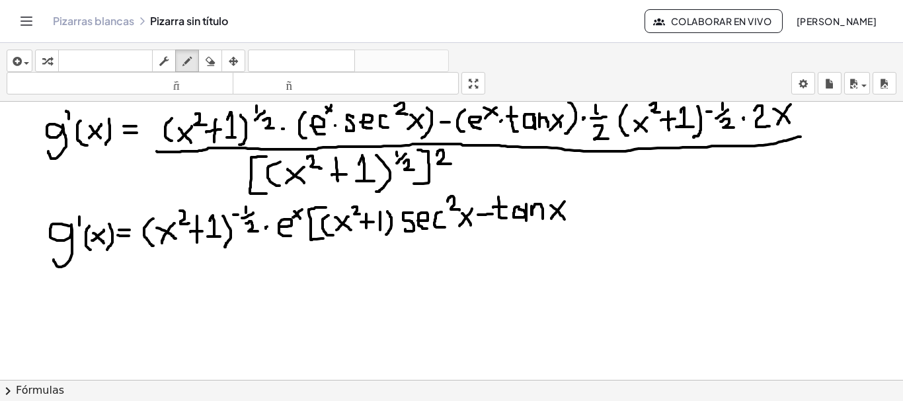
drag, startPoint x: 565, startPoint y: 202, endPoint x: 552, endPoint y: 219, distance: 21.7
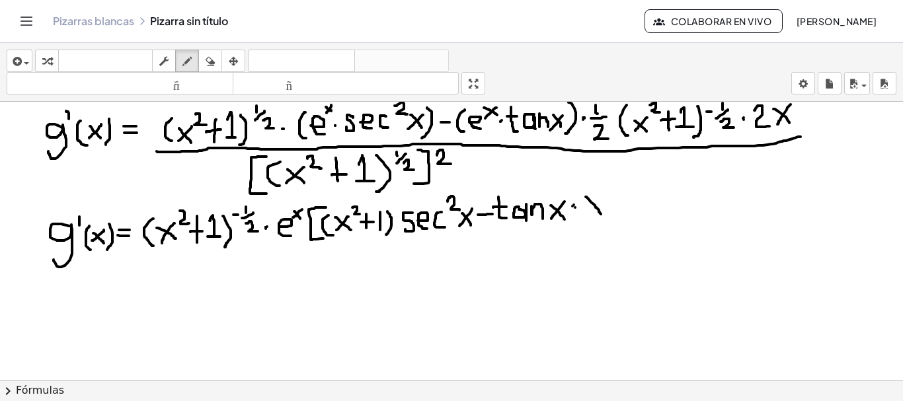
drag, startPoint x: 586, startPoint y: 197, endPoint x: 601, endPoint y: 215, distance: 23.5
drag, startPoint x: 602, startPoint y: 196, endPoint x: 589, endPoint y: 212, distance: 20.7
drag, startPoint x: 606, startPoint y: 187, endPoint x: 605, endPoint y: 223, distance: 36.4
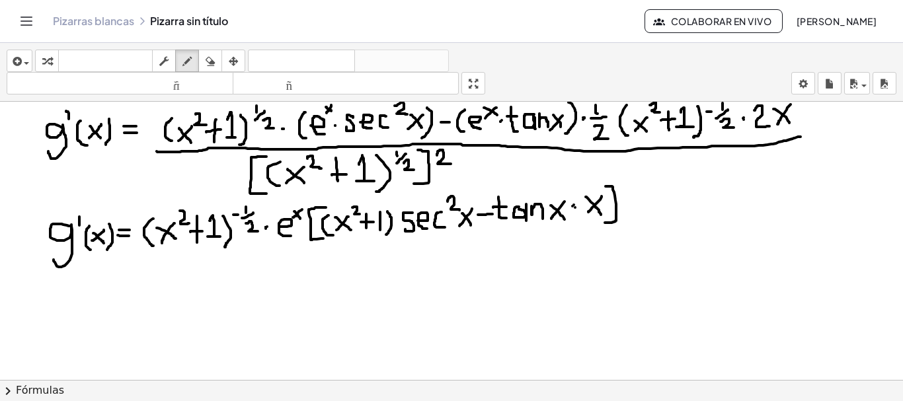
drag, startPoint x: 142, startPoint y: 255, endPoint x: 409, endPoint y: 246, distance: 267.3
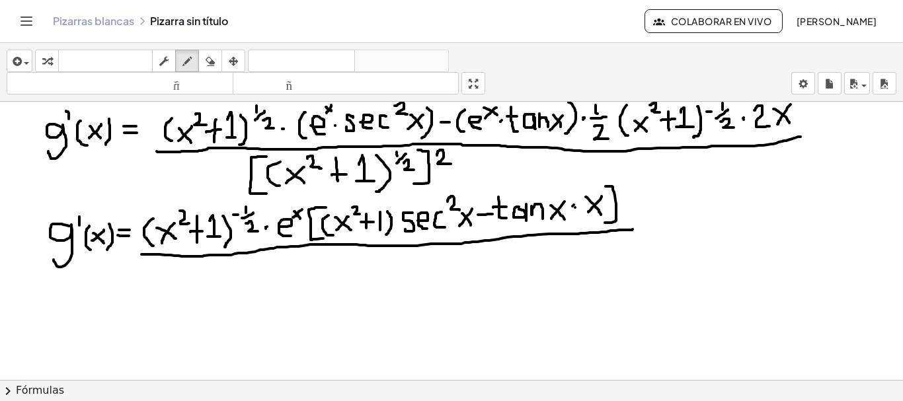
drag, startPoint x: 409, startPoint y: 246, endPoint x: 635, endPoint y: 229, distance: 226.8
drag, startPoint x: 270, startPoint y: 269, endPoint x: 296, endPoint y: 284, distance: 29.9
drag, startPoint x: 293, startPoint y: 265, endPoint x: 269, endPoint y: 284, distance: 30.2
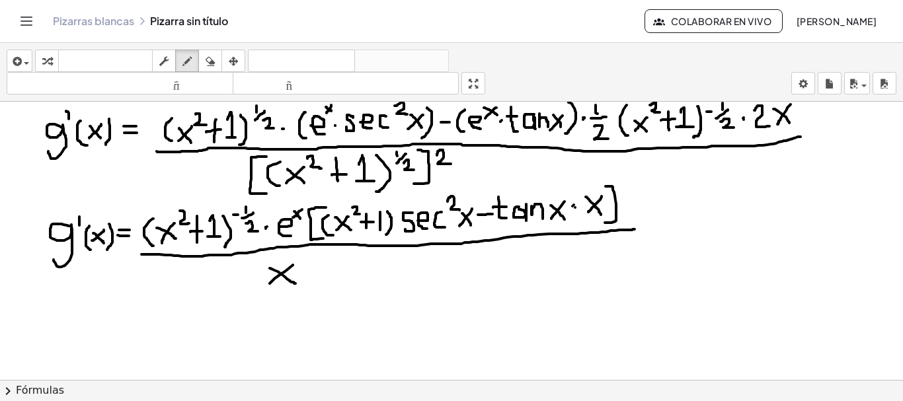
drag, startPoint x: 298, startPoint y: 256, endPoint x: 312, endPoint y: 265, distance: 16.1
drag, startPoint x: 329, startPoint y: 263, endPoint x: 330, endPoint y: 288, distance: 25.8
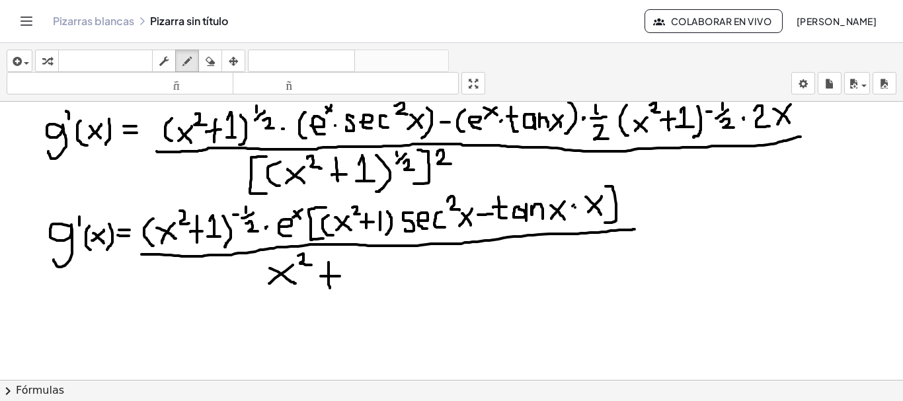
drag, startPoint x: 321, startPoint y: 276, endPoint x: 340, endPoint y: 276, distance: 19.2
drag, startPoint x: 351, startPoint y: 261, endPoint x: 362, endPoint y: 283, distance: 24.3
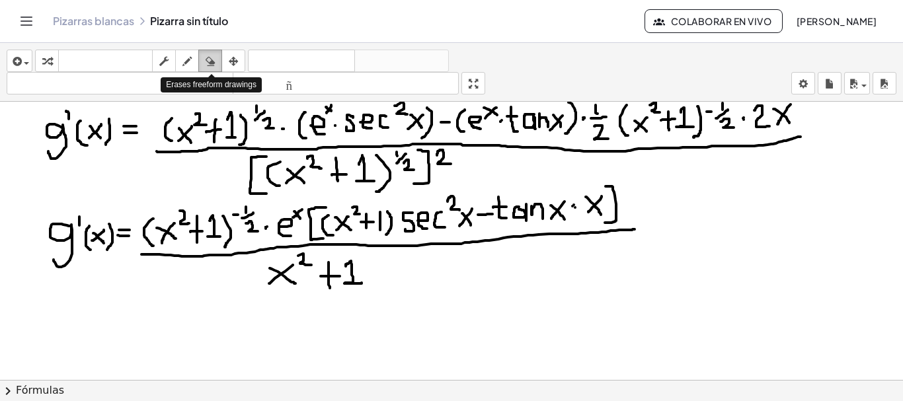
click at [208, 60] on icon "button" at bounding box center [210, 62] width 9 height 16
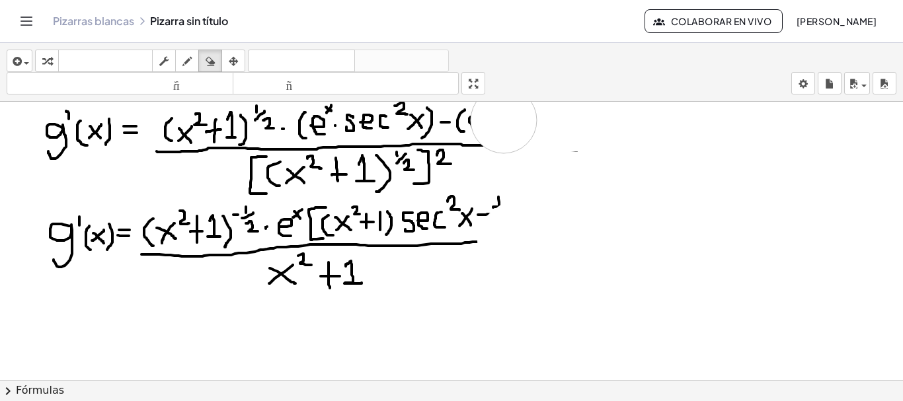
drag, startPoint x: 643, startPoint y: 237, endPoint x: 468, endPoint y: 113, distance: 214.0
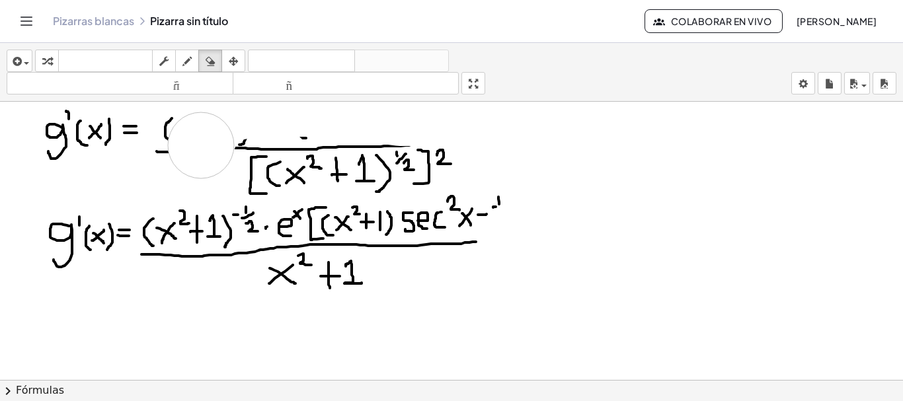
drag, startPoint x: 468, startPoint y: 113, endPoint x: 199, endPoint y: 147, distance: 271.3
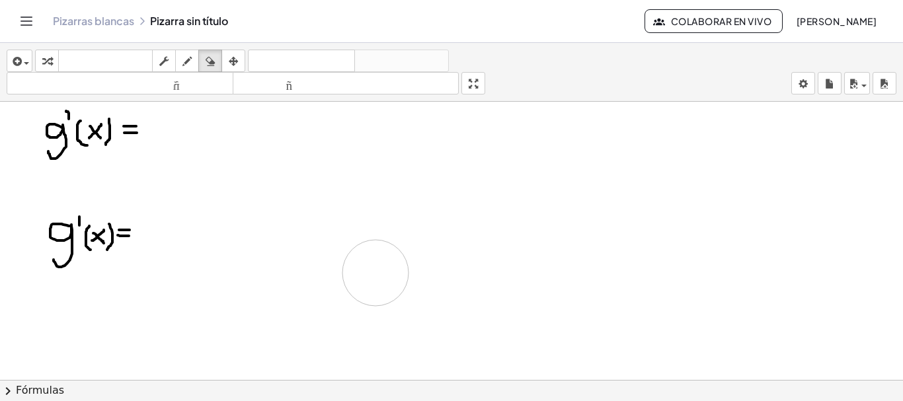
drag, startPoint x: 177, startPoint y: 130, endPoint x: 383, endPoint y: 273, distance: 250.4
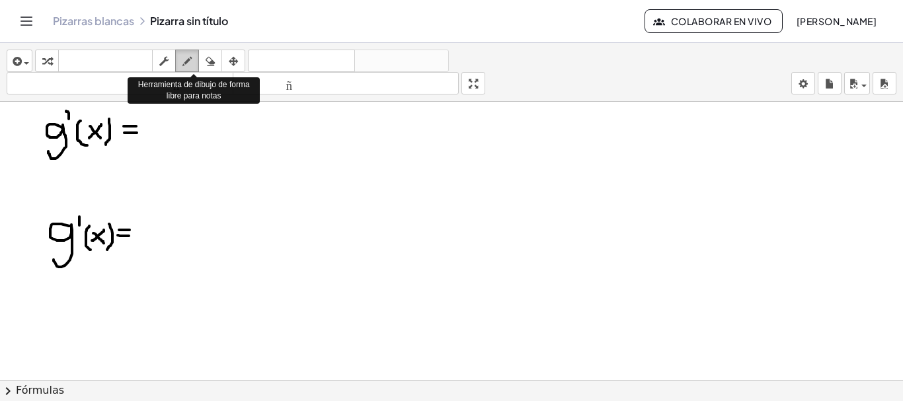
click at [192, 56] on icon "button" at bounding box center [187, 62] width 9 height 16
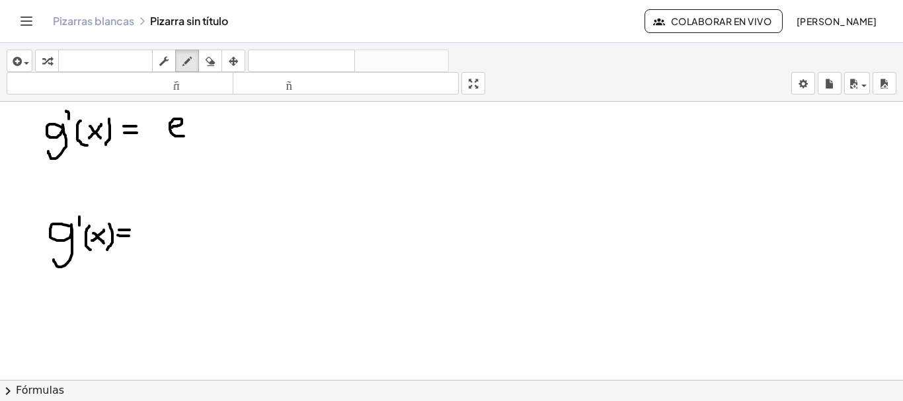
drag, startPoint x: 171, startPoint y: 128, endPoint x: 184, endPoint y: 136, distance: 15.2
drag, startPoint x: 187, startPoint y: 107, endPoint x: 196, endPoint y: 116, distance: 13.6
drag, startPoint x: 194, startPoint y: 106, endPoint x: 187, endPoint y: 115, distance: 11.3
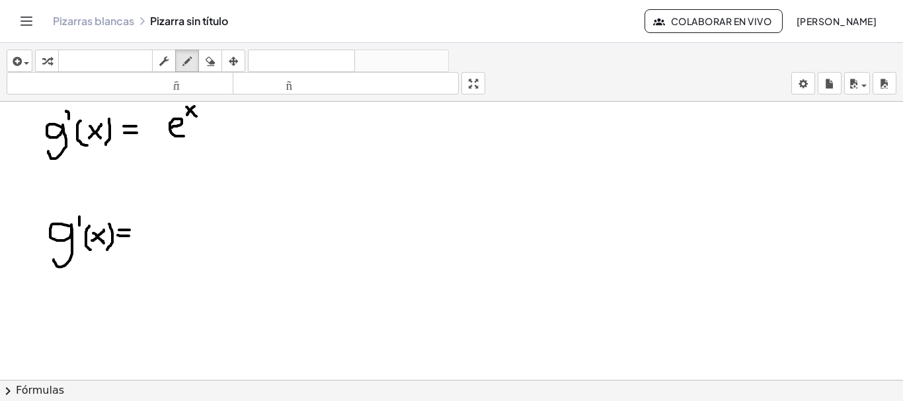
drag, startPoint x: 226, startPoint y: 115, endPoint x: 221, endPoint y: 142, distance: 26.9
drag, startPoint x: 237, startPoint y: 120, endPoint x: 240, endPoint y: 138, distance: 18.2
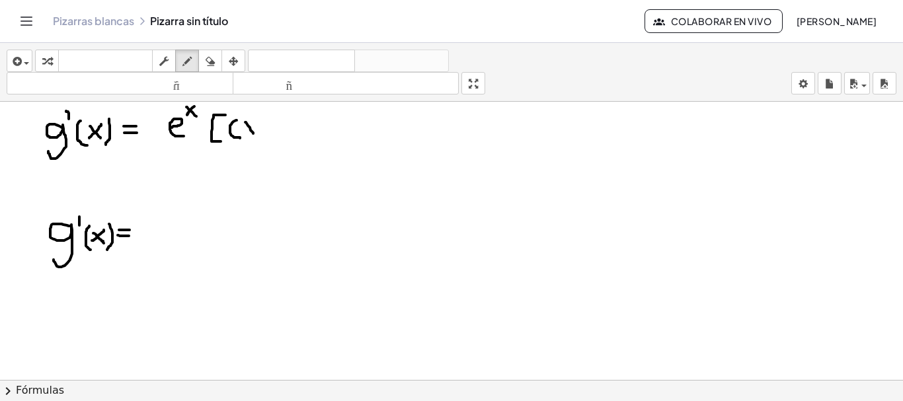
drag, startPoint x: 245, startPoint y: 122, endPoint x: 253, endPoint y: 134, distance: 13.8
drag, startPoint x: 256, startPoint y: 123, endPoint x: 244, endPoint y: 137, distance: 18.3
drag, startPoint x: 250, startPoint y: 130, endPoint x: 257, endPoint y: 136, distance: 8.5
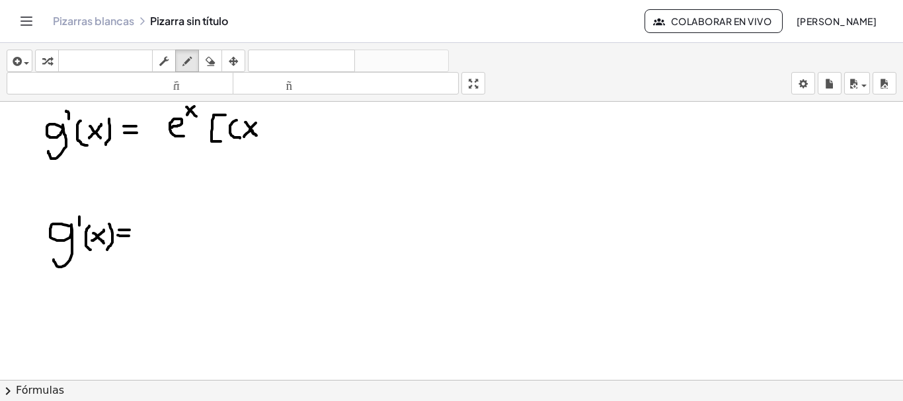
drag, startPoint x: 259, startPoint y: 114, endPoint x: 267, endPoint y: 120, distance: 9.8
drag, startPoint x: 276, startPoint y: 115, endPoint x: 276, endPoint y: 139, distance: 23.8
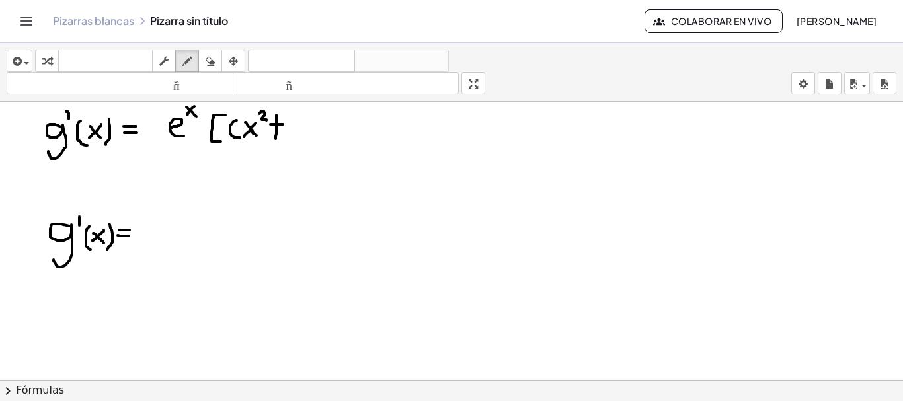
drag, startPoint x: 271, startPoint y: 124, endPoint x: 283, endPoint y: 124, distance: 12.6
drag, startPoint x: 290, startPoint y: 116, endPoint x: 290, endPoint y: 131, distance: 15.2
drag, startPoint x: 298, startPoint y: 111, endPoint x: 292, endPoint y: 138, distance: 27.6
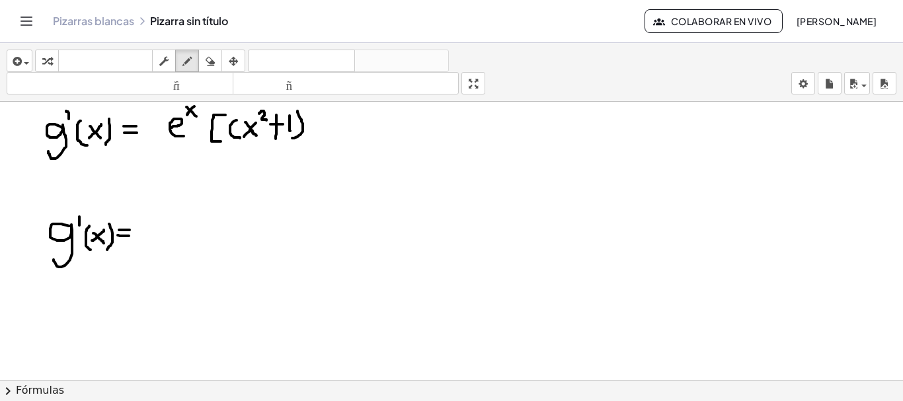
drag, startPoint x: 321, startPoint y: 115, endPoint x: 314, endPoint y: 134, distance: 19.9
drag, startPoint x: 331, startPoint y: 126, endPoint x: 337, endPoint y: 134, distance: 9.4
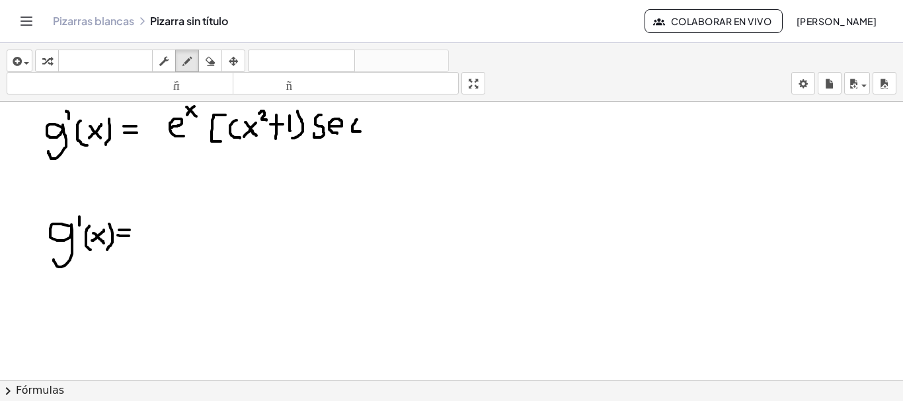
drag, startPoint x: 357, startPoint y: 120, endPoint x: 360, endPoint y: 132, distance: 12.4
drag, startPoint x: 370, startPoint y: 110, endPoint x: 377, endPoint y: 120, distance: 12.5
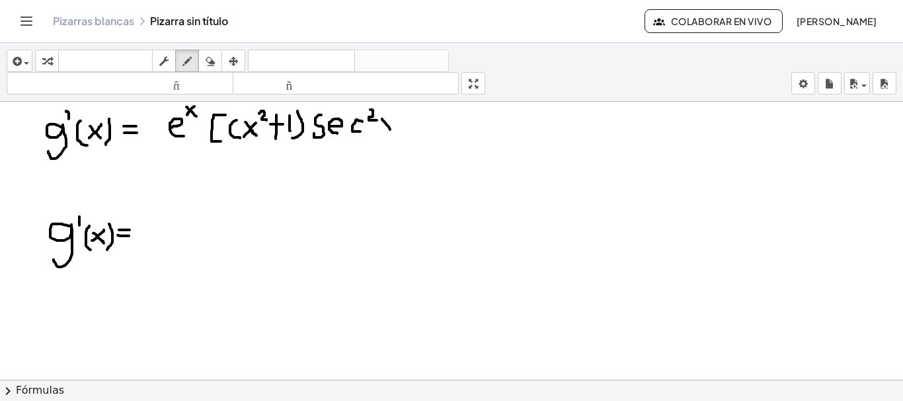
drag, startPoint x: 382, startPoint y: 119, endPoint x: 393, endPoint y: 132, distance: 16.9
drag, startPoint x: 393, startPoint y: 119, endPoint x: 380, endPoint y: 131, distance: 17.3
drag, startPoint x: 402, startPoint y: 122, endPoint x: 417, endPoint y: 123, distance: 14.6
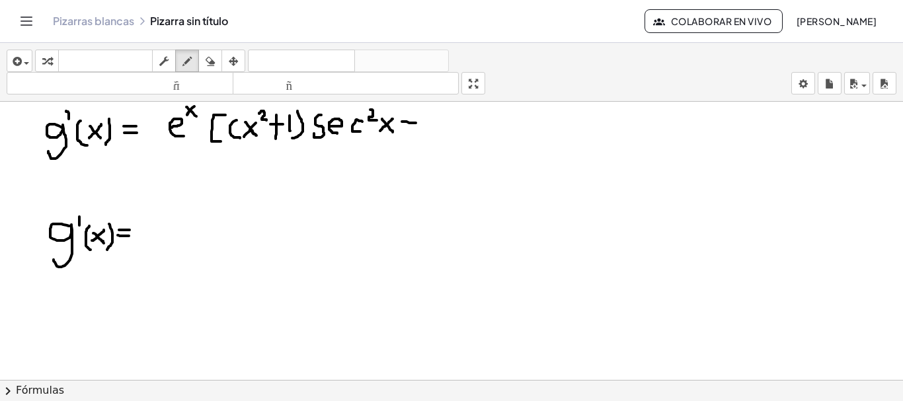
drag, startPoint x: 430, startPoint y: 110, endPoint x: 437, endPoint y: 136, distance: 26.0
drag, startPoint x: 423, startPoint y: 118, endPoint x: 437, endPoint y: 120, distance: 14.0
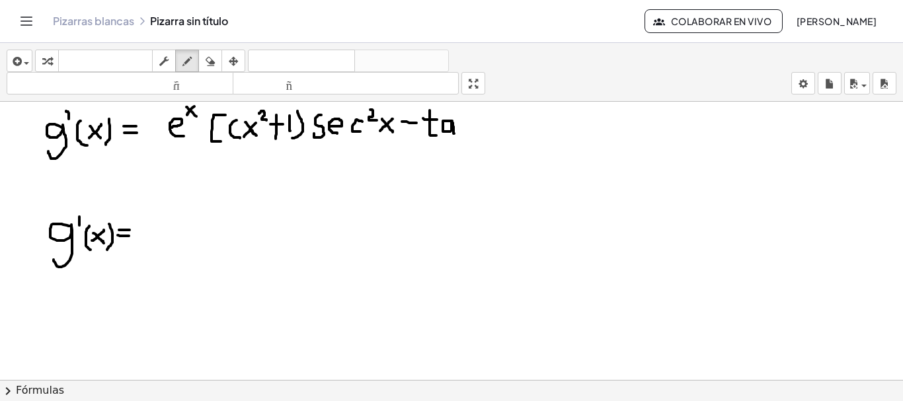
drag, startPoint x: 452, startPoint y: 121, endPoint x: 454, endPoint y: 134, distance: 12.7
drag, startPoint x: 458, startPoint y: 118, endPoint x: 468, endPoint y: 132, distance: 17.1
click at [220, 64] on button "borrar" at bounding box center [210, 61] width 24 height 22
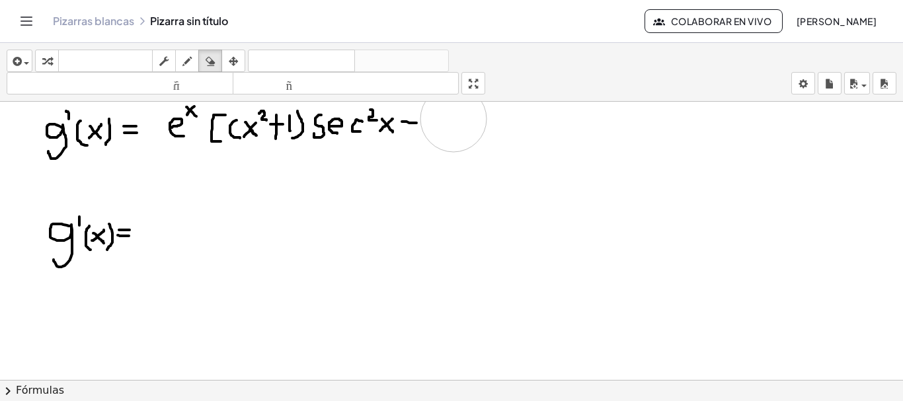
drag, startPoint x: 497, startPoint y: 130, endPoint x: 454, endPoint y: 118, distance: 45.4
click at [192, 58] on icon "button" at bounding box center [187, 62] width 9 height 16
drag, startPoint x: 424, startPoint y: 116, endPoint x: 438, endPoint y: 128, distance: 18.3
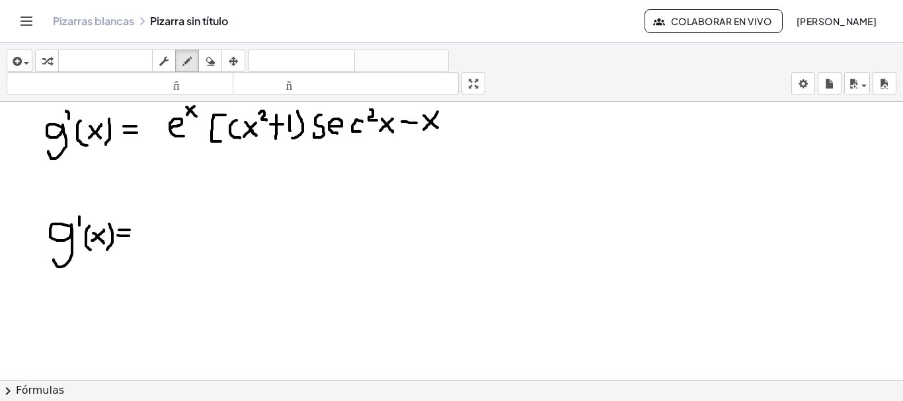
drag, startPoint x: 438, startPoint y: 112, endPoint x: 424, endPoint y: 130, distance: 22.6
drag, startPoint x: 452, startPoint y: 110, endPoint x: 462, endPoint y: 131, distance: 23.4
drag, startPoint x: 446, startPoint y: 119, endPoint x: 461, endPoint y: 118, distance: 15.2
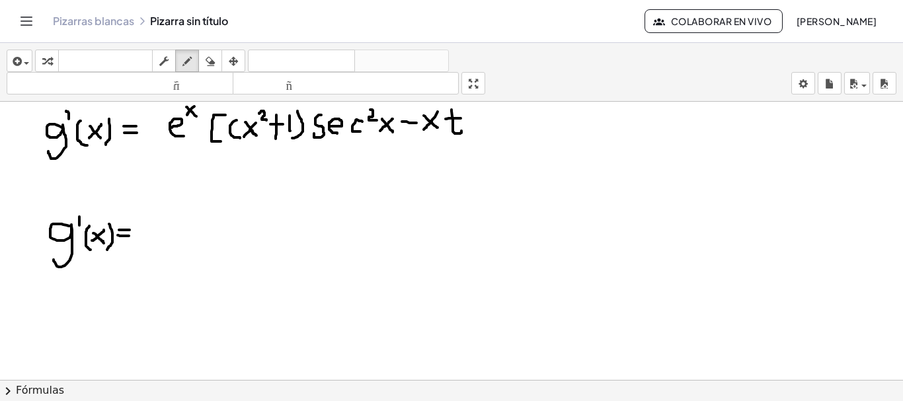
drag, startPoint x: 476, startPoint y: 117, endPoint x: 481, endPoint y: 130, distance: 13.4
drag, startPoint x: 483, startPoint y: 117, endPoint x: 498, endPoint y: 125, distance: 16.6
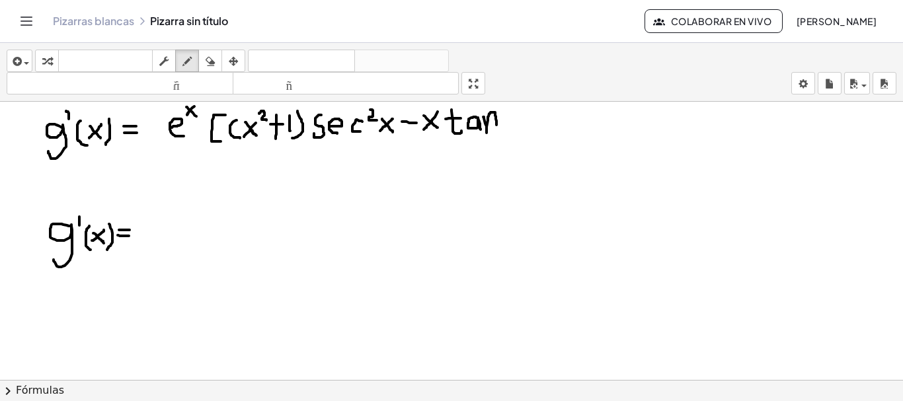
drag, startPoint x: 505, startPoint y: 114, endPoint x: 517, endPoint y: 130, distance: 19.8
drag, startPoint x: 518, startPoint y: 114, endPoint x: 504, endPoint y: 133, distance: 23.7
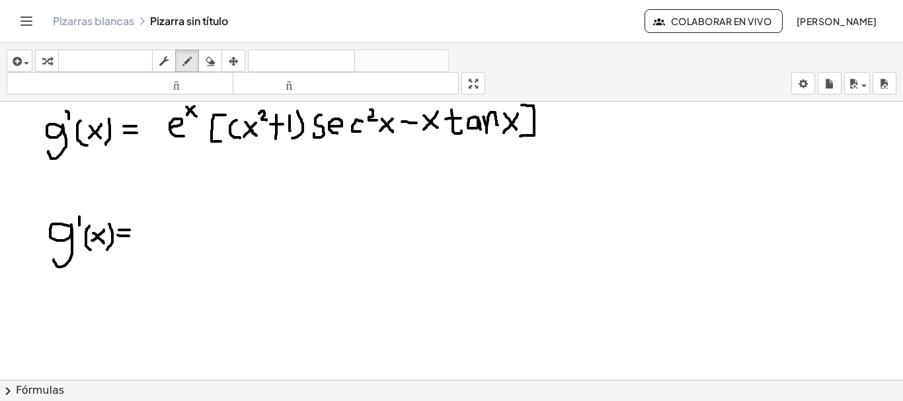
drag, startPoint x: 522, startPoint y: 105, endPoint x: 520, endPoint y: 136, distance: 31.1
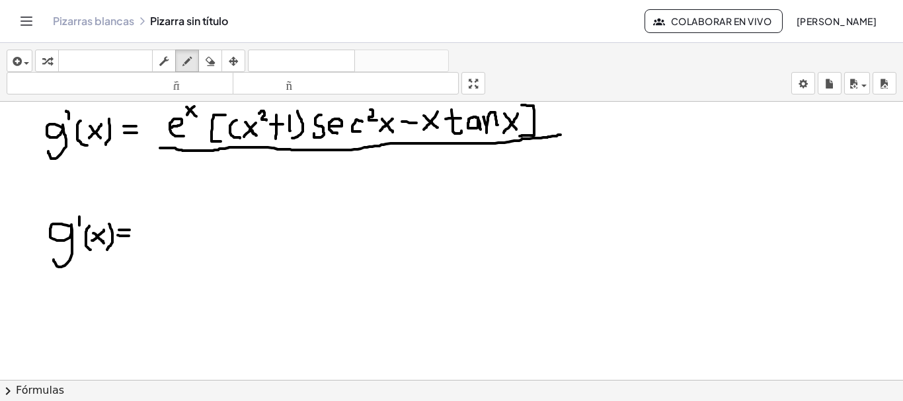
drag, startPoint x: 160, startPoint y: 148, endPoint x: 562, endPoint y: 135, distance: 402.3
drag, startPoint x: 218, startPoint y: 161, endPoint x: 219, endPoint y: 187, distance: 25.8
drag, startPoint x: 227, startPoint y: 169, endPoint x: 242, endPoint y: 182, distance: 20.2
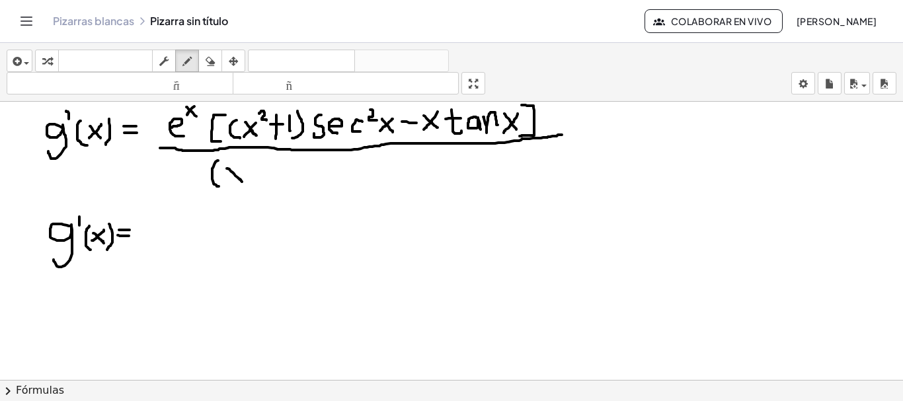
drag, startPoint x: 242, startPoint y: 168, endPoint x: 227, endPoint y: 183, distance: 21.5
drag, startPoint x: 245, startPoint y: 156, endPoint x: 255, endPoint y: 167, distance: 14.1
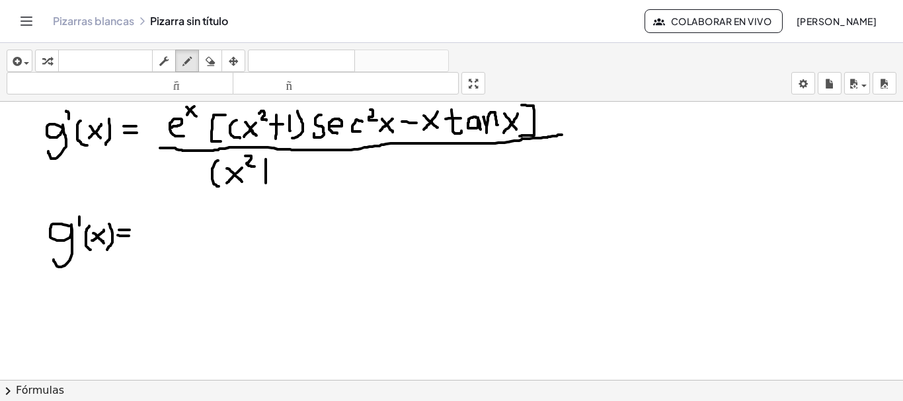
drag, startPoint x: 266, startPoint y: 159, endPoint x: 266, endPoint y: 185, distance: 25.1
drag, startPoint x: 259, startPoint y: 173, endPoint x: 271, endPoint y: 173, distance: 11.9
drag, startPoint x: 280, startPoint y: 162, endPoint x: 280, endPoint y: 177, distance: 15.2
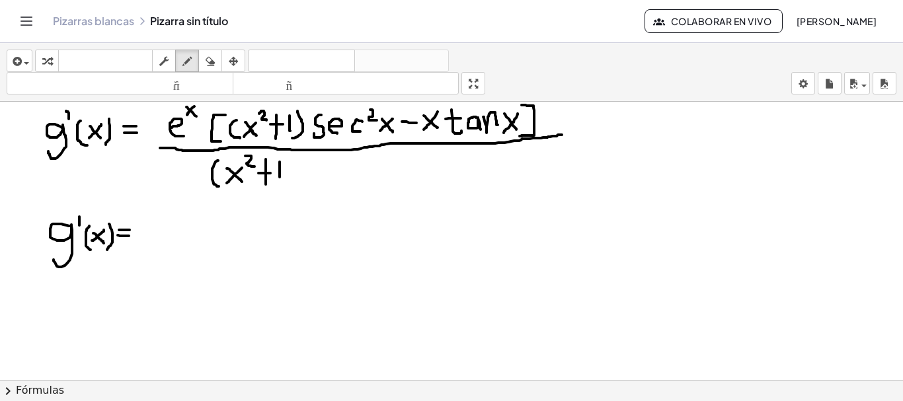
drag, startPoint x: 286, startPoint y: 159, endPoint x: 280, endPoint y: 191, distance: 32.3
drag, startPoint x: 313, startPoint y: 164, endPoint x: 316, endPoint y: 187, distance: 23.3
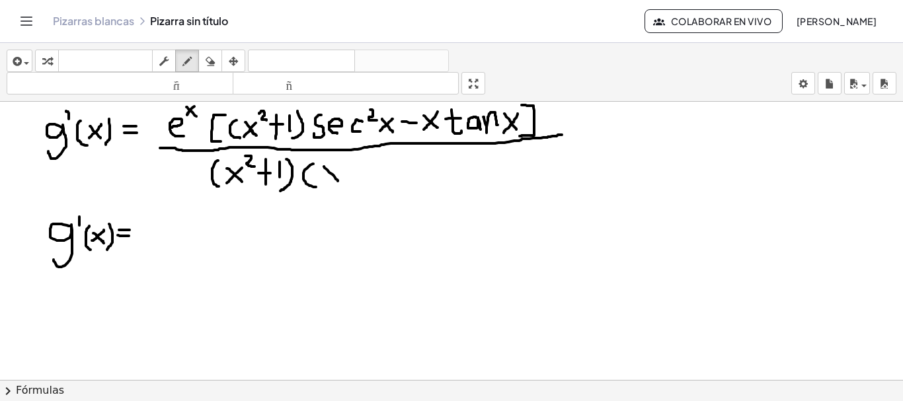
drag, startPoint x: 324, startPoint y: 167, endPoint x: 338, endPoint y: 181, distance: 20.1
drag, startPoint x: 338, startPoint y: 167, endPoint x: 323, endPoint y: 181, distance: 20.6
drag, startPoint x: 344, startPoint y: 158, endPoint x: 353, endPoint y: 167, distance: 12.6
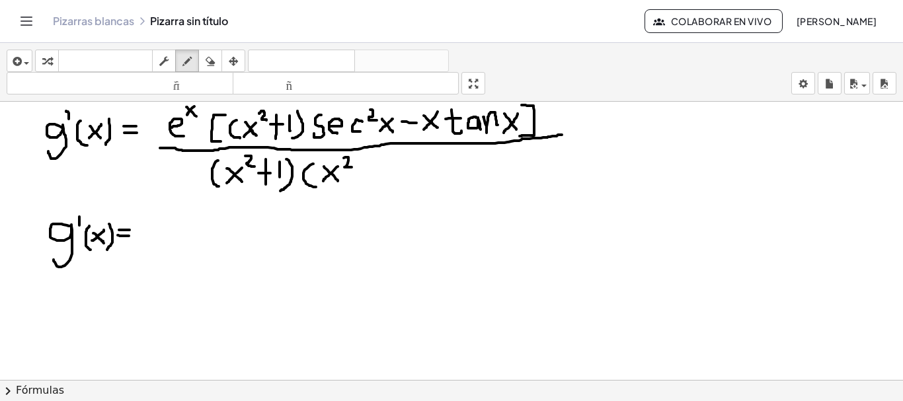
drag, startPoint x: 363, startPoint y: 167, endPoint x: 363, endPoint y: 183, distance: 15.9
drag, startPoint x: 355, startPoint y: 174, endPoint x: 376, endPoint y: 173, distance: 20.5
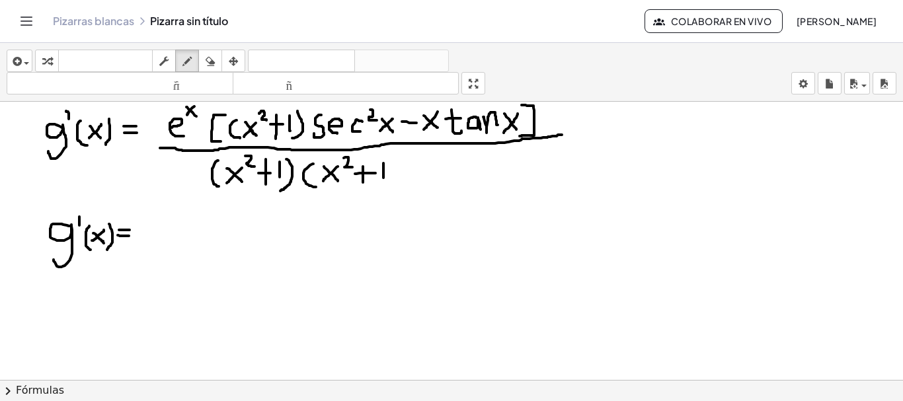
drag, startPoint x: 384, startPoint y: 163, endPoint x: 384, endPoint y: 178, distance: 14.6
drag, startPoint x: 388, startPoint y: 157, endPoint x: 387, endPoint y: 187, distance: 29.8
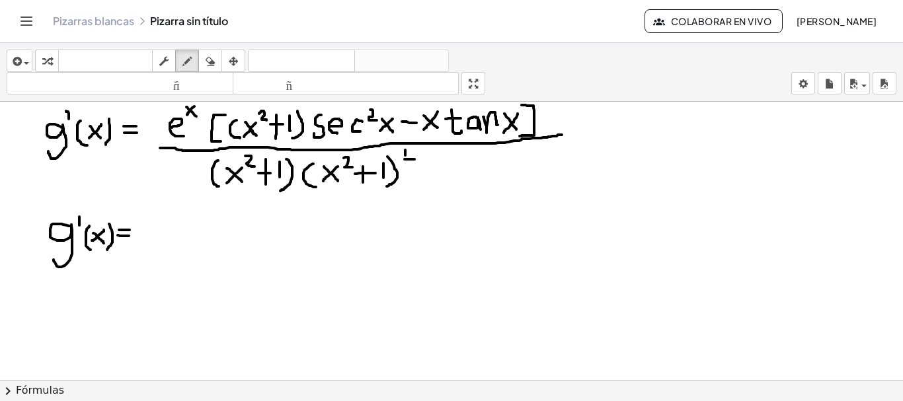
drag, startPoint x: 405, startPoint y: 159, endPoint x: 415, endPoint y: 159, distance: 9.9
drag, startPoint x: 408, startPoint y: 166, endPoint x: 416, endPoint y: 175, distance: 11.7
drag, startPoint x: 163, startPoint y: 239, endPoint x: 180, endPoint y: 247, distance: 18.6
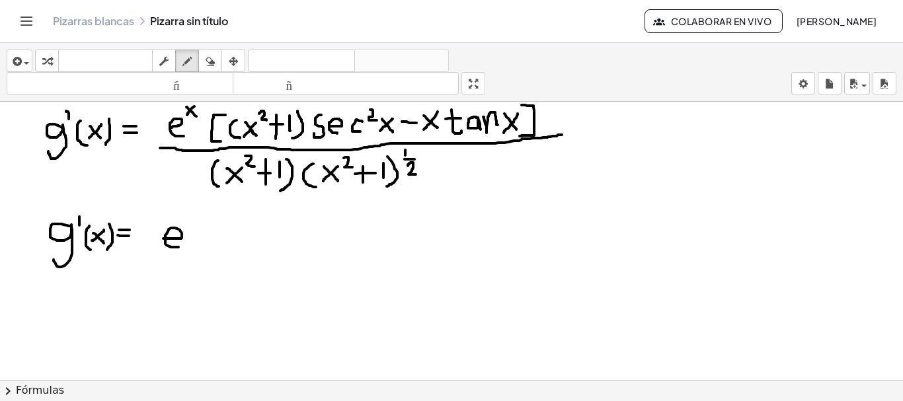
drag, startPoint x: 181, startPoint y: 216, endPoint x: 191, endPoint y: 222, distance: 11.6
drag, startPoint x: 192, startPoint y: 213, endPoint x: 181, endPoint y: 224, distance: 15.9
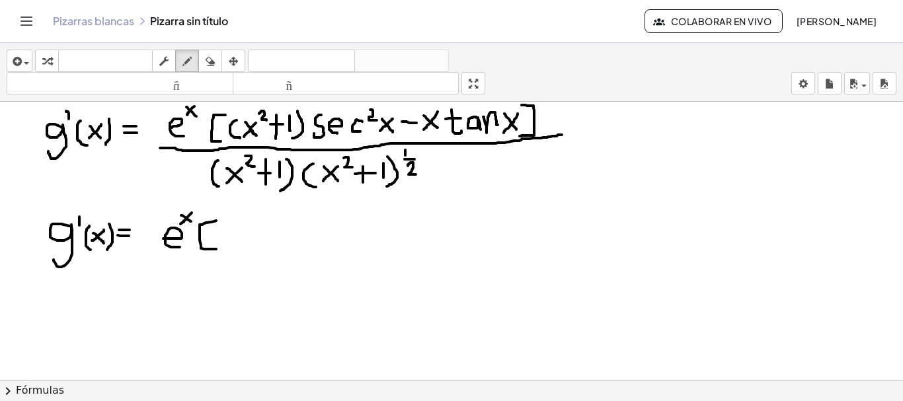
drag, startPoint x: 216, startPoint y: 221, endPoint x: 217, endPoint y: 249, distance: 28.4
drag, startPoint x: 228, startPoint y: 228, endPoint x: 229, endPoint y: 249, distance: 21.2
drag, startPoint x: 233, startPoint y: 234, endPoint x: 247, endPoint y: 245, distance: 17.5
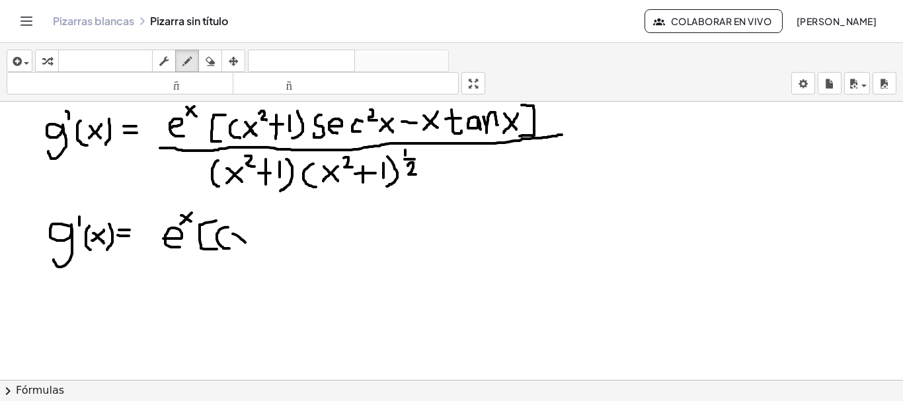
drag, startPoint x: 247, startPoint y: 231, endPoint x: 233, endPoint y: 247, distance: 20.2
drag, startPoint x: 248, startPoint y: 215, endPoint x: 256, endPoint y: 224, distance: 12.2
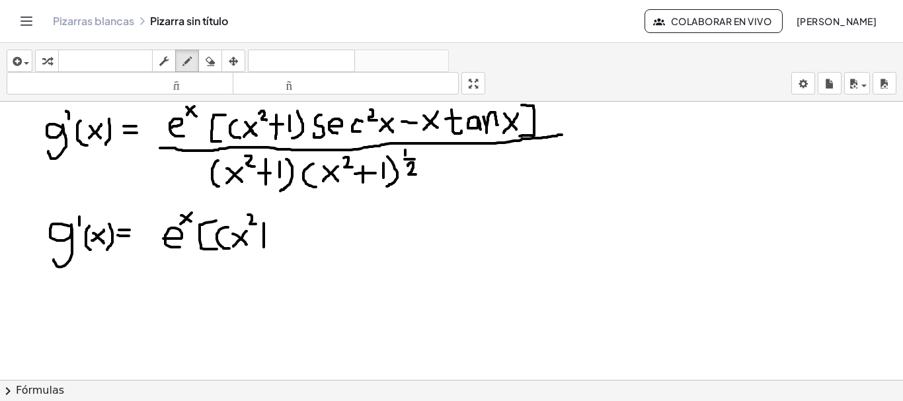
drag, startPoint x: 264, startPoint y: 224, endPoint x: 264, endPoint y: 248, distance: 24.5
drag, startPoint x: 257, startPoint y: 235, endPoint x: 269, endPoint y: 235, distance: 12.6
drag, startPoint x: 278, startPoint y: 223, endPoint x: 280, endPoint y: 240, distance: 17.2
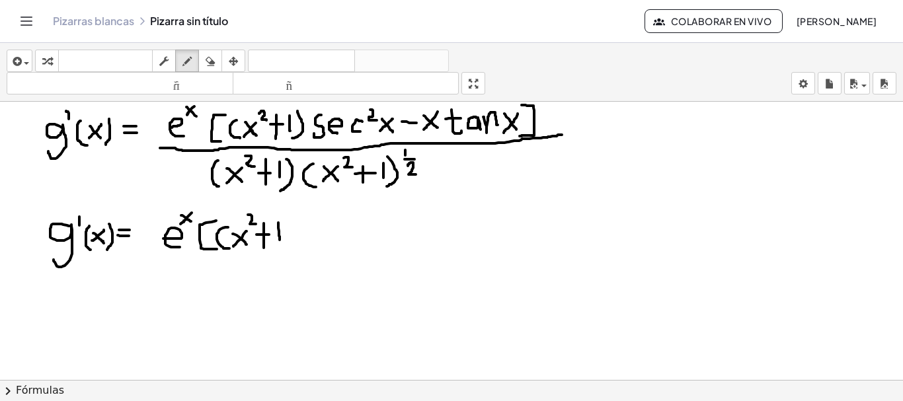
drag, startPoint x: 288, startPoint y: 218, endPoint x: 289, endPoint y: 243, distance: 25.2
drag, startPoint x: 314, startPoint y: 222, endPoint x: 303, endPoint y: 241, distance: 21.7
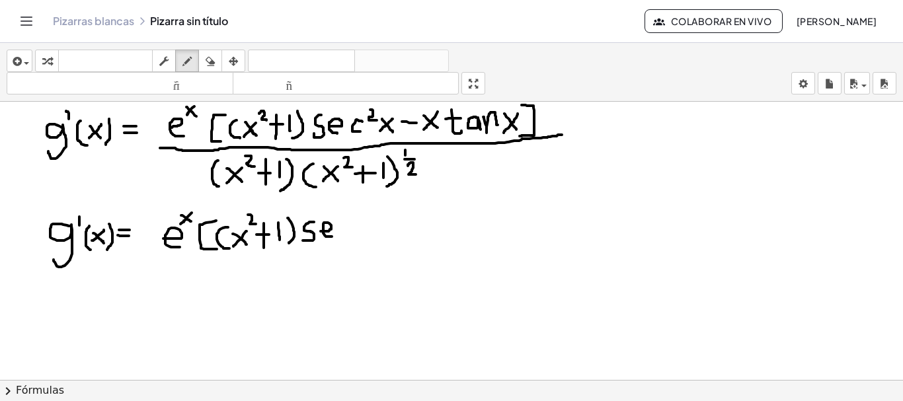
drag, startPoint x: 321, startPoint y: 231, endPoint x: 334, endPoint y: 237, distance: 14.2
drag, startPoint x: 345, startPoint y: 223, endPoint x: 346, endPoint y: 236, distance: 13.2
drag, startPoint x: 355, startPoint y: 221, endPoint x: 369, endPoint y: 237, distance: 21.1
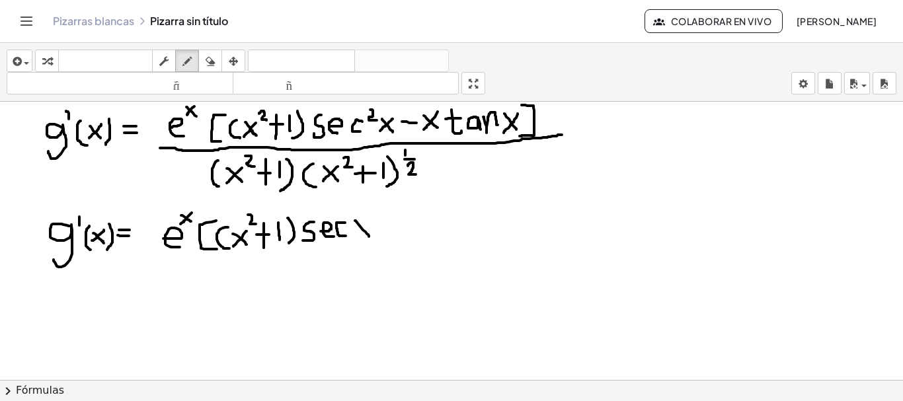
drag, startPoint x: 370, startPoint y: 220, endPoint x: 355, endPoint y: 233, distance: 20.6
drag, startPoint x: 344, startPoint y: 210, endPoint x: 353, endPoint y: 218, distance: 11.7
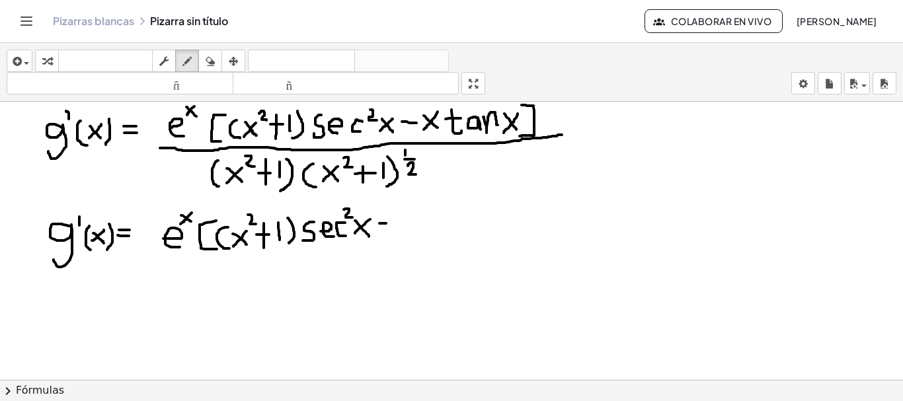
drag, startPoint x: 380, startPoint y: 224, endPoint x: 388, endPoint y: 224, distance: 7.9
drag, startPoint x: 395, startPoint y: 215, endPoint x: 406, endPoint y: 229, distance: 18.4
drag, startPoint x: 406, startPoint y: 217, endPoint x: 395, endPoint y: 228, distance: 15.4
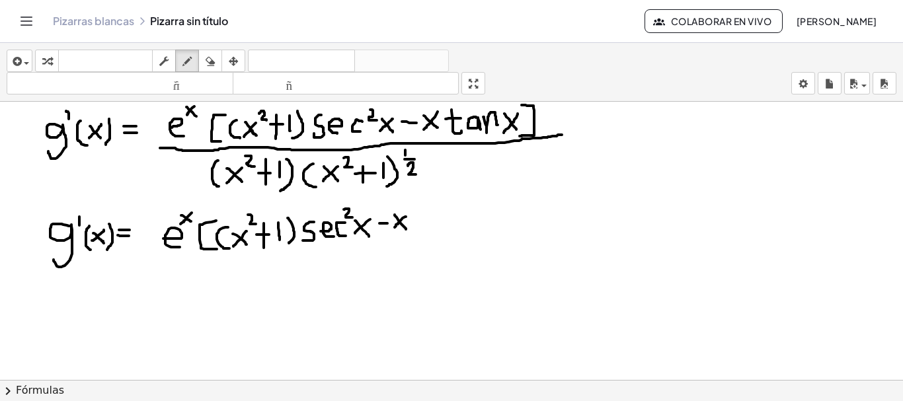
drag, startPoint x: 417, startPoint y: 206, endPoint x: 425, endPoint y: 228, distance: 23.2
drag, startPoint x: 412, startPoint y: 212, endPoint x: 425, endPoint y: 212, distance: 12.6
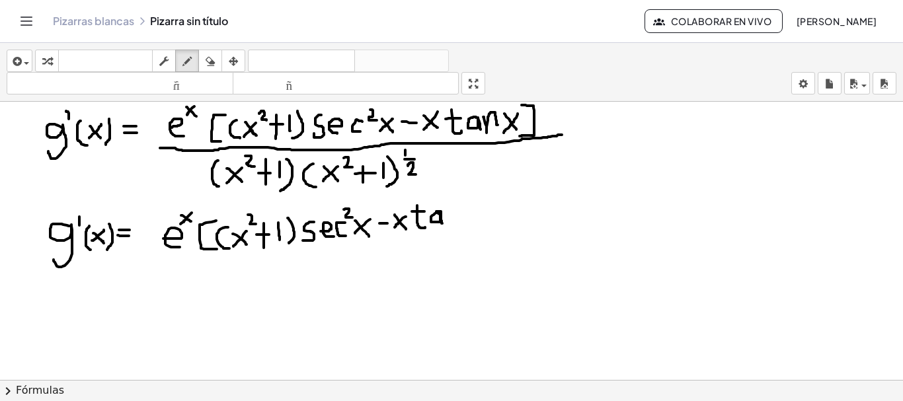
drag, startPoint x: 437, startPoint y: 212, endPoint x: 442, endPoint y: 224, distance: 13.3
drag, startPoint x: 445, startPoint y: 211, endPoint x: 456, endPoint y: 221, distance: 14.5
drag, startPoint x: 464, startPoint y: 210, endPoint x: 478, endPoint y: 228, distance: 23.0
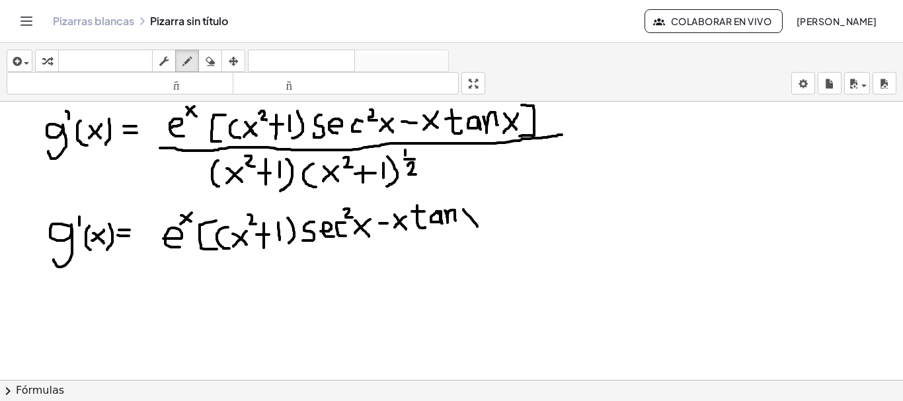
drag, startPoint x: 478, startPoint y: 212, endPoint x: 468, endPoint y: 225, distance: 16.5
drag, startPoint x: 479, startPoint y: 201, endPoint x: 479, endPoint y: 231, distance: 29.8
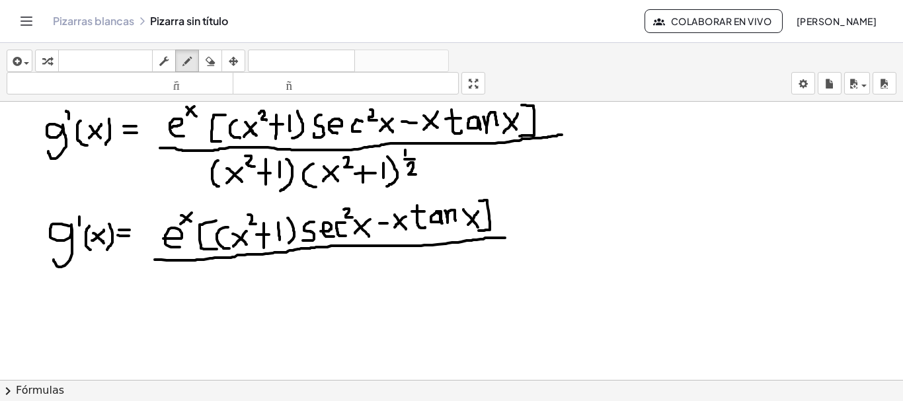
drag, startPoint x: 155, startPoint y: 260, endPoint x: 505, endPoint y: 238, distance: 351.2
drag, startPoint x: 245, startPoint y: 270, endPoint x: 249, endPoint y: 298, distance: 28.7
drag, startPoint x: 258, startPoint y: 280, endPoint x: 267, endPoint y: 290, distance: 13.6
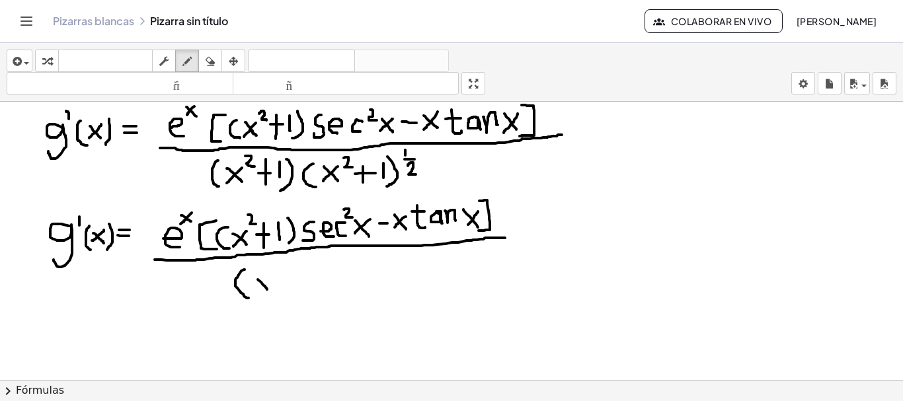
drag, startPoint x: 268, startPoint y: 275, endPoint x: 259, endPoint y: 289, distance: 16.7
drag, startPoint x: 272, startPoint y: 267, endPoint x: 282, endPoint y: 276, distance: 12.6
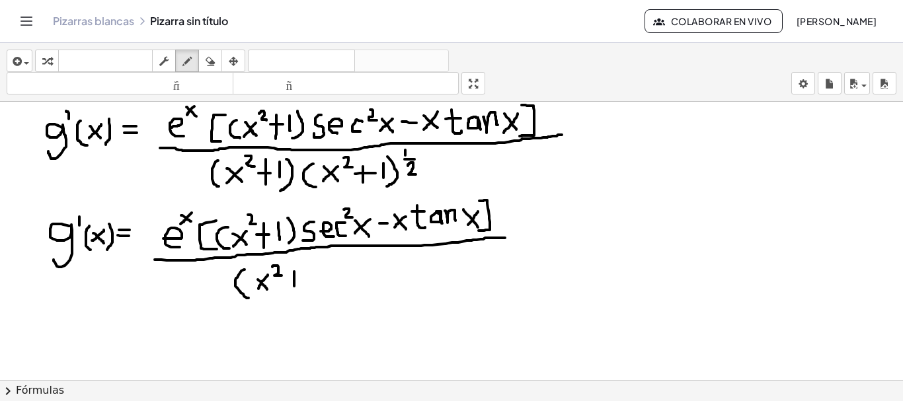
drag, startPoint x: 294, startPoint y: 272, endPoint x: 294, endPoint y: 292, distance: 19.8
drag, startPoint x: 286, startPoint y: 281, endPoint x: 301, endPoint y: 281, distance: 14.6
drag, startPoint x: 311, startPoint y: 266, endPoint x: 311, endPoint y: 284, distance: 18.5
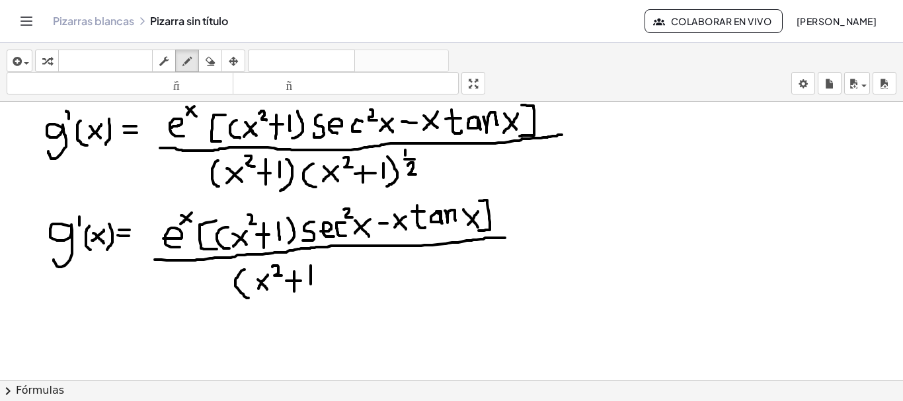
drag, startPoint x: 321, startPoint y: 265, endPoint x: 317, endPoint y: 293, distance: 28.7
drag, startPoint x: 337, startPoint y: 259, endPoint x: 341, endPoint y: 270, distance: 11.9
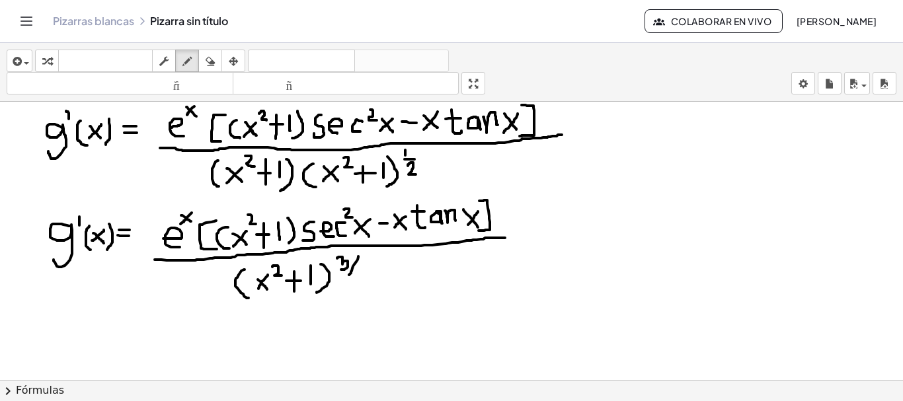
drag, startPoint x: 358, startPoint y: 257, endPoint x: 349, endPoint y: 278, distance: 23.4
drag, startPoint x: 359, startPoint y: 267, endPoint x: 370, endPoint y: 276, distance: 14.1
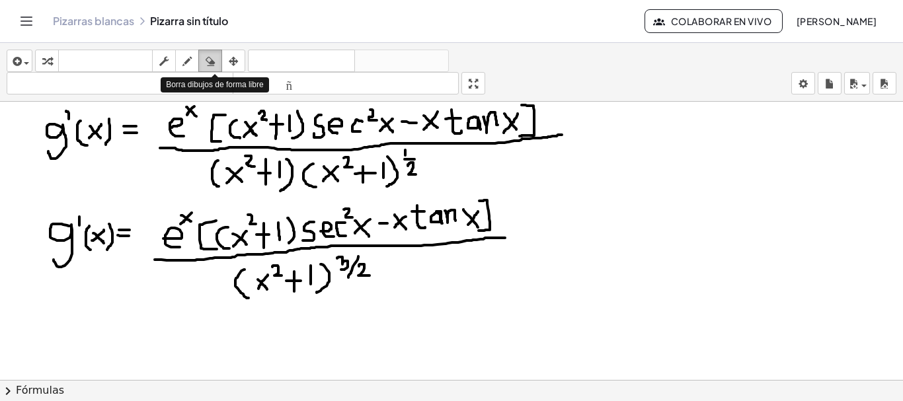
click at [208, 58] on icon "button" at bounding box center [210, 62] width 9 height 16
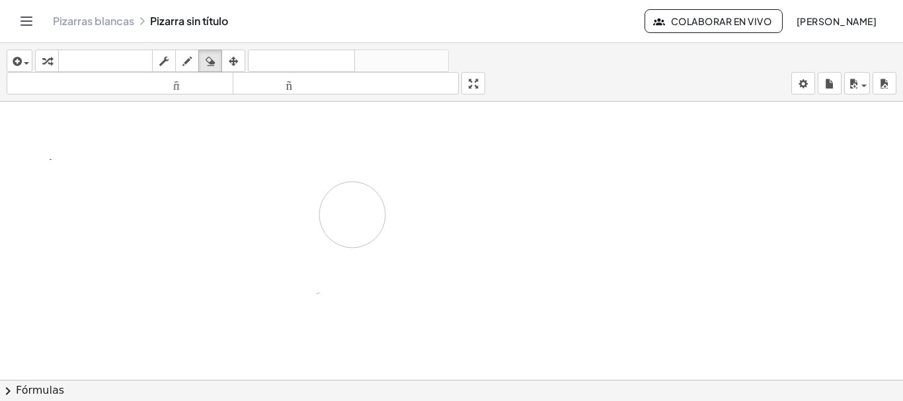
drag, startPoint x: 384, startPoint y: 296, endPoint x: 349, endPoint y: 209, distance: 94.1
click at [185, 56] on icon "button" at bounding box center [187, 62] width 9 height 16
drag, startPoint x: 48, startPoint y: 115, endPoint x: 58, endPoint y: 140, distance: 27.3
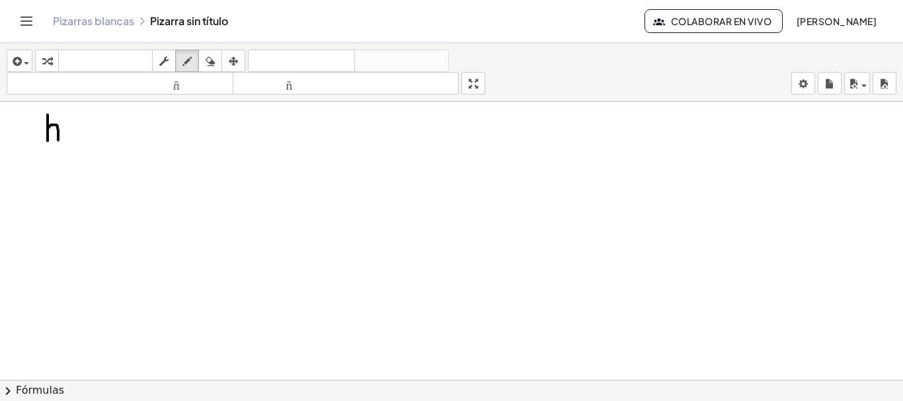
drag, startPoint x: 75, startPoint y: 122, endPoint x: 77, endPoint y: 143, distance: 21.3
drag, startPoint x: 81, startPoint y: 126, endPoint x: 92, endPoint y: 136, distance: 15.0
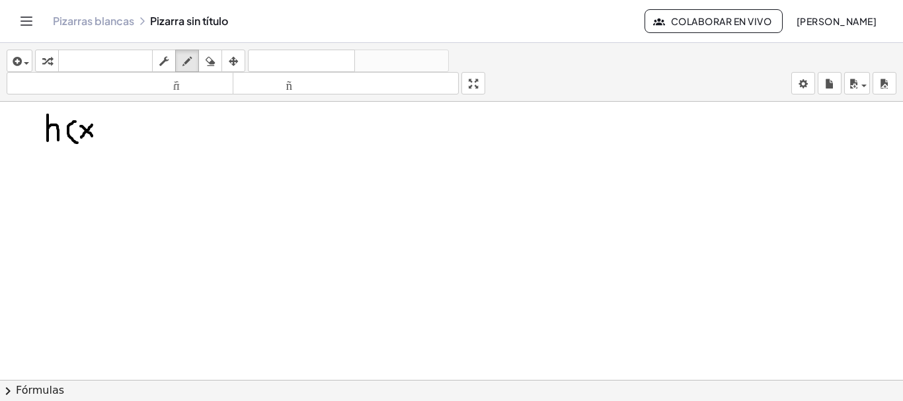
drag, startPoint x: 92, startPoint y: 125, endPoint x: 81, endPoint y: 138, distance: 16.4
drag, startPoint x: 96, startPoint y: 120, endPoint x: 97, endPoint y: 144, distance: 23.8
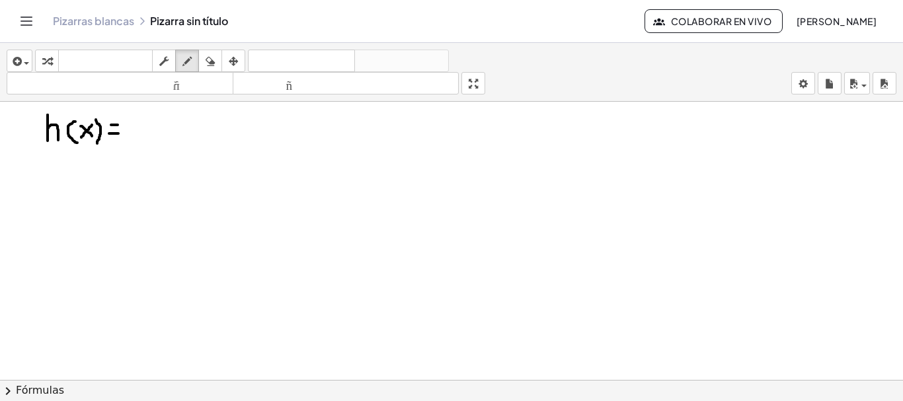
drag, startPoint x: 109, startPoint y: 134, endPoint x: 119, endPoint y: 134, distance: 9.9
drag, startPoint x: 133, startPoint y: 116, endPoint x: 135, endPoint y: 145, distance: 28.5
drag, startPoint x: 142, startPoint y: 127, endPoint x: 156, endPoint y: 141, distance: 19.6
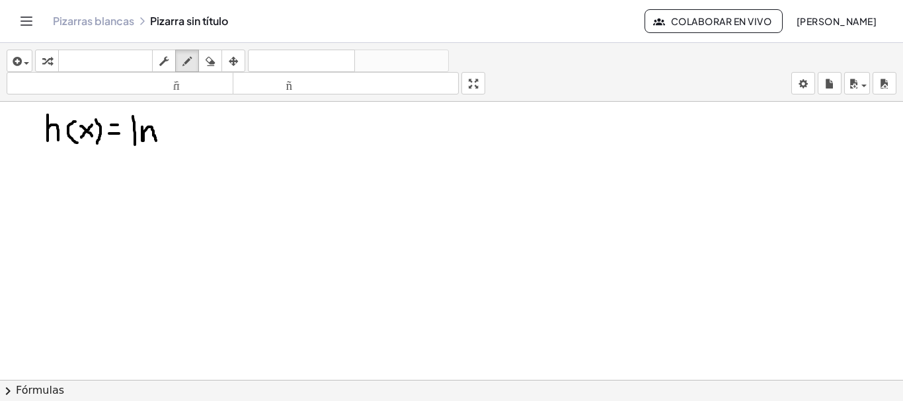
drag, startPoint x: 177, startPoint y: 117, endPoint x: 175, endPoint y: 144, distance: 27.2
drag, startPoint x: 179, startPoint y: 128, endPoint x: 189, endPoint y: 139, distance: 15.0
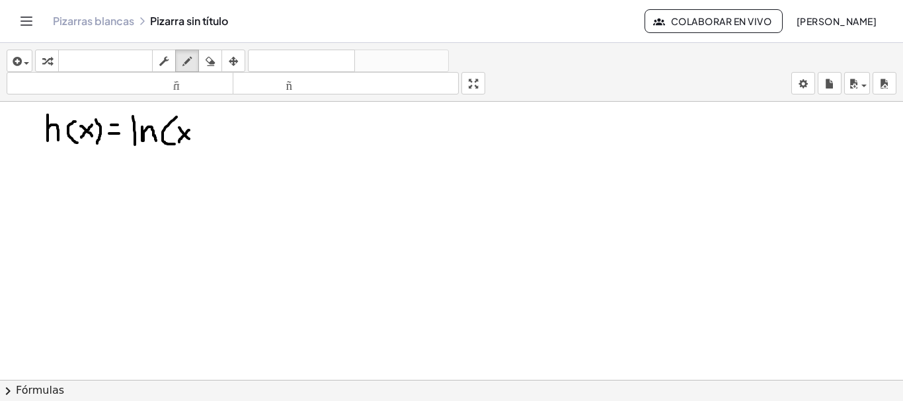
drag, startPoint x: 189, startPoint y: 130, endPoint x: 179, endPoint y: 142, distance: 15.5
drag, startPoint x: 191, startPoint y: 116, endPoint x: 200, endPoint y: 124, distance: 11.3
drag, startPoint x: 208, startPoint y: 119, endPoint x: 210, endPoint y: 140, distance: 21.3
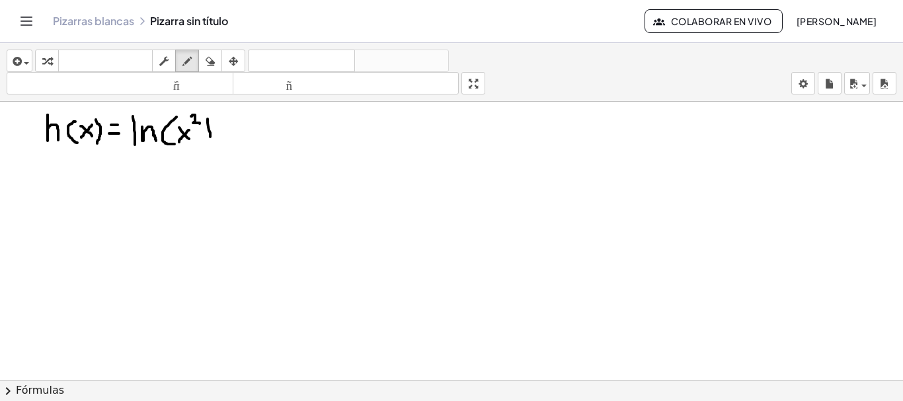
drag, startPoint x: 204, startPoint y: 131, endPoint x: 215, endPoint y: 131, distance: 11.2
drag, startPoint x: 222, startPoint y: 131, endPoint x: 232, endPoint y: 138, distance: 12.5
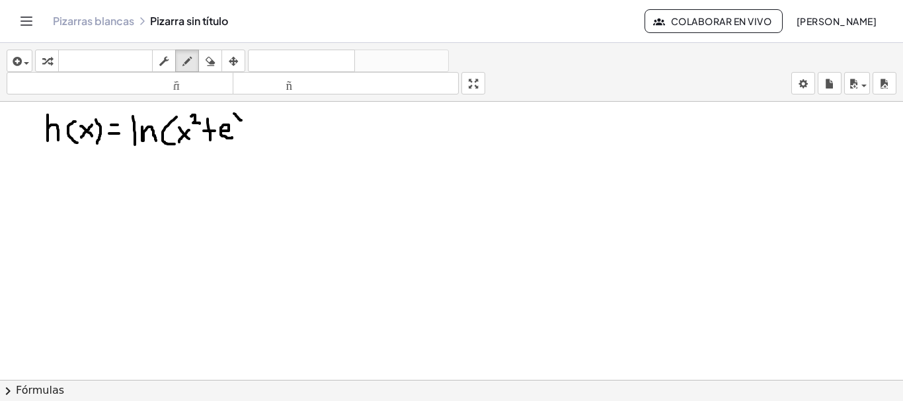
drag, startPoint x: 234, startPoint y: 114, endPoint x: 241, endPoint y: 121, distance: 10.3
drag, startPoint x: 241, startPoint y: 114, endPoint x: 236, endPoint y: 122, distance: 9.5
drag, startPoint x: 248, startPoint y: 112, endPoint x: 243, endPoint y: 140, distance: 28.2
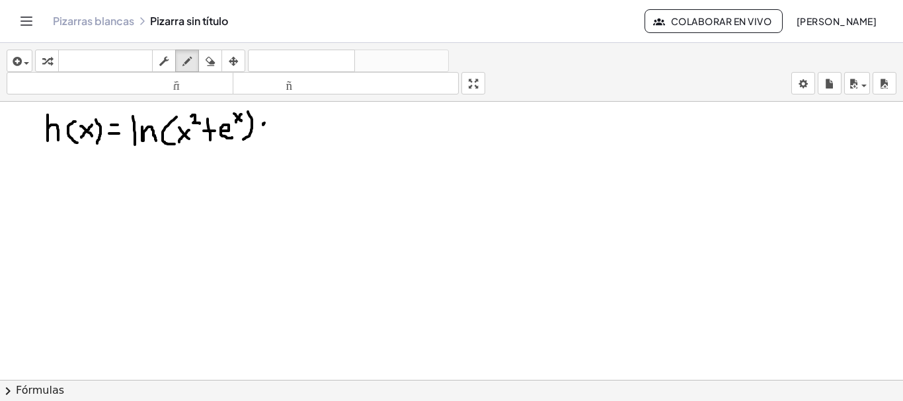
drag, startPoint x: 290, startPoint y: 118, endPoint x: 288, endPoint y: 131, distance: 12.8
drag, startPoint x: 331, startPoint y: 115, endPoint x: 321, endPoint y: 130, distance: 17.6
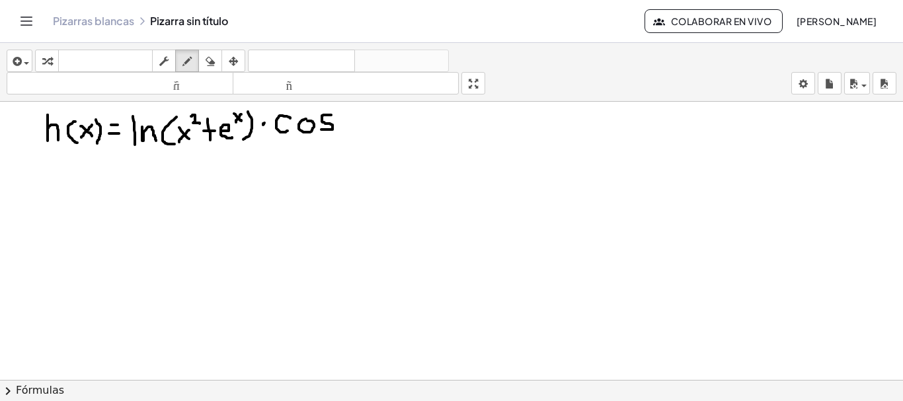
drag, startPoint x: 343, startPoint y: 115, endPoint x: 353, endPoint y: 131, distance: 19.1
drag, startPoint x: 353, startPoint y: 117, endPoint x: 339, endPoint y: 132, distance: 20.6
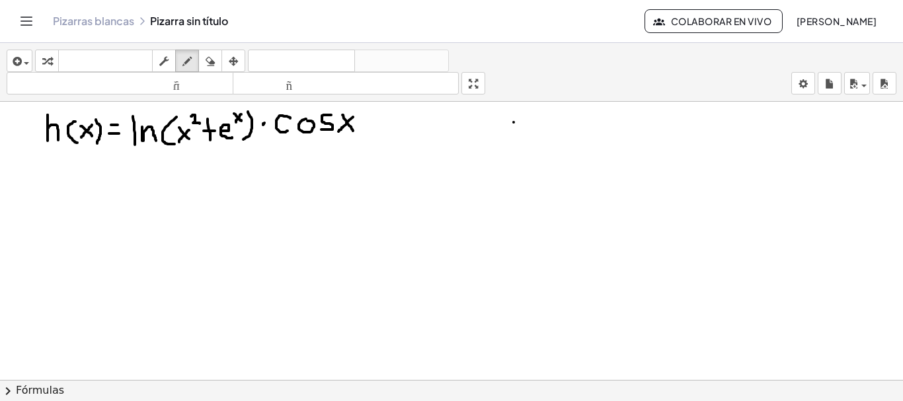
drag, startPoint x: 514, startPoint y: 122, endPoint x: 504, endPoint y: 144, distance: 23.4
drag, startPoint x: 530, startPoint y: 114, endPoint x: 538, endPoint y: 129, distance: 16.3
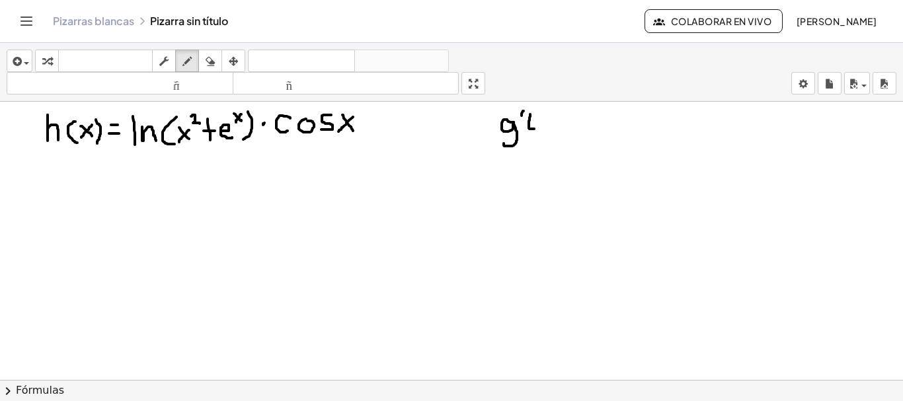
drag, startPoint x: 539, startPoint y: 116, endPoint x: 548, endPoint y: 127, distance: 14.1
drag, startPoint x: 549, startPoint y: 114, endPoint x: 538, endPoint y: 127, distance: 16.4
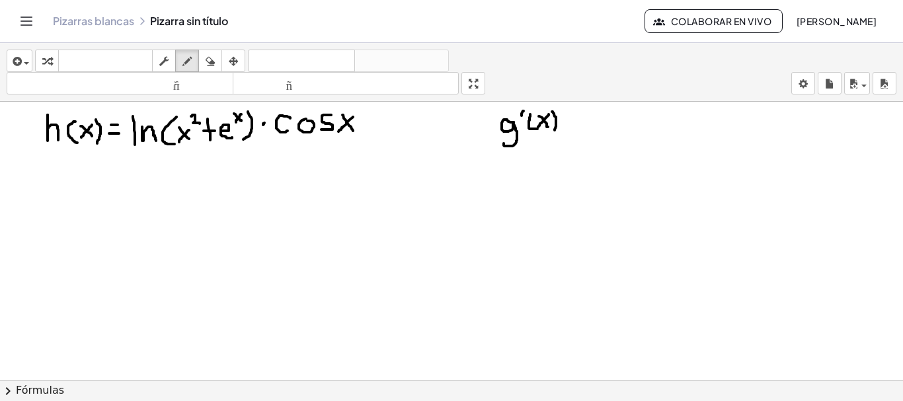
drag, startPoint x: 552, startPoint y: 112, endPoint x: 555, endPoint y: 131, distance: 19.4
drag, startPoint x: 563, startPoint y: 116, endPoint x: 570, endPoint y: 115, distance: 7.3
drag, startPoint x: 563, startPoint y: 120, endPoint x: 571, endPoint y: 121, distance: 8.0
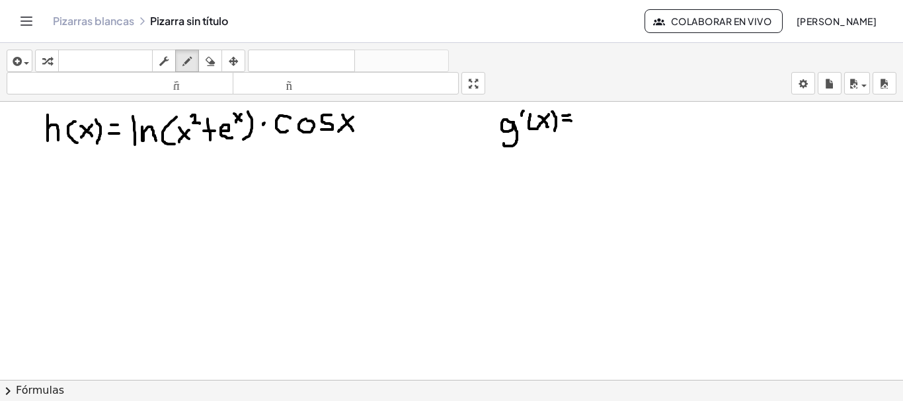
drag, startPoint x: 583, startPoint y: 114, endPoint x: 595, endPoint y: 128, distance: 18.3
drag, startPoint x: 597, startPoint y: 117, endPoint x: 608, endPoint y: 125, distance: 13.2
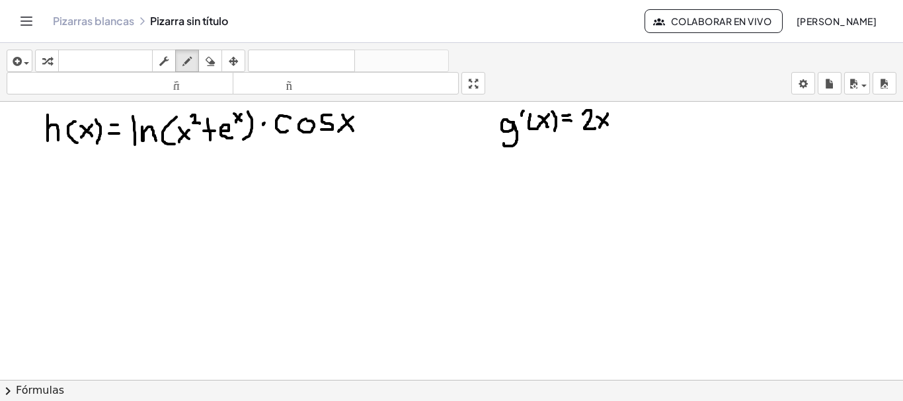
drag, startPoint x: 608, startPoint y: 114, endPoint x: 600, endPoint y: 128, distance: 16.0
drag, startPoint x: 618, startPoint y: 111, endPoint x: 619, endPoint y: 131, distance: 19.9
drag, startPoint x: 613, startPoint y: 117, endPoint x: 629, endPoint y: 117, distance: 15.9
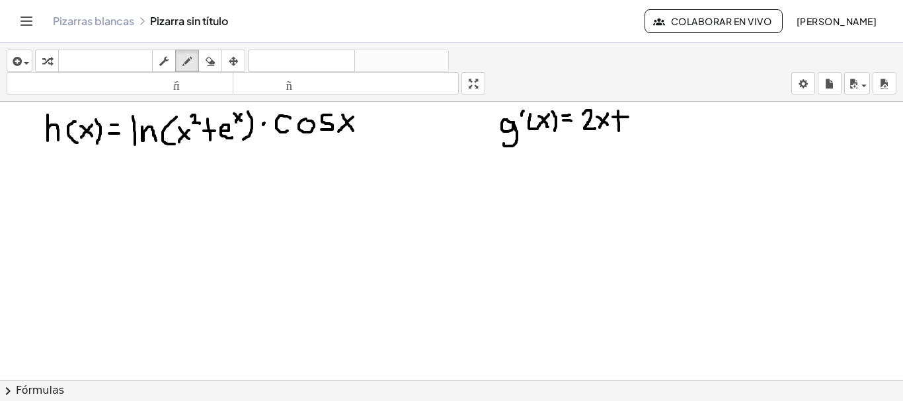
drag, startPoint x: 632, startPoint y: 120, endPoint x: 645, endPoint y: 128, distance: 14.5
drag, startPoint x: 649, startPoint y: 105, endPoint x: 655, endPoint y: 113, distance: 10.3
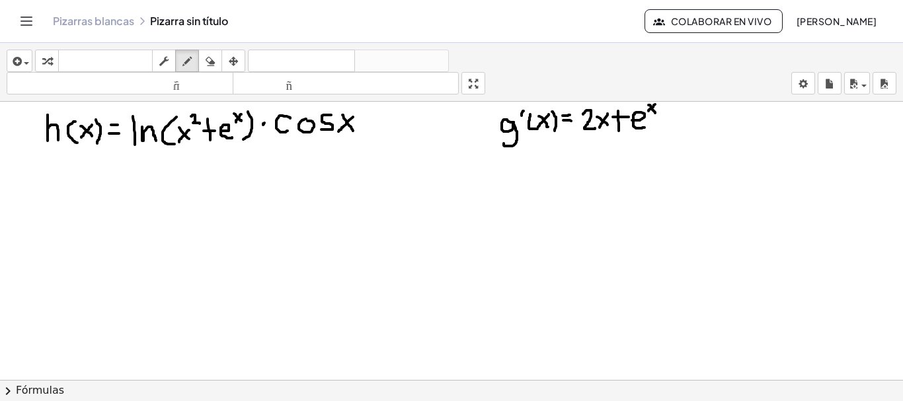
drag, startPoint x: 655, startPoint y: 104, endPoint x: 648, endPoint y: 111, distance: 9.8
drag, startPoint x: 584, startPoint y: 137, endPoint x: 663, endPoint y: 131, distance: 79.6
drag, startPoint x: 593, startPoint y: 151, endPoint x: 609, endPoint y: 165, distance: 21.1
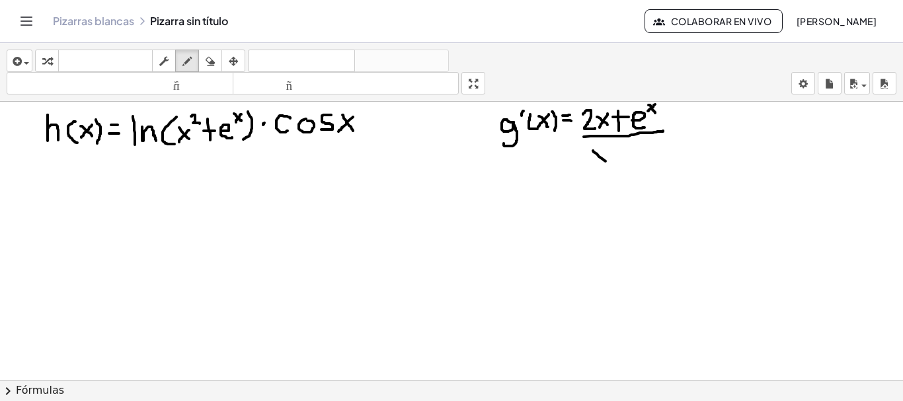
drag, startPoint x: 609, startPoint y: 152, endPoint x: 596, endPoint y: 163, distance: 17.4
drag, startPoint x: 612, startPoint y: 142, endPoint x: 618, endPoint y: 149, distance: 8.9
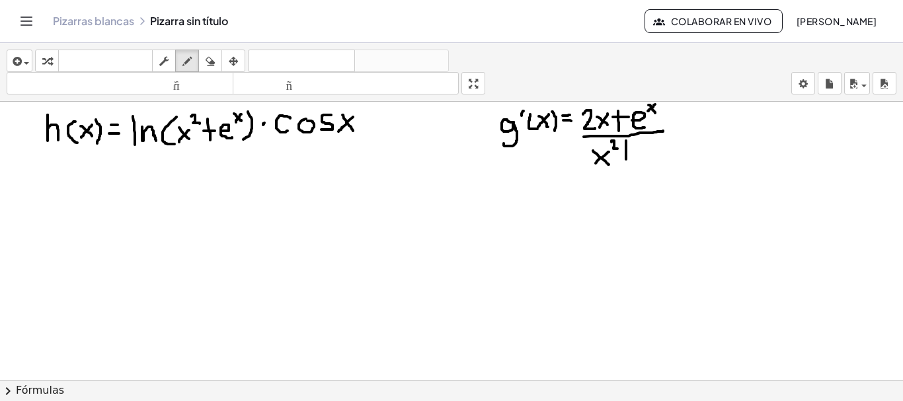
drag, startPoint x: 626, startPoint y: 141, endPoint x: 626, endPoint y: 159, distance: 18.5
drag, startPoint x: 622, startPoint y: 155, endPoint x: 636, endPoint y: 152, distance: 14.1
drag, startPoint x: 626, startPoint y: 155, endPoint x: 626, endPoint y: 165, distance: 9.9
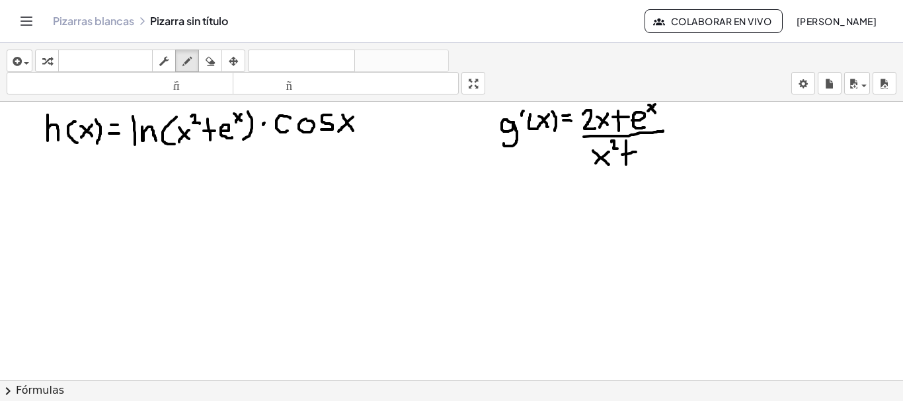
drag, startPoint x: 647, startPoint y: 153, endPoint x: 658, endPoint y: 161, distance: 13.8
drag, startPoint x: 665, startPoint y: 138, endPoint x: 672, endPoint y: 146, distance: 10.8
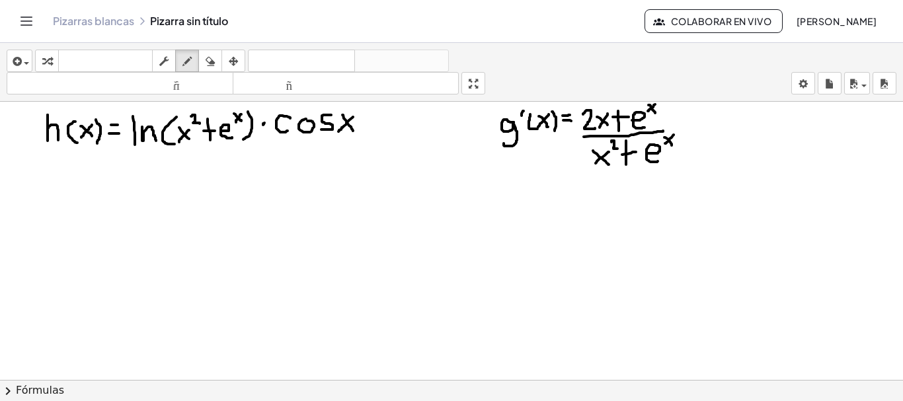
drag, startPoint x: 674, startPoint y: 135, endPoint x: 665, endPoint y: 144, distance: 12.6
drag, startPoint x: 489, startPoint y: 182, endPoint x: 507, endPoint y: 211, distance: 34.1
drag, startPoint x: 512, startPoint y: 185, endPoint x: 512, endPoint y: 192, distance: 7.9
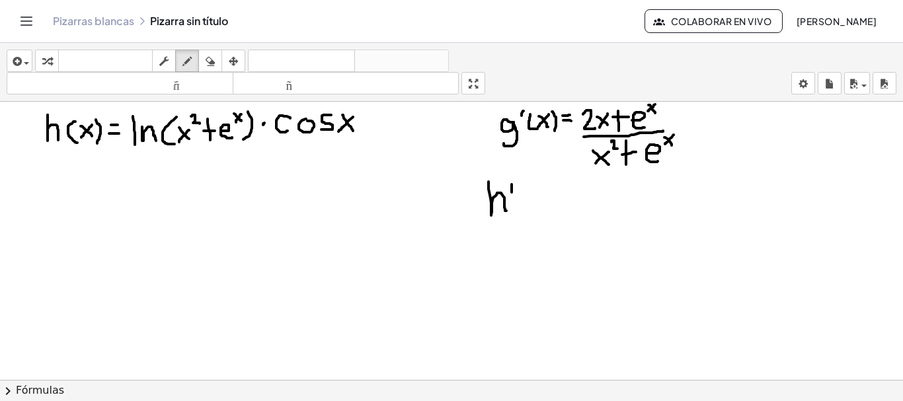
drag, startPoint x: 522, startPoint y: 190, endPoint x: 528, endPoint y: 209, distance: 20.1
drag, startPoint x: 529, startPoint y: 193, endPoint x: 542, endPoint y: 206, distance: 18.2
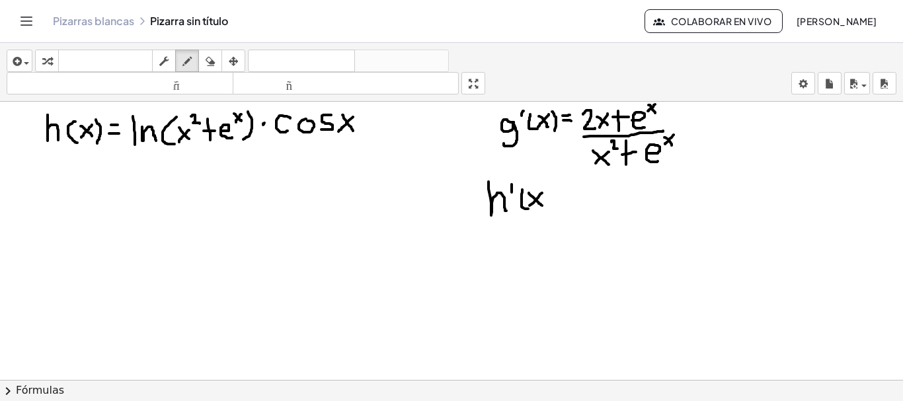
drag, startPoint x: 542, startPoint y: 193, endPoint x: 527, endPoint y: 209, distance: 22.0
drag, startPoint x: 547, startPoint y: 185, endPoint x: 550, endPoint y: 210, distance: 26.0
drag, startPoint x: 562, startPoint y: 192, endPoint x: 571, endPoint y: 192, distance: 9.9
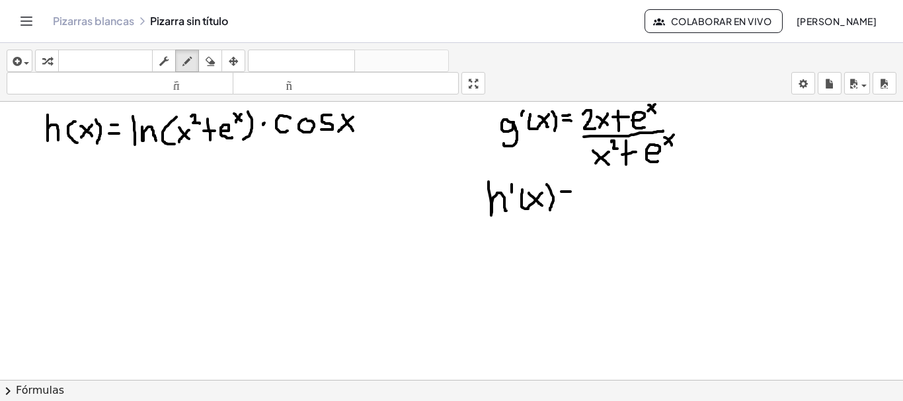
drag, startPoint x: 560, startPoint y: 200, endPoint x: 569, endPoint y: 200, distance: 9.9
drag, startPoint x: 586, startPoint y: 196, endPoint x: 599, endPoint y: 196, distance: 13.2
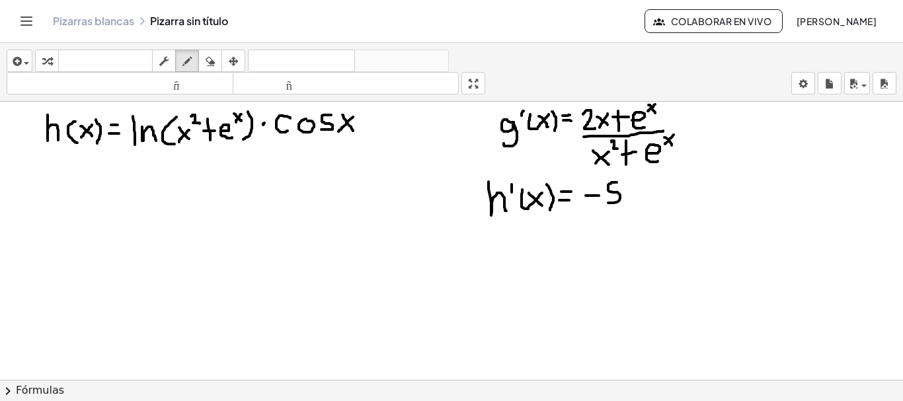
drag, startPoint x: 617, startPoint y: 183, endPoint x: 607, endPoint y: 203, distance: 22.8
drag, startPoint x: 628, startPoint y: 194, endPoint x: 638, endPoint y: 200, distance: 11.4
drag, startPoint x: 643, startPoint y: 185, endPoint x: 657, endPoint y: 198, distance: 19.7
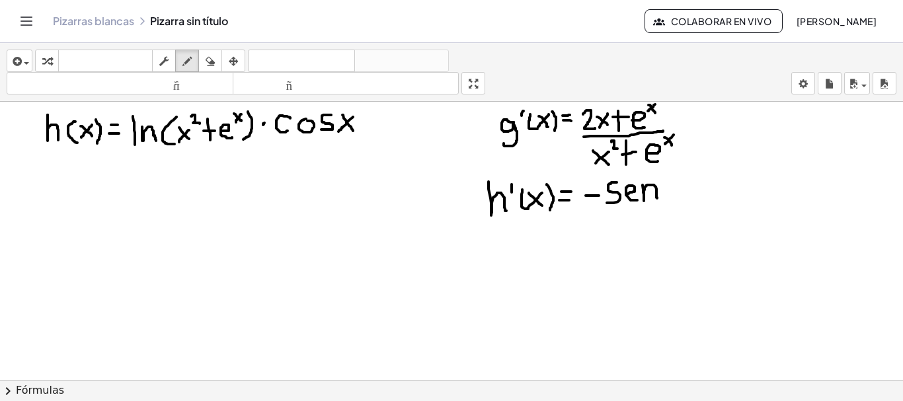
drag, startPoint x: 665, startPoint y: 183, endPoint x: 681, endPoint y: 199, distance: 22.0
drag, startPoint x: 681, startPoint y: 181, endPoint x: 666, endPoint y: 200, distance: 24.5
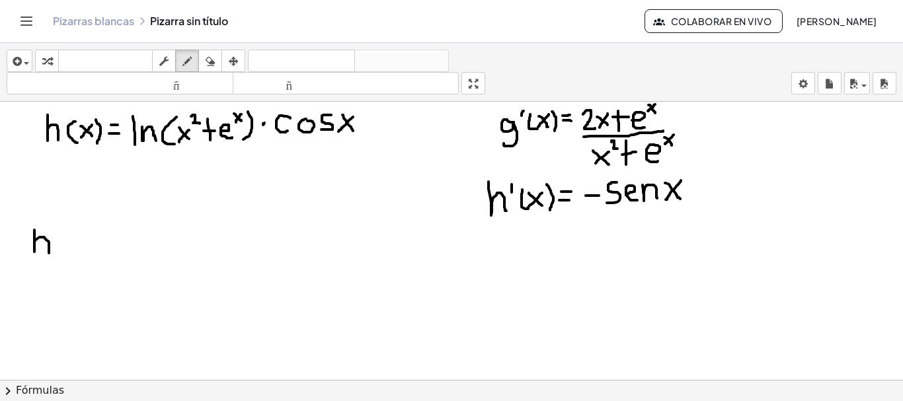
drag, startPoint x: 34, startPoint y: 230, endPoint x: 49, endPoint y: 253, distance: 27.3
drag, startPoint x: 54, startPoint y: 224, endPoint x: 54, endPoint y: 233, distance: 9.3
drag, startPoint x: 66, startPoint y: 228, endPoint x: 74, endPoint y: 243, distance: 16.6
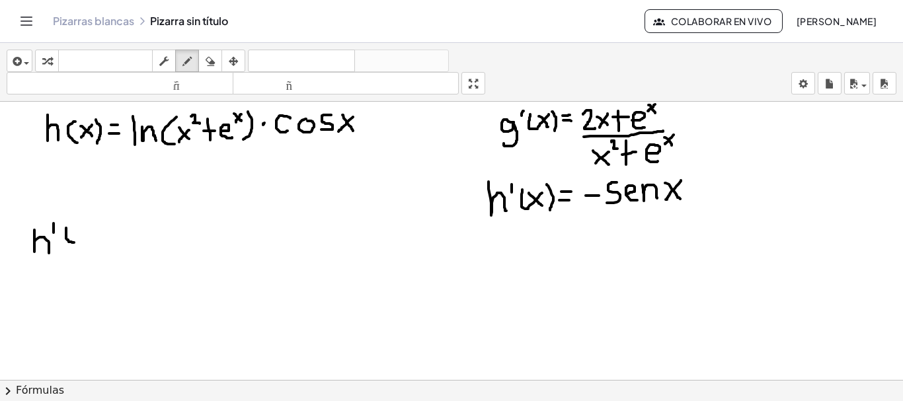
click at [212, 57] on icon "button" at bounding box center [210, 62] width 9 height 16
drag, startPoint x: 118, startPoint y: 218, endPoint x: 93, endPoint y: 235, distance: 30.5
click at [183, 61] on icon "button" at bounding box center [187, 62] width 9 height 16
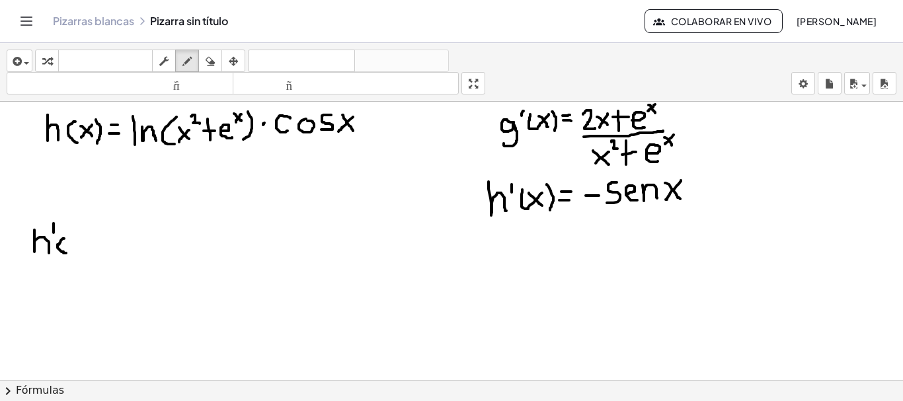
drag, startPoint x: 64, startPoint y: 239, endPoint x: 66, endPoint y: 254, distance: 15.3
drag, startPoint x: 72, startPoint y: 239, endPoint x: 84, endPoint y: 251, distance: 17.3
drag, startPoint x: 84, startPoint y: 235, endPoint x: 73, endPoint y: 251, distance: 19.1
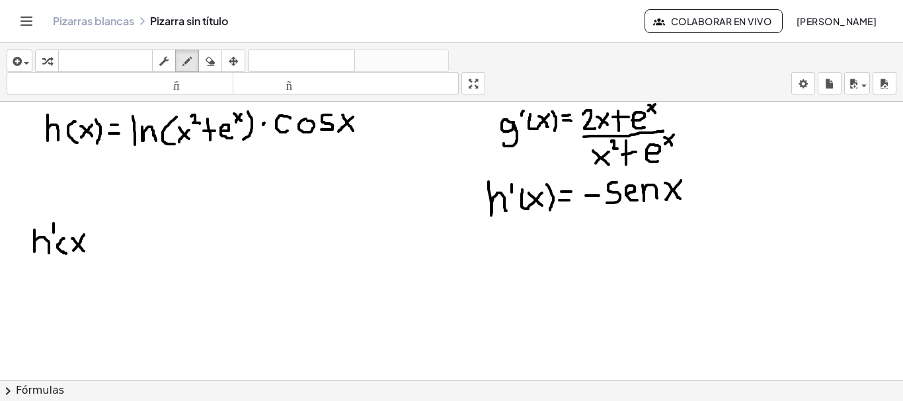
drag, startPoint x: 89, startPoint y: 231, endPoint x: 91, endPoint y: 253, distance: 21.3
drag, startPoint x: 104, startPoint y: 237, endPoint x: 116, endPoint y: 235, distance: 12.6
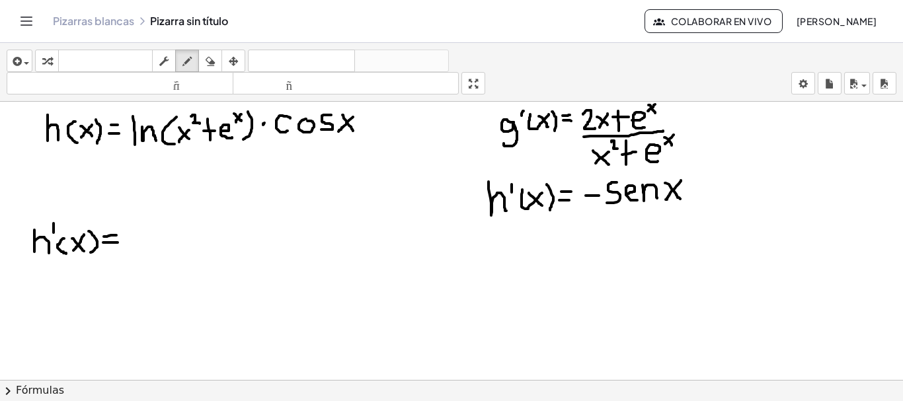
drag, startPoint x: 103, startPoint y: 243, endPoint x: 118, endPoint y: 243, distance: 15.2
drag, startPoint x: 133, startPoint y: 226, endPoint x: 134, endPoint y: 251, distance: 24.5
drag, startPoint x: 141, startPoint y: 234, endPoint x: 153, endPoint y: 250, distance: 20.2
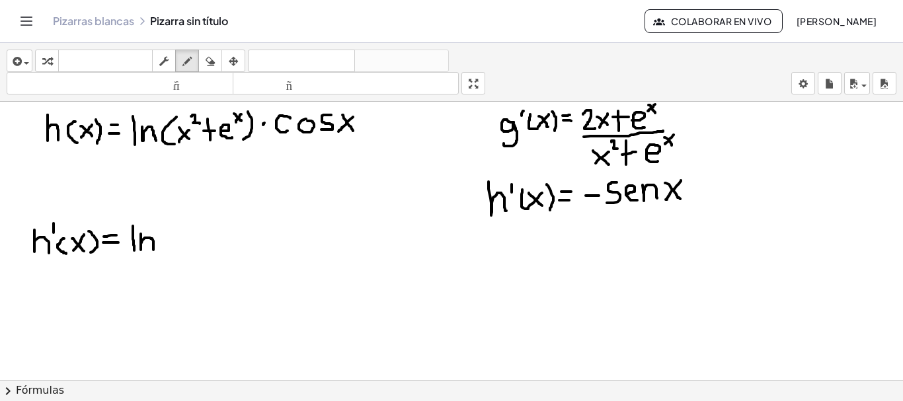
drag, startPoint x: 171, startPoint y: 225, endPoint x: 173, endPoint y: 248, distance: 23.2
drag, startPoint x: 177, startPoint y: 230, endPoint x: 188, endPoint y: 240, distance: 15.0
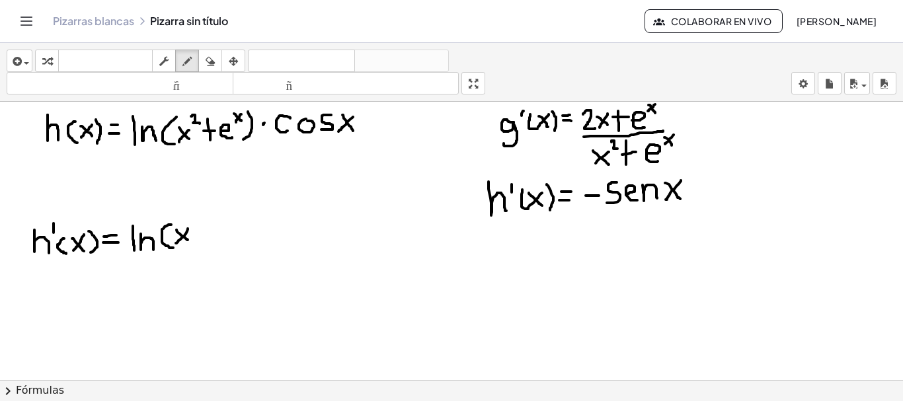
drag, startPoint x: 188, startPoint y: 229, endPoint x: 176, endPoint y: 243, distance: 18.8
drag, startPoint x: 190, startPoint y: 217, endPoint x: 199, endPoint y: 226, distance: 12.6
drag, startPoint x: 206, startPoint y: 220, endPoint x: 206, endPoint y: 245, distance: 25.1
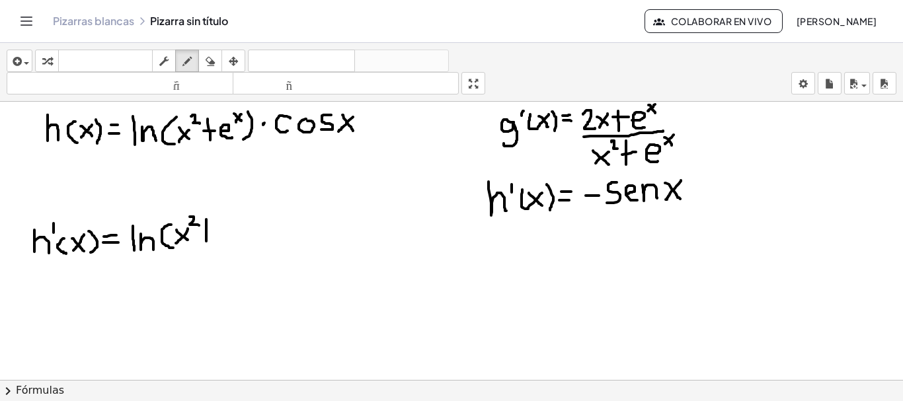
drag, startPoint x: 200, startPoint y: 233, endPoint x: 213, endPoint y: 233, distance: 12.6
drag, startPoint x: 222, startPoint y: 233, endPoint x: 230, endPoint y: 240, distance: 10.8
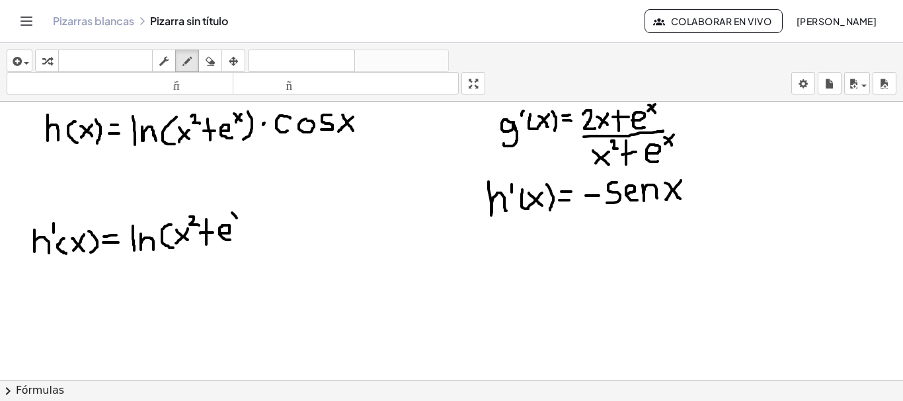
drag, startPoint x: 232, startPoint y: 213, endPoint x: 238, endPoint y: 222, distance: 10.5
drag, startPoint x: 239, startPoint y: 214, endPoint x: 231, endPoint y: 224, distance: 12.3
drag, startPoint x: 243, startPoint y: 216, endPoint x: 243, endPoint y: 245, distance: 29.1
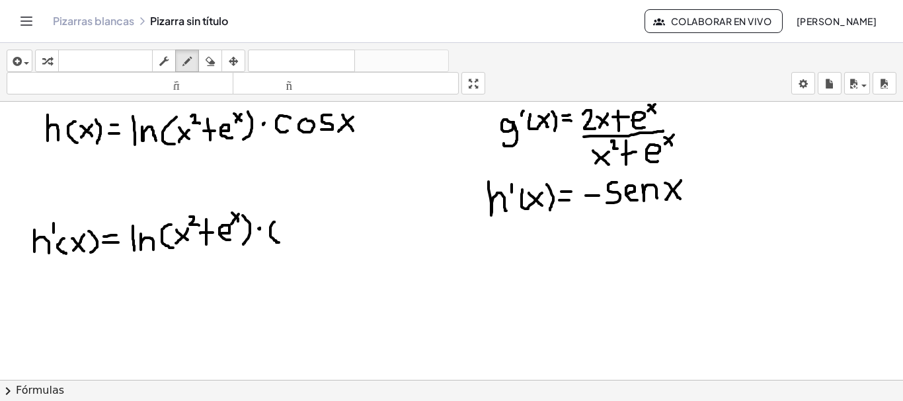
drag, startPoint x: 274, startPoint y: 222, endPoint x: 279, endPoint y: 243, distance: 21.0
drag, startPoint x: 297, startPoint y: 223, endPoint x: 292, endPoint y: 239, distance: 17.4
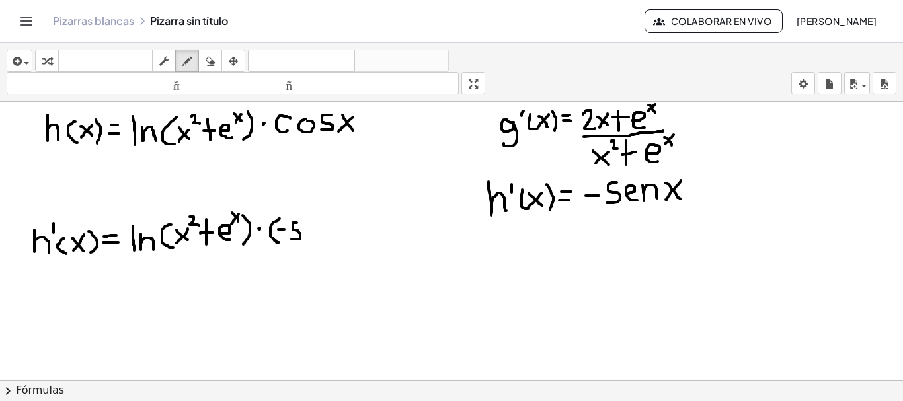
drag, startPoint x: 306, startPoint y: 231, endPoint x: 315, endPoint y: 237, distance: 11.2
drag, startPoint x: 322, startPoint y: 222, endPoint x: 334, endPoint y: 235, distance: 17.3
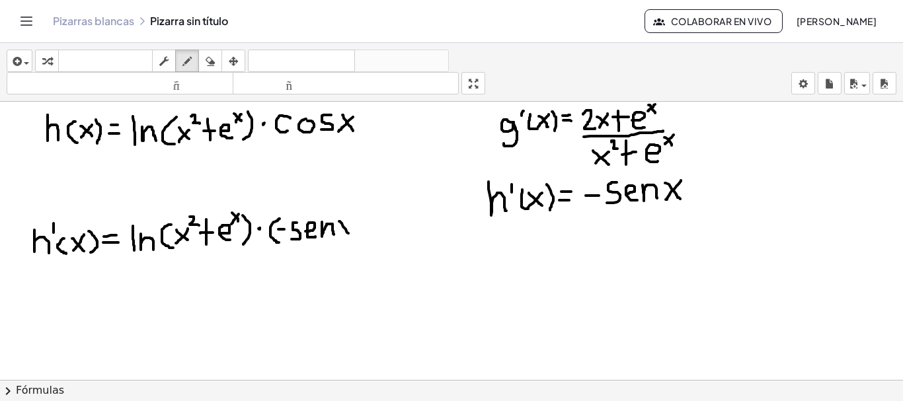
drag, startPoint x: 339, startPoint y: 222, endPoint x: 349, endPoint y: 236, distance: 17.6
drag, startPoint x: 351, startPoint y: 222, endPoint x: 339, endPoint y: 235, distance: 17.4
drag, startPoint x: 351, startPoint y: 215, endPoint x: 357, endPoint y: 241, distance: 26.6
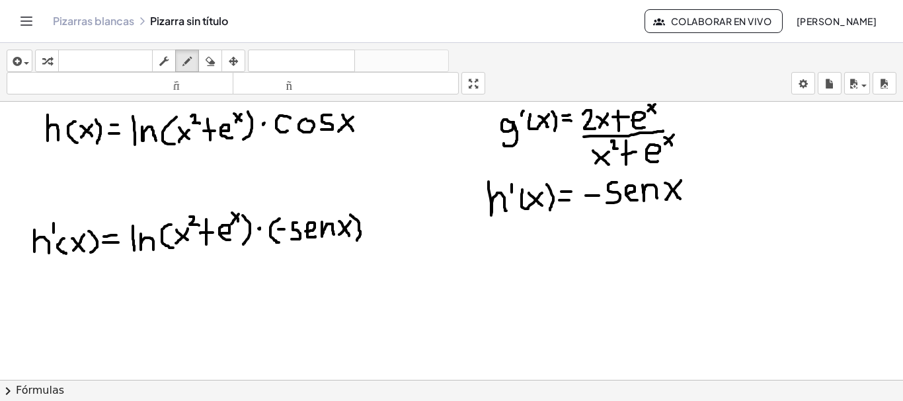
drag, startPoint x: 370, startPoint y: 223, endPoint x: 371, endPoint y: 239, distance: 15.9
drag, startPoint x: 365, startPoint y: 230, endPoint x: 379, endPoint y: 230, distance: 13.9
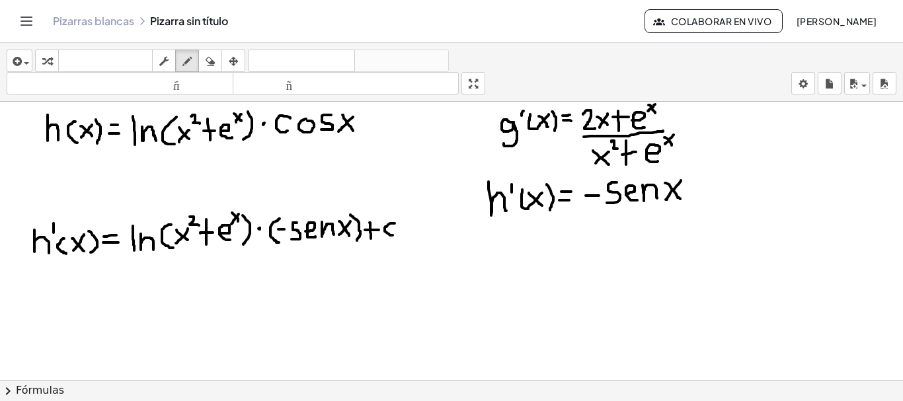
drag, startPoint x: 395, startPoint y: 224, endPoint x: 395, endPoint y: 235, distance: 11.9
drag, startPoint x: 426, startPoint y: 221, endPoint x: 423, endPoint y: 235, distance: 14.3
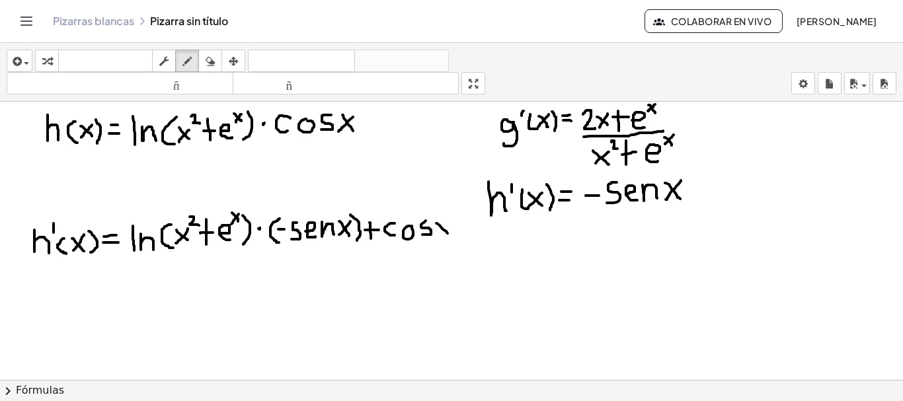
drag, startPoint x: 437, startPoint y: 224, endPoint x: 448, endPoint y: 233, distance: 15.0
drag, startPoint x: 448, startPoint y: 223, endPoint x: 435, endPoint y: 240, distance: 21.7
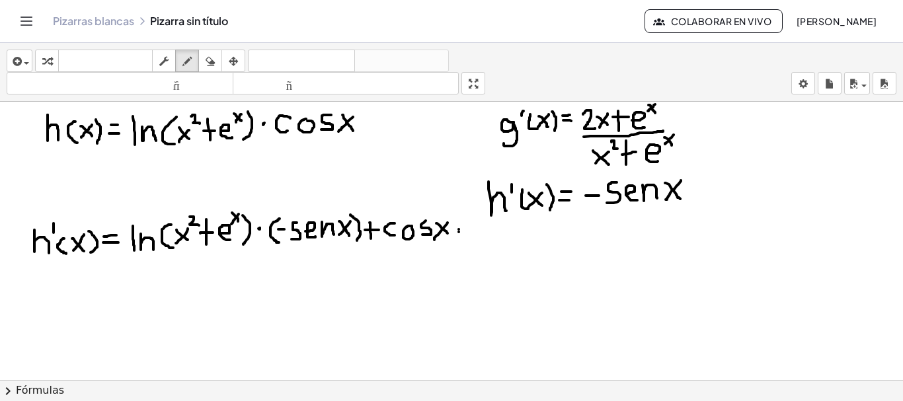
click at [215, 62] on icon "button" at bounding box center [210, 62] width 9 height 16
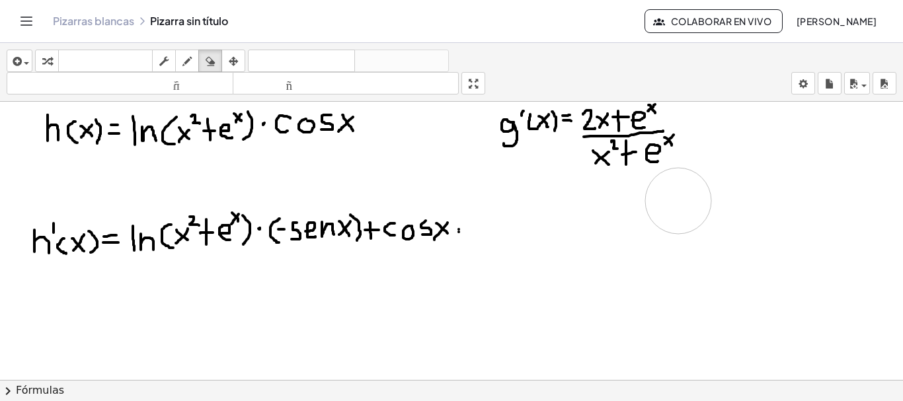
drag, startPoint x: 539, startPoint y: 201, endPoint x: 679, endPoint y: 201, distance: 140.2
click at [185, 62] on icon "button" at bounding box center [187, 62] width 9 height 16
drag, startPoint x: 479, startPoint y: 202, endPoint x: 491, endPoint y: 216, distance: 17.9
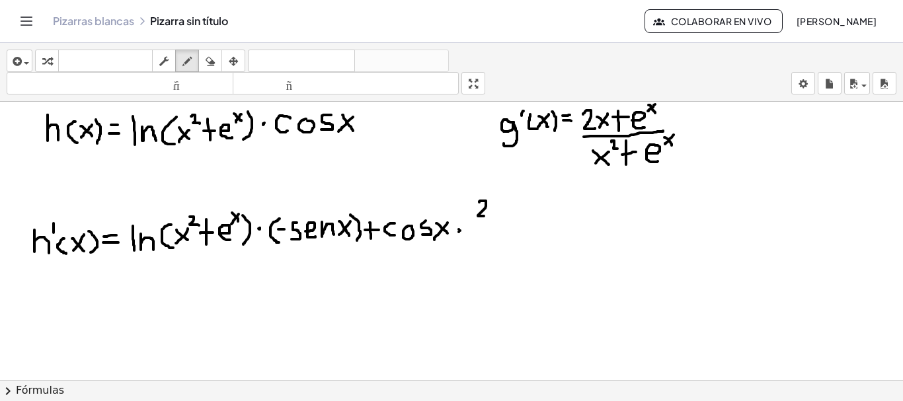
drag, startPoint x: 492, startPoint y: 206, endPoint x: 505, endPoint y: 214, distance: 15.2
drag, startPoint x: 505, startPoint y: 205, endPoint x: 493, endPoint y: 216, distance: 15.9
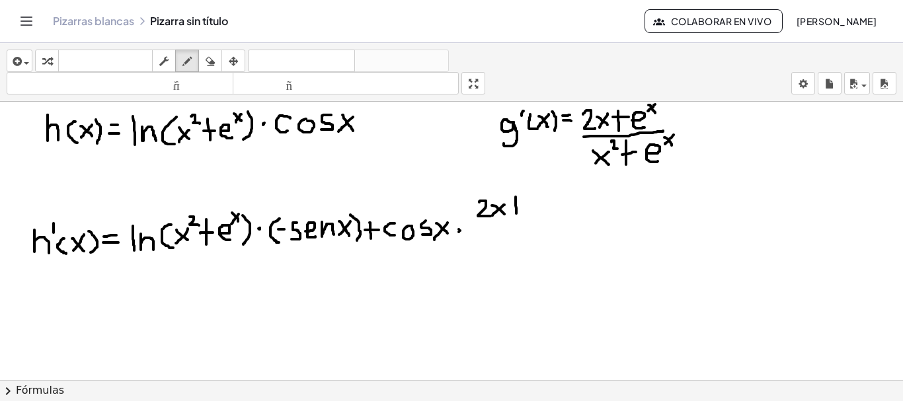
drag, startPoint x: 516, startPoint y: 197, endPoint x: 517, endPoint y: 214, distance: 16.5
drag, startPoint x: 510, startPoint y: 205, endPoint x: 526, endPoint y: 205, distance: 15.9
drag, startPoint x: 532, startPoint y: 208, endPoint x: 542, endPoint y: 212, distance: 10.9
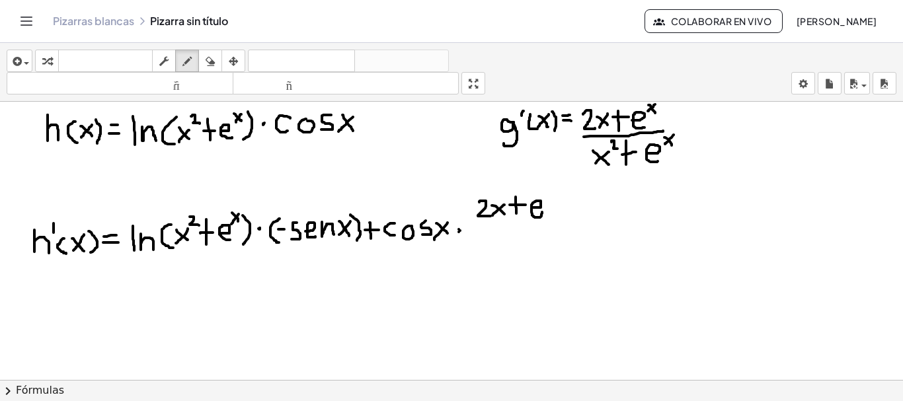
drag, startPoint x: 544, startPoint y: 192, endPoint x: 551, endPoint y: 200, distance: 10.3
drag, startPoint x: 551, startPoint y: 190, endPoint x: 544, endPoint y: 198, distance: 10.8
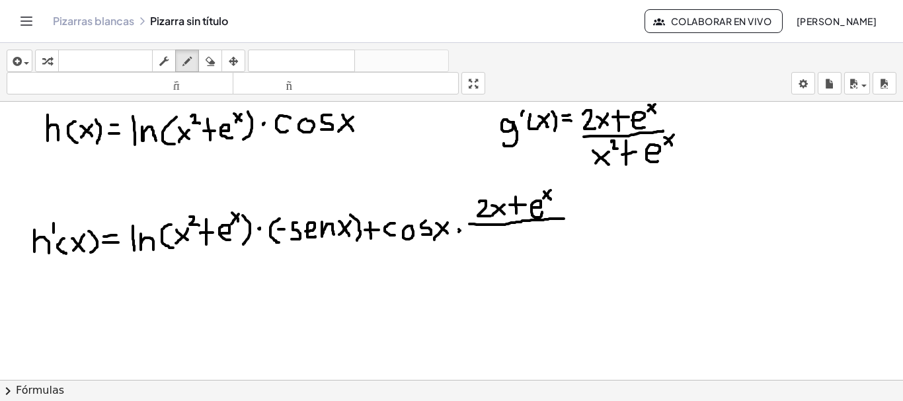
drag, startPoint x: 470, startPoint y: 224, endPoint x: 564, endPoint y: 219, distance: 94.7
drag, startPoint x: 478, startPoint y: 236, endPoint x: 491, endPoint y: 249, distance: 17.8
drag, startPoint x: 490, startPoint y: 237, endPoint x: 478, endPoint y: 245, distance: 14.0
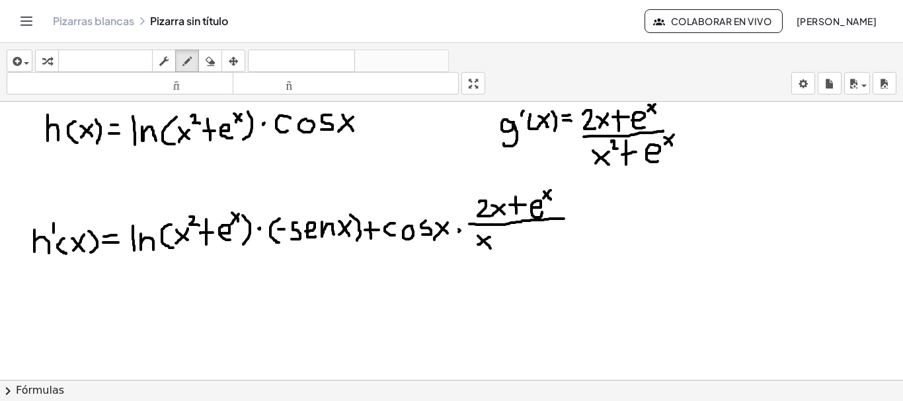
drag, startPoint x: 495, startPoint y: 229, endPoint x: 503, endPoint y: 236, distance: 10.3
drag, startPoint x: 511, startPoint y: 231, endPoint x: 513, endPoint y: 249, distance: 17.9
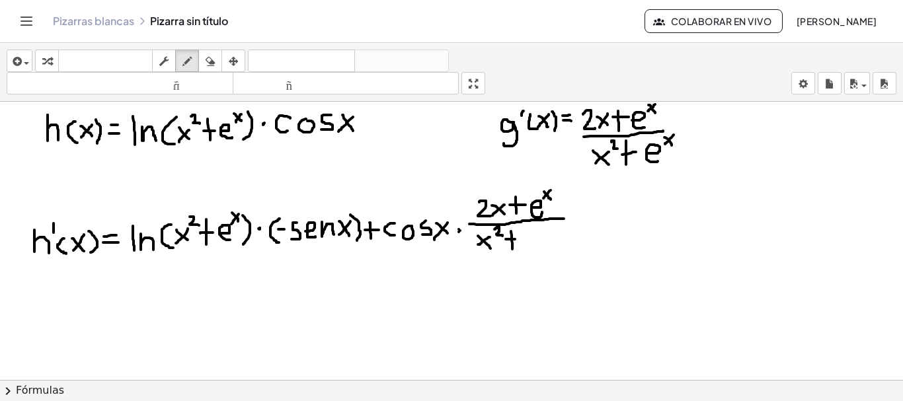
drag, startPoint x: 506, startPoint y: 239, endPoint x: 522, endPoint y: 239, distance: 15.9
drag, startPoint x: 527, startPoint y: 239, endPoint x: 536, endPoint y: 249, distance: 12.6
drag, startPoint x: 541, startPoint y: 224, endPoint x: 550, endPoint y: 234, distance: 13.1
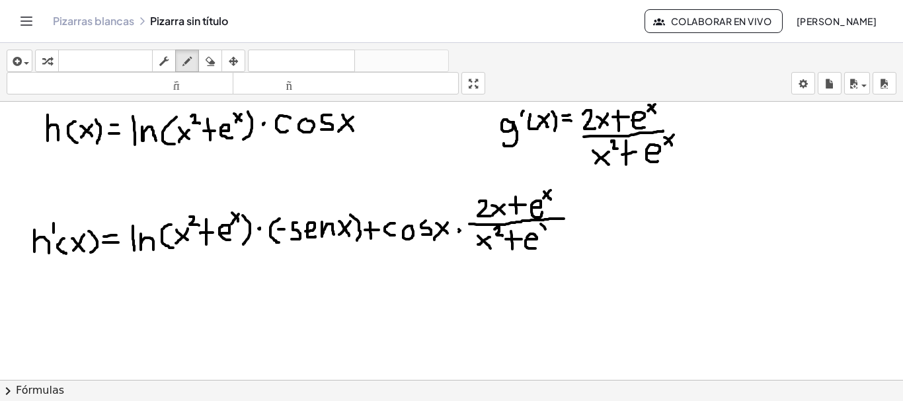
drag, startPoint x: 550, startPoint y: 225, endPoint x: 542, endPoint y: 233, distance: 11.7
drag, startPoint x: 34, startPoint y: 275, endPoint x: 44, endPoint y: 303, distance: 29.7
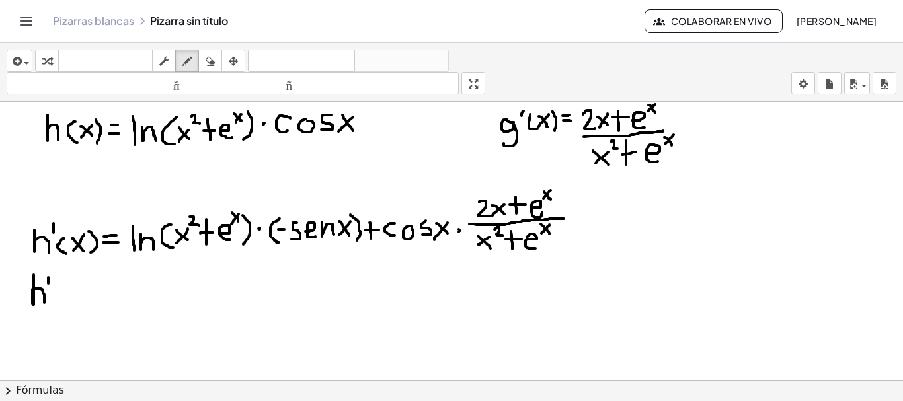
drag, startPoint x: 48, startPoint y: 278, endPoint x: 48, endPoint y: 285, distance: 7.3
drag, startPoint x: 61, startPoint y: 284, endPoint x: 62, endPoint y: 304, distance: 19.2
drag, startPoint x: 65, startPoint y: 290, endPoint x: 78, endPoint y: 302, distance: 17.8
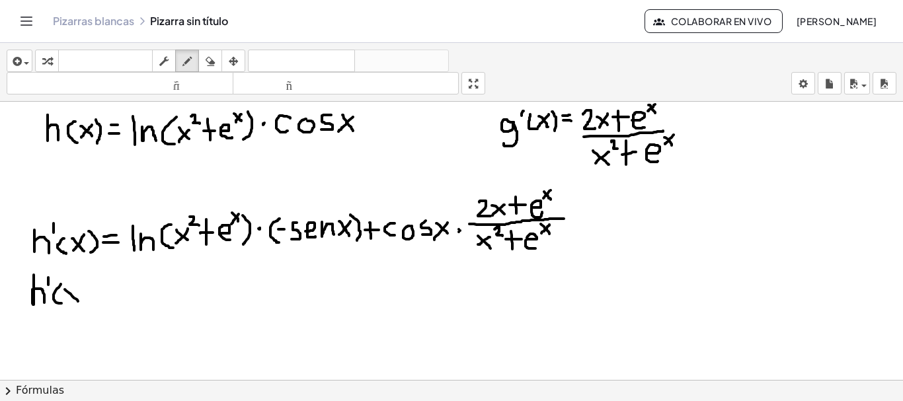
drag, startPoint x: 79, startPoint y: 288, endPoint x: 65, endPoint y: 302, distance: 19.7
drag, startPoint x: 81, startPoint y: 281, endPoint x: 83, endPoint y: 310, distance: 29.2
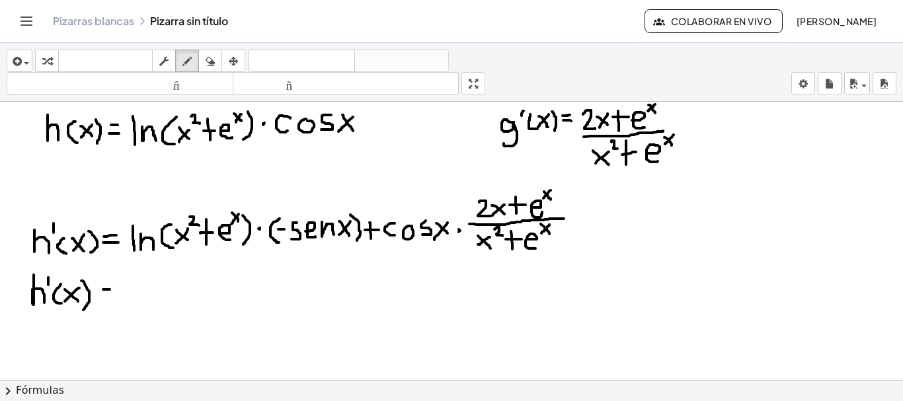
drag, startPoint x: 100, startPoint y: 296, endPoint x: 113, endPoint y: 296, distance: 13.2
drag, startPoint x: 124, startPoint y: 291, endPoint x: 136, endPoint y: 291, distance: 11.2
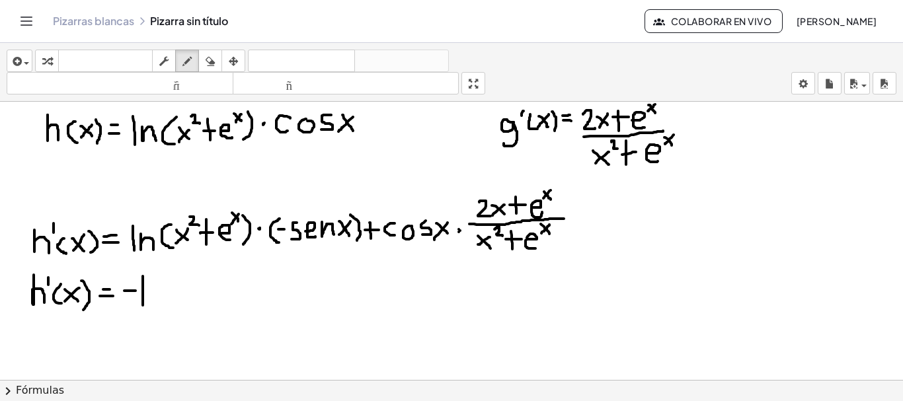
drag, startPoint x: 143, startPoint y: 276, endPoint x: 143, endPoint y: 306, distance: 29.1
drag, startPoint x: 150, startPoint y: 292, endPoint x: 162, endPoint y: 304, distance: 16.4
drag, startPoint x: 181, startPoint y: 274, endPoint x: 183, endPoint y: 304, distance: 29.2
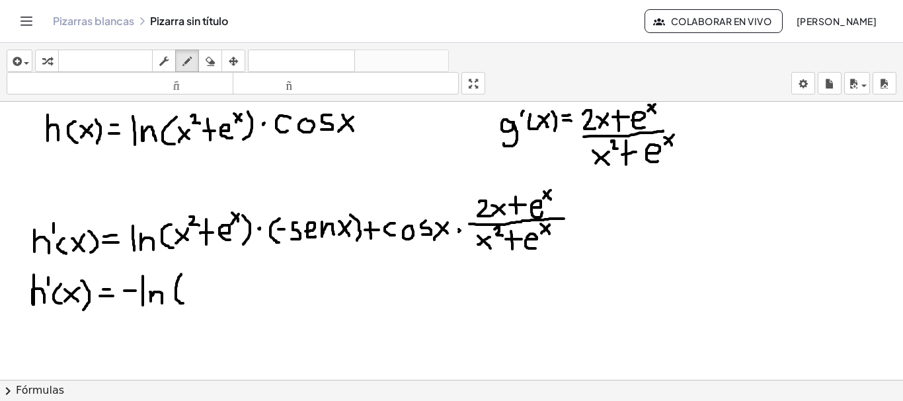
drag, startPoint x: 187, startPoint y: 290, endPoint x: 201, endPoint y: 302, distance: 18.3
drag, startPoint x: 202, startPoint y: 289, endPoint x: 188, endPoint y: 301, distance: 17.8
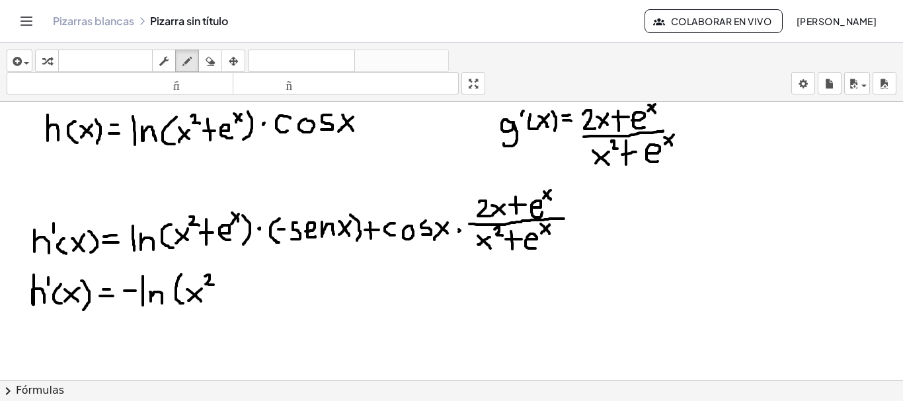
drag, startPoint x: 205, startPoint y: 276, endPoint x: 214, endPoint y: 286, distance: 12.6
drag, startPoint x: 221, startPoint y: 277, endPoint x: 221, endPoint y: 302, distance: 25.1
drag, startPoint x: 215, startPoint y: 292, endPoint x: 228, endPoint y: 290, distance: 12.7
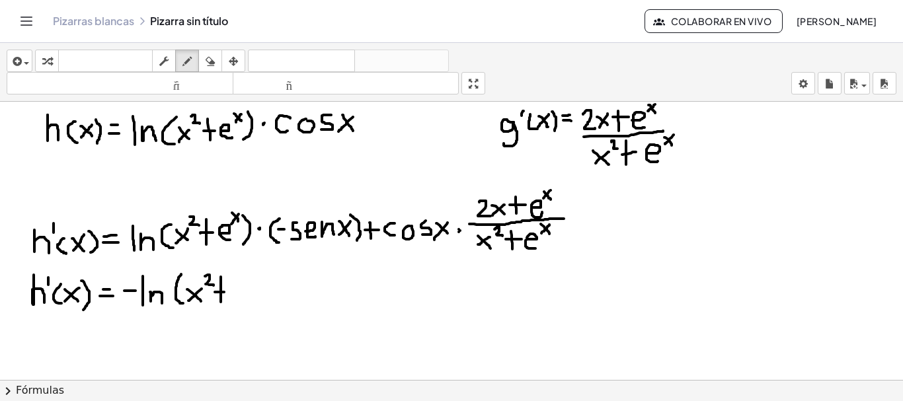
drag, startPoint x: 236, startPoint y: 292, endPoint x: 247, endPoint y: 301, distance: 14.2
drag, startPoint x: 251, startPoint y: 269, endPoint x: 258, endPoint y: 281, distance: 14.0
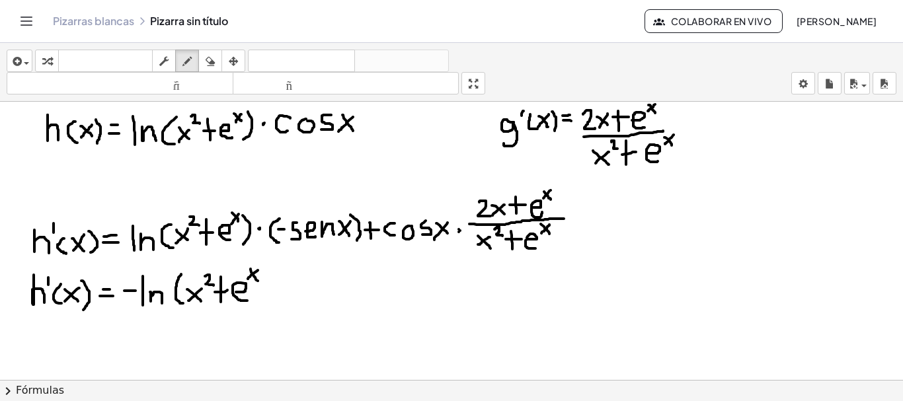
drag, startPoint x: 258, startPoint y: 271, endPoint x: 248, endPoint y: 279, distance: 13.1
drag, startPoint x: 265, startPoint y: 271, endPoint x: 260, endPoint y: 304, distance: 33.4
drag, startPoint x: 284, startPoint y: 281, endPoint x: 277, endPoint y: 300, distance: 19.9
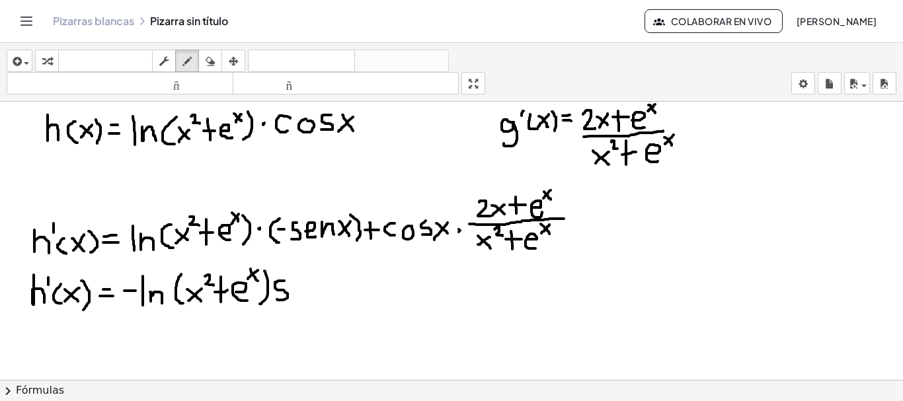
drag, startPoint x: 292, startPoint y: 290, endPoint x: 303, endPoint y: 298, distance: 13.2
drag, startPoint x: 309, startPoint y: 284, endPoint x: 322, endPoint y: 298, distance: 19.7
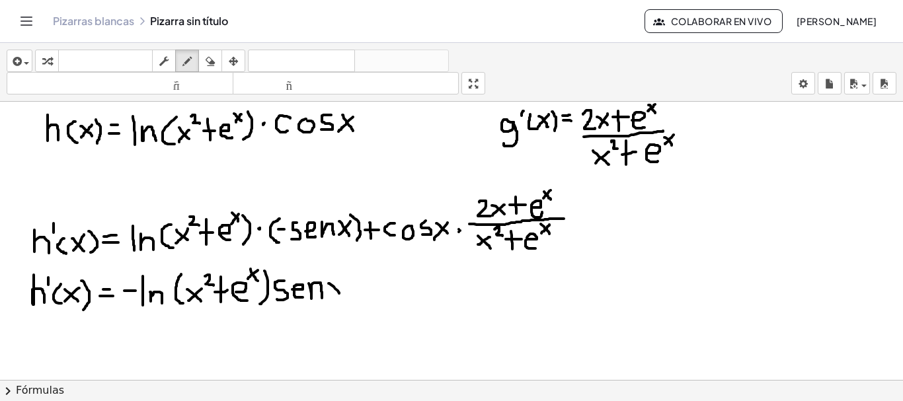
drag, startPoint x: 329, startPoint y: 284, endPoint x: 339, endPoint y: 294, distance: 14.5
drag, startPoint x: 341, startPoint y: 282, endPoint x: 329, endPoint y: 294, distance: 17.3
drag, startPoint x: 354, startPoint y: 275, endPoint x: 355, endPoint y: 300, distance: 25.1
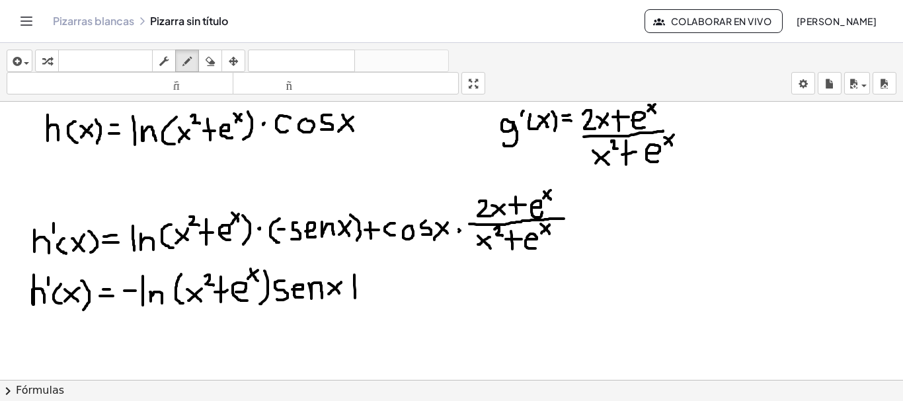
drag, startPoint x: 348, startPoint y: 289, endPoint x: 367, endPoint y: 288, distance: 19.2
drag, startPoint x: 382, startPoint y: 274, endPoint x: 394, endPoint y: 284, distance: 16.0
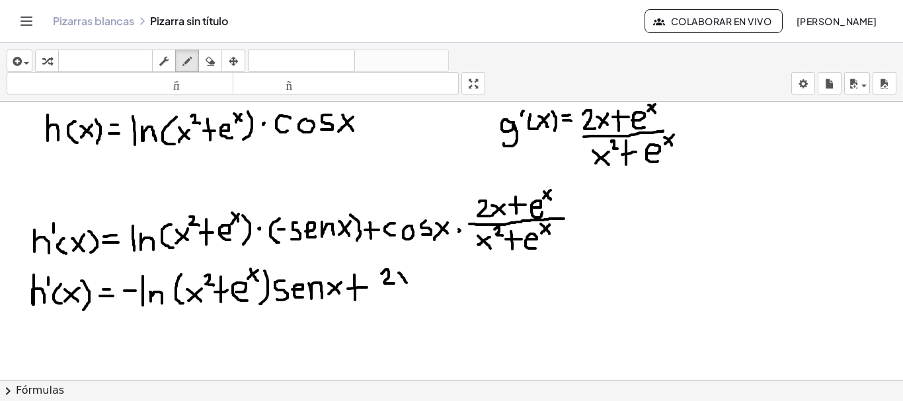
drag, startPoint x: 399, startPoint y: 273, endPoint x: 407, endPoint y: 283, distance: 12.7
drag, startPoint x: 407, startPoint y: 270, endPoint x: 397, endPoint y: 285, distance: 18.2
drag, startPoint x: 419, startPoint y: 263, endPoint x: 421, endPoint y: 284, distance: 21.3
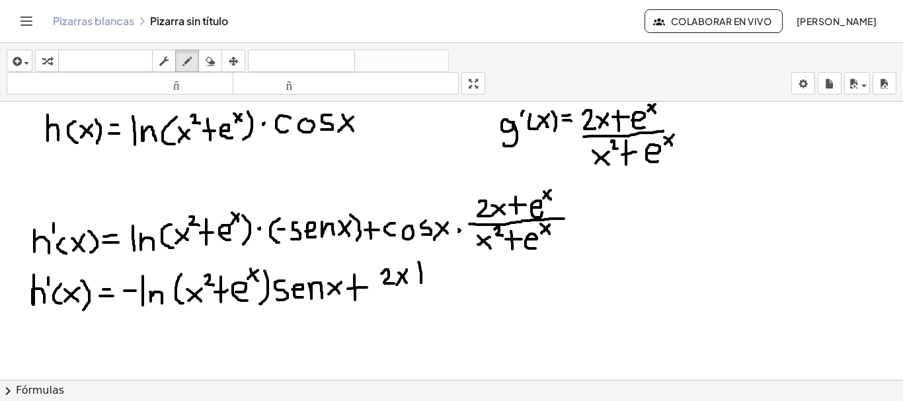
drag, startPoint x: 415, startPoint y: 272, endPoint x: 429, endPoint y: 272, distance: 13.9
drag, startPoint x: 437, startPoint y: 277, endPoint x: 444, endPoint y: 284, distance: 10.3
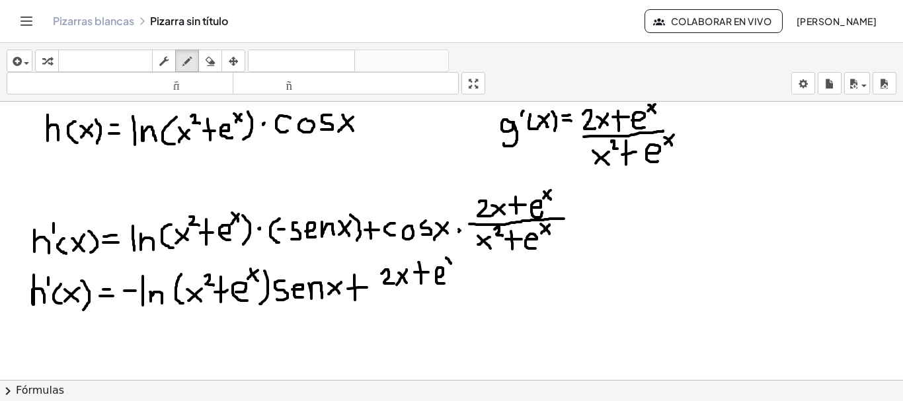
drag, startPoint x: 446, startPoint y: 258, endPoint x: 451, endPoint y: 264, distance: 7.5
drag, startPoint x: 454, startPoint y: 257, endPoint x: 446, endPoint y: 263, distance: 9.4
drag, startPoint x: 376, startPoint y: 296, endPoint x: 459, endPoint y: 289, distance: 83.7
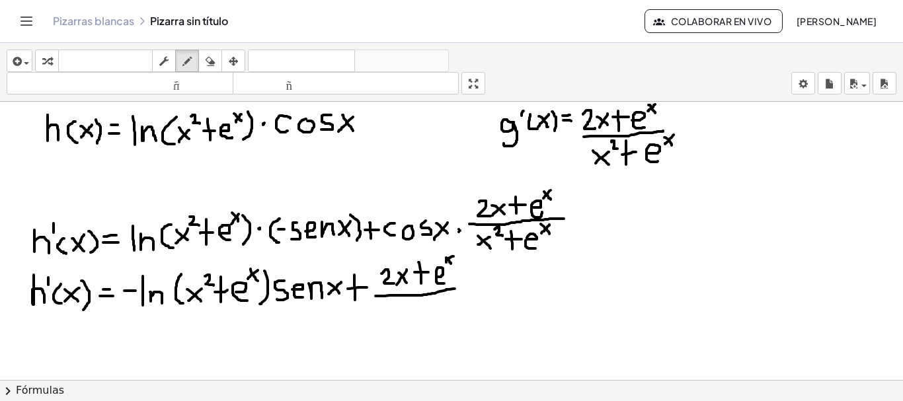
drag, startPoint x: 377, startPoint y: 313, endPoint x: 394, endPoint y: 327, distance: 22.1
drag, startPoint x: 393, startPoint y: 312, endPoint x: 378, endPoint y: 324, distance: 19.3
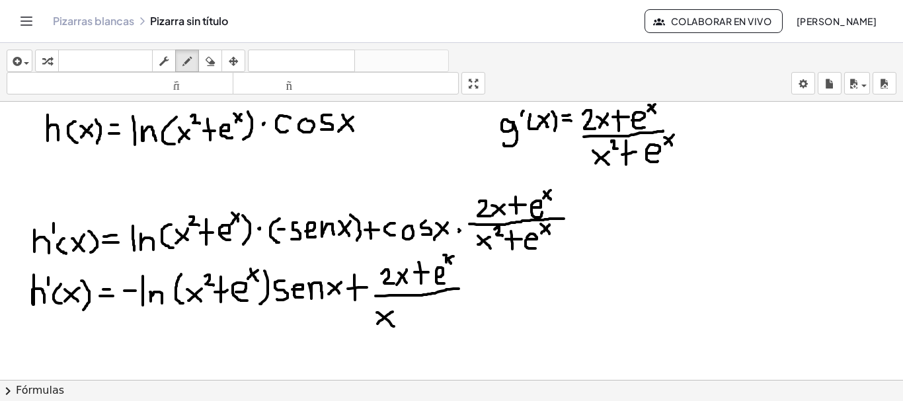
drag, startPoint x: 394, startPoint y: 302, endPoint x: 400, endPoint y: 310, distance: 10.3
drag, startPoint x: 411, startPoint y: 307, endPoint x: 413, endPoint y: 327, distance: 19.9
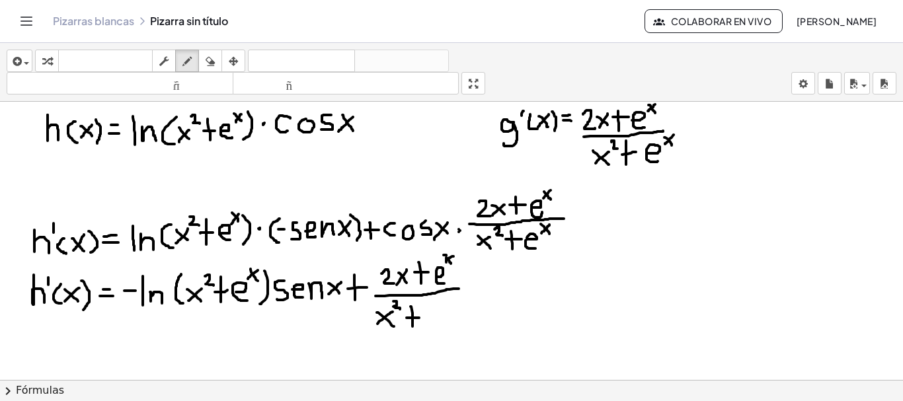
drag, startPoint x: 407, startPoint y: 318, endPoint x: 419, endPoint y: 318, distance: 12.6
drag, startPoint x: 431, startPoint y: 315, endPoint x: 438, endPoint y: 320, distance: 9.5
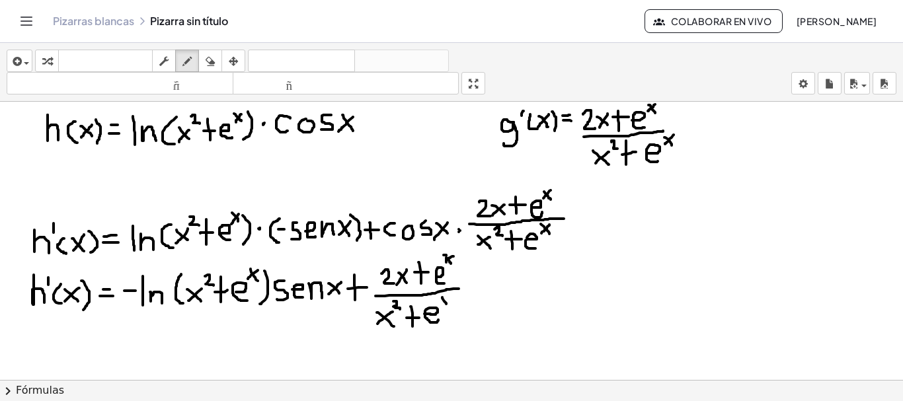
drag, startPoint x: 442, startPoint y: 298, endPoint x: 447, endPoint y: 304, distance: 8.1
drag, startPoint x: 448, startPoint y: 297, endPoint x: 440, endPoint y: 304, distance: 9.8
drag, startPoint x: 483, startPoint y: 279, endPoint x: 485, endPoint y: 295, distance: 15.9
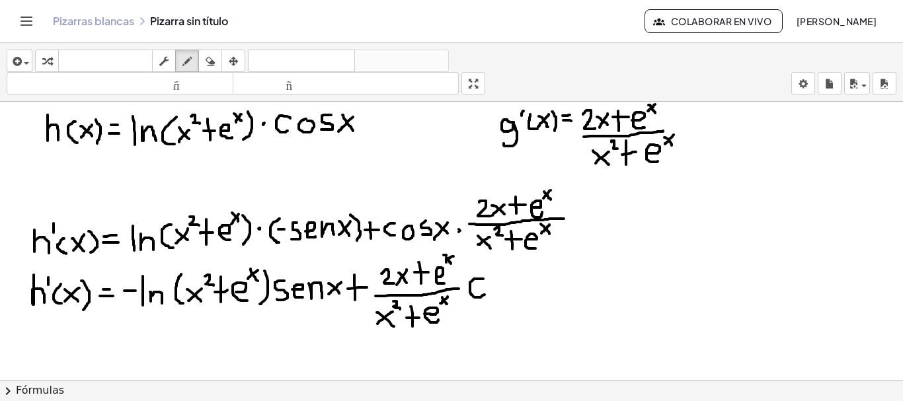
drag, startPoint x: 522, startPoint y: 273, endPoint x: 517, endPoint y: 290, distance: 17.8
drag, startPoint x: 534, startPoint y: 273, endPoint x: 551, endPoint y: 293, distance: 26.3
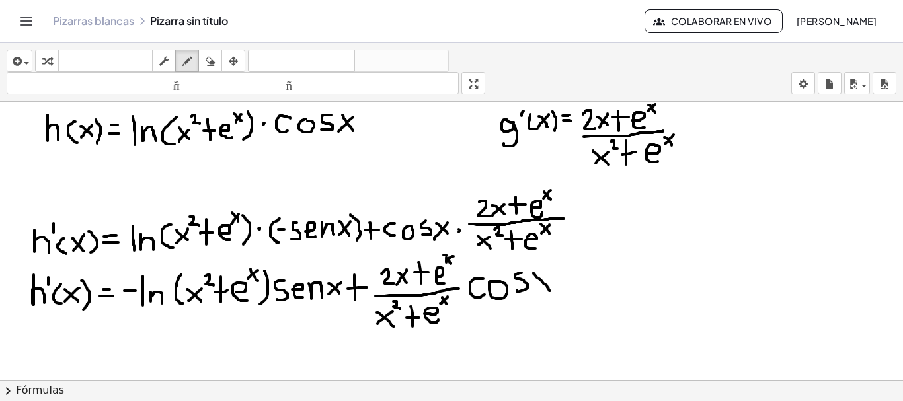
drag, startPoint x: 550, startPoint y: 275, endPoint x: 532, endPoint y: 293, distance: 25.7
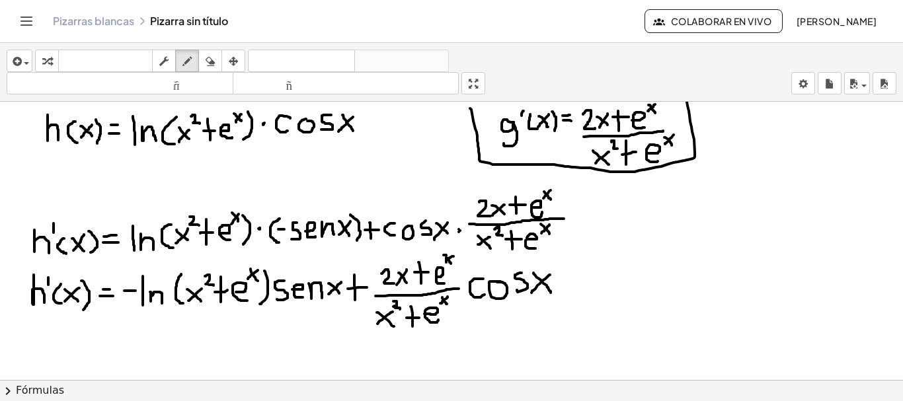
drag, startPoint x: 470, startPoint y: 108, endPoint x: 685, endPoint y: 91, distance: 215.6
click at [685, 91] on div "insertar Seleccione uno: Expresión matemática Función Texto Vídeo de YouTube Gr…" at bounding box center [451, 222] width 903 height 358
drag, startPoint x: 620, startPoint y: 194, endPoint x: 642, endPoint y: 222, distance: 35.8
drag, startPoint x: 647, startPoint y: 197, endPoint x: 647, endPoint y: 206, distance: 8.6
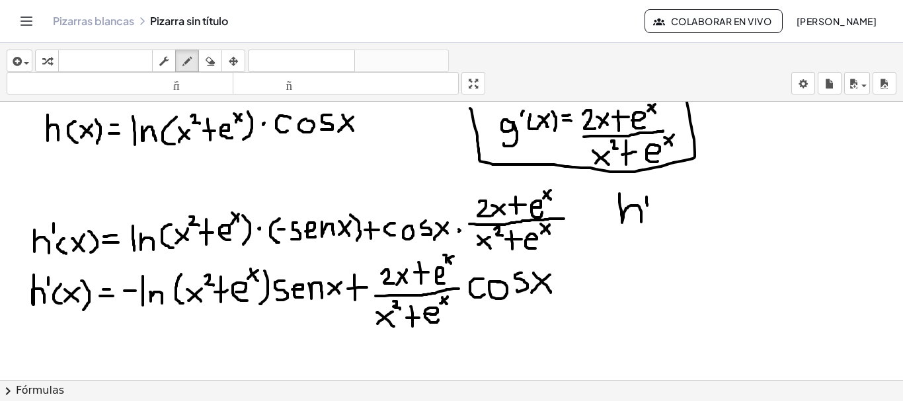
drag, startPoint x: 653, startPoint y: 204, endPoint x: 659, endPoint y: 223, distance: 19.5
drag, startPoint x: 661, startPoint y: 212, endPoint x: 675, endPoint y: 221, distance: 16.7
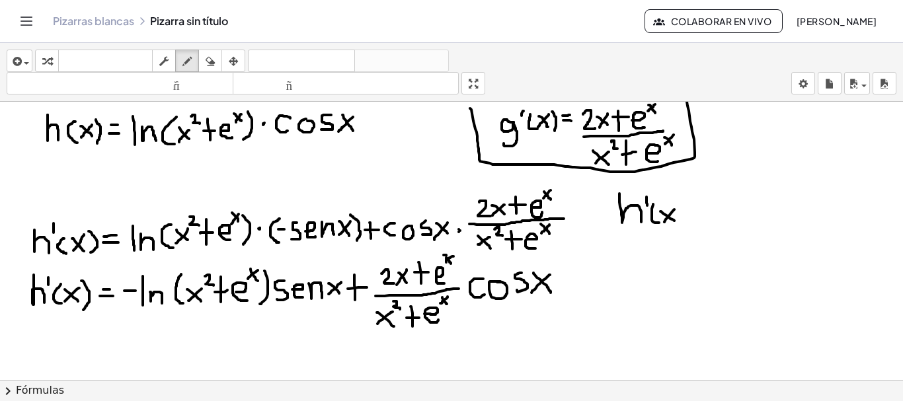
drag, startPoint x: 675, startPoint y: 210, endPoint x: 663, endPoint y: 226, distance: 19.8
drag, startPoint x: 675, startPoint y: 200, endPoint x: 681, endPoint y: 226, distance: 26.5
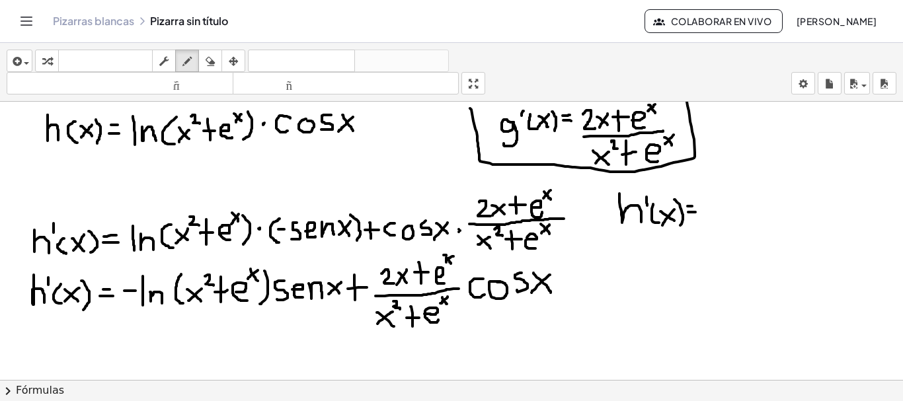
drag, startPoint x: 688, startPoint y: 212, endPoint x: 697, endPoint y: 212, distance: 8.6
drag, startPoint x: 709, startPoint y: 204, endPoint x: 724, endPoint y: 201, distance: 15.6
drag, startPoint x: 735, startPoint y: 187, endPoint x: 726, endPoint y: 208, distance: 23.1
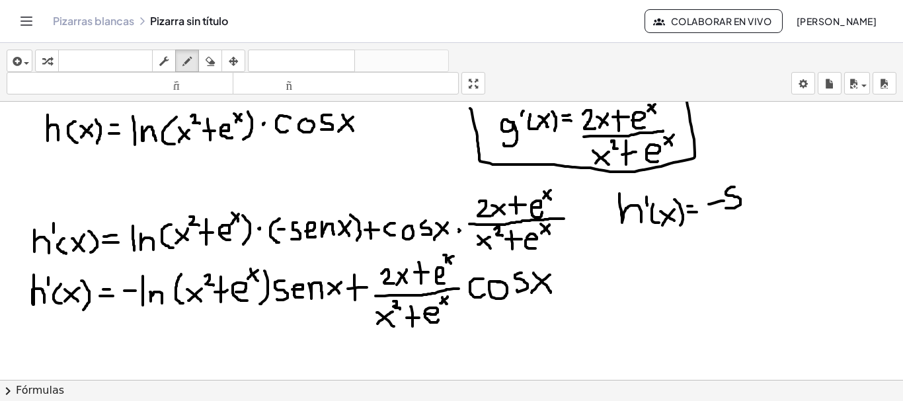
drag, startPoint x: 747, startPoint y: 198, endPoint x: 759, endPoint y: 205, distance: 14.0
drag, startPoint x: 765, startPoint y: 189, endPoint x: 778, endPoint y: 207, distance: 22.2
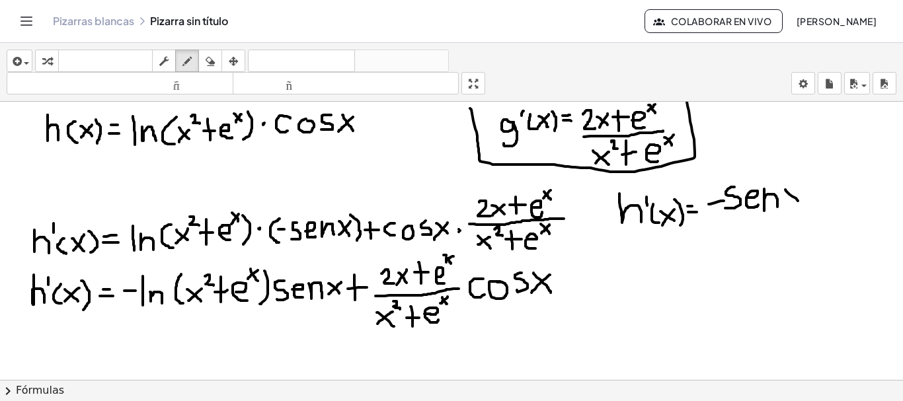
drag, startPoint x: 786, startPoint y: 190, endPoint x: 802, endPoint y: 204, distance: 22.0
drag, startPoint x: 800, startPoint y: 187, endPoint x: 784, endPoint y: 211, distance: 28.8
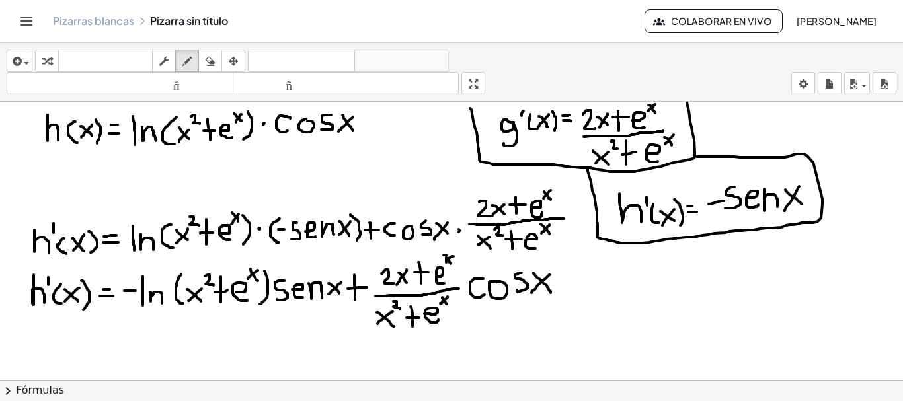
drag, startPoint x: 588, startPoint y: 169, endPoint x: 687, endPoint y: 159, distance: 99.6
